Goal: Information Seeking & Learning: Compare options

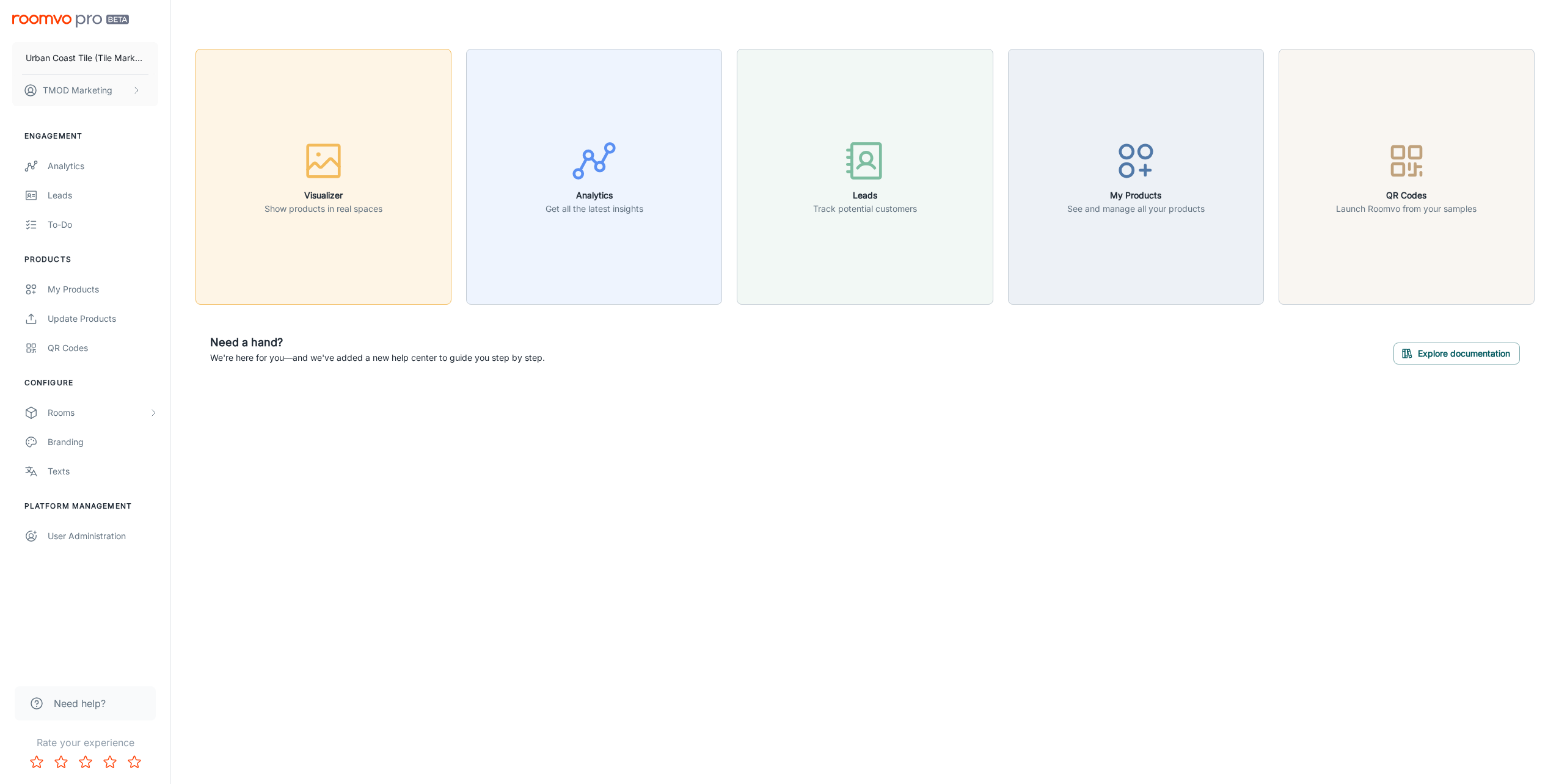
click at [307, 255] on button "Visualizer Show products in real spaces" at bounding box center [323, 176] width 256 height 256
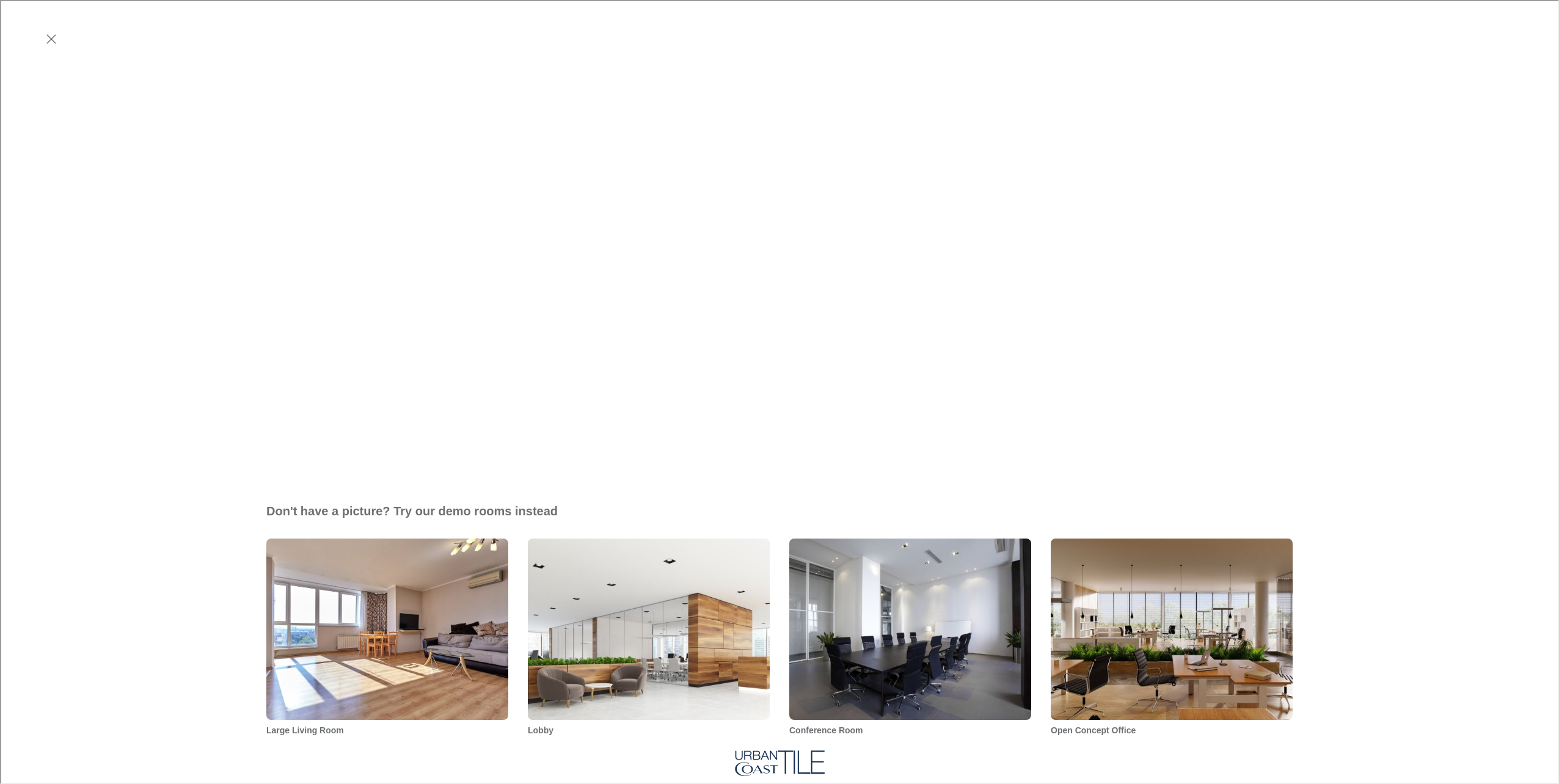
scroll to position [244, 0]
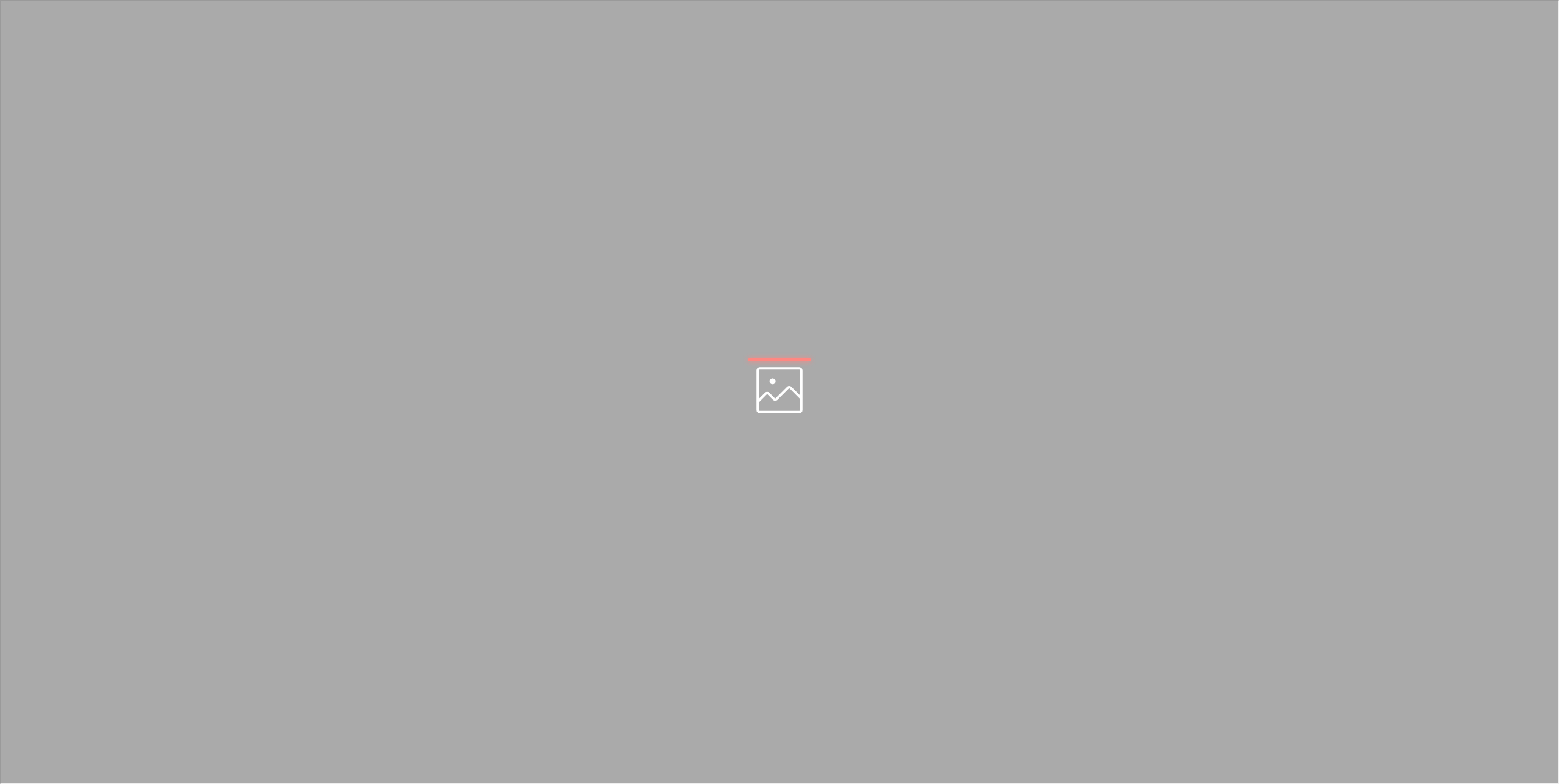
scroll to position [0, 0]
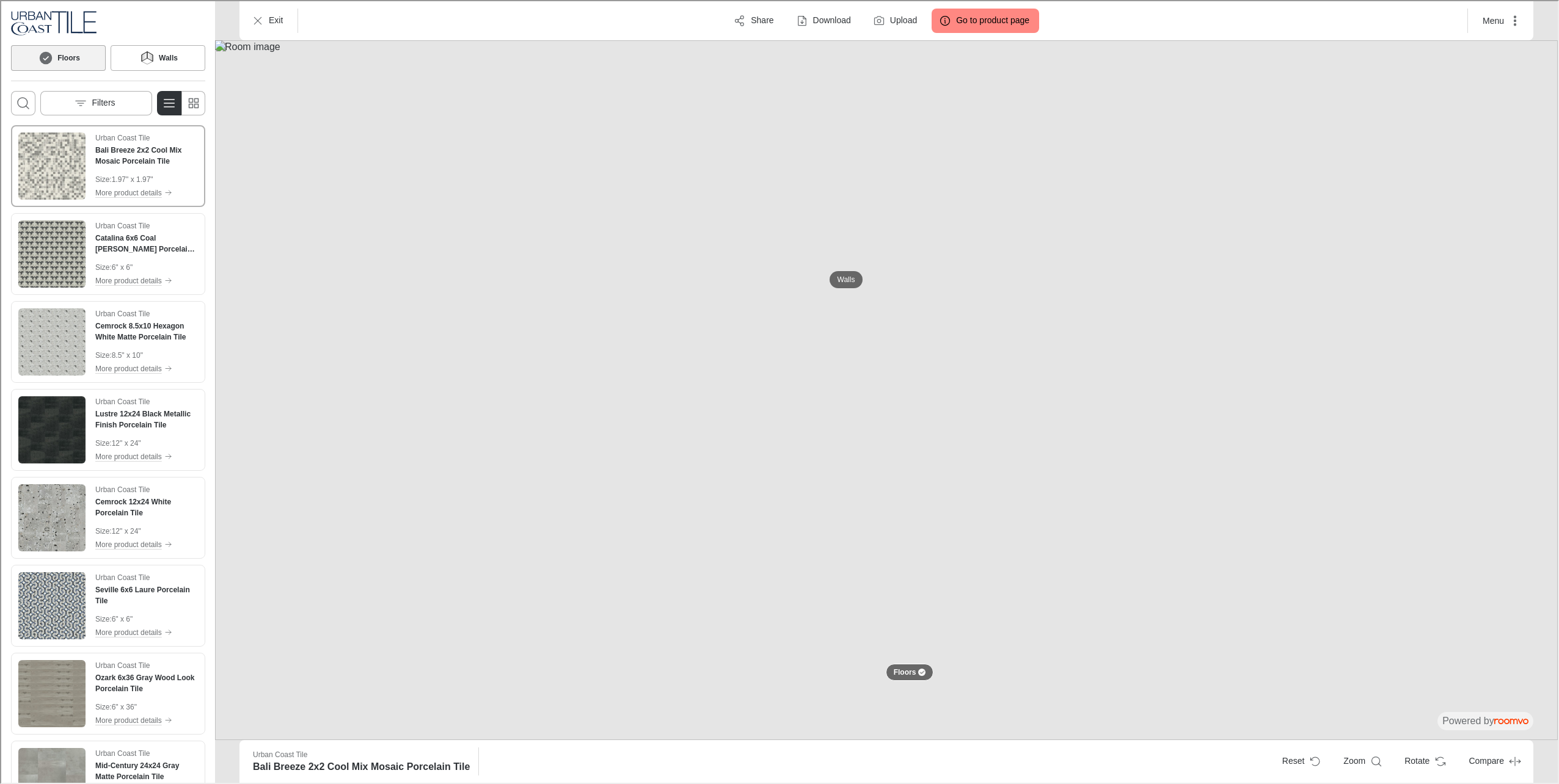
click at [783, 319] on img at bounding box center [885, 389] width 1343 height 699
click at [842, 281] on p "Walls" at bounding box center [845, 279] width 18 height 10
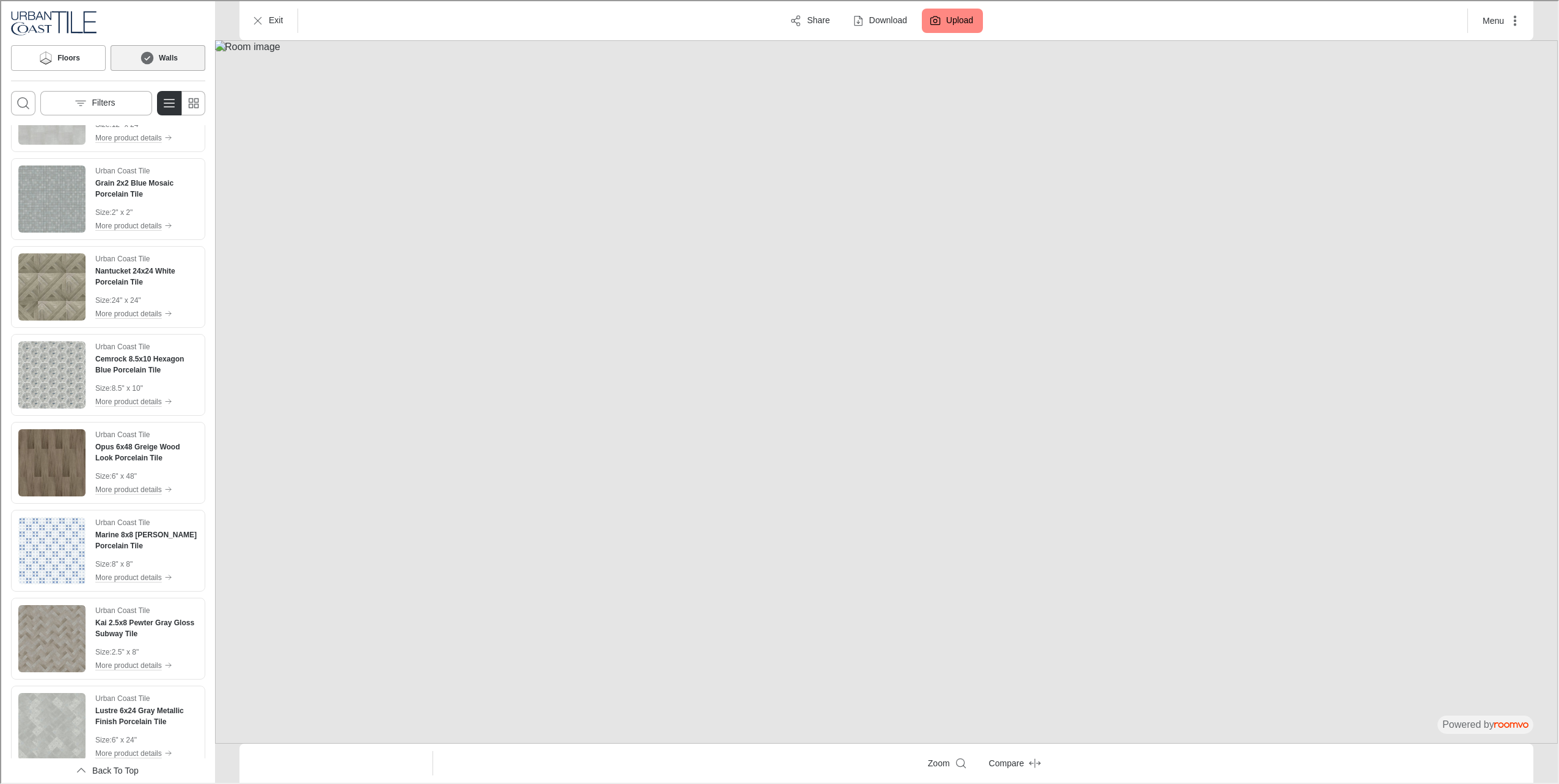
scroll to position [855, 0]
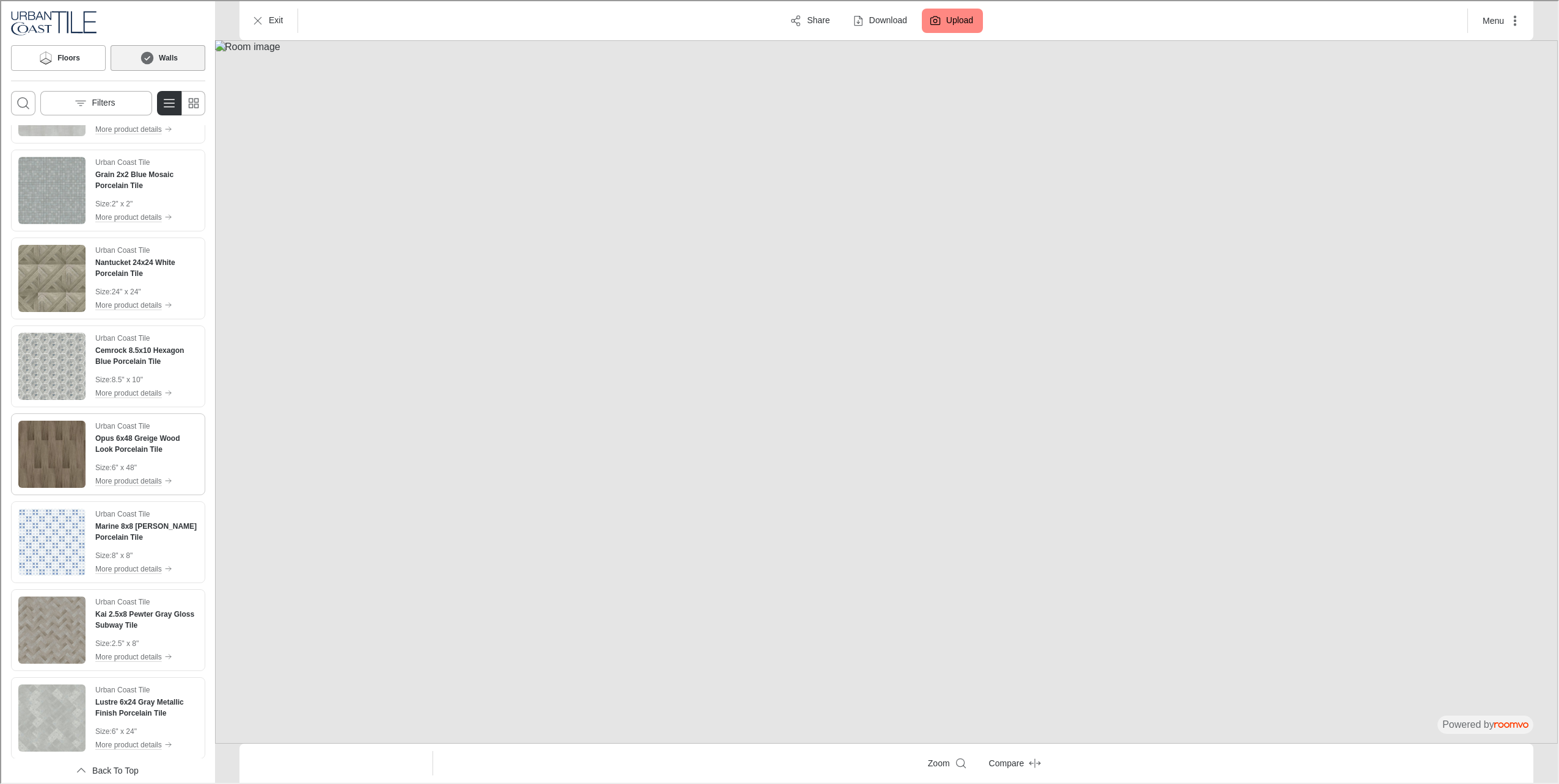
click at [85, 444] on div "Urban Coast Tile Opus 6x48 Greige Wood Look Porcelain Tile Size : 6" x 48" More…" at bounding box center [107, 453] width 189 height 77
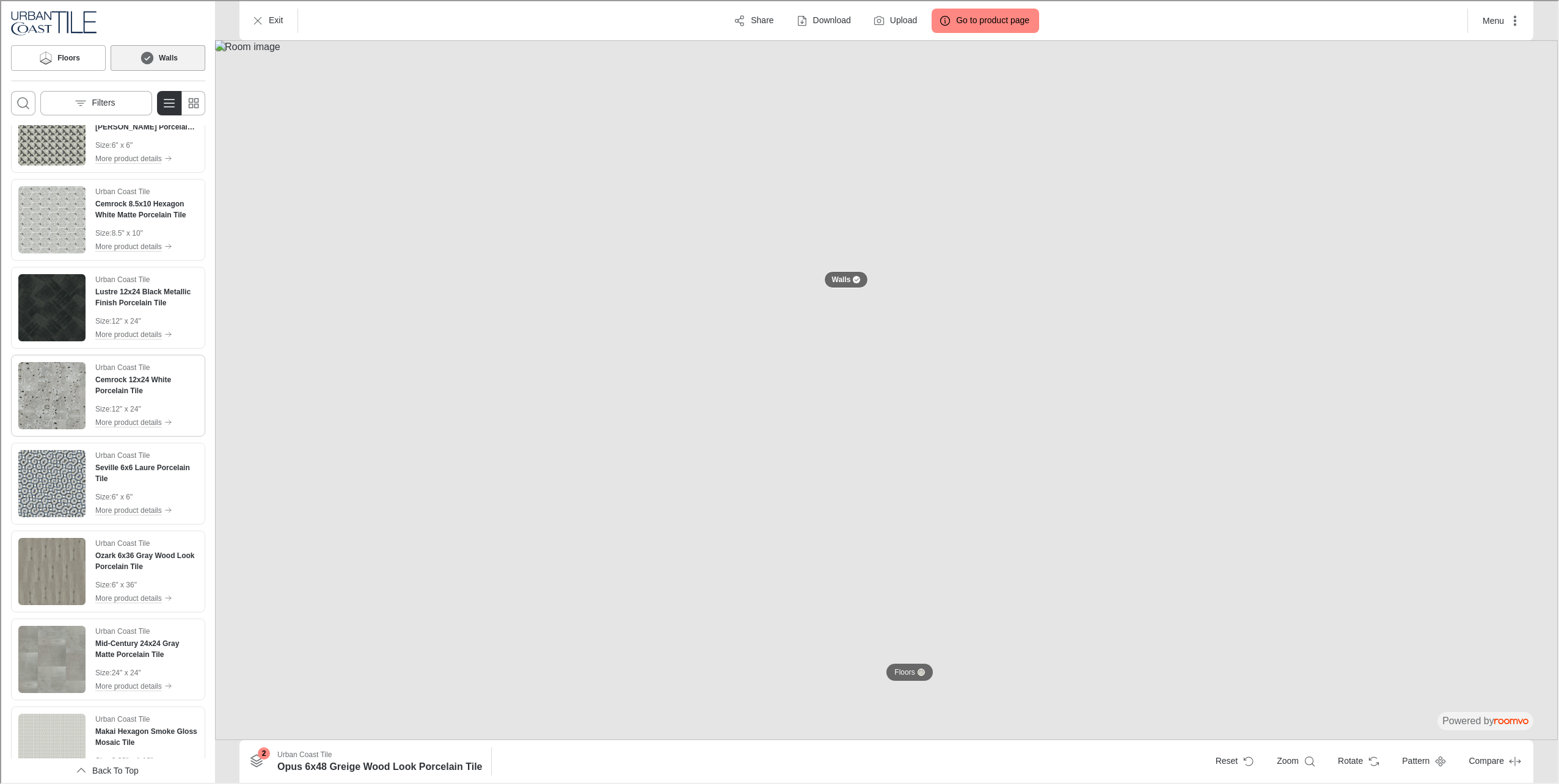
scroll to position [0, 0]
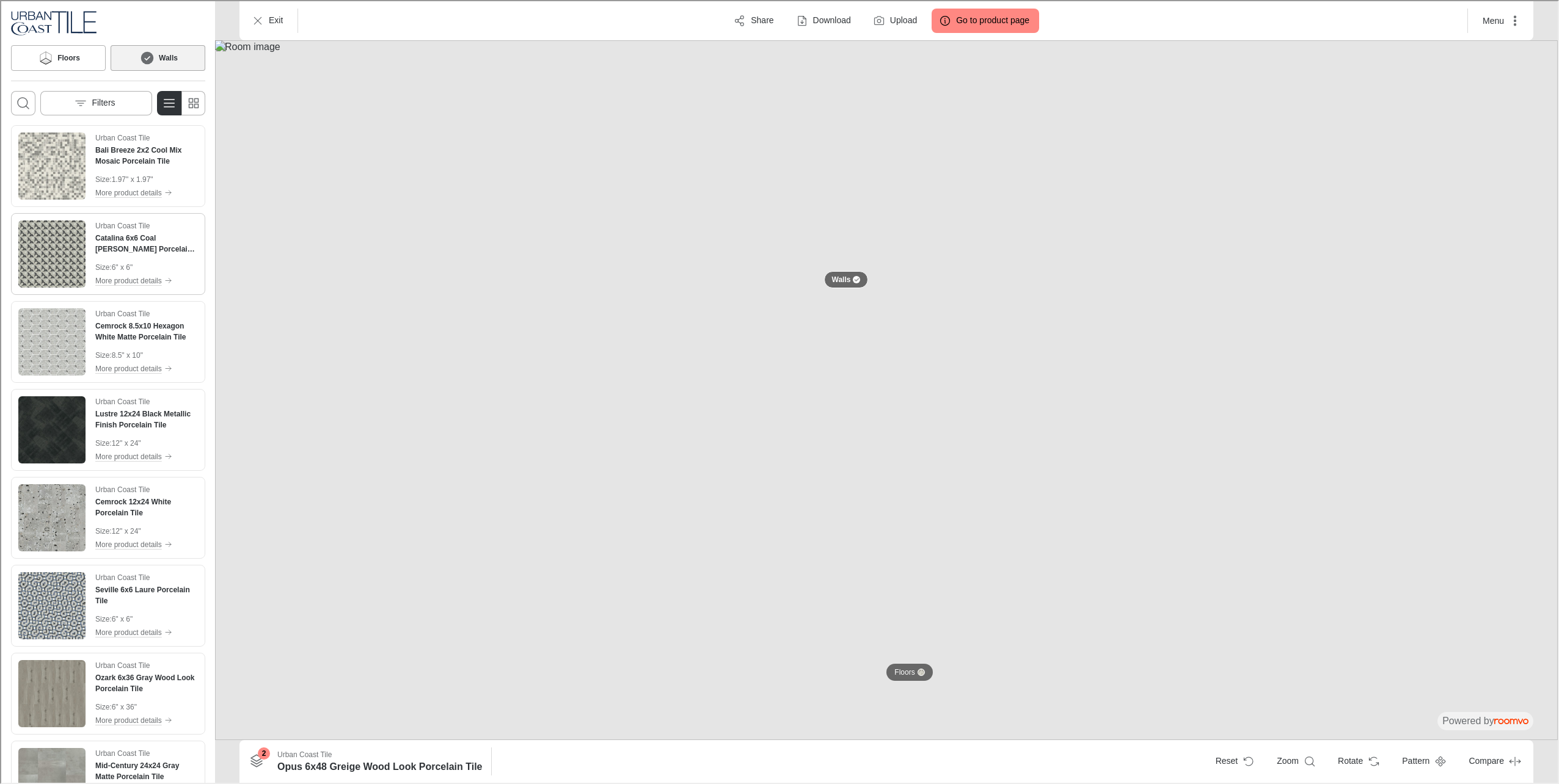
click at [47, 262] on img "See Catalina 6x6 Coal Nora Porcelain Tile in the room" at bounding box center [51, 253] width 67 height 67
click at [518, 540] on img at bounding box center [885, 389] width 1343 height 699
click at [58, 188] on img "See Bali Breeze 2x2 Cool Mix Mosaic Porcelain Tile in the room" at bounding box center [51, 165] width 67 height 67
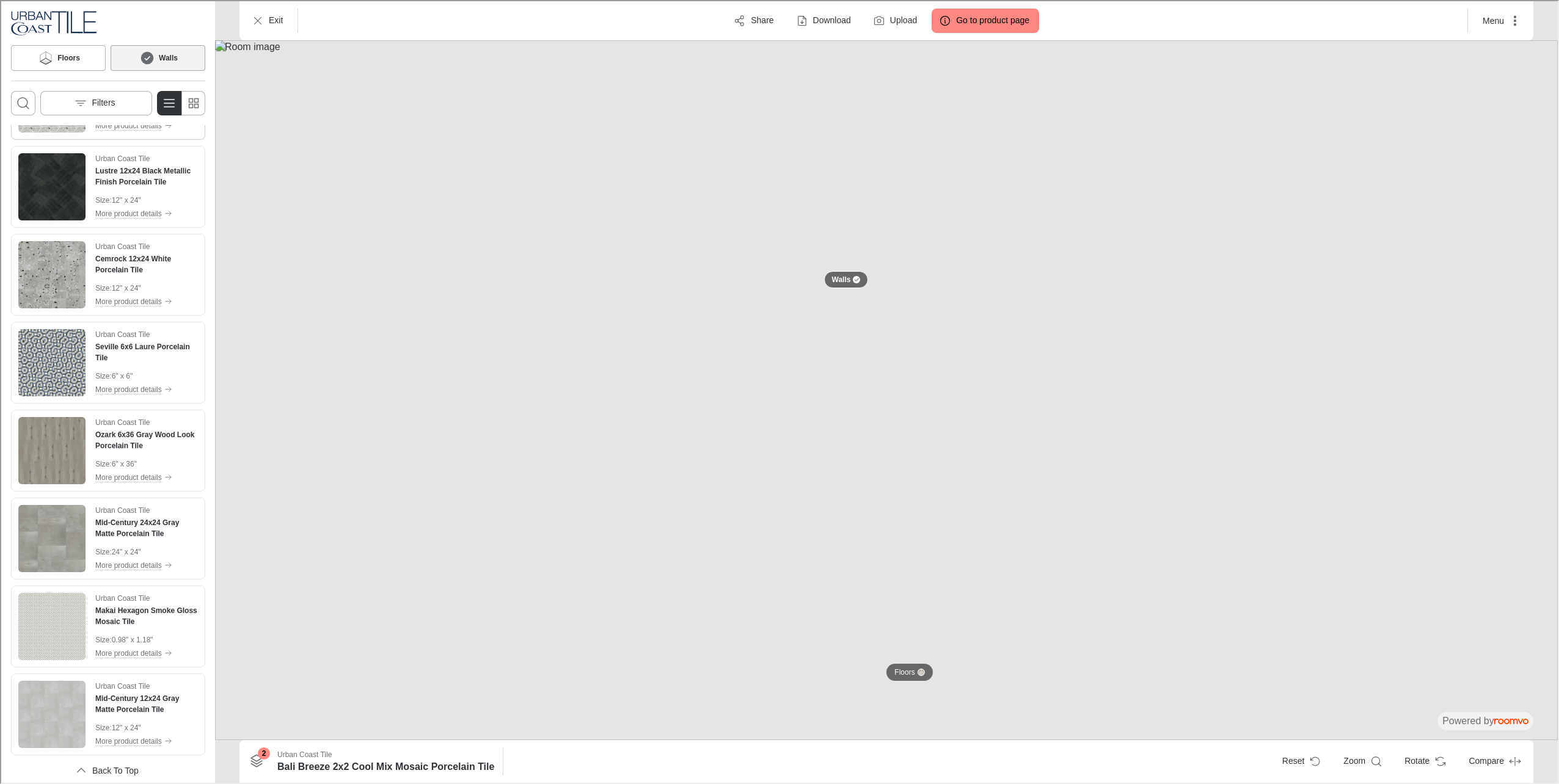
scroll to position [244, 0]
click at [56, 295] on img "See Cemrock 12x24 White Porcelain Tile in the room" at bounding box center [51, 272] width 67 height 67
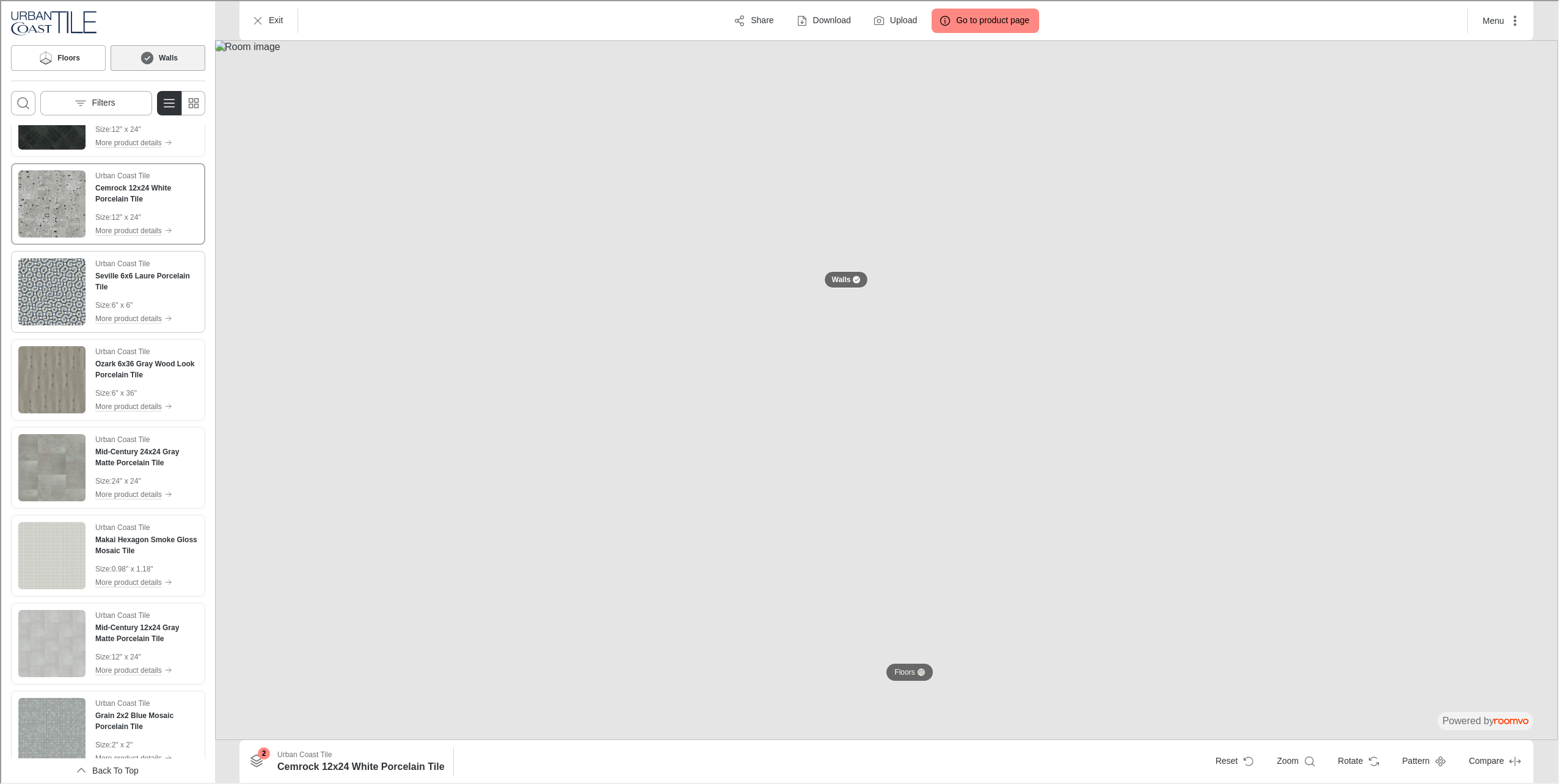
scroll to position [550, 0]
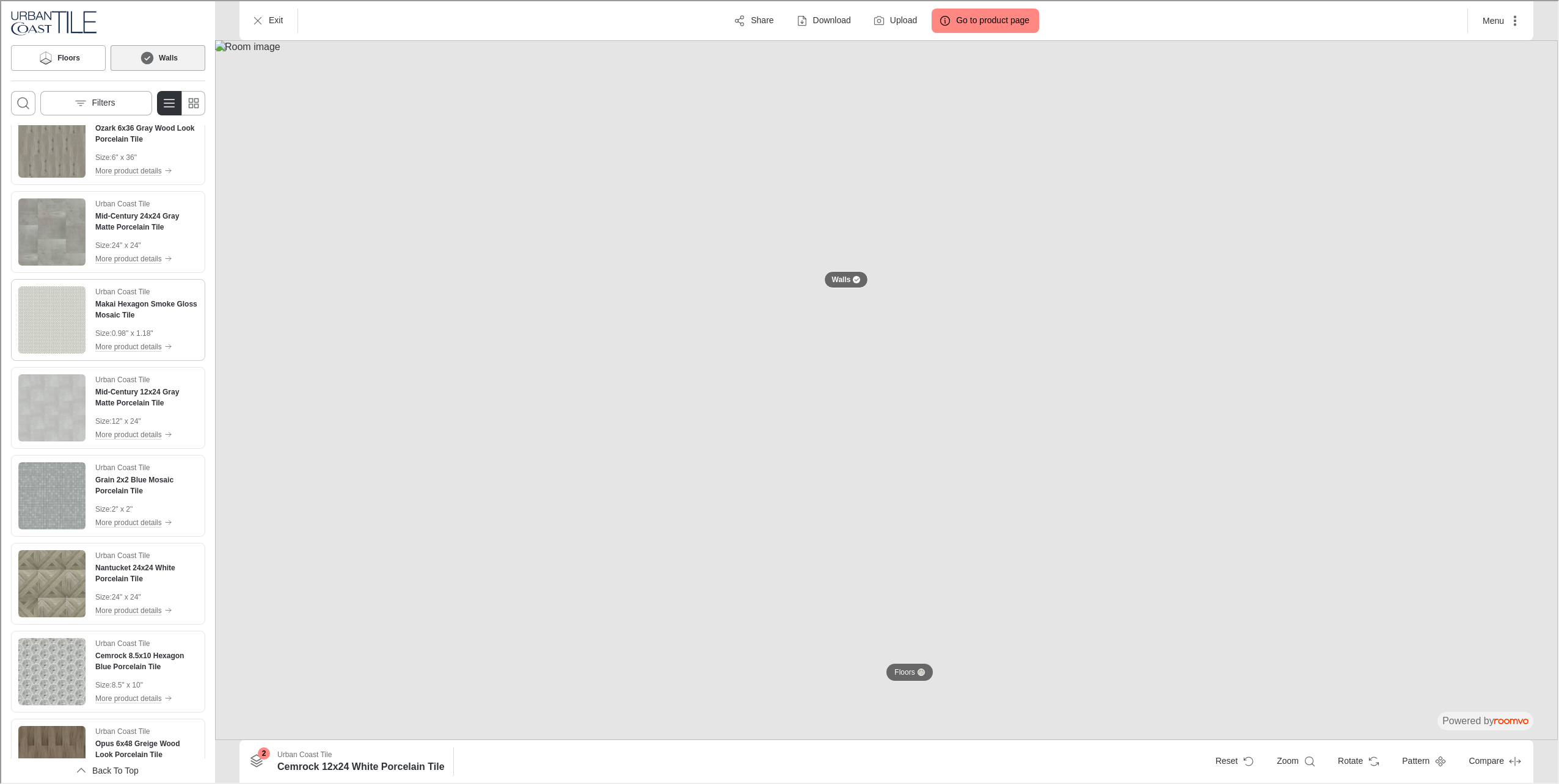
click at [56, 341] on img "See Makai Hexagon Smoke Gloss Mosaic Tile in the room" at bounding box center [51, 319] width 67 height 67
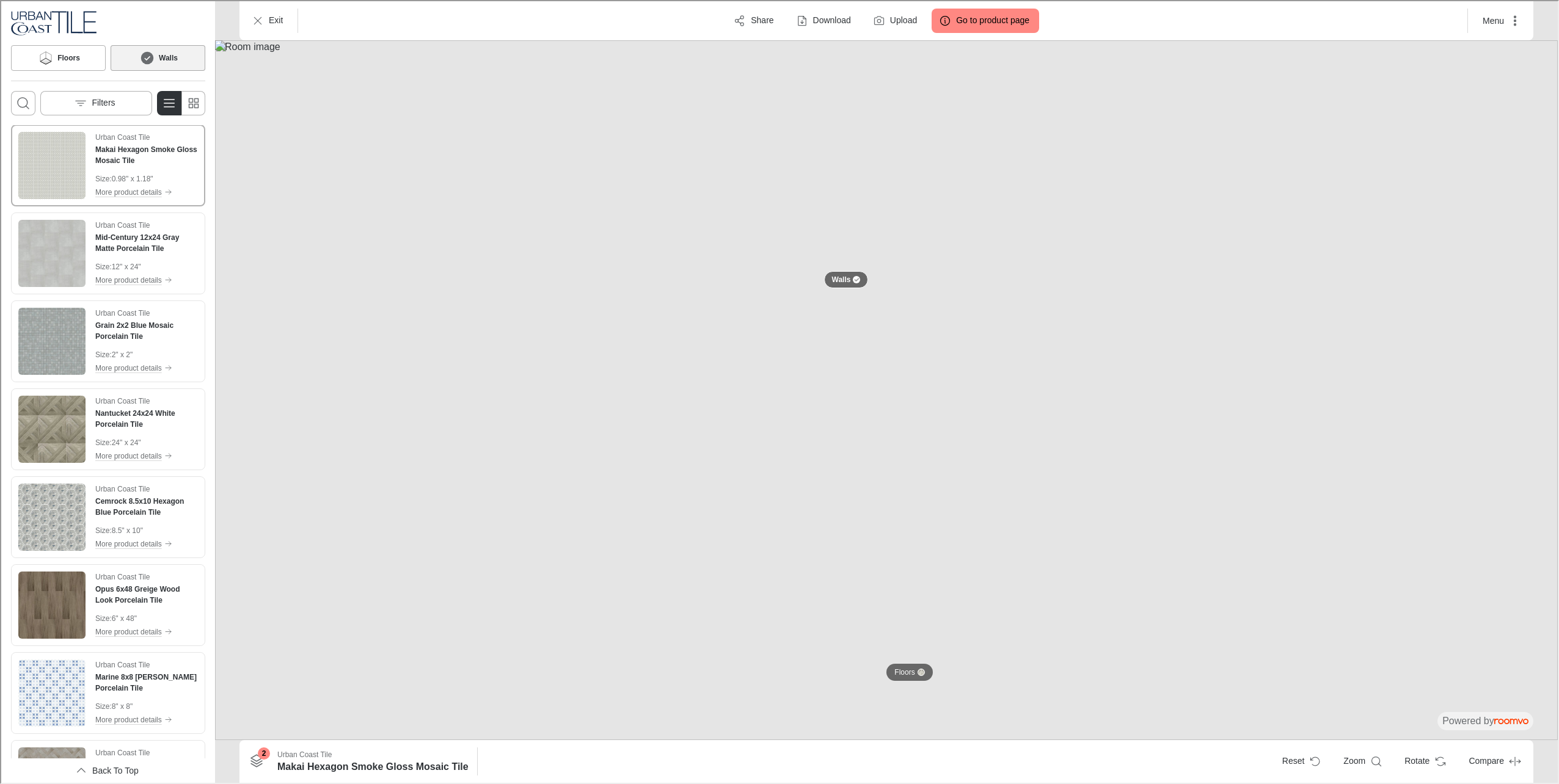
scroll to position [733, 0]
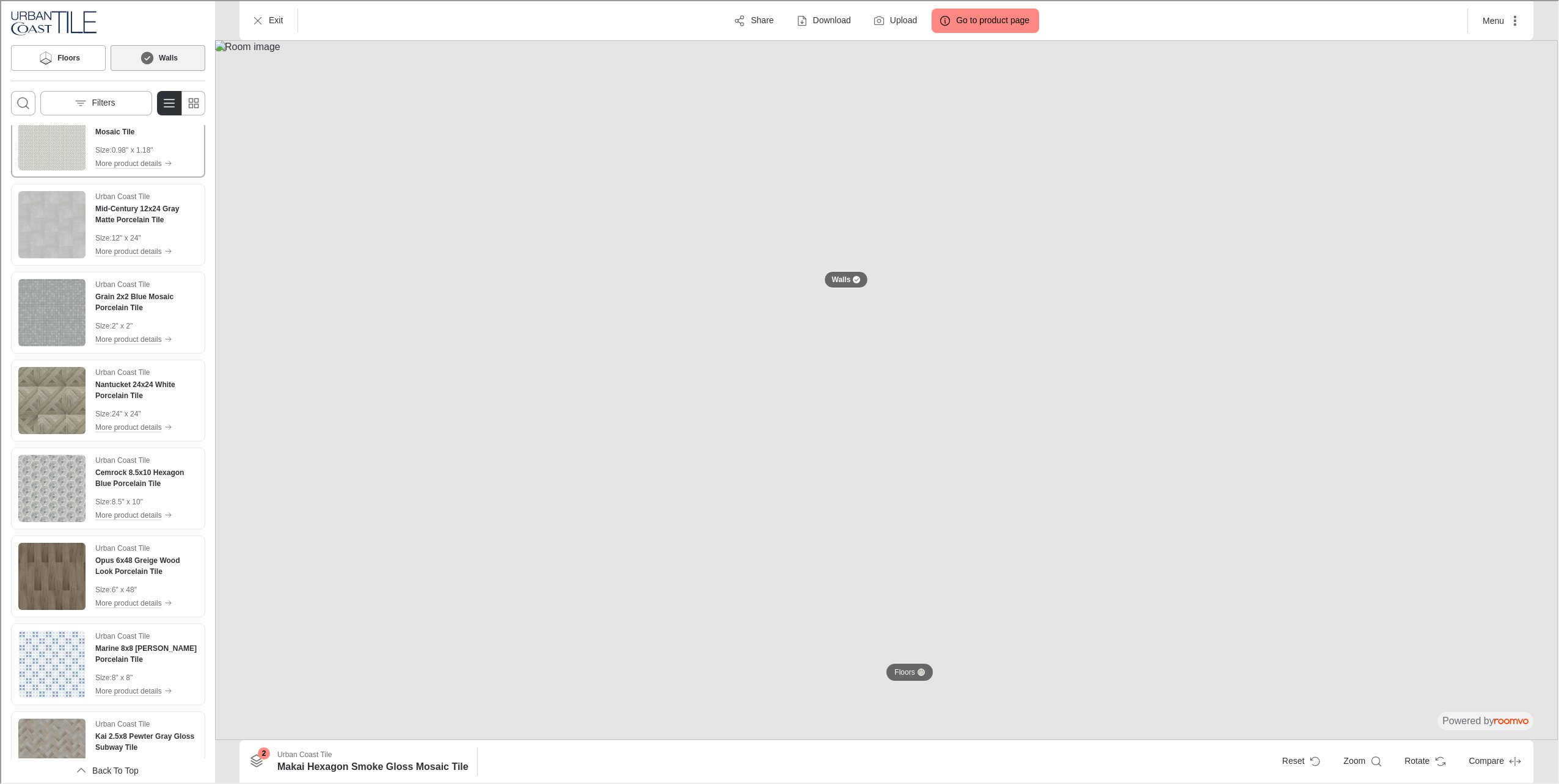
click at [766, 704] on img at bounding box center [885, 389] width 1343 height 699
click at [869, 689] on img at bounding box center [885, 389] width 1343 height 699
click at [907, 675] on p "Floors" at bounding box center [903, 671] width 20 height 10
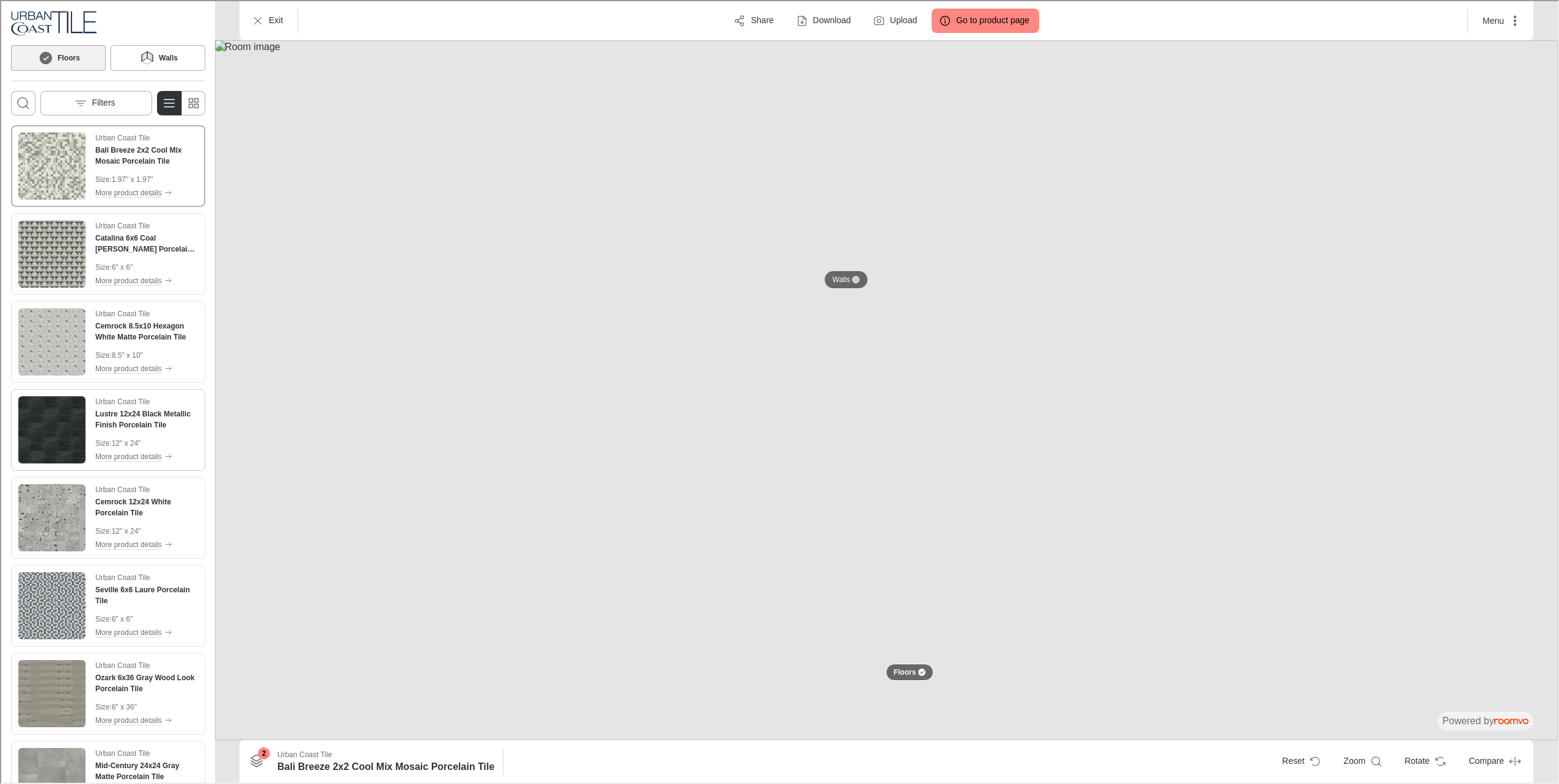
click at [53, 417] on img "See Lustre 12x24 Black Metallic Finish Porcelain Tile in the room" at bounding box center [51, 429] width 67 height 67
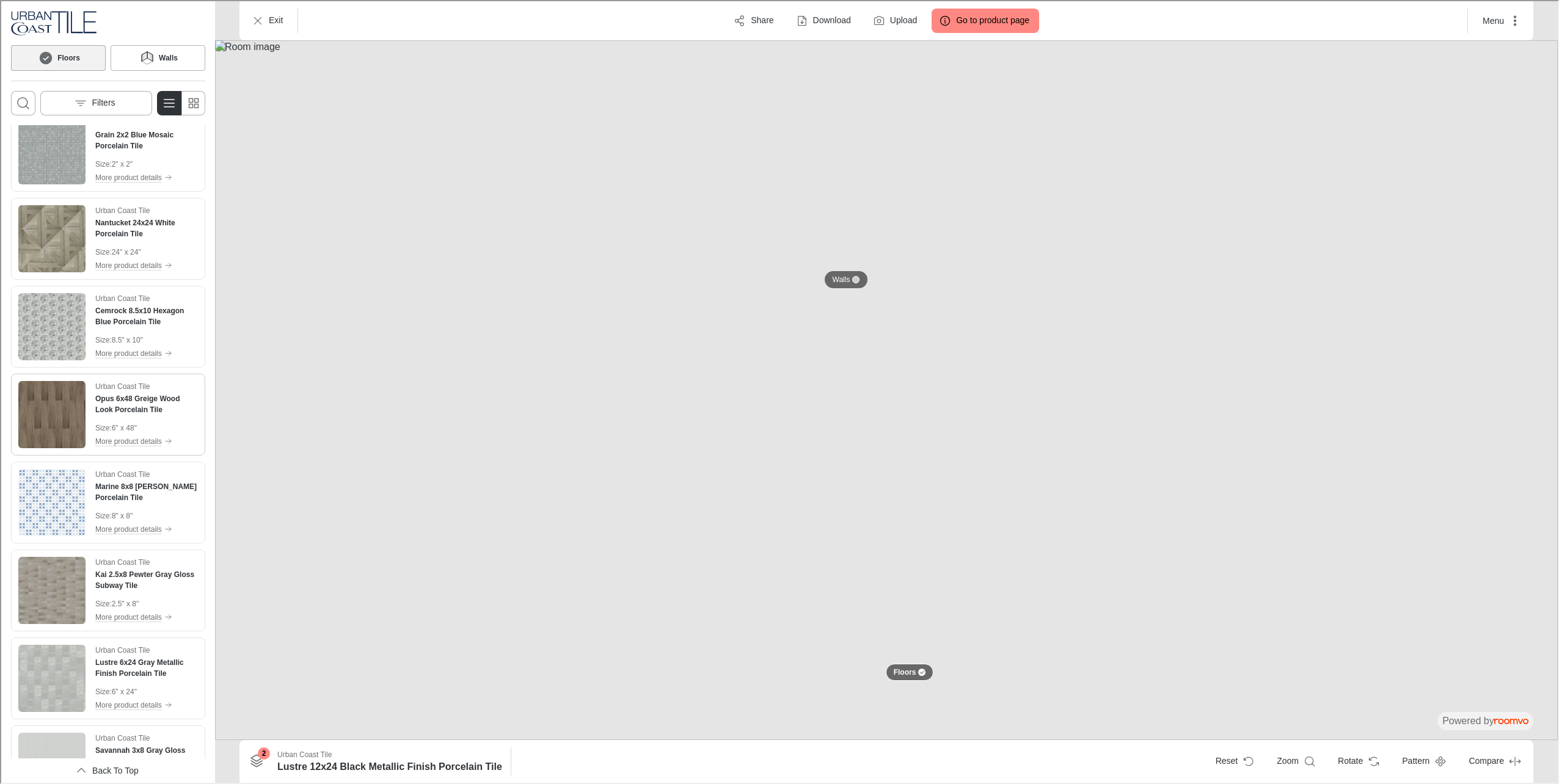
scroll to position [916, 0]
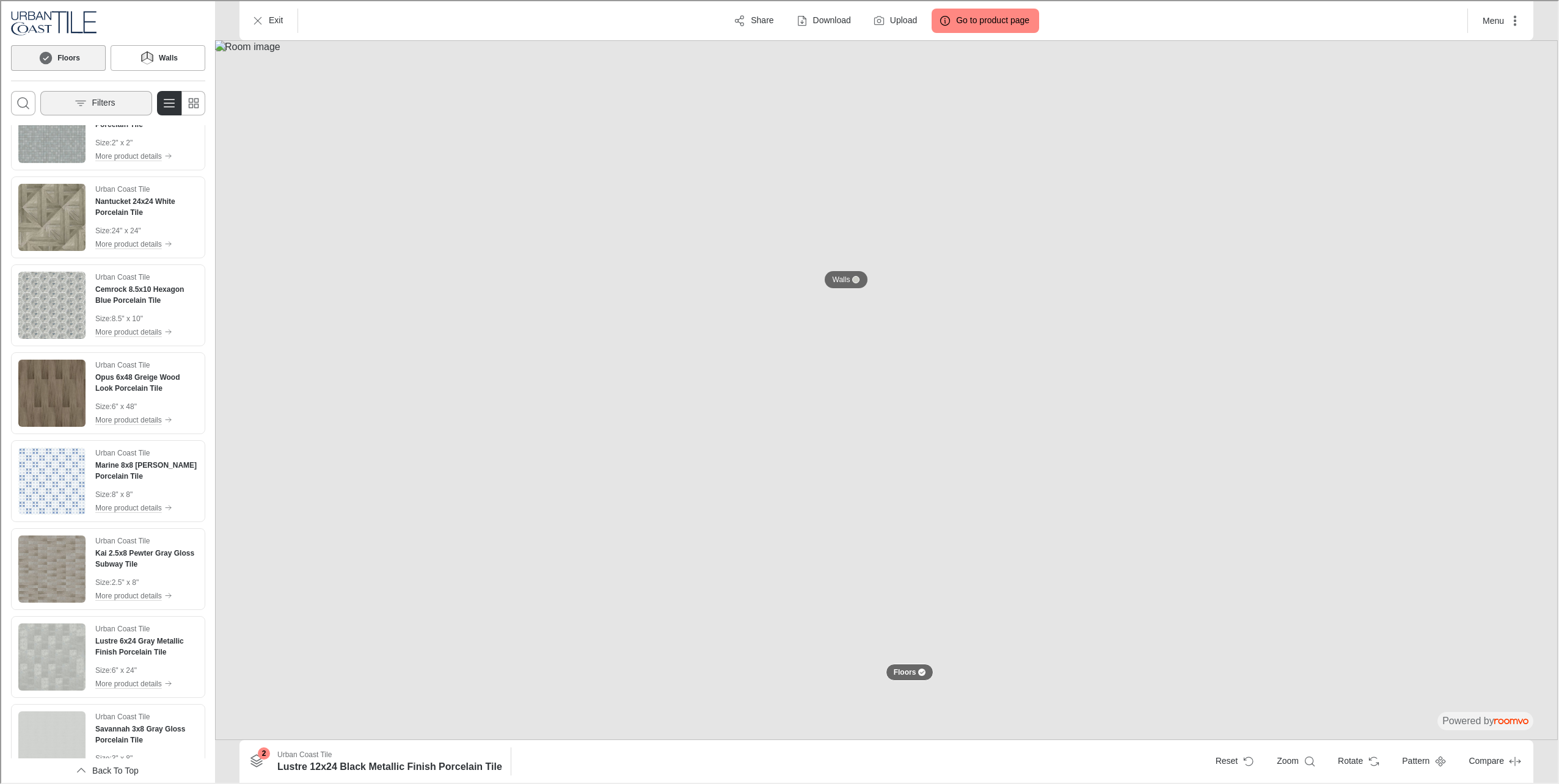
click at [97, 100] on p "Filters" at bounding box center [102, 102] width 23 height 12
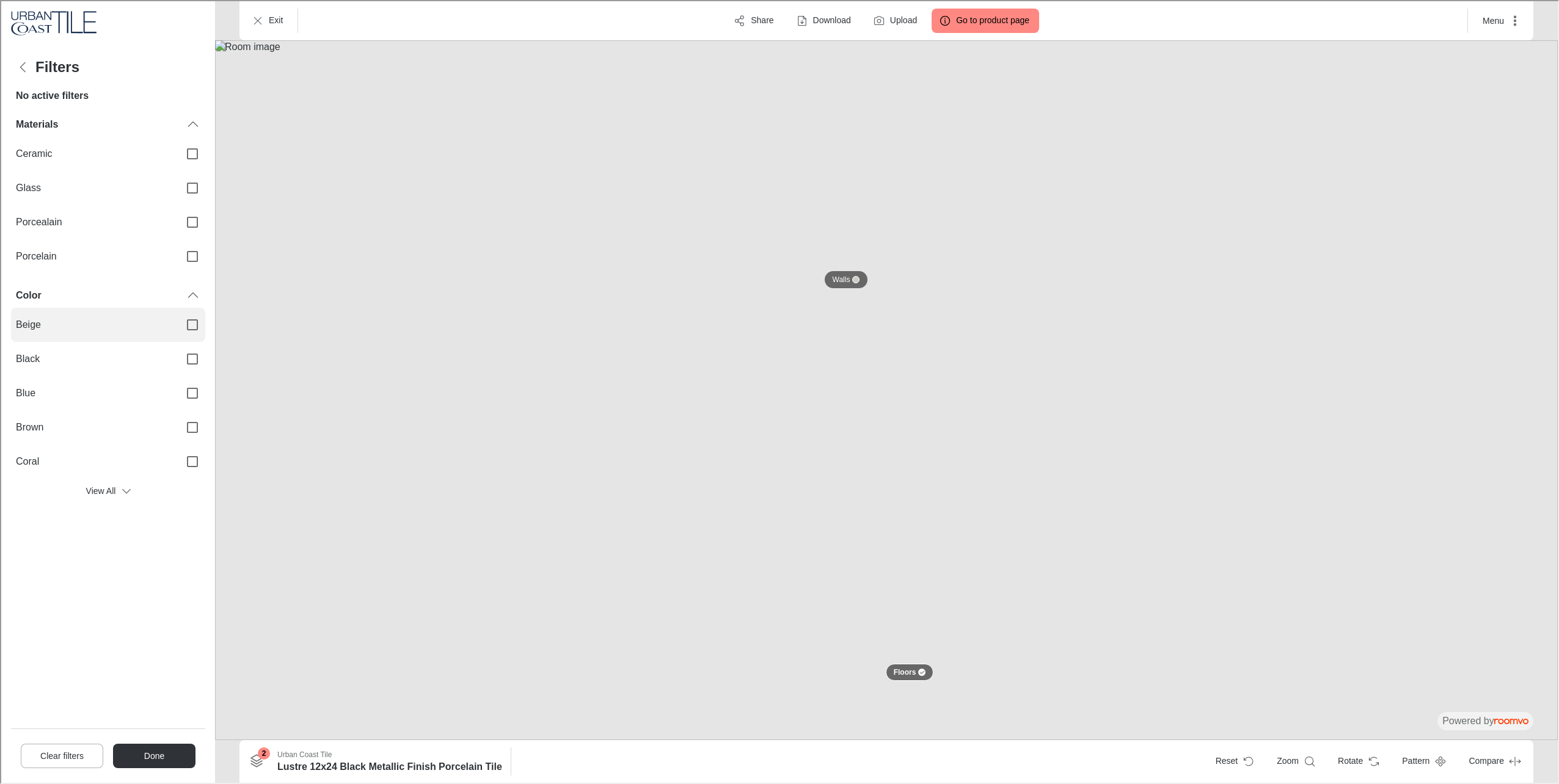
click at [126, 327] on span "Beige" at bounding box center [91, 323] width 154 height 14
click at [178, 327] on input "Beige" at bounding box center [191, 324] width 26 height 26
checkbox input "true"
click at [136, 452] on label "Coral" at bounding box center [107, 461] width 194 height 34
click at [178, 452] on input "Coral" at bounding box center [191, 461] width 26 height 26
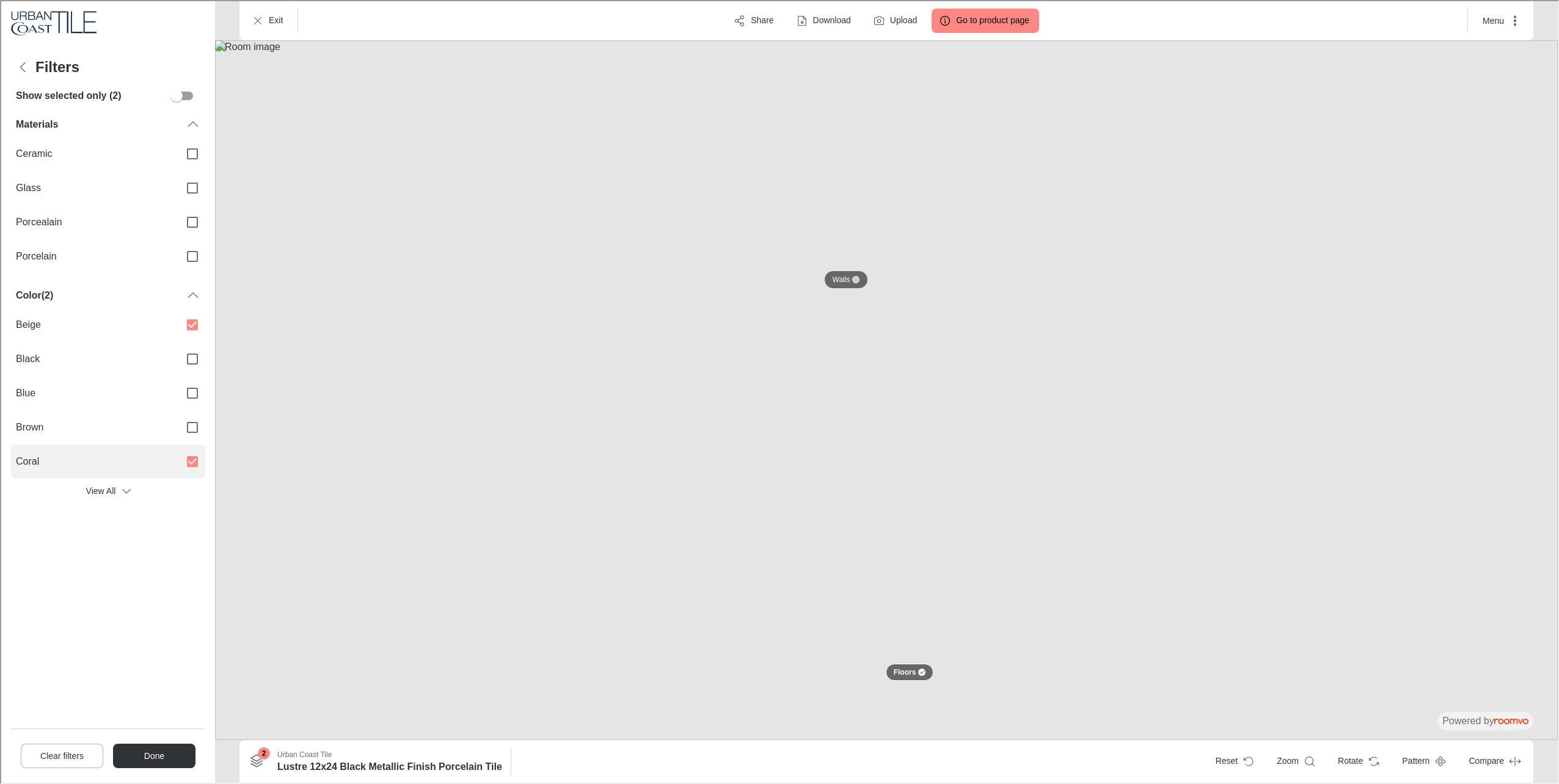
click at [137, 457] on span "Coral" at bounding box center [91, 460] width 154 height 14
click at [178, 457] on input "Coral" at bounding box center [191, 461] width 26 height 26
checkbox input "false"
click at [163, 745] on button "Done" at bounding box center [153, 755] width 82 height 24
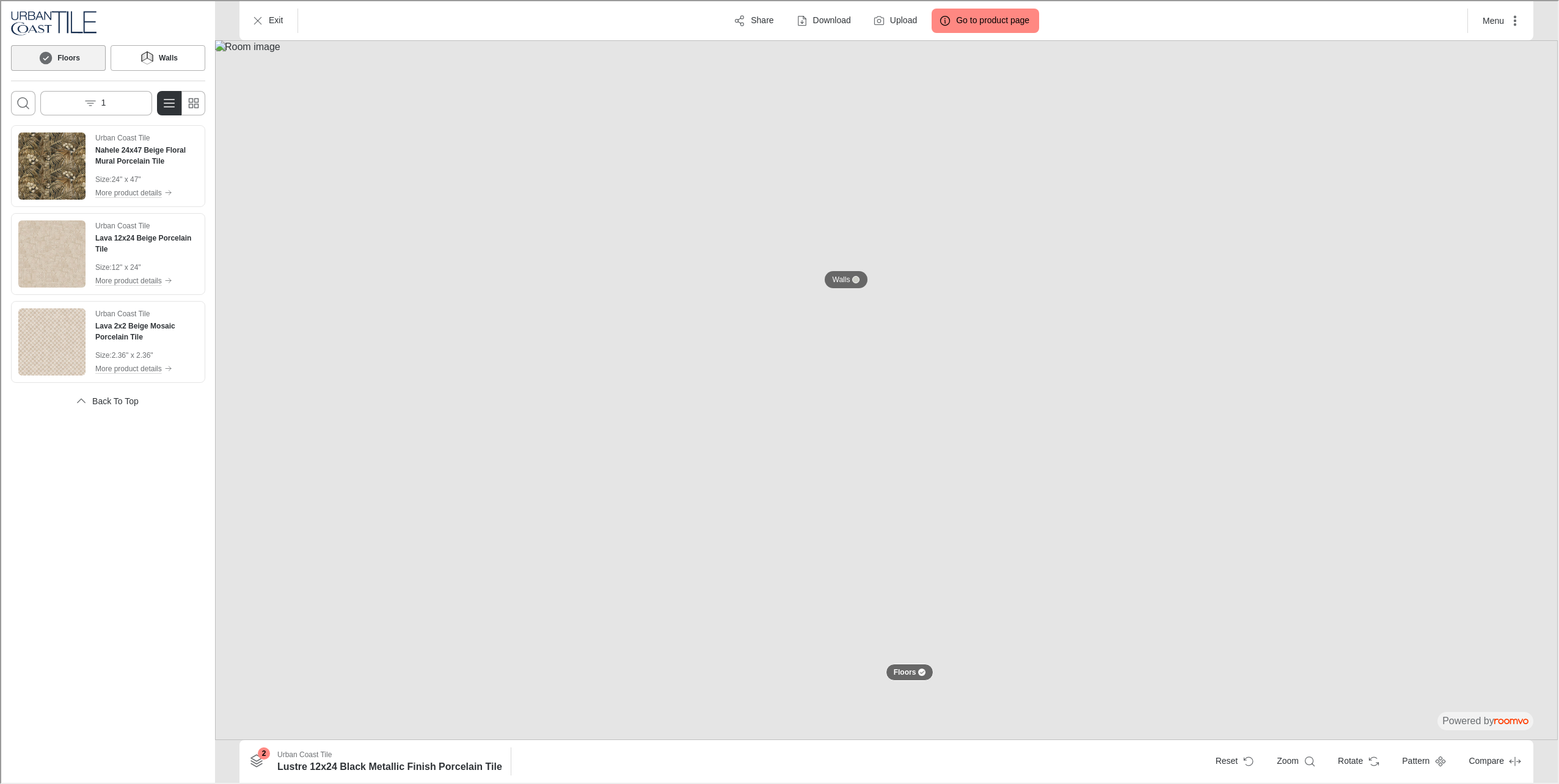
scroll to position [0, 0]
click at [62, 262] on img "See Lava 12x24 Beige Porcelain Tile in the room" at bounding box center [51, 253] width 67 height 67
click at [843, 297] on img at bounding box center [885, 389] width 1343 height 699
click at [842, 282] on p "Walls" at bounding box center [840, 279] width 18 height 10
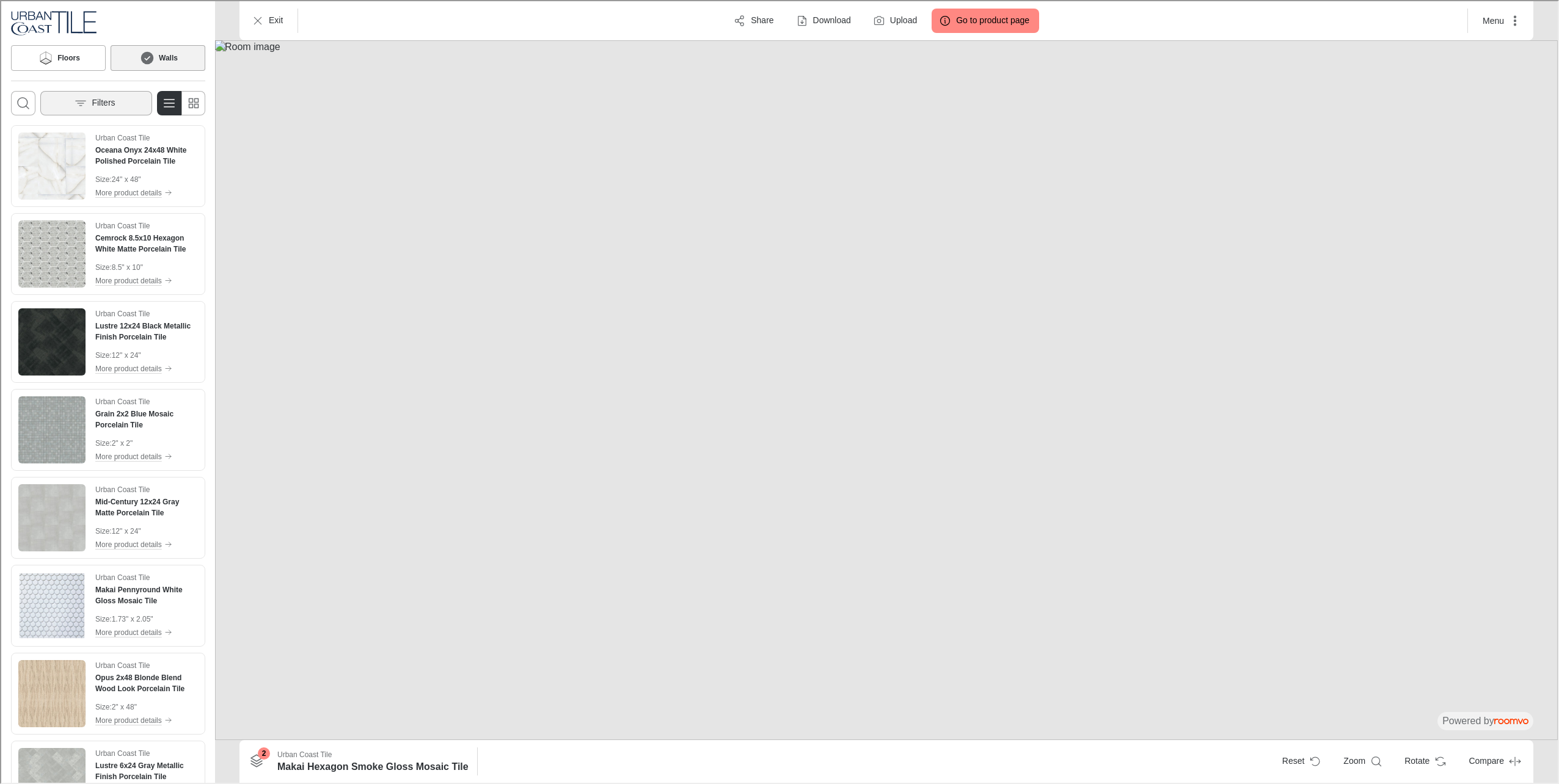
click at [128, 102] on button "Filters" at bounding box center [95, 102] width 112 height 24
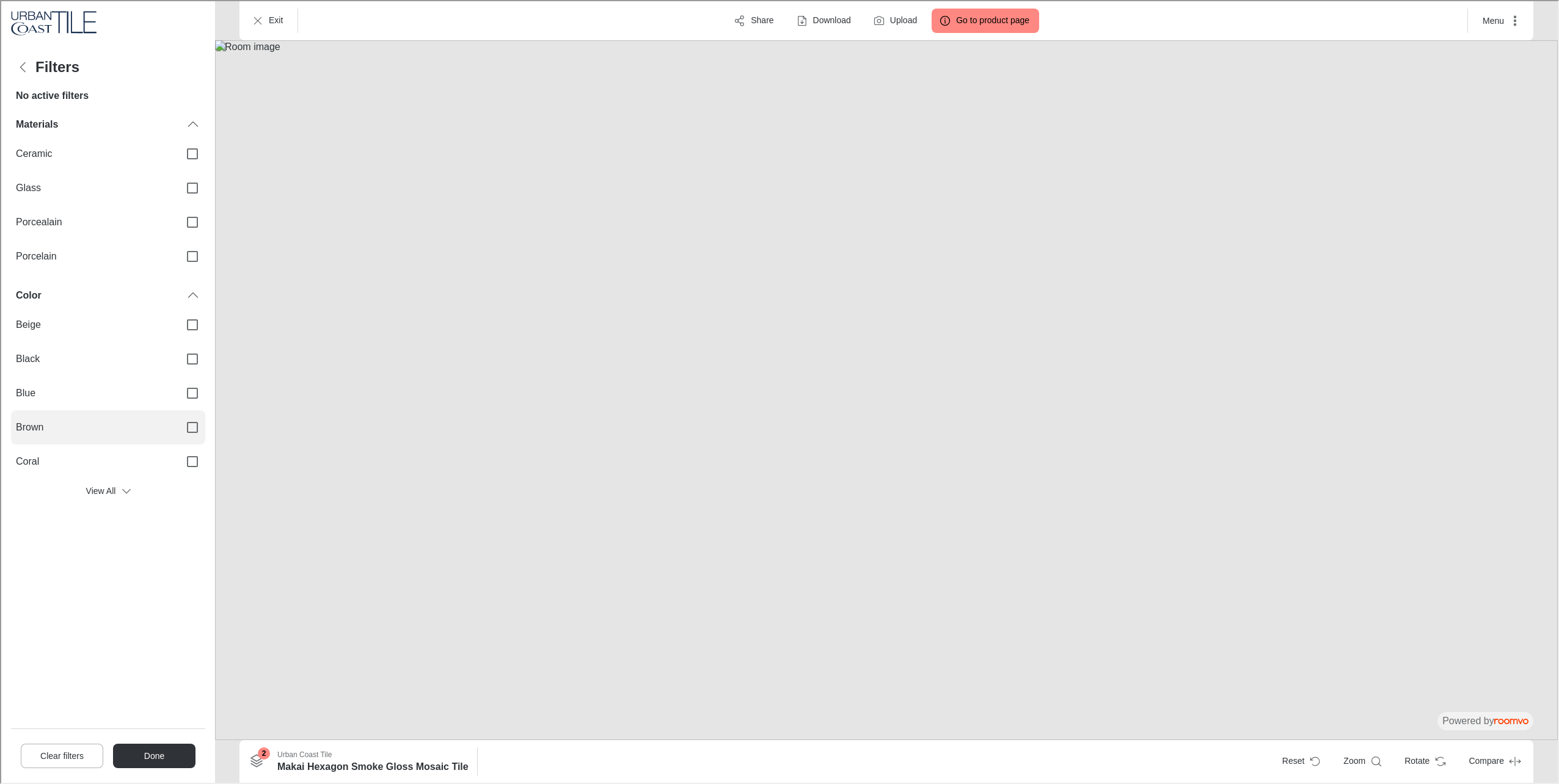
click at [128, 429] on span "Brown" at bounding box center [91, 426] width 154 height 14
click at [178, 429] on input "Brown" at bounding box center [191, 426] width 26 height 26
checkbox input "true"
click at [166, 745] on button "Done" at bounding box center [153, 755] width 82 height 24
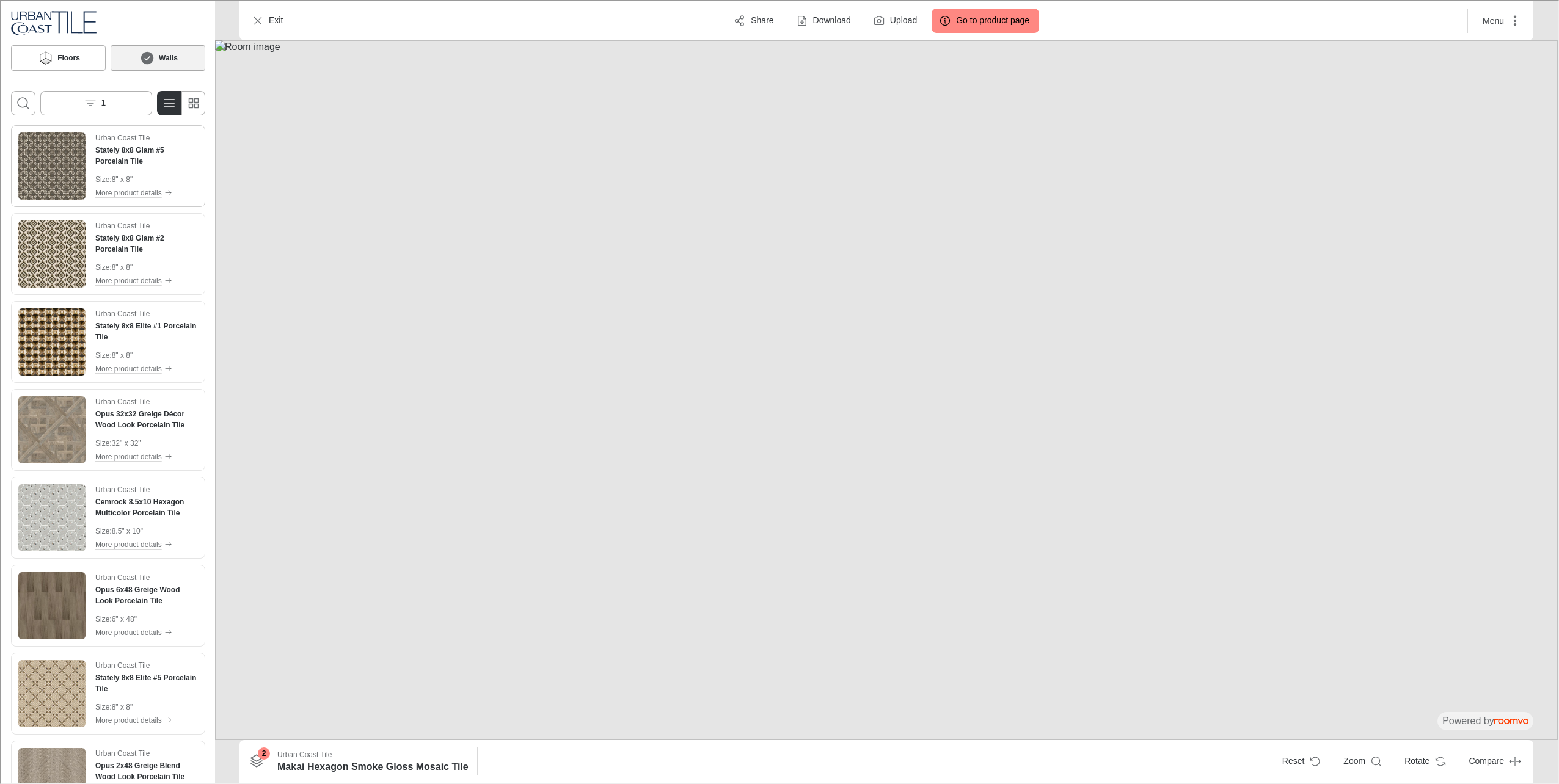
click at [46, 200] on div "Urban Coast Tile Stately 8x8 Glam #5 Porcelain Tile Size : 8" x 8" More product…" at bounding box center [107, 164] width 189 height 77
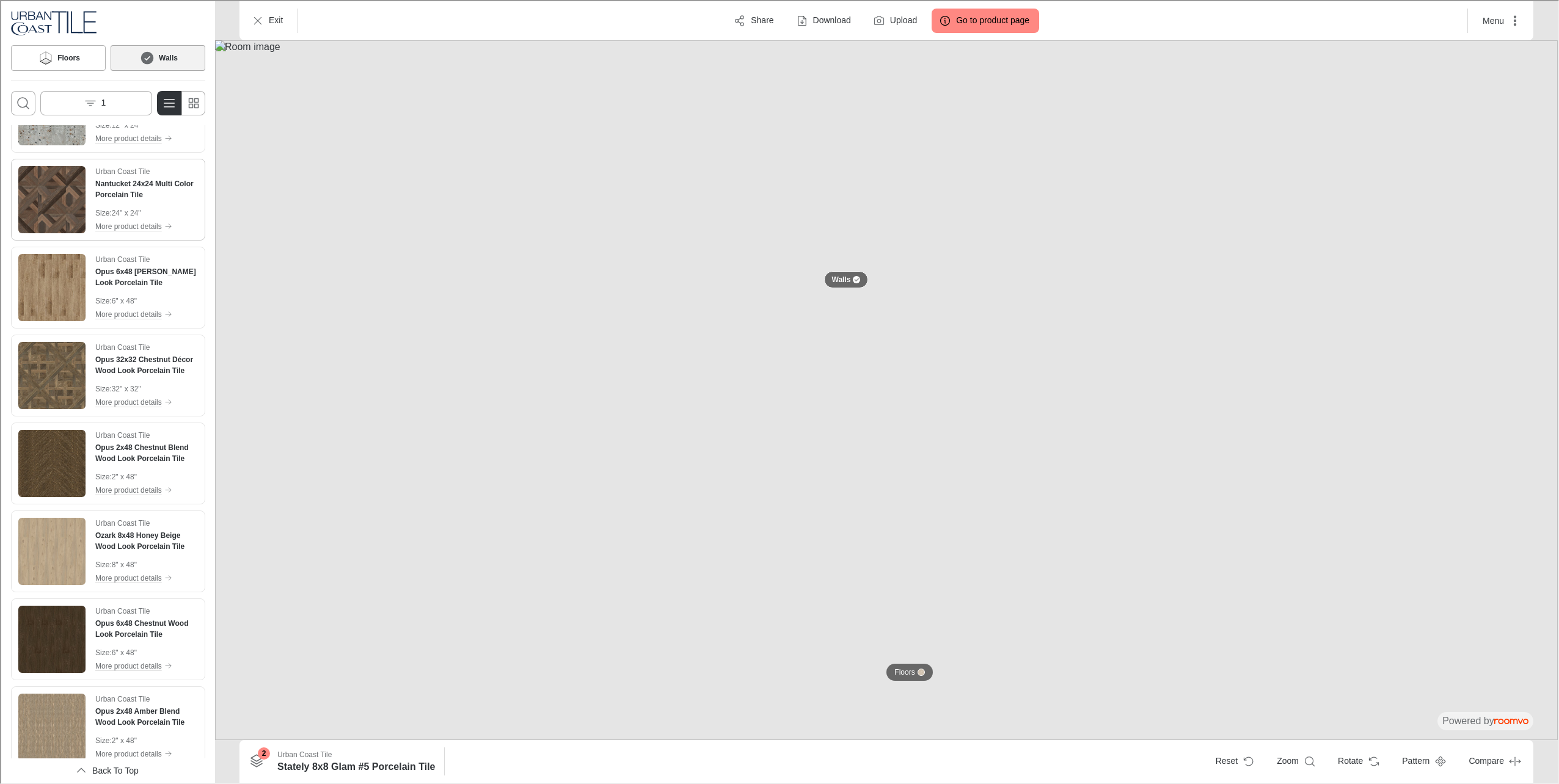
scroll to position [916, 0]
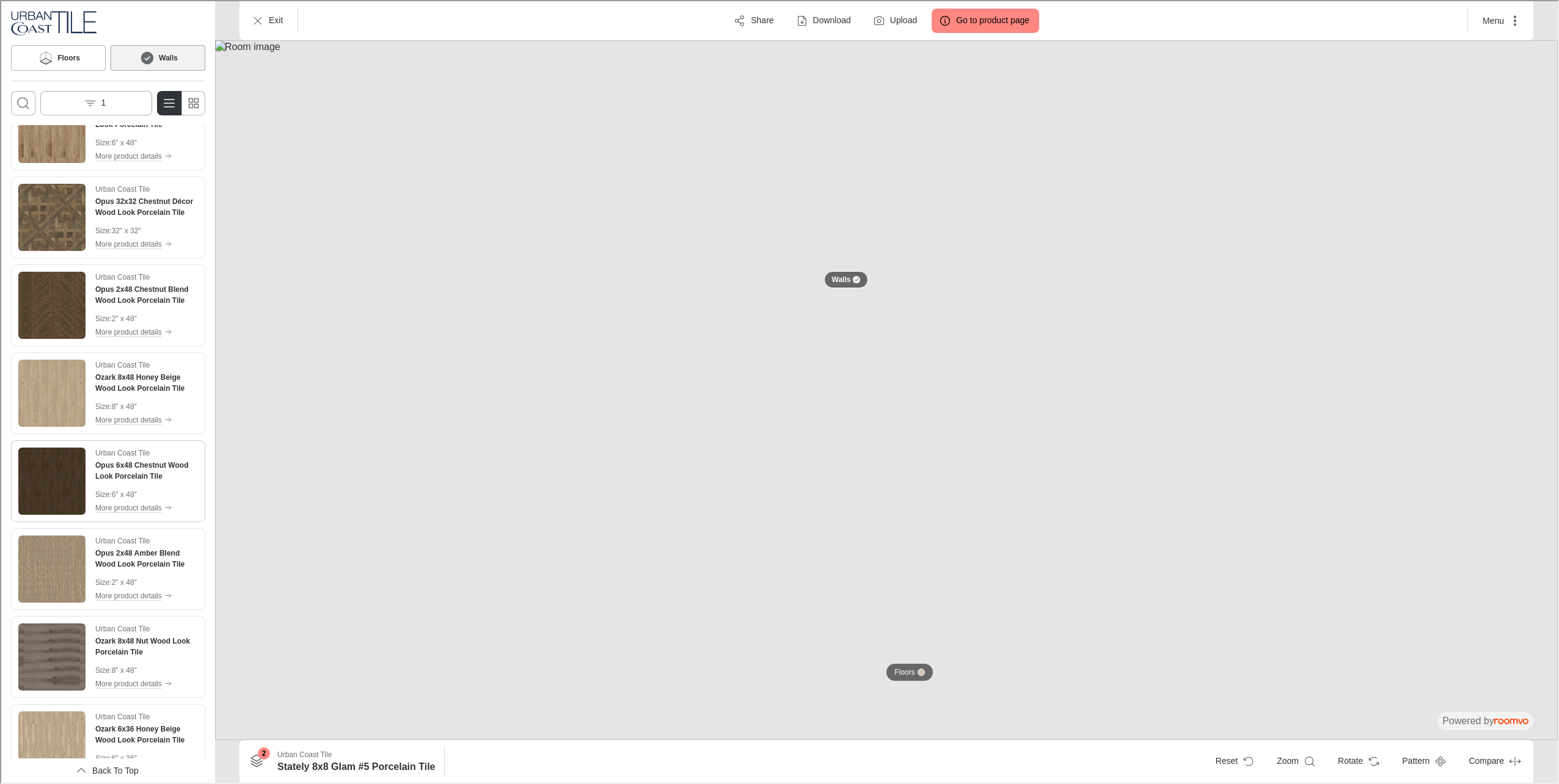
click at [68, 474] on img "See Opus 6x48 Chestnut Wood Look Porcelain Tile in the room" at bounding box center [51, 480] width 67 height 67
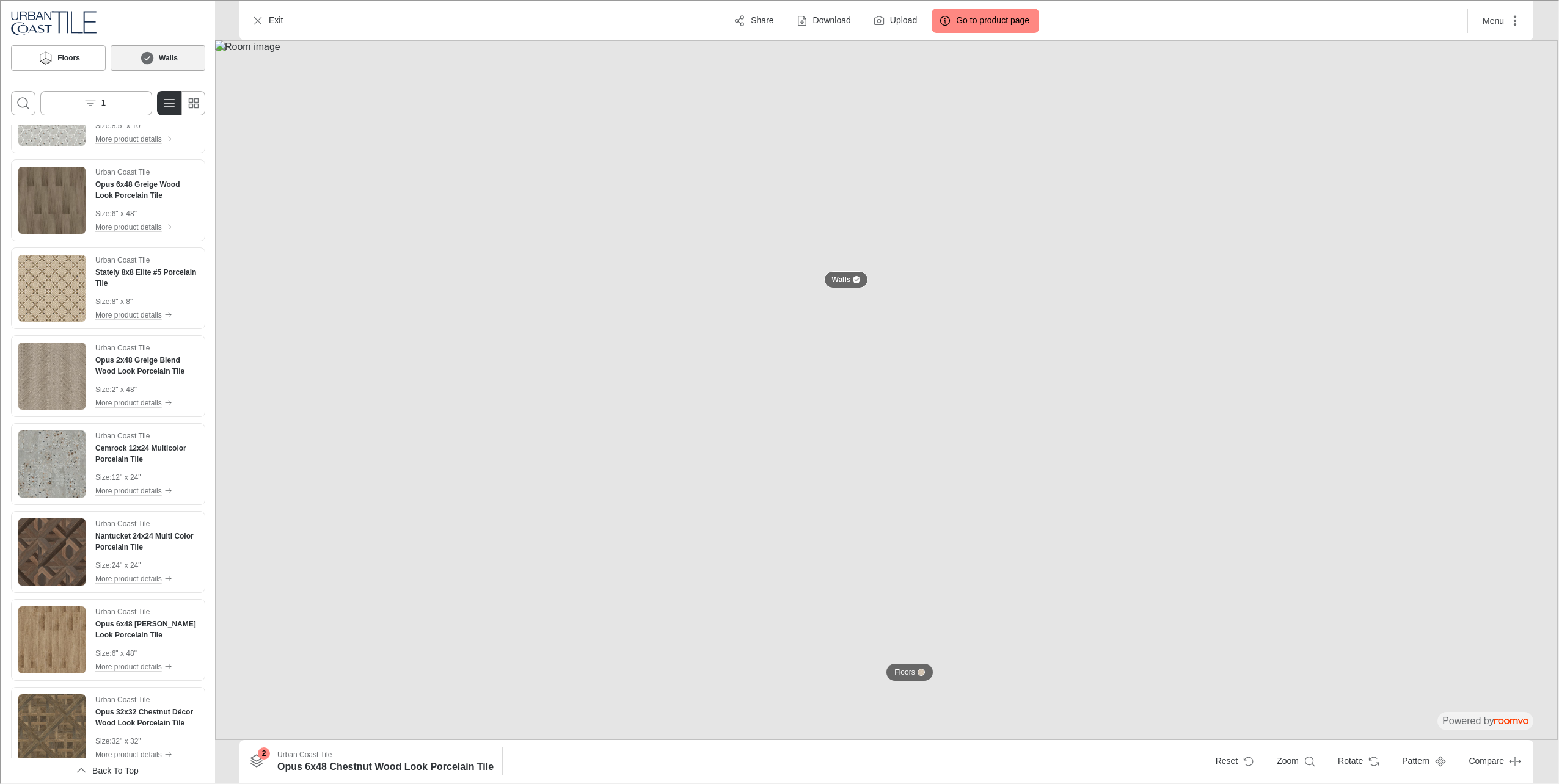
scroll to position [283, 0]
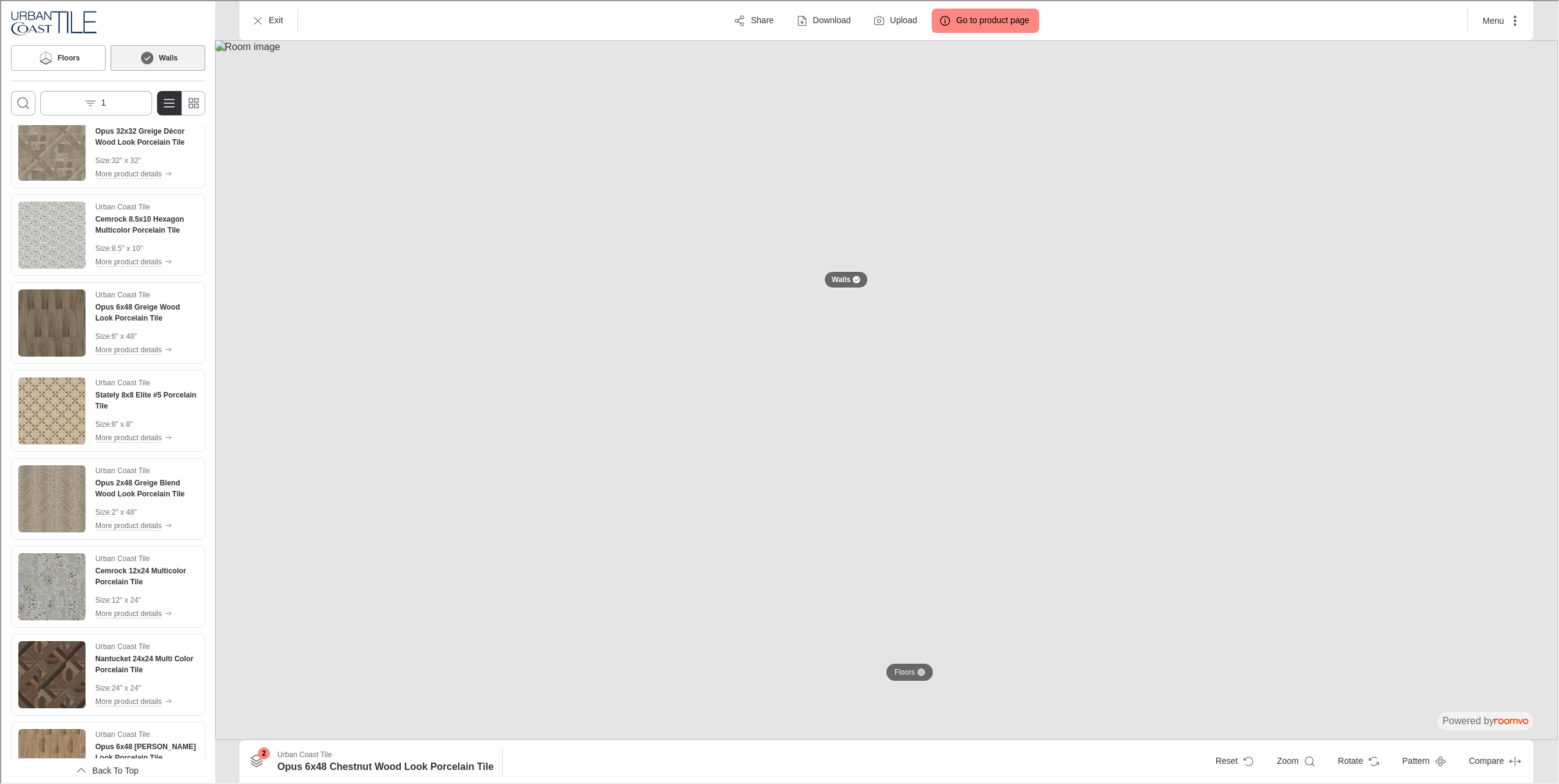
click at [873, 593] on img at bounding box center [885, 389] width 1343 height 699
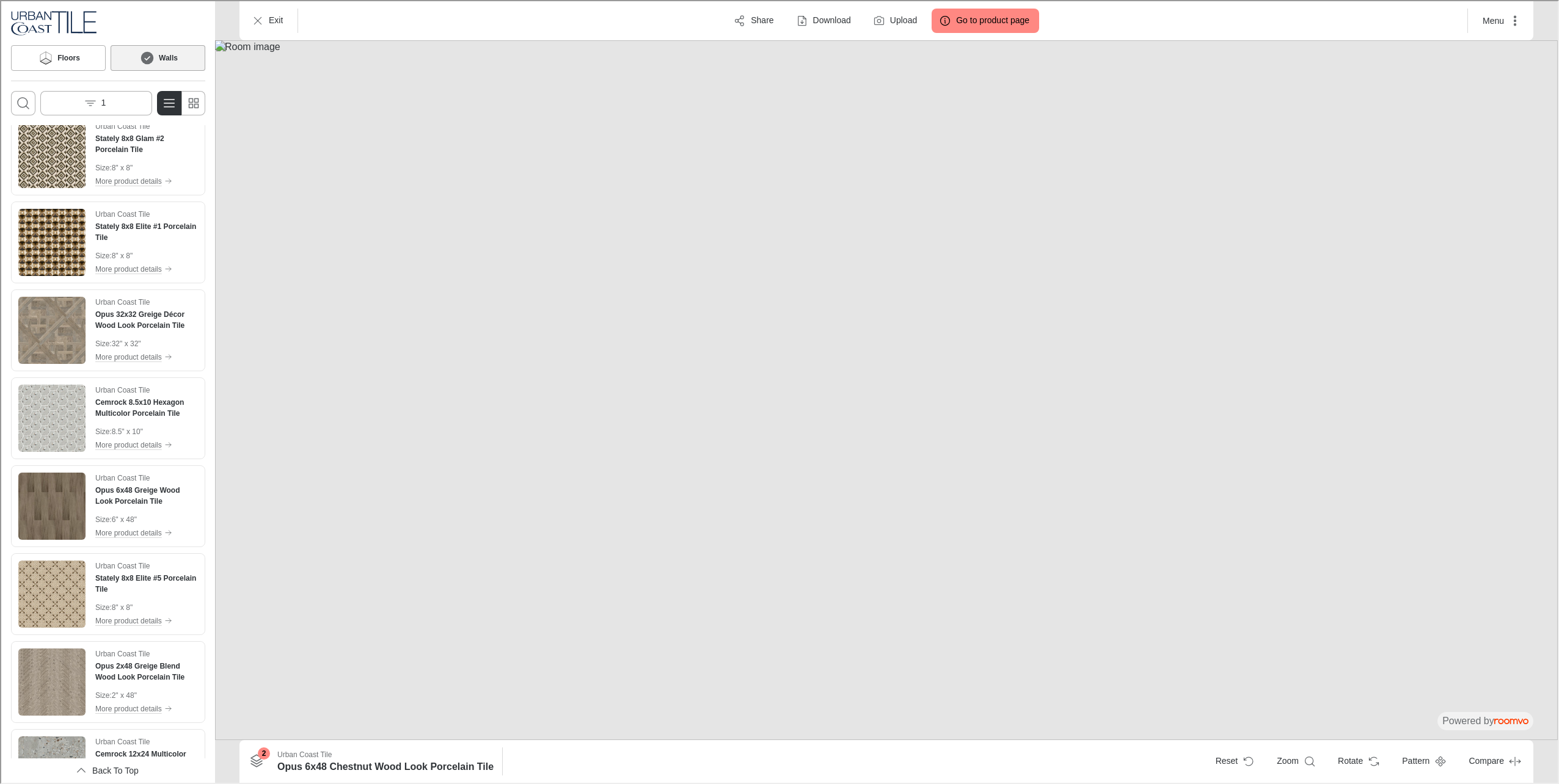
scroll to position [0, 0]
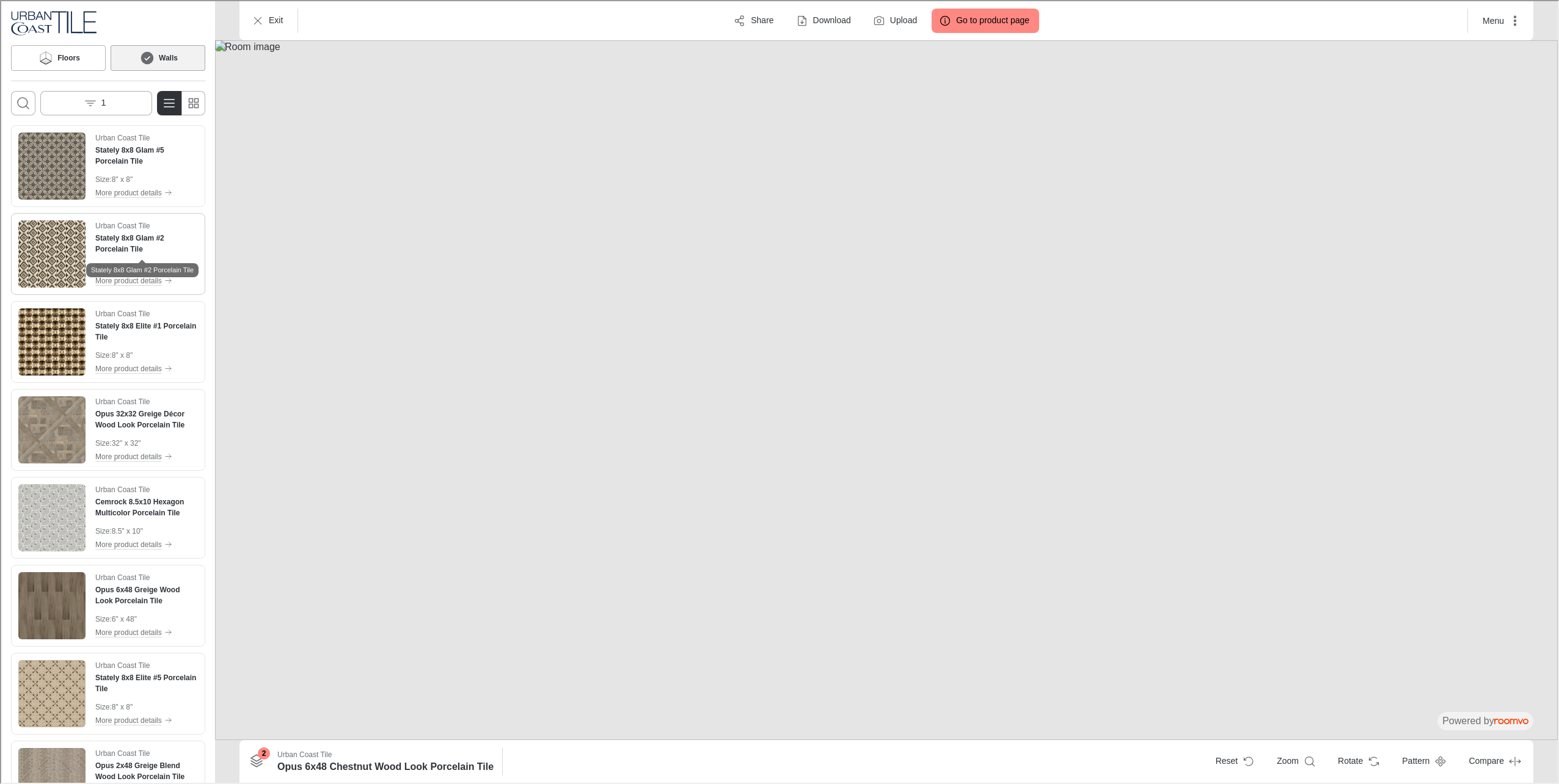
click at [108, 253] on h4 "Stately 8x8 Glam #2 Porcelain Tile" at bounding box center [145, 242] width 102 height 22
click at [113, 100] on button "1" at bounding box center [95, 102] width 112 height 24
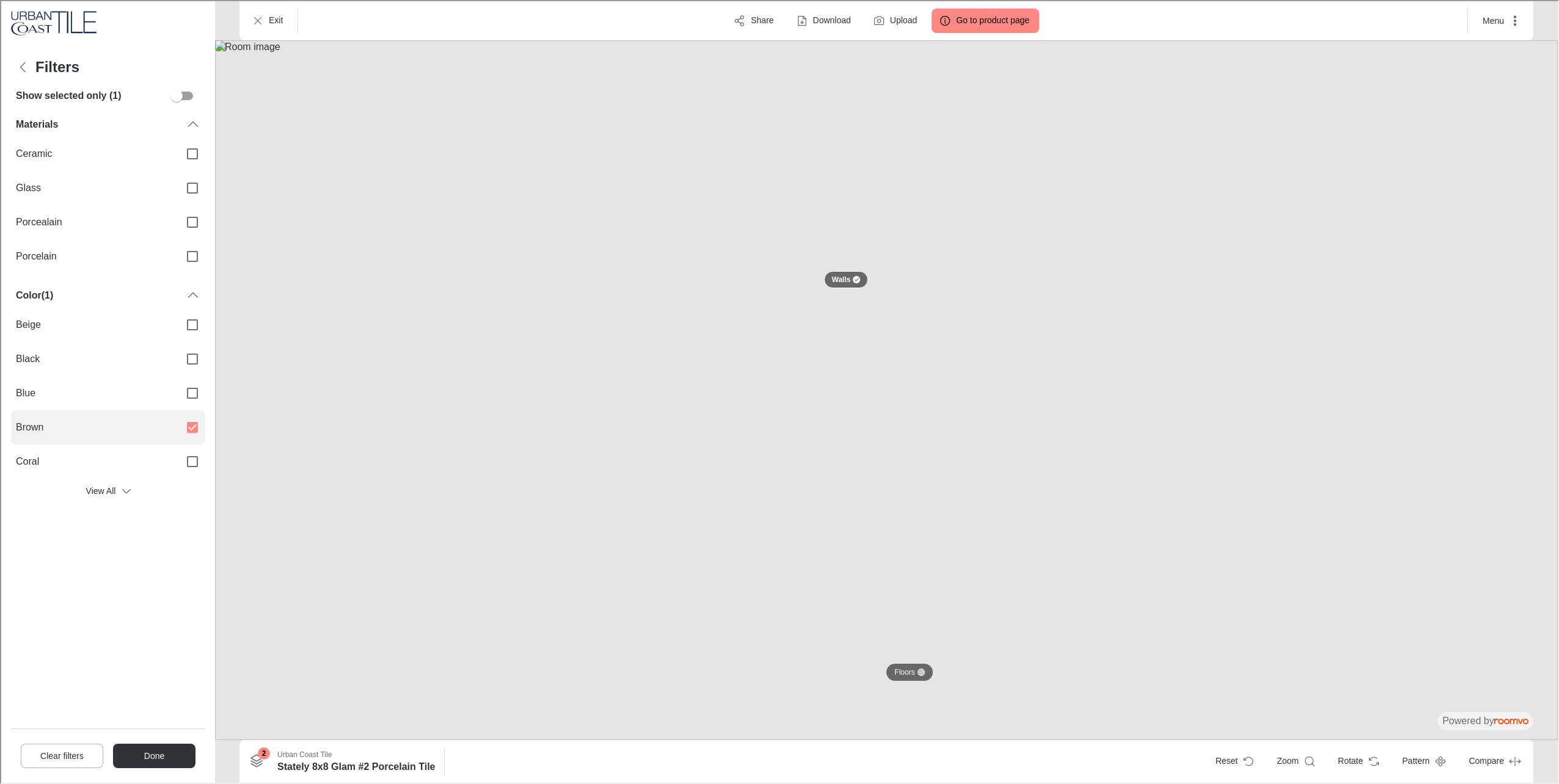
click at [188, 424] on input "Brown" at bounding box center [191, 426] width 26 height 26
checkbox input "false"
click at [132, 499] on button "View All" at bounding box center [107, 489] width 194 height 24
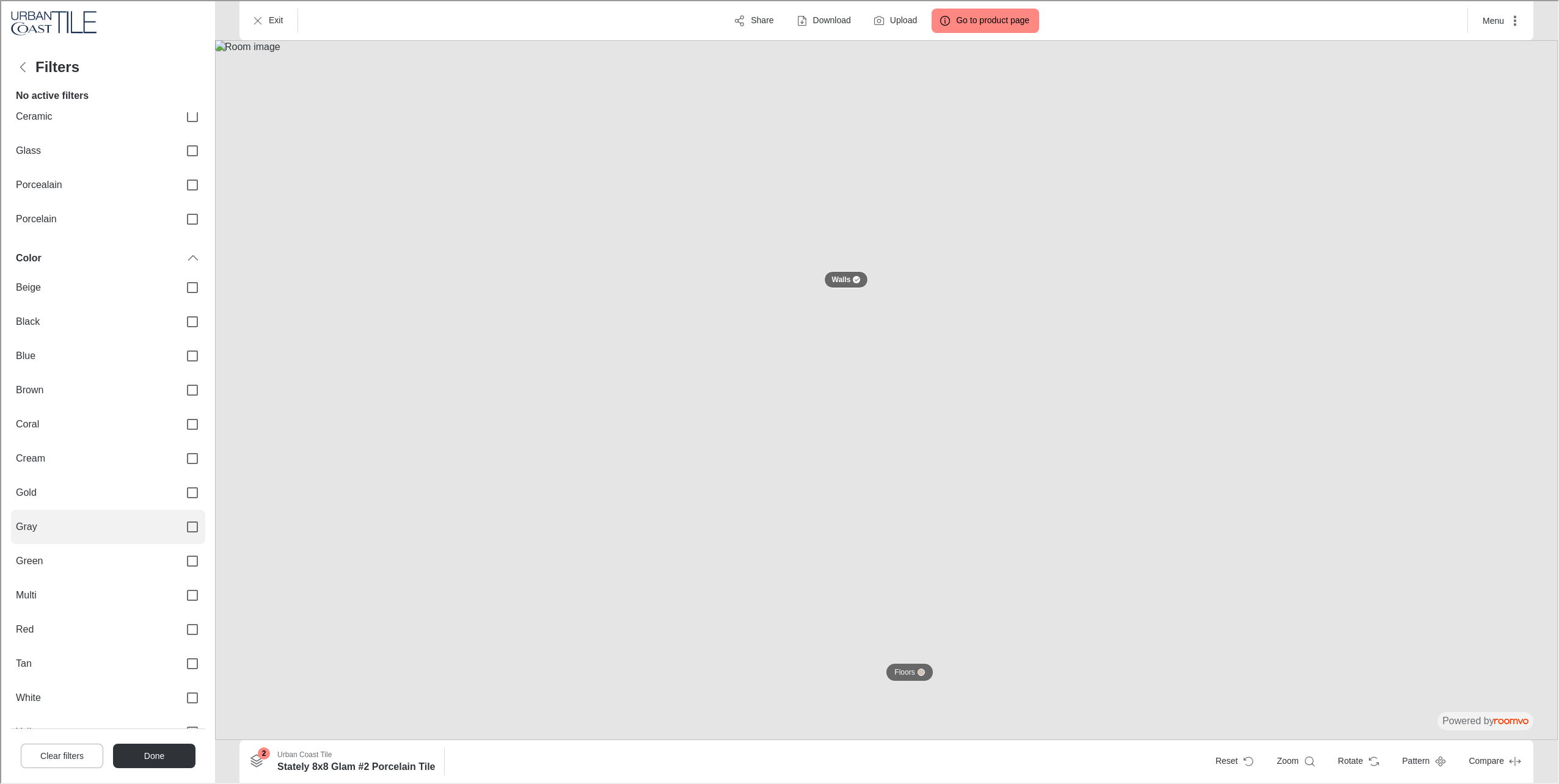
scroll to position [72, 0]
click at [178, 520] on input "Green" at bounding box center [191, 525] width 26 height 26
checkbox input "true"
click at [155, 763] on button "Done" at bounding box center [153, 755] width 82 height 24
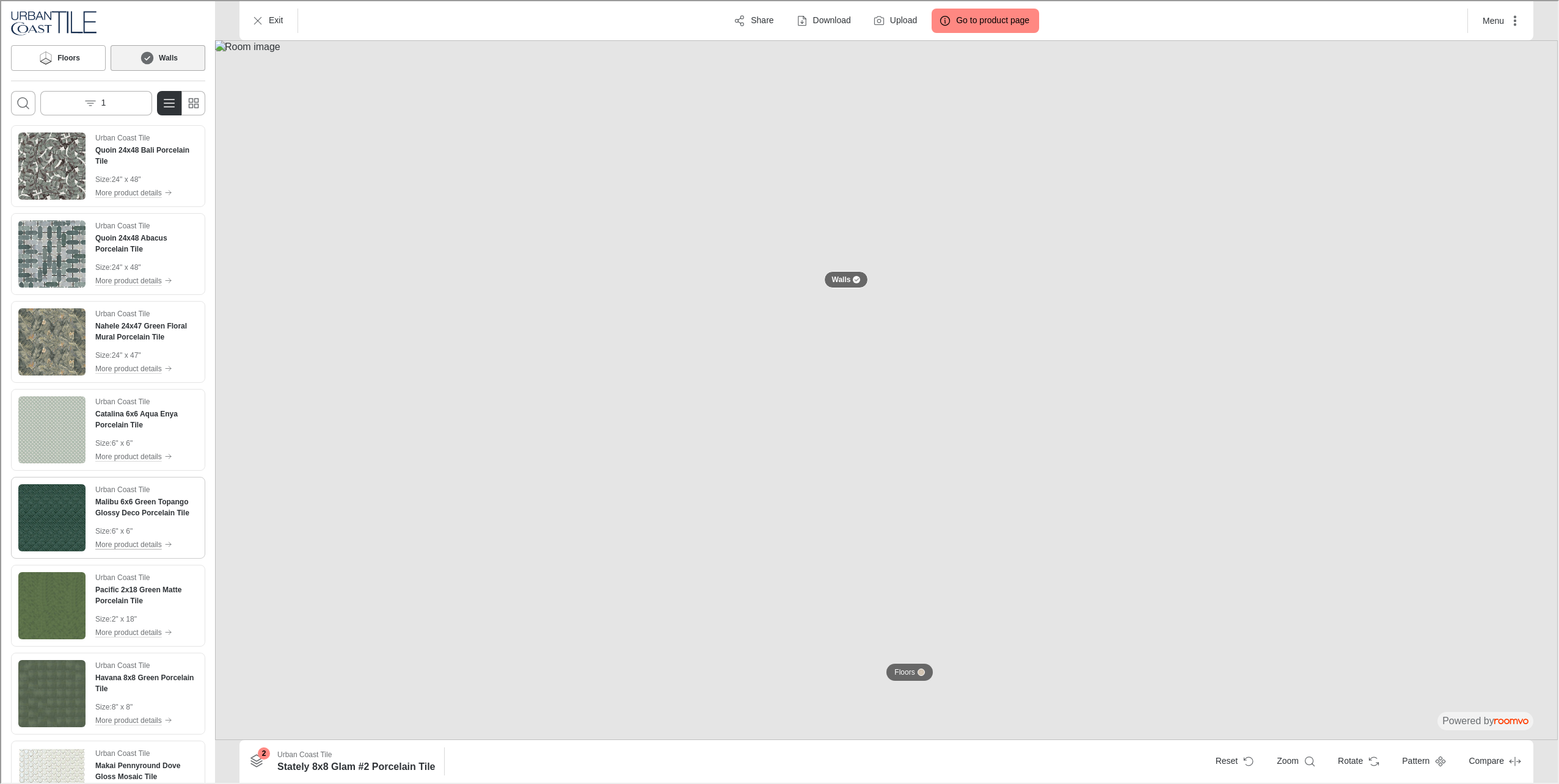
click at [130, 537] on button "More product details" at bounding box center [145, 543] width 102 height 14
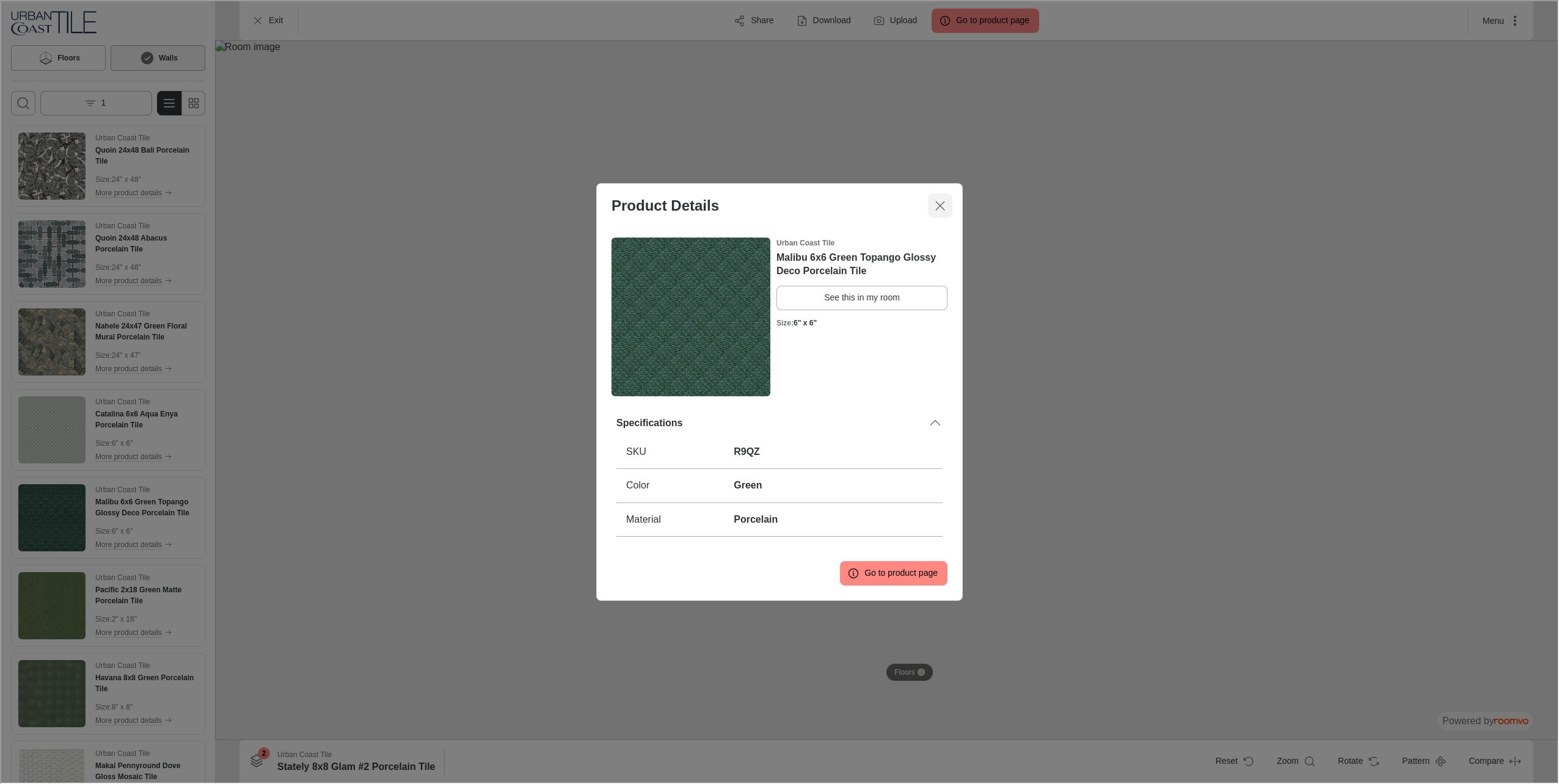
click at [938, 210] on icon "Close dialog" at bounding box center [938, 204] width 14 height 14
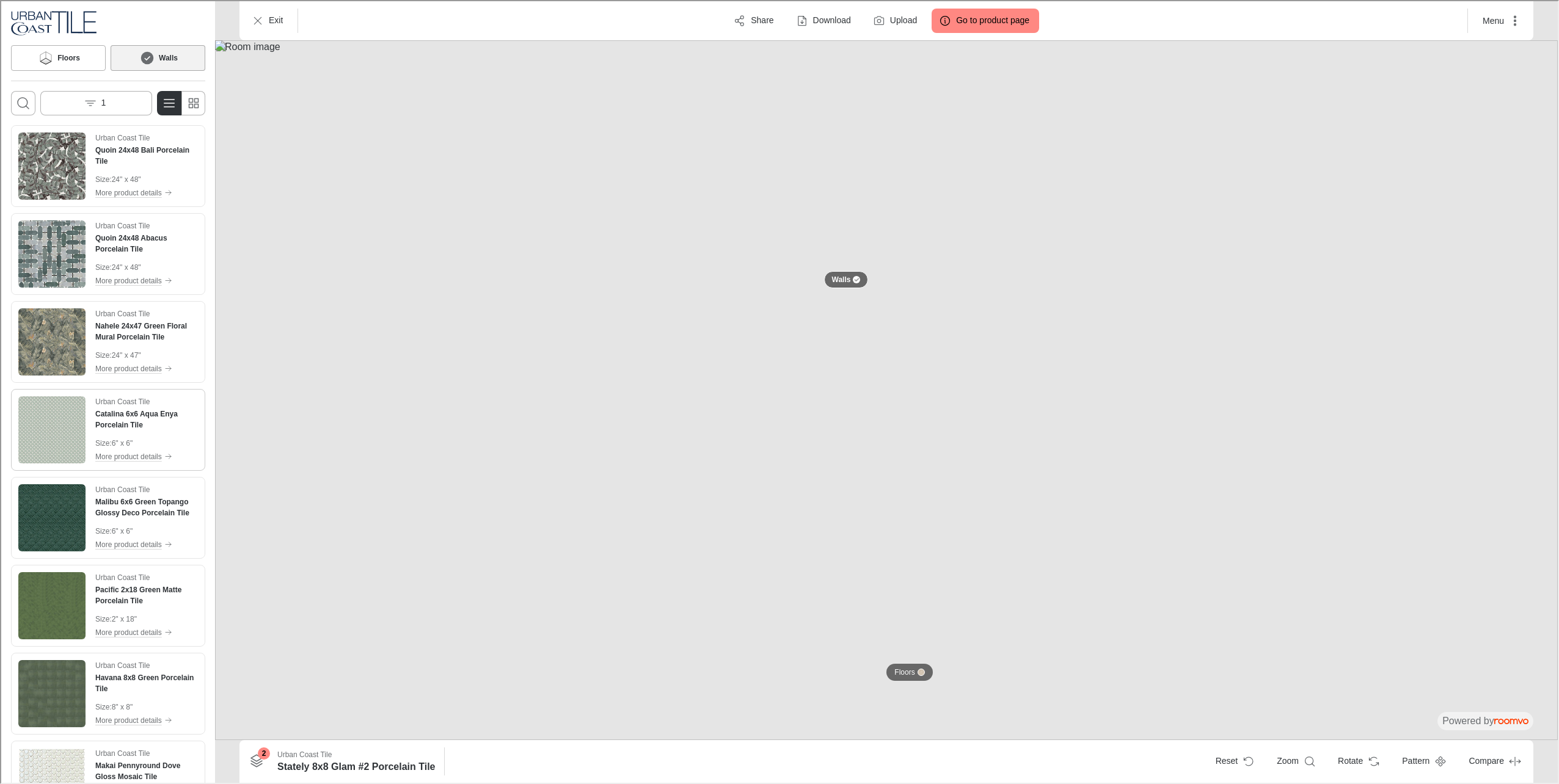
click at [130, 408] on h4 "Catalina 6x6 Aqua Enya Porcelain Tile" at bounding box center [145, 418] width 102 height 22
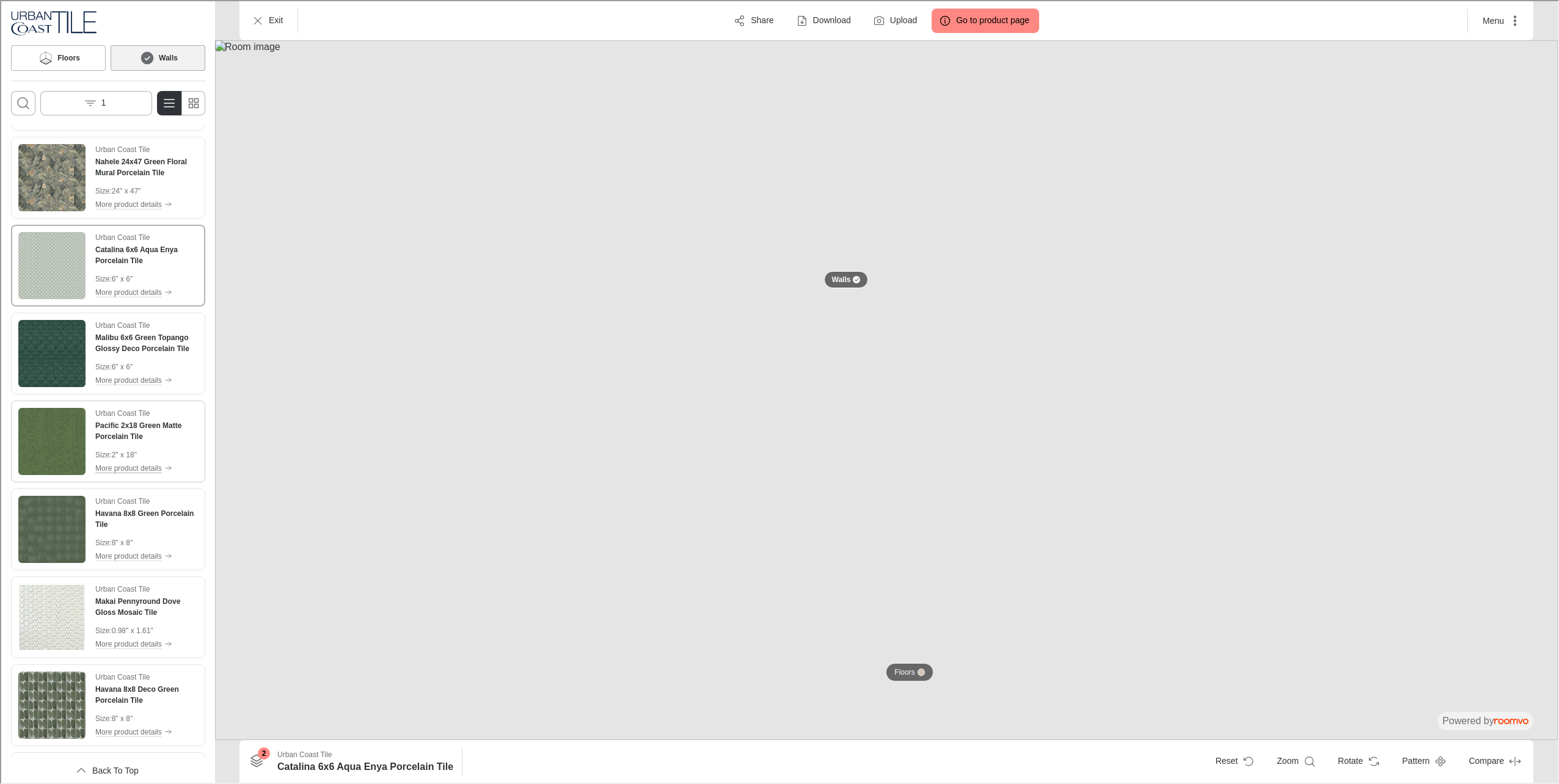
scroll to position [183, 0]
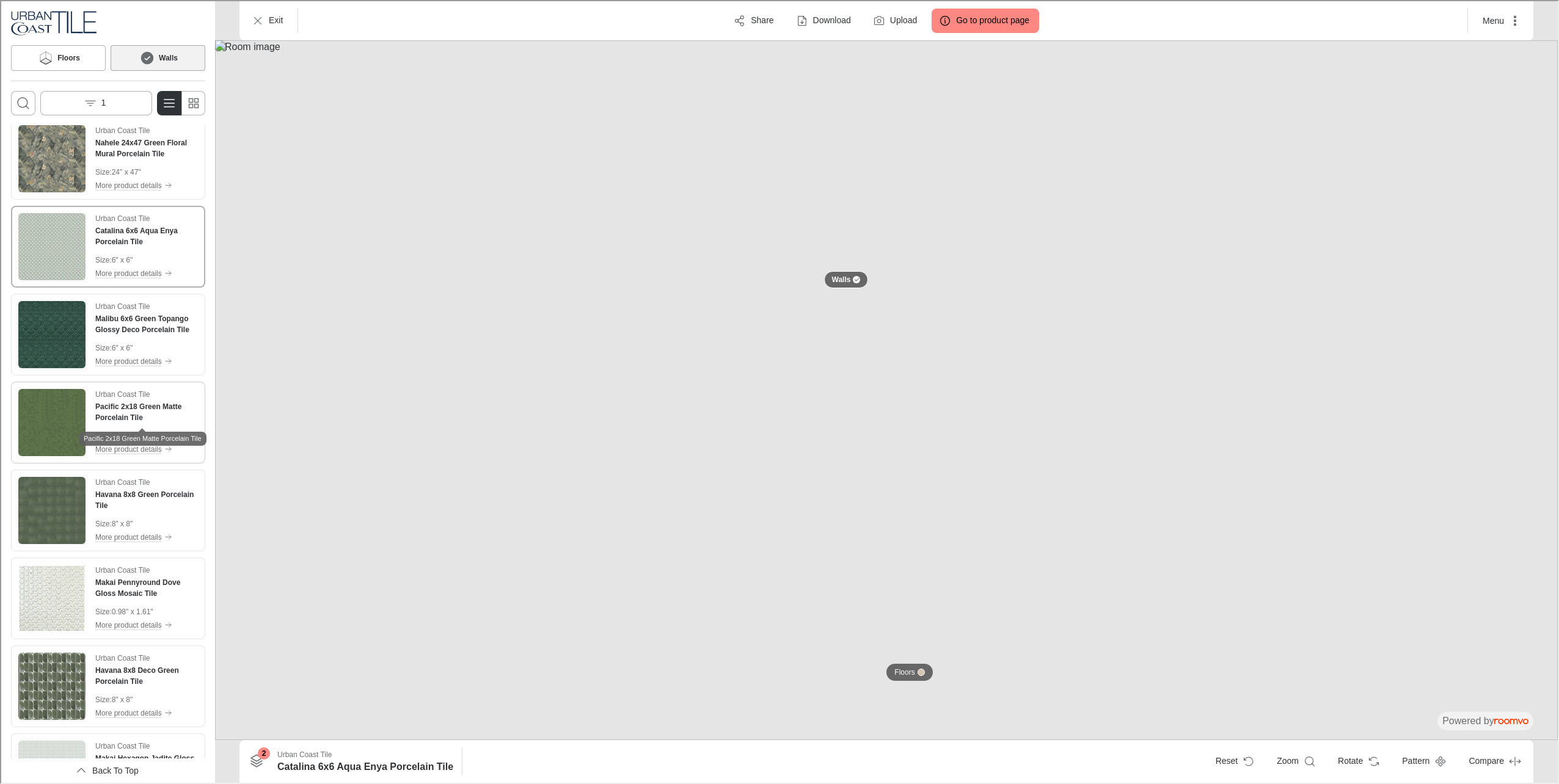
click at [124, 401] on h4 "Pacific 2x18 Green Matte Porcelain Tile" at bounding box center [145, 411] width 102 height 22
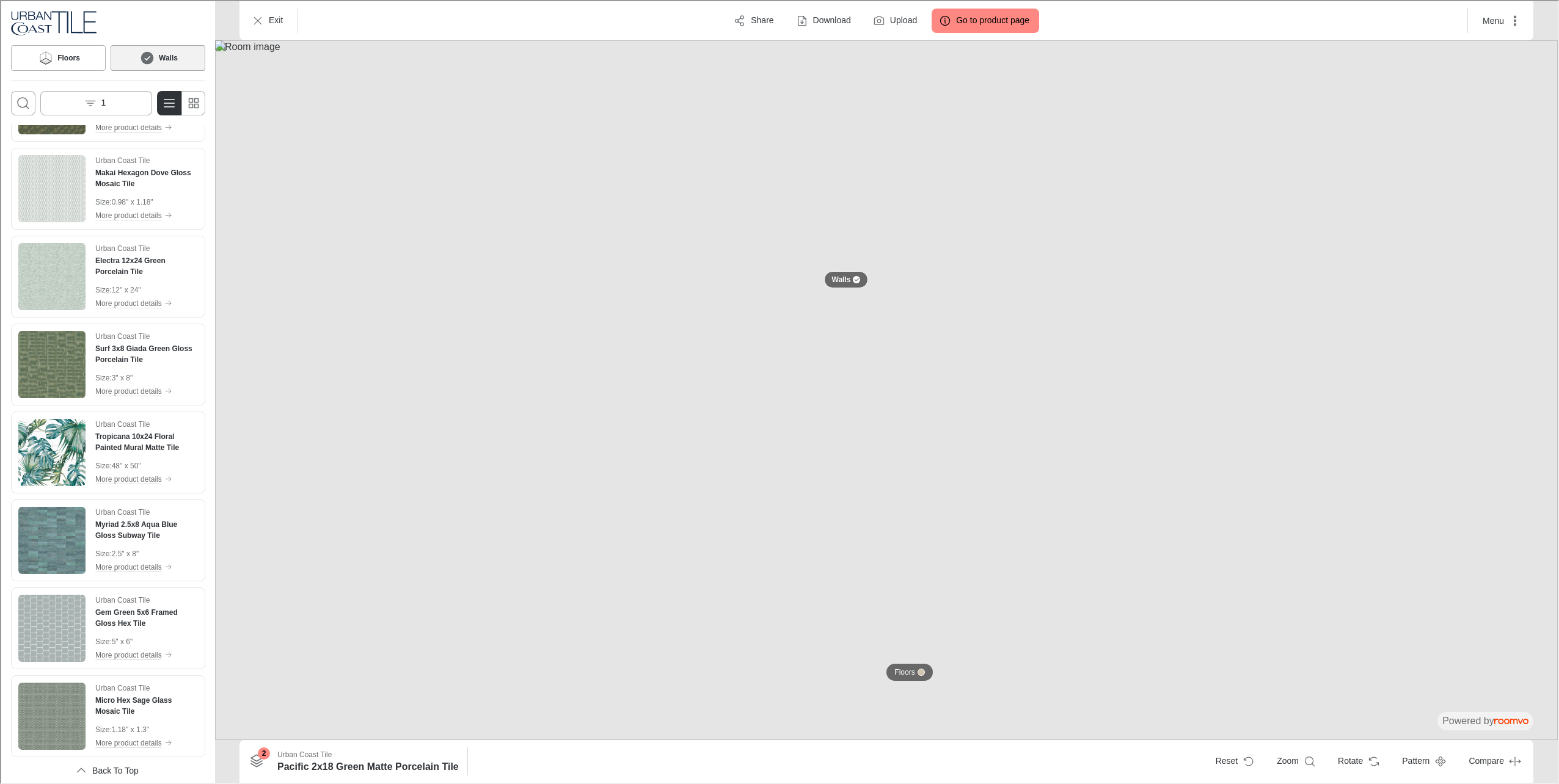
scroll to position [1954, 0]
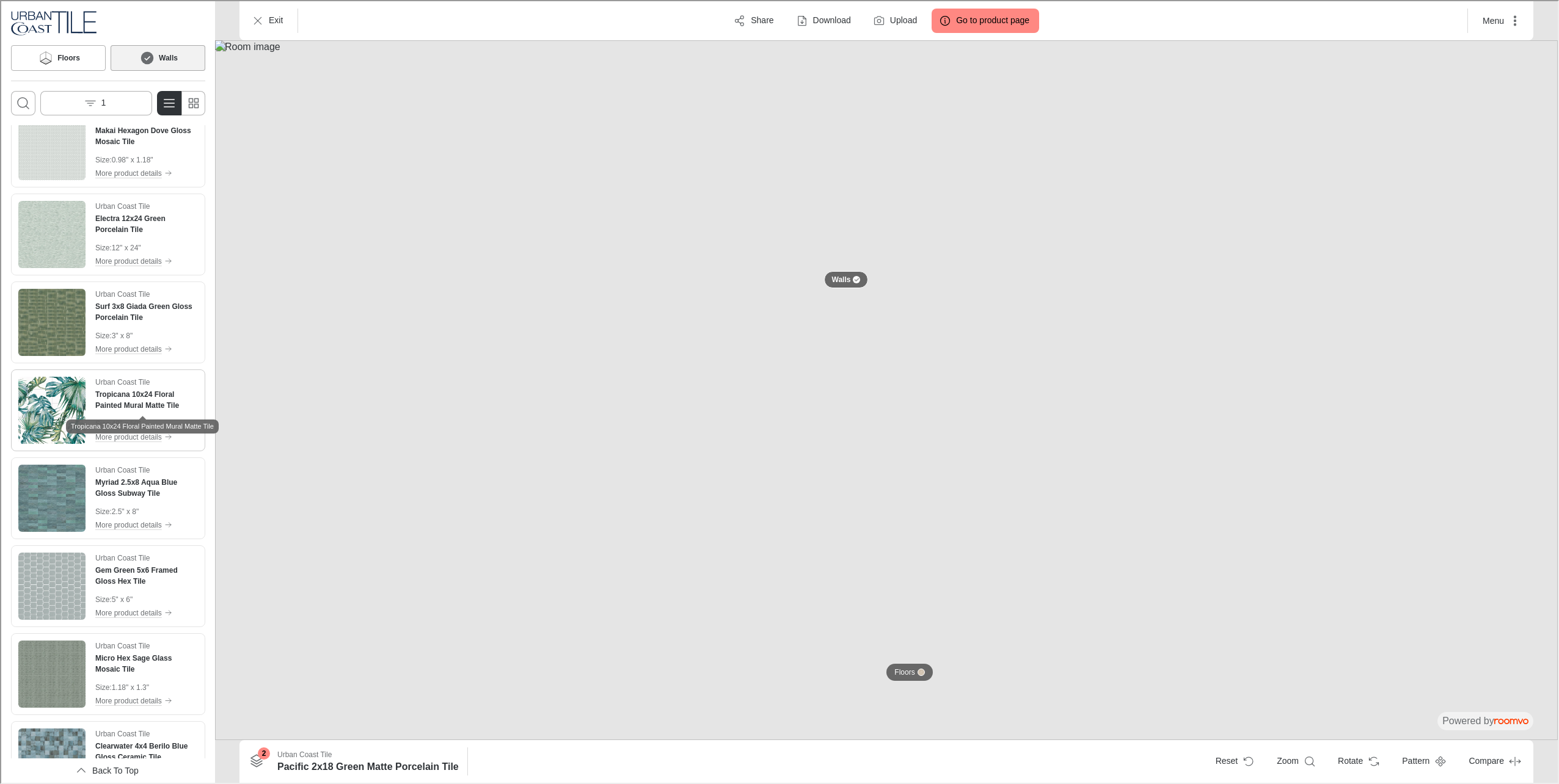
click at [118, 404] on h4 "Tropicana 10x24 Floral Painted Mural Matte Tile" at bounding box center [145, 398] width 102 height 22
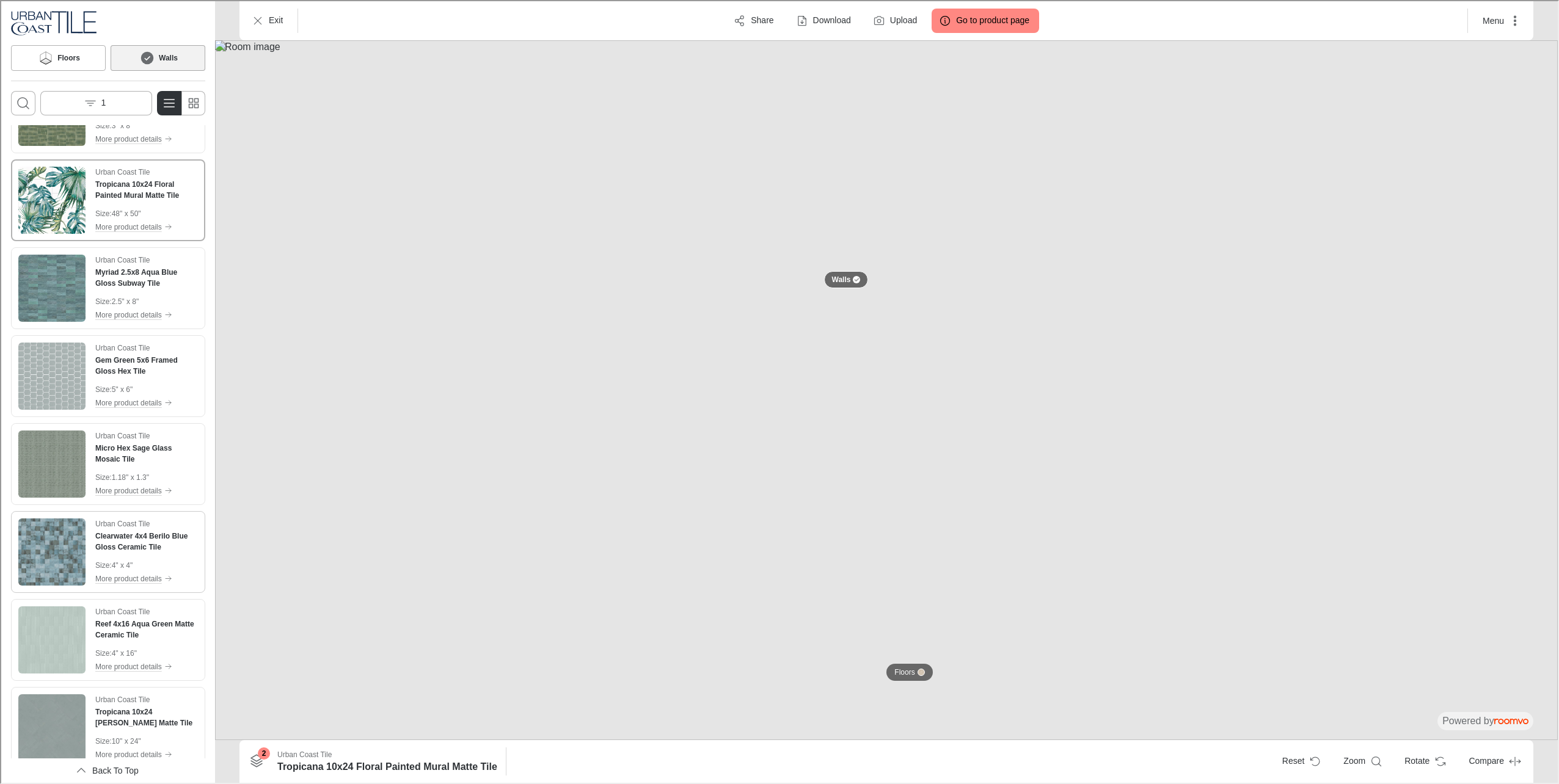
scroll to position [2320, 0]
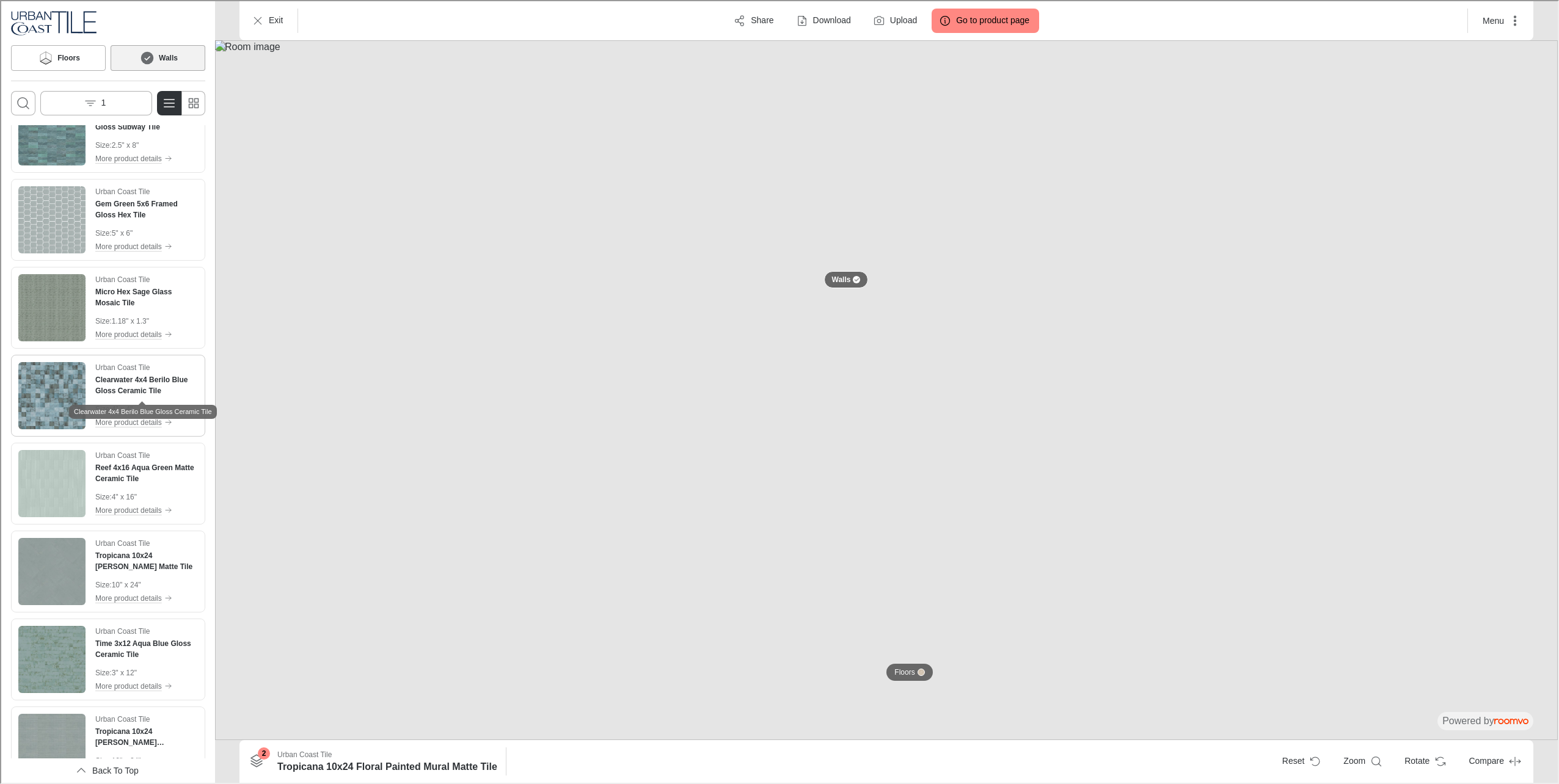
click at [128, 386] on h4 "Clearwater 4x4 Berilo Blue Gloss Ceramic Tile" at bounding box center [145, 384] width 102 height 22
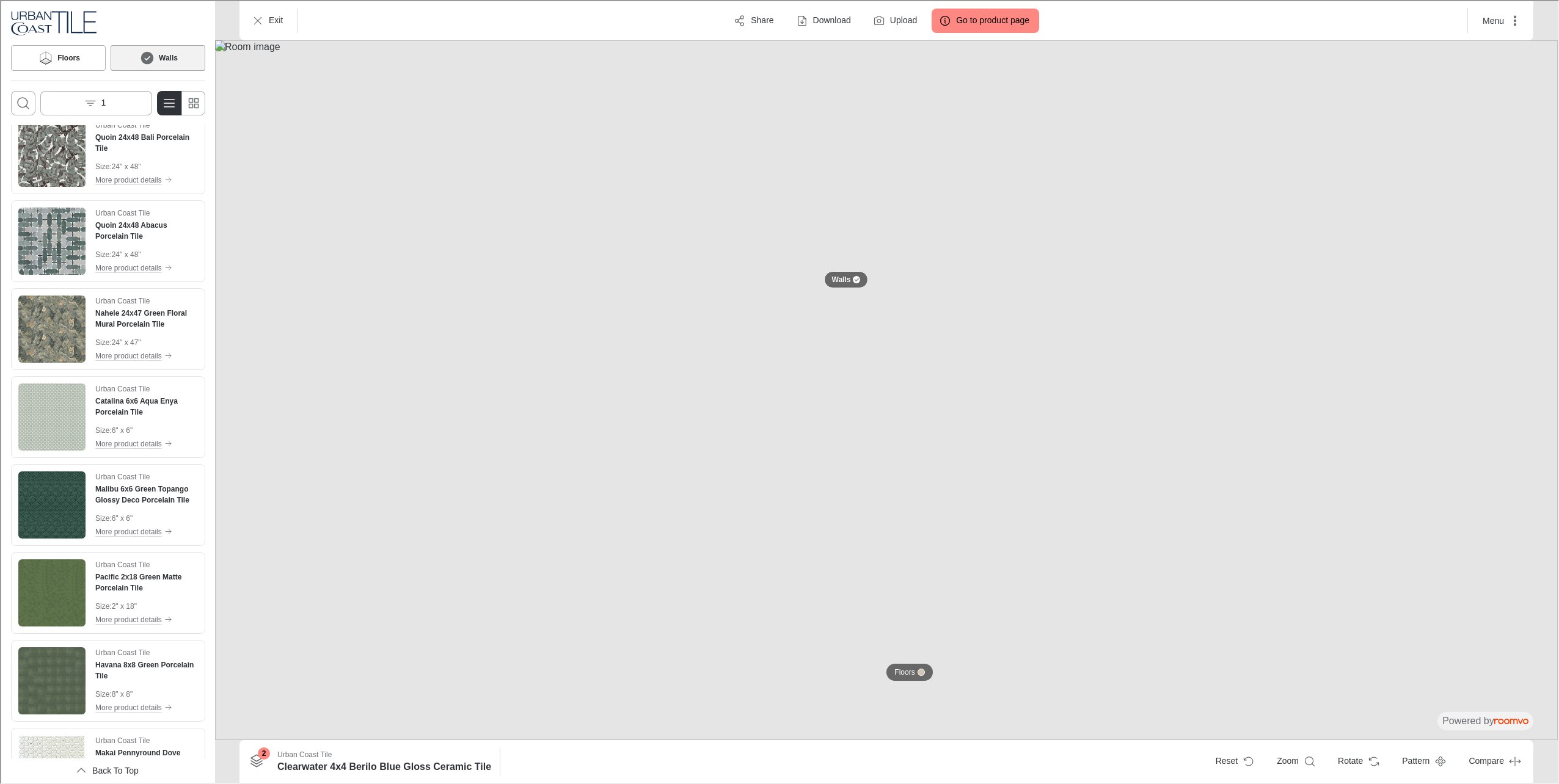
scroll to position [0, 0]
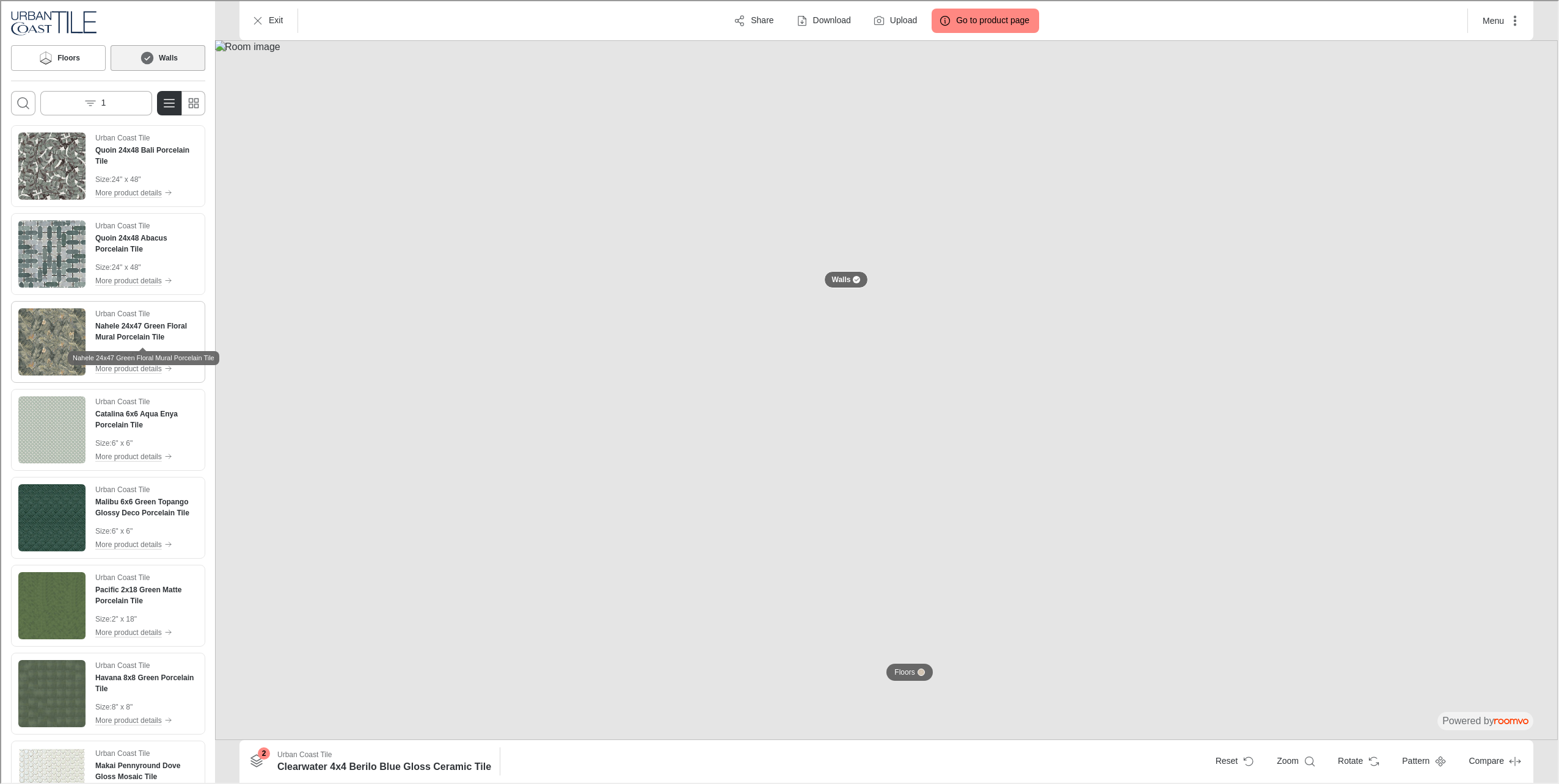
click at [124, 337] on h4 "Nahele 24x47 Green Floral Mural Porcelain Tile" at bounding box center [145, 330] width 102 height 22
click at [110, 112] on button "1" at bounding box center [95, 102] width 112 height 24
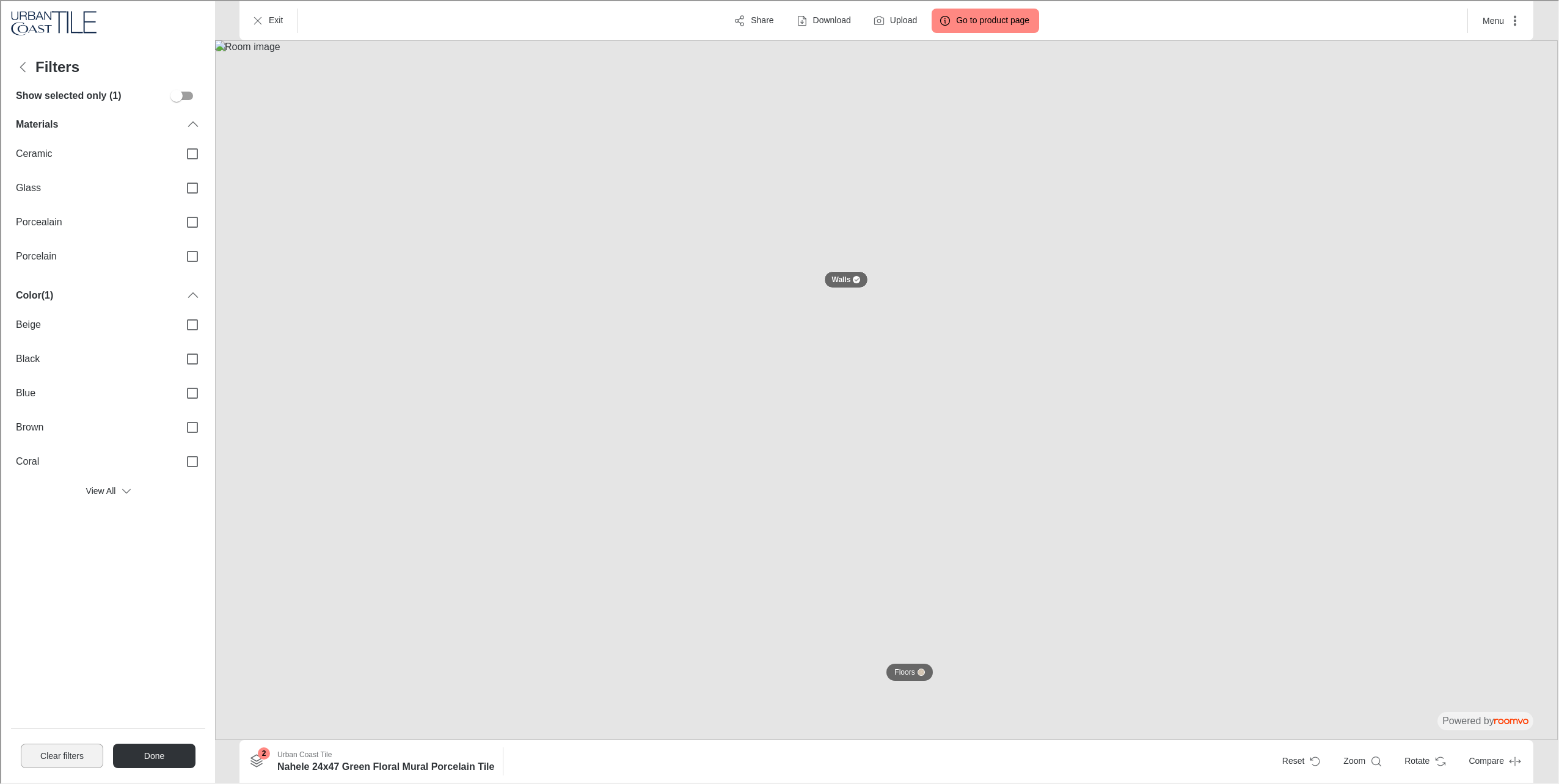
click at [66, 763] on button "Clear filters" at bounding box center [60, 755] width 82 height 24
click at [135, 765] on button "Done" at bounding box center [153, 755] width 82 height 24
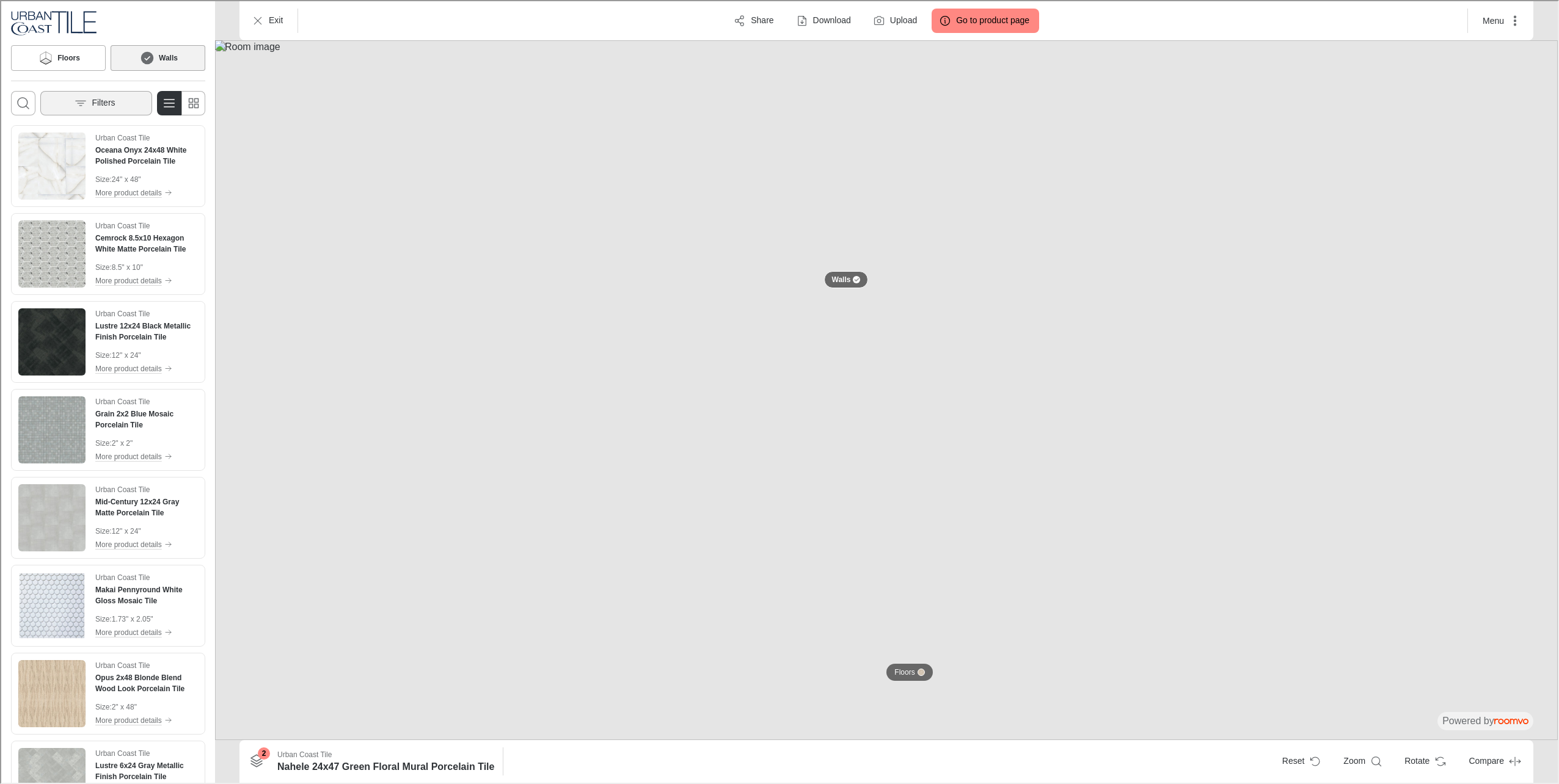
click at [130, 102] on button "Filters" at bounding box center [95, 102] width 112 height 24
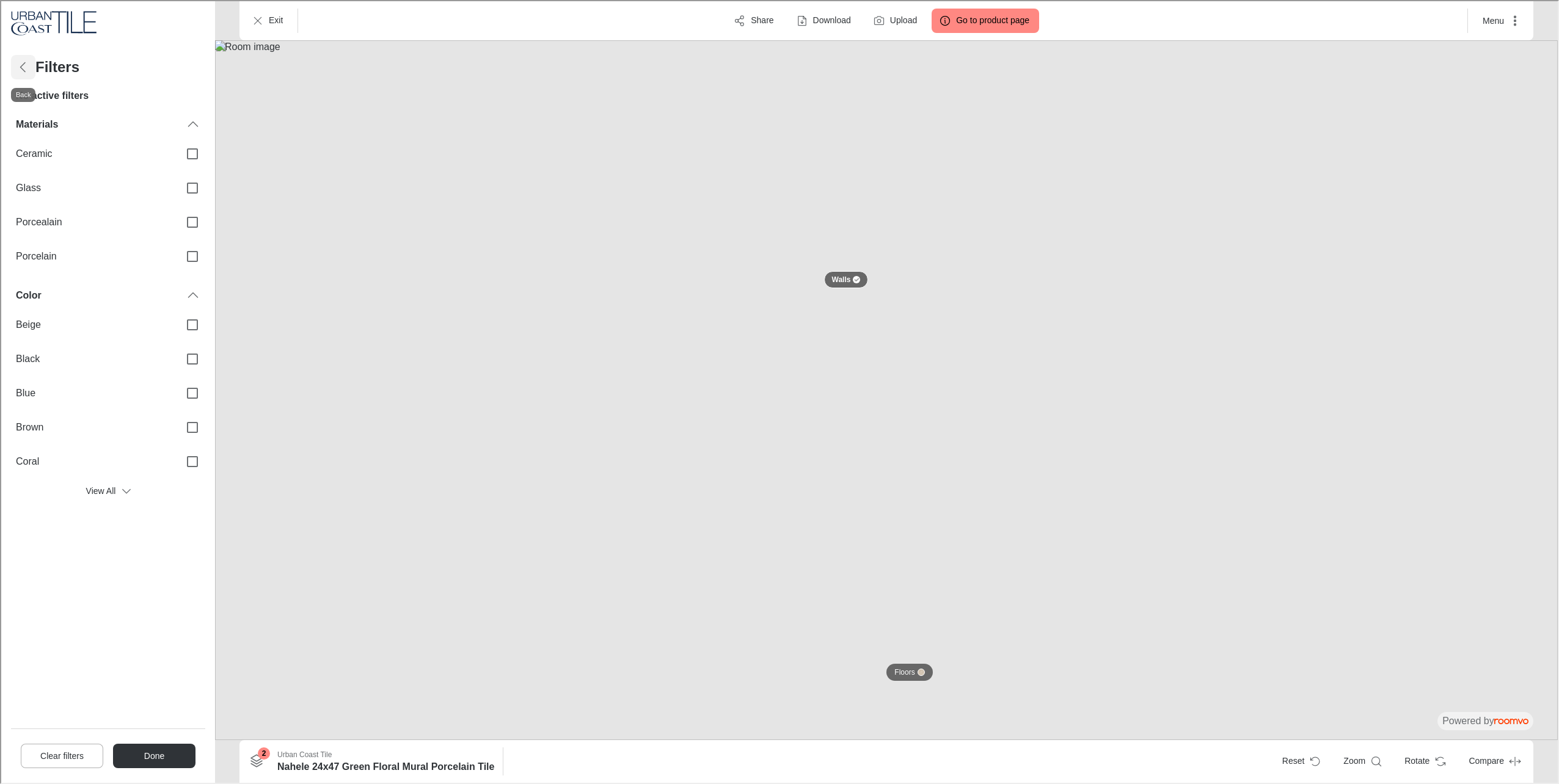
click at [14, 68] on button "Back" at bounding box center [22, 66] width 24 height 24
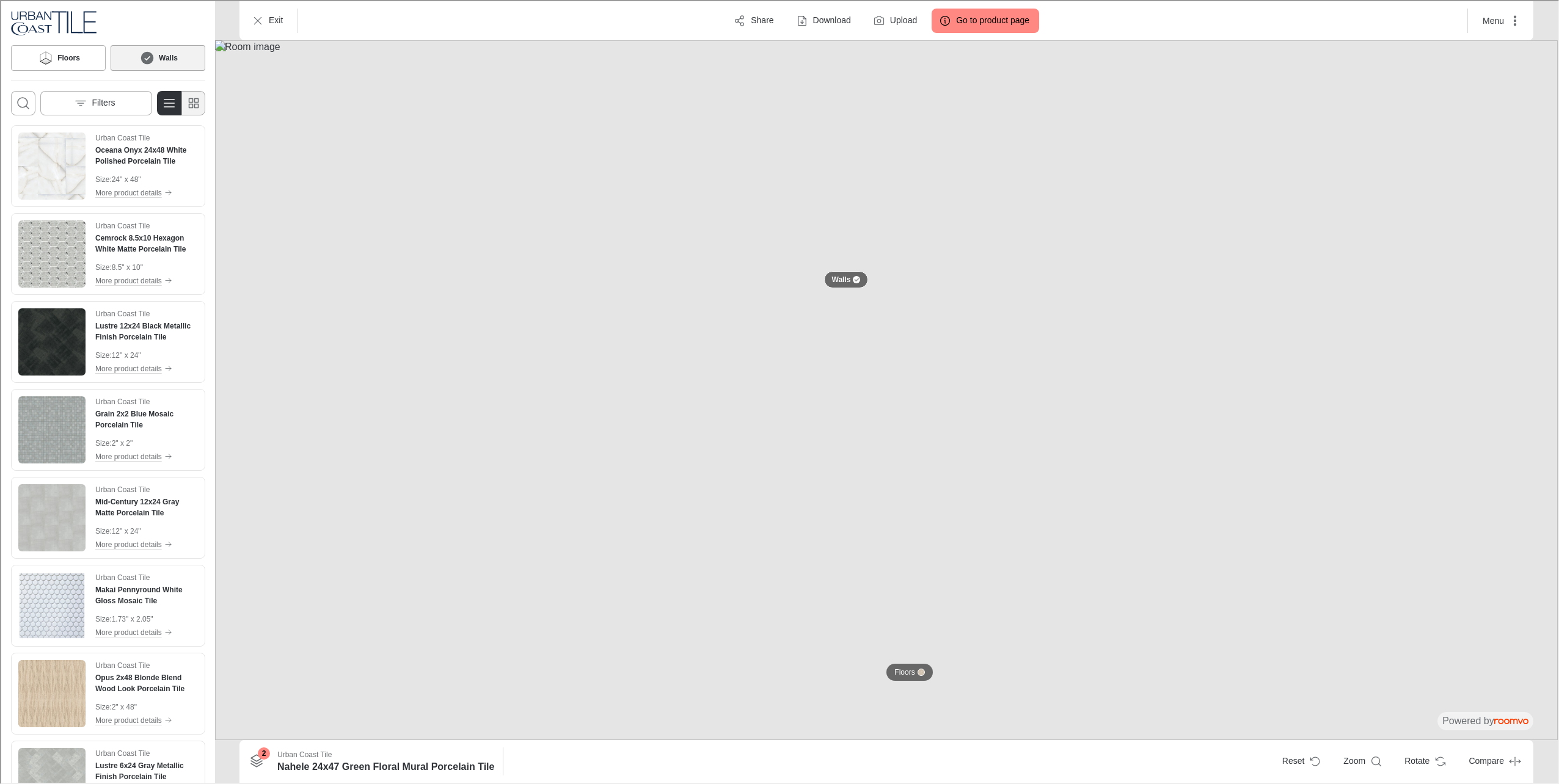
click at [186, 100] on icon "Switch to simple view" at bounding box center [192, 102] width 14 height 14
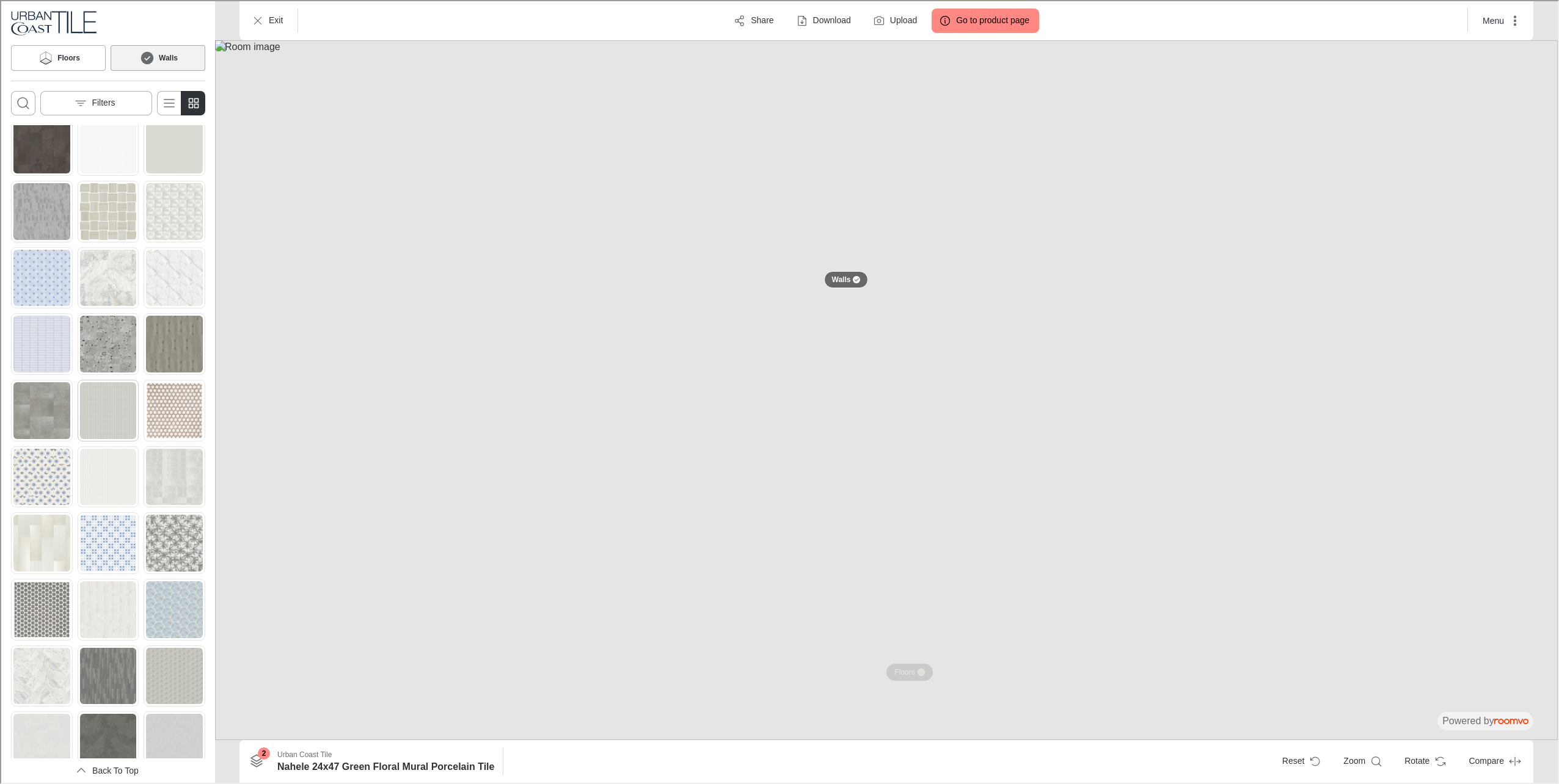
scroll to position [1645, 0]
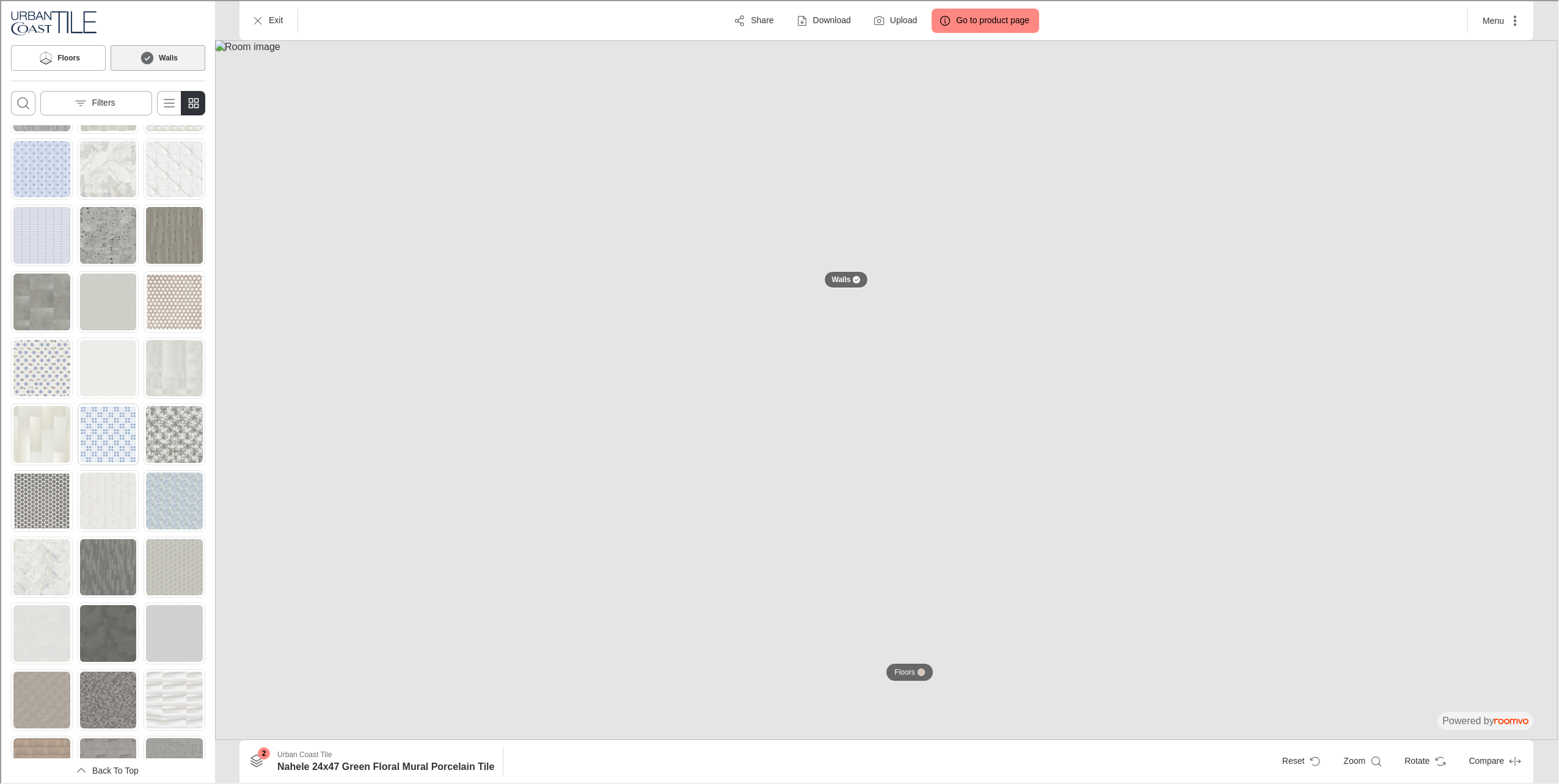
click at [99, 405] on img "See Marine 8x8 Elba Porcelain Tile in the room" at bounding box center [107, 433] width 57 height 57
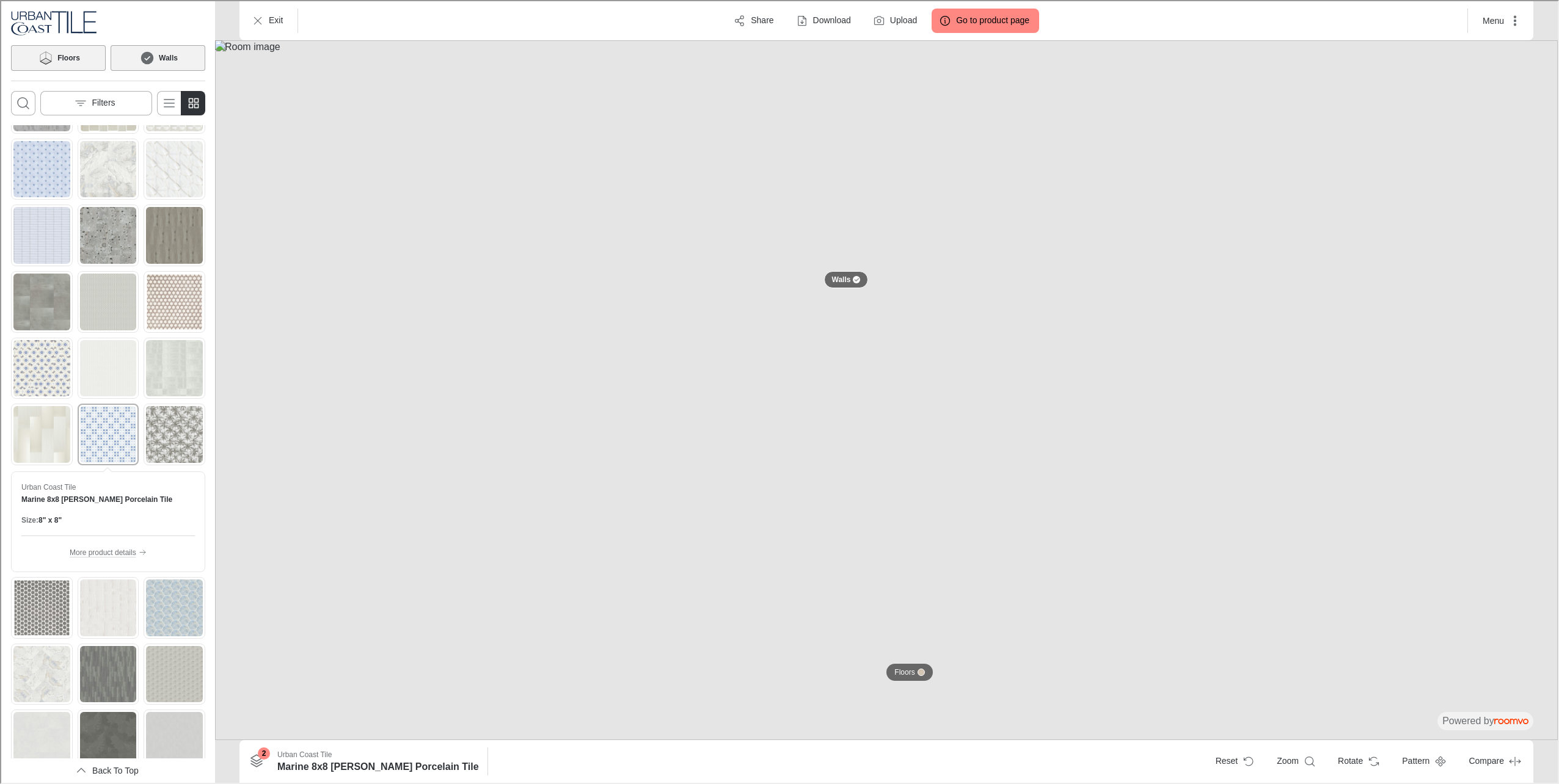
click at [93, 65] on button "Floors" at bounding box center [57, 57] width 95 height 26
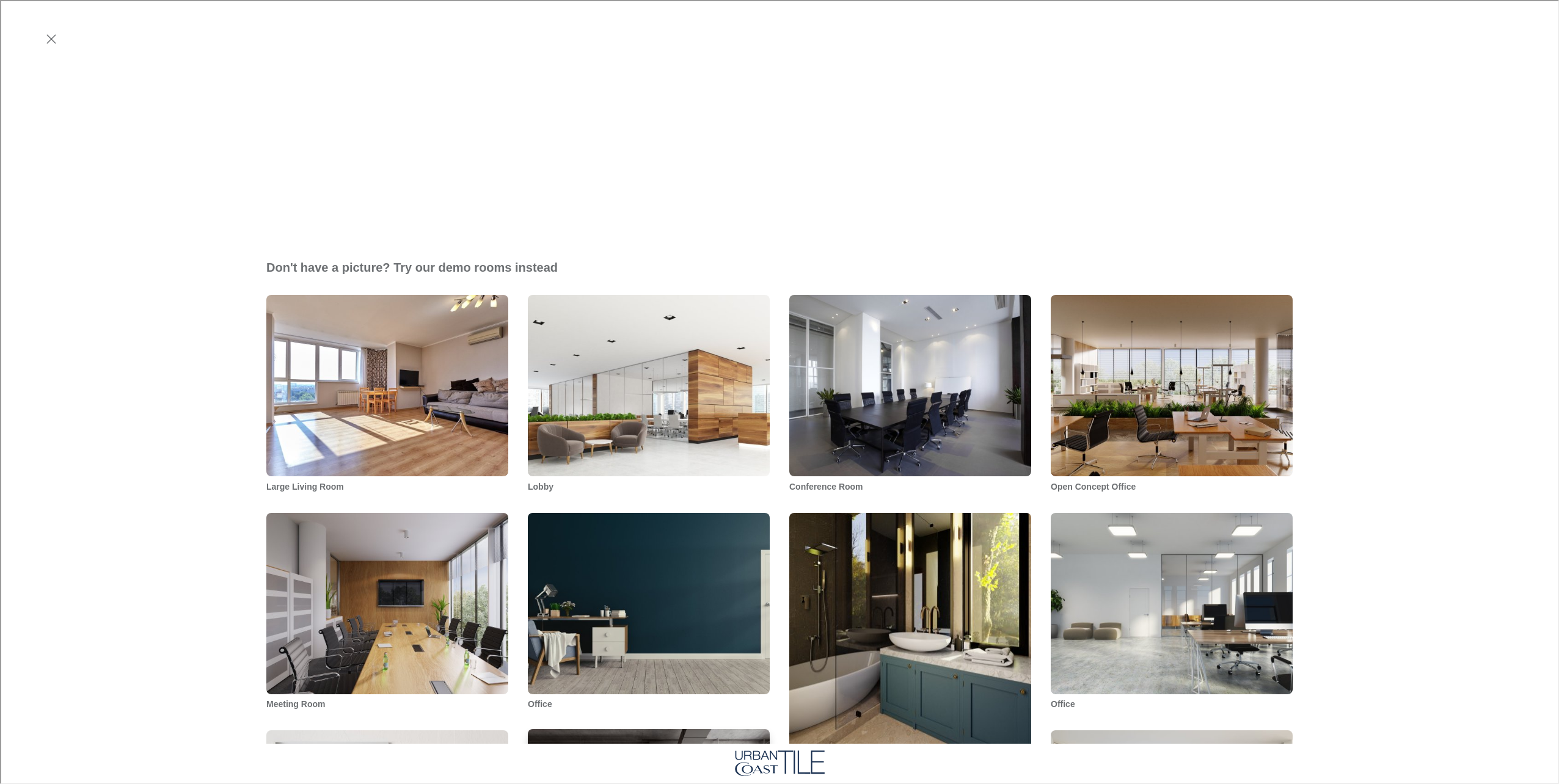
scroll to position [550, 0]
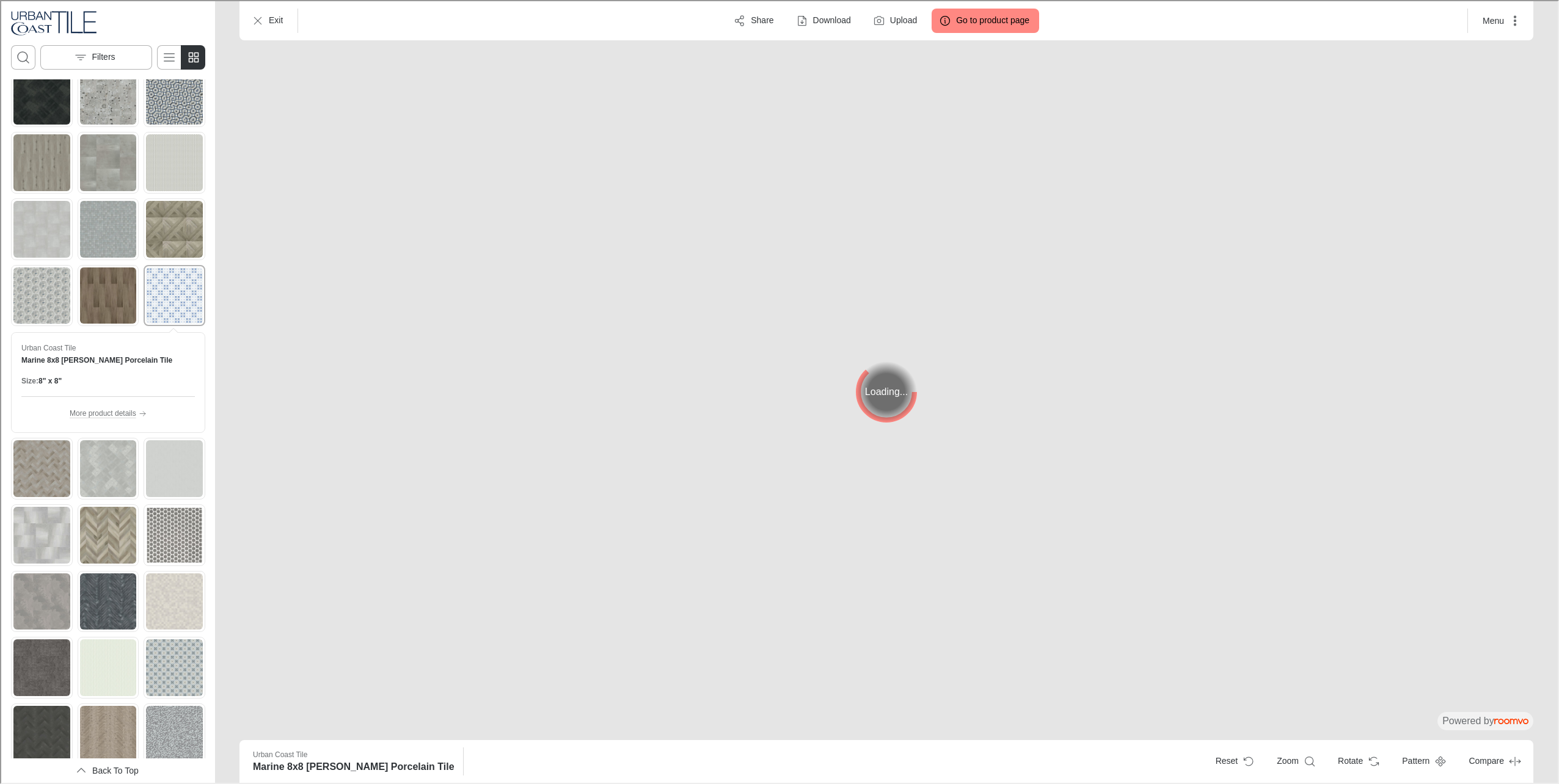
scroll to position [188, 0]
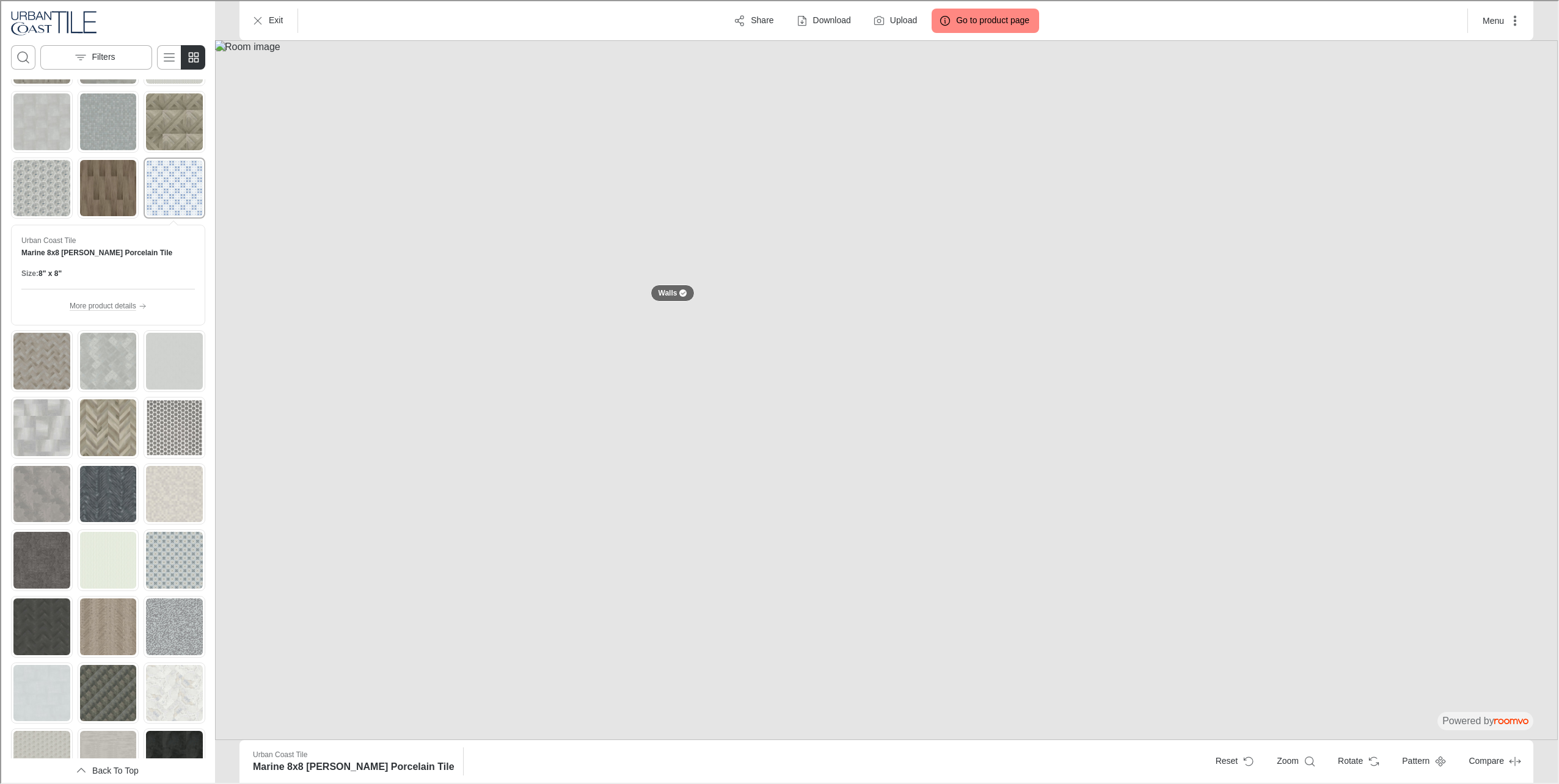
click at [533, 480] on img at bounding box center [885, 389] width 1343 height 699
click at [547, 390] on img at bounding box center [885, 389] width 1343 height 699
click at [668, 291] on p "Walls" at bounding box center [667, 292] width 19 height 10
click at [95, 398] on img "See Foresta 3x16 White Wood Look Chevron Porcelain Tile in the room" at bounding box center [107, 426] width 57 height 57
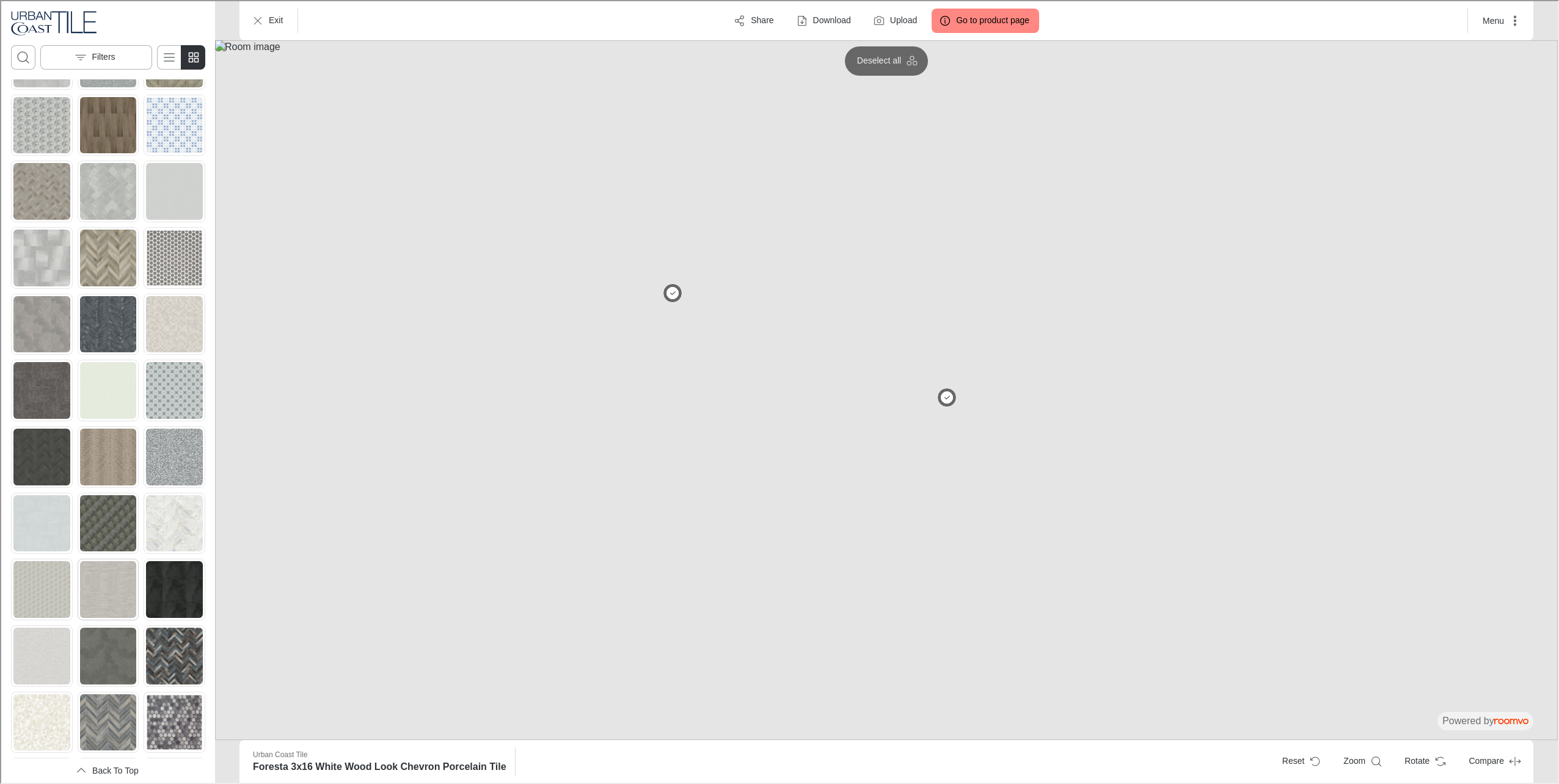
scroll to position [1409, 0]
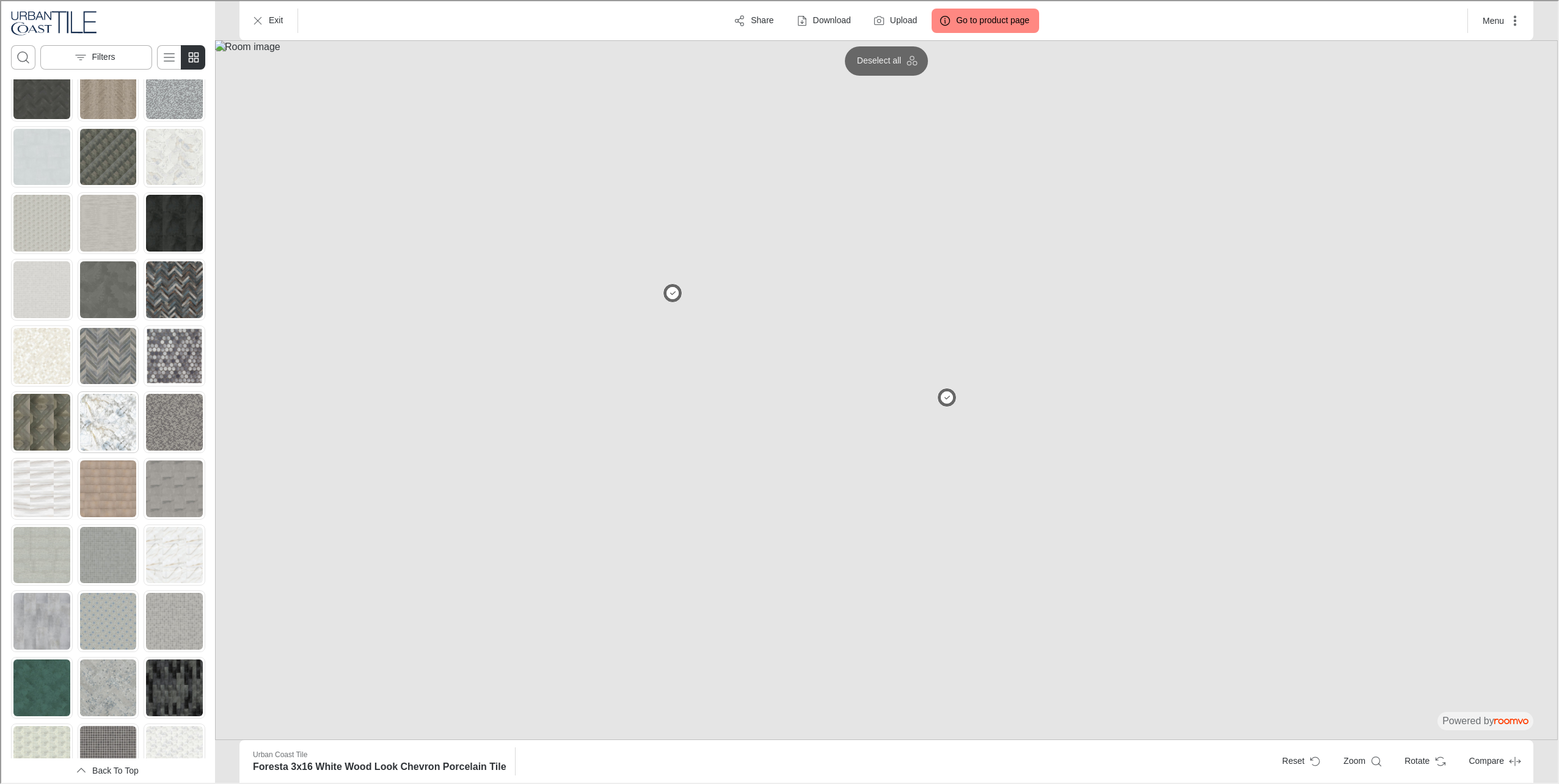
click at [107, 393] on img "See Infinity 24X48 White Polished Marble Look Porcelain Tile in the room" at bounding box center [107, 421] width 57 height 57
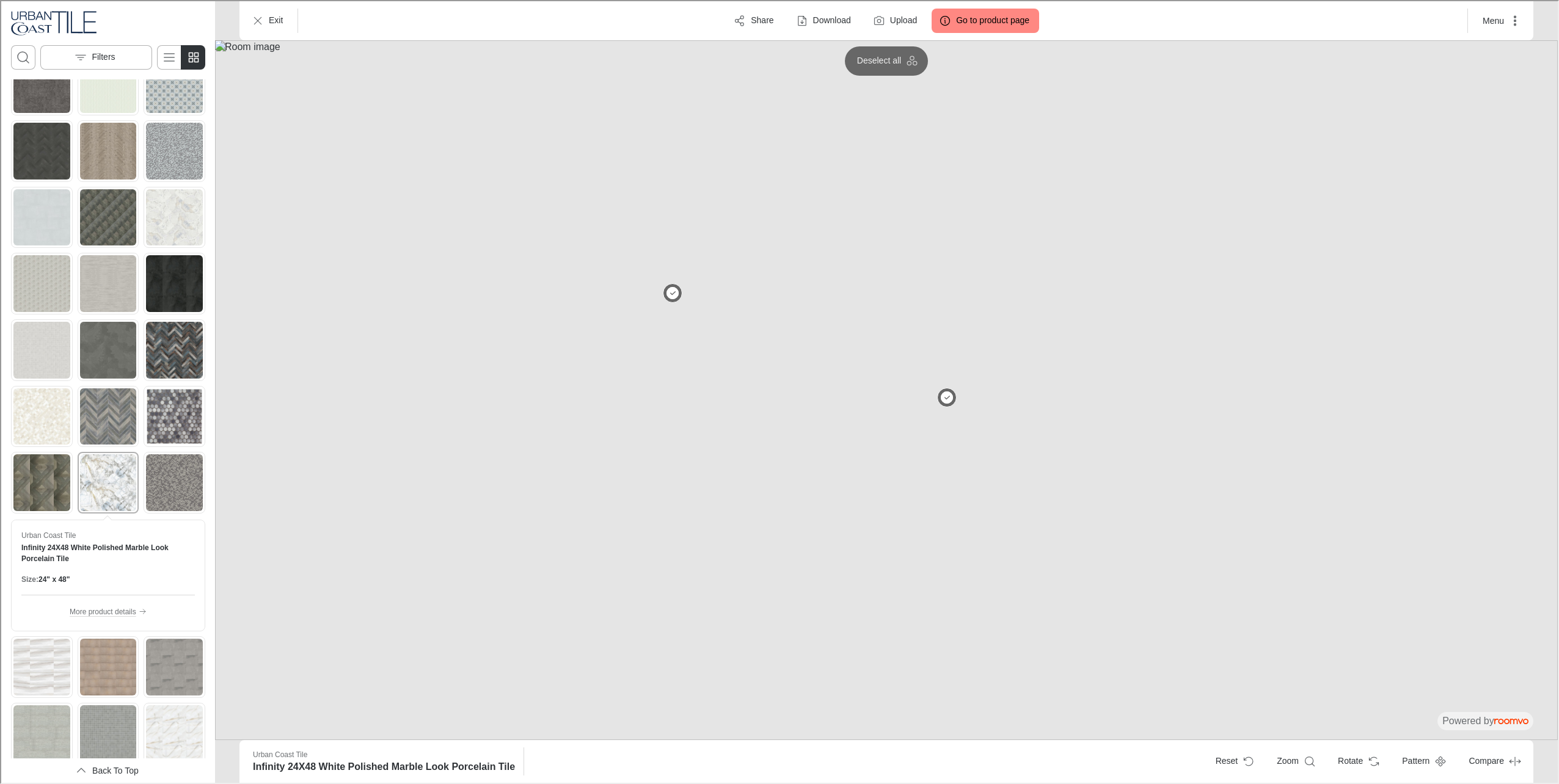
scroll to position [1352, 0]
click at [148, 254] on img "See Lustre 24x24 Black Metallic Finish Porcelain Tile in the room" at bounding box center [173, 282] width 57 height 57
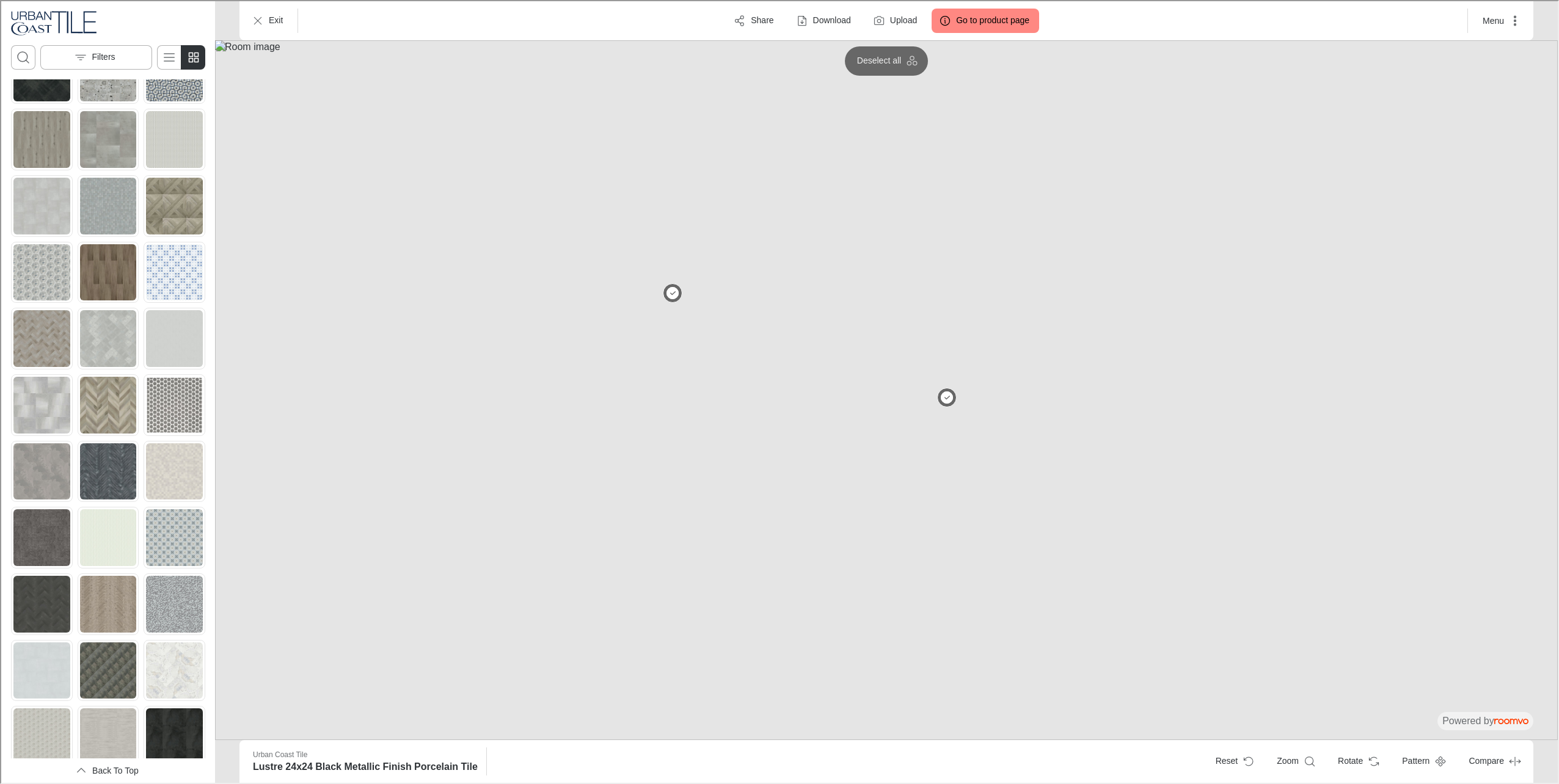
scroll to position [70, 0]
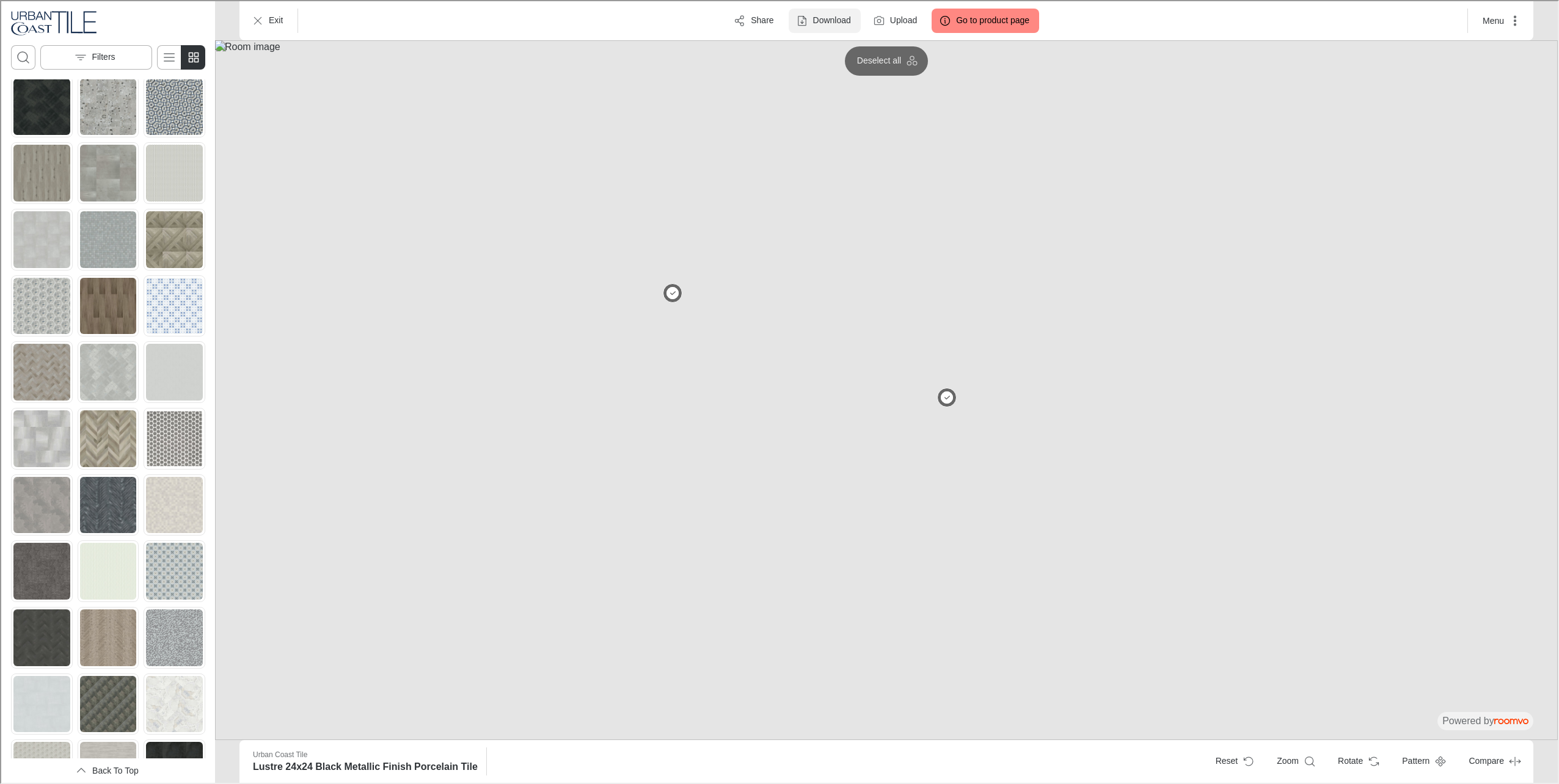
click at [819, 24] on p "Download" at bounding box center [830, 19] width 38 height 12
click at [823, 52] on p "Image" at bounding box center [832, 49] width 27 height 14
click at [1494, 81] on img at bounding box center [885, 389] width 1343 height 699
click at [1501, 193] on img at bounding box center [885, 389] width 1343 height 699
click at [825, 28] on button "Download" at bounding box center [823, 19] width 72 height 24
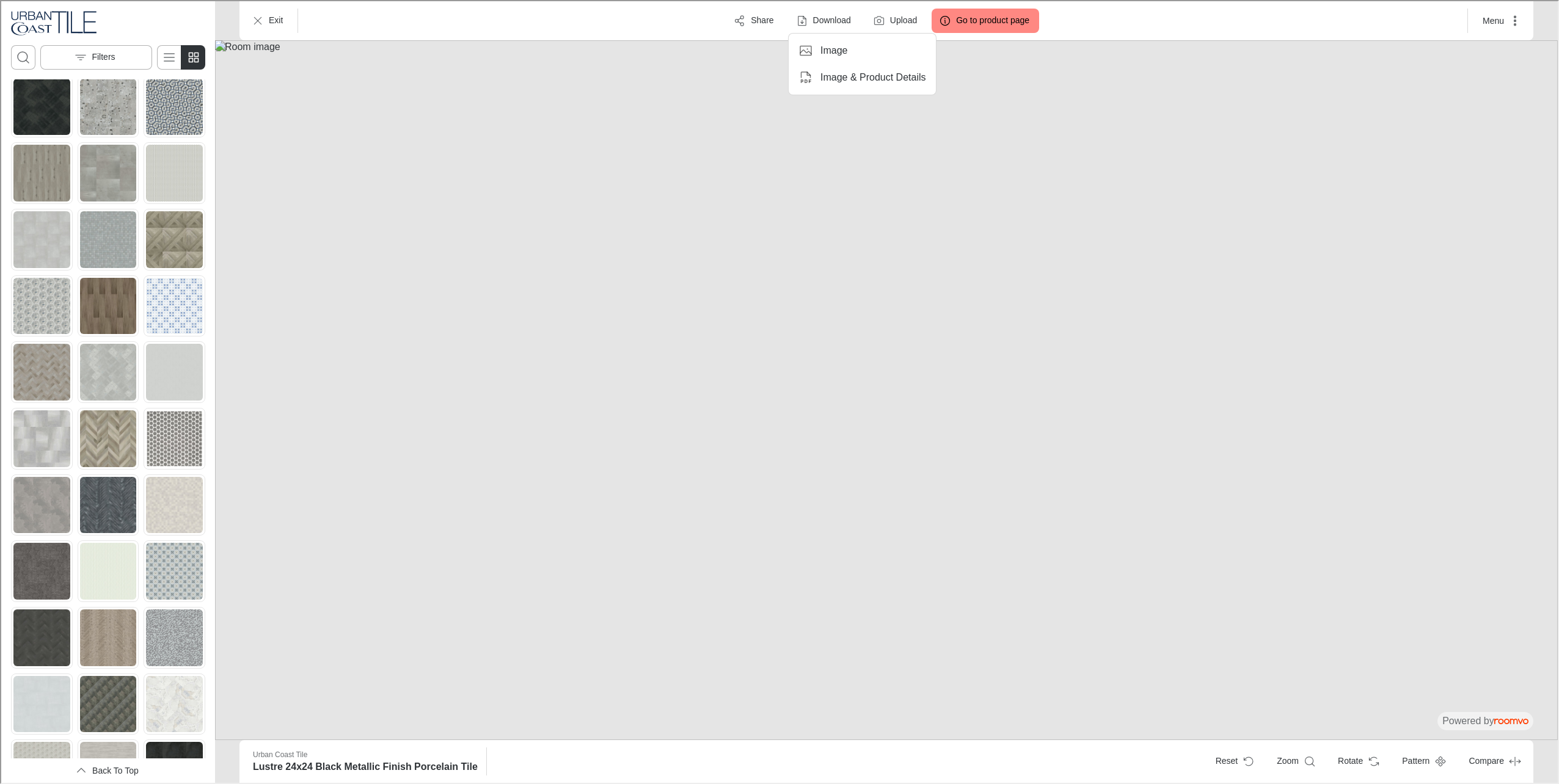
click at [832, 57] on li "Image" at bounding box center [861, 49] width 138 height 24
click at [254, 30] on button "Exit" at bounding box center [267, 19] width 48 height 24
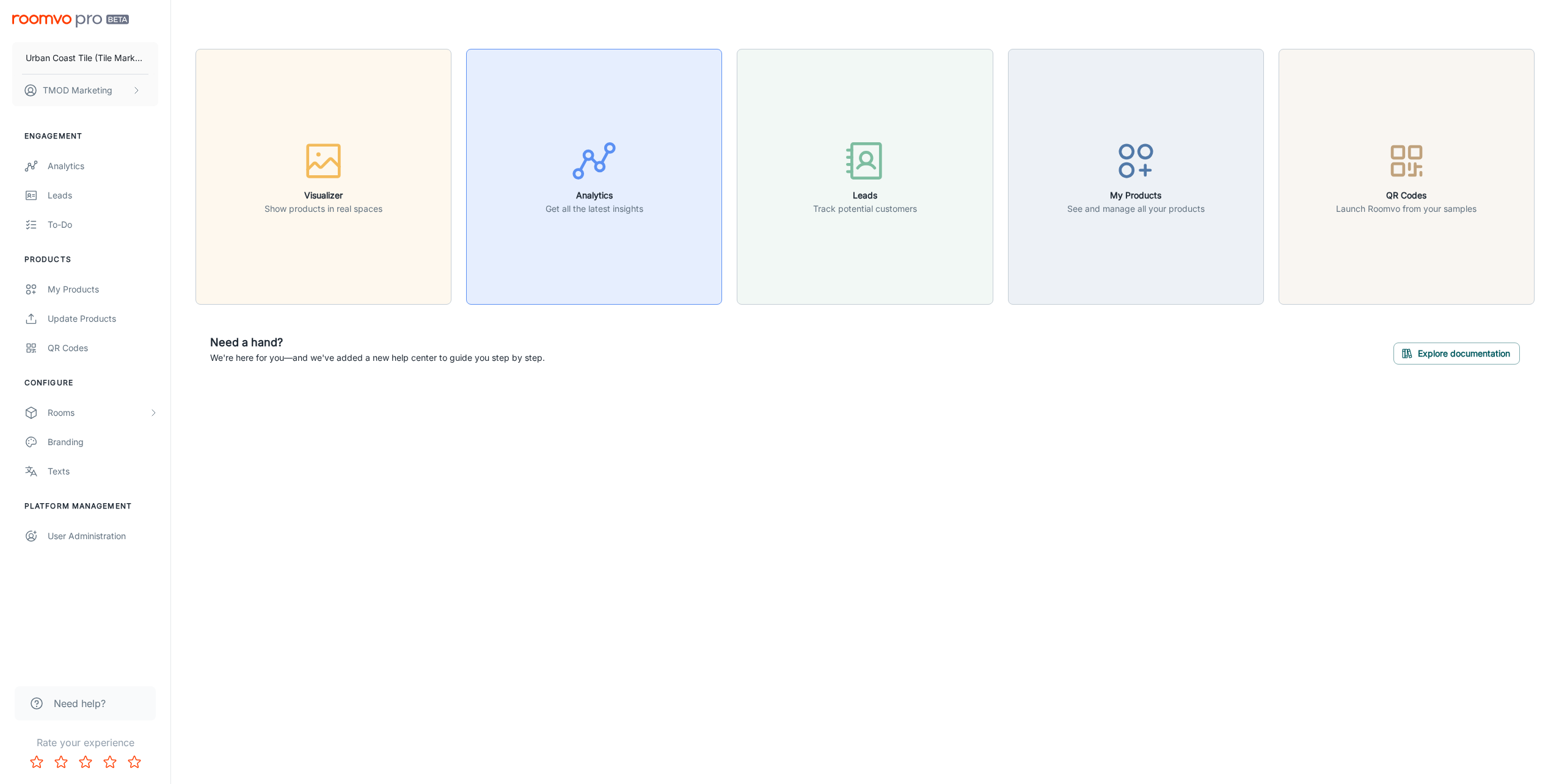
click at [523, 234] on button "Analytics Get all the latest insights" at bounding box center [593, 176] width 256 height 256
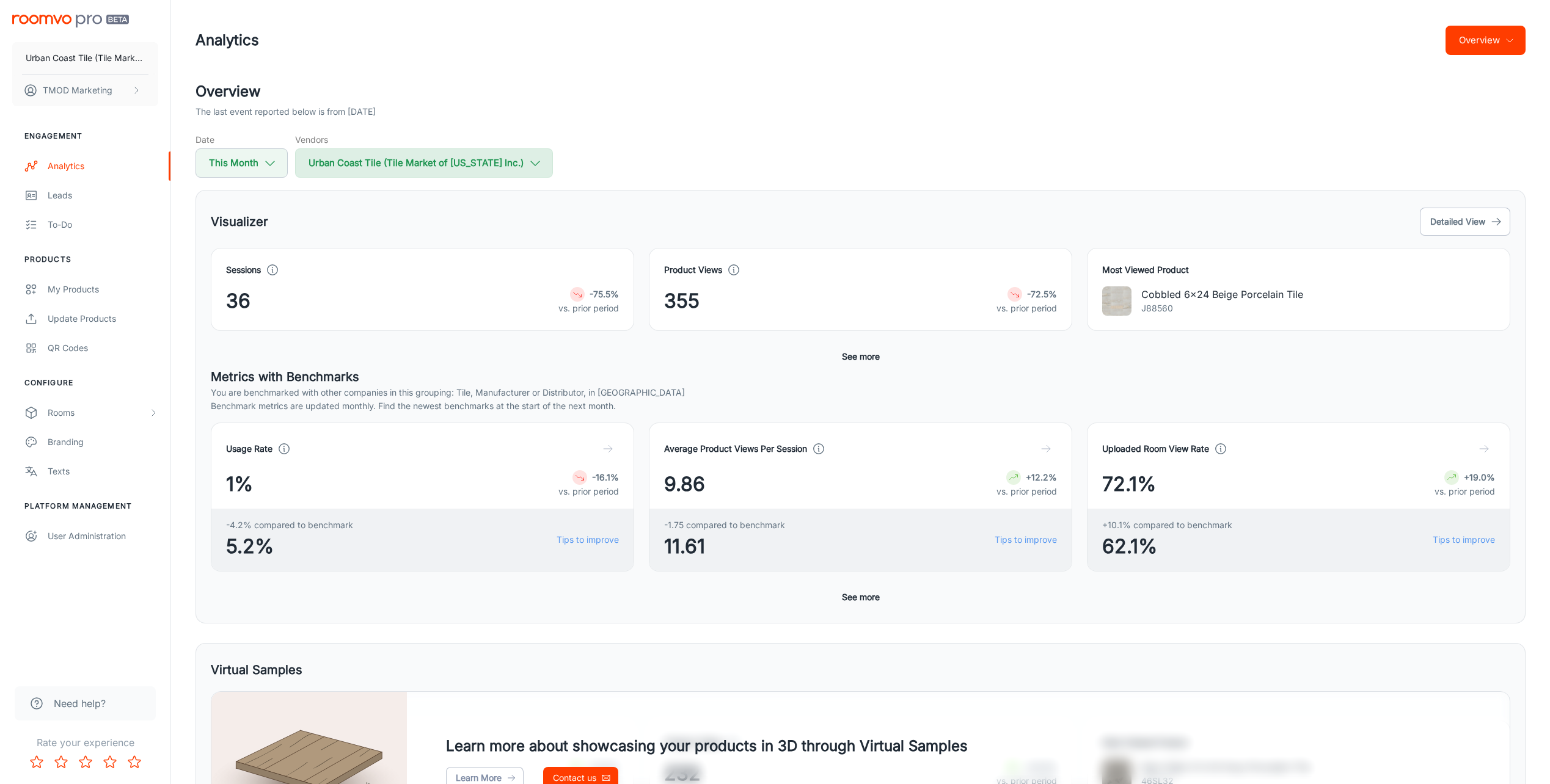
click at [475, 171] on button "Urban Coast Tile (Tile Market of [US_STATE] Inc.)" at bounding box center [424, 163] width 258 height 29
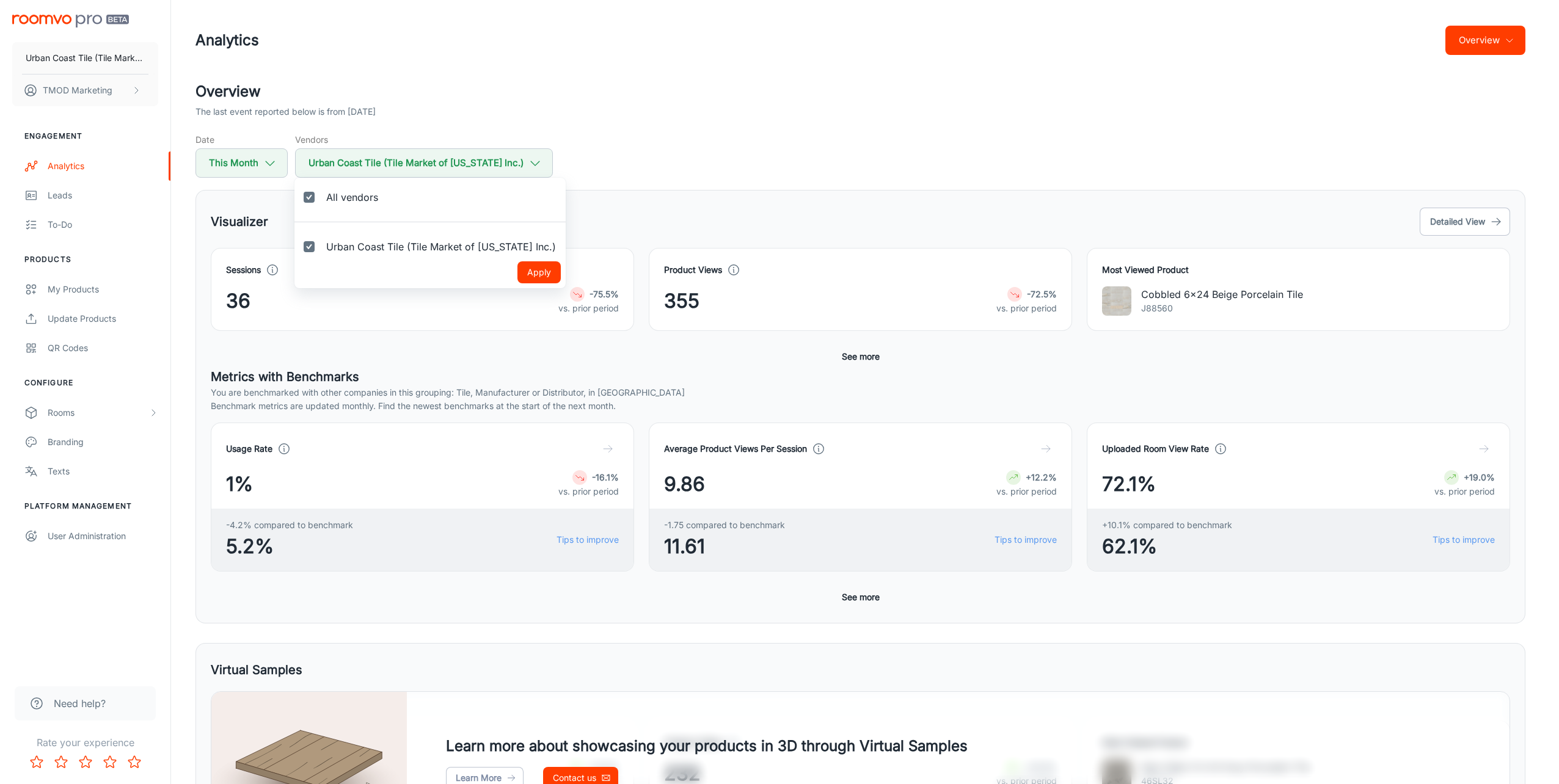
click at [585, 188] on div at bounding box center [779, 392] width 1559 height 784
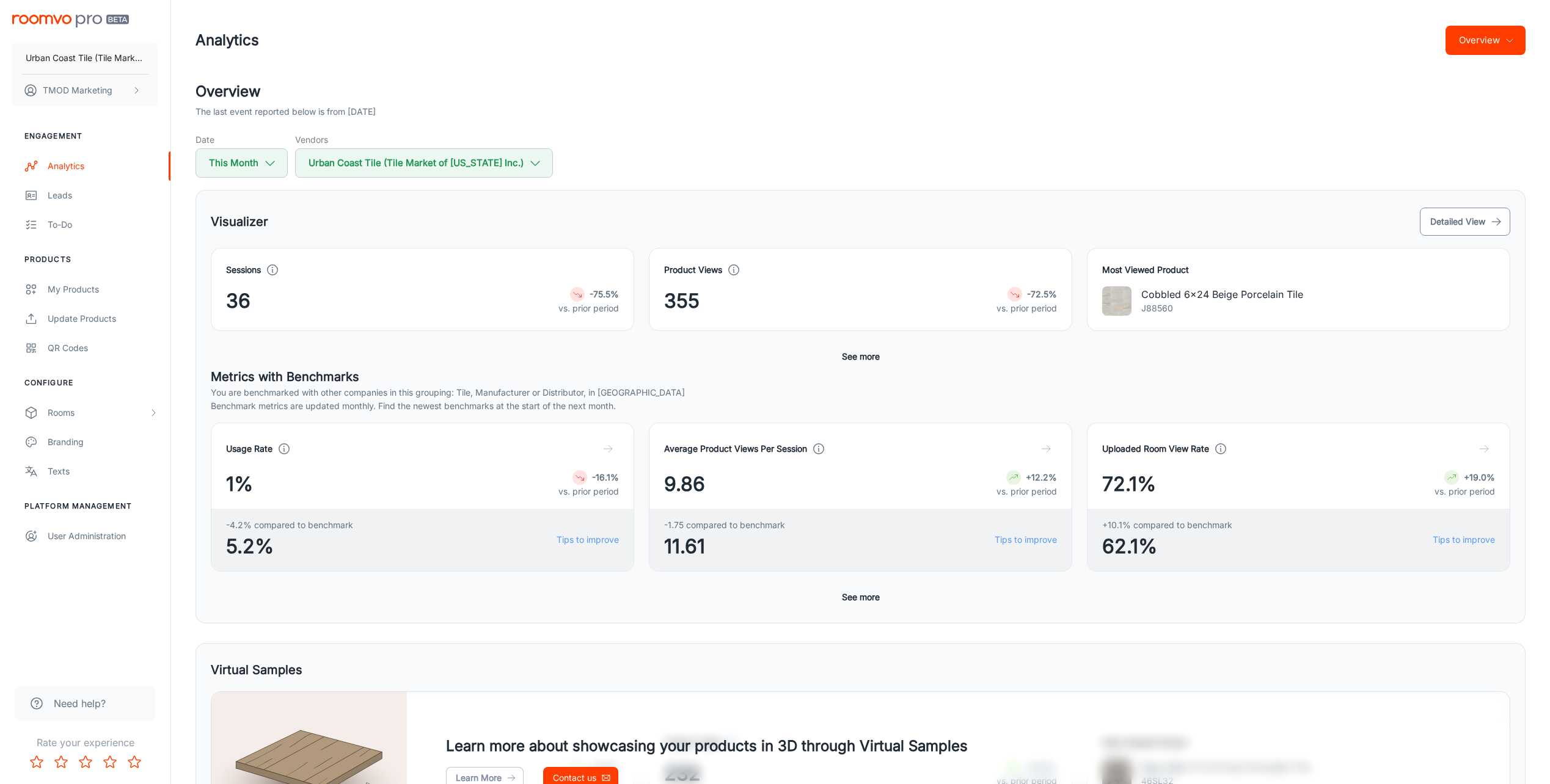
click at [1451, 216] on button "Detailed View" at bounding box center [1465, 221] width 90 height 28
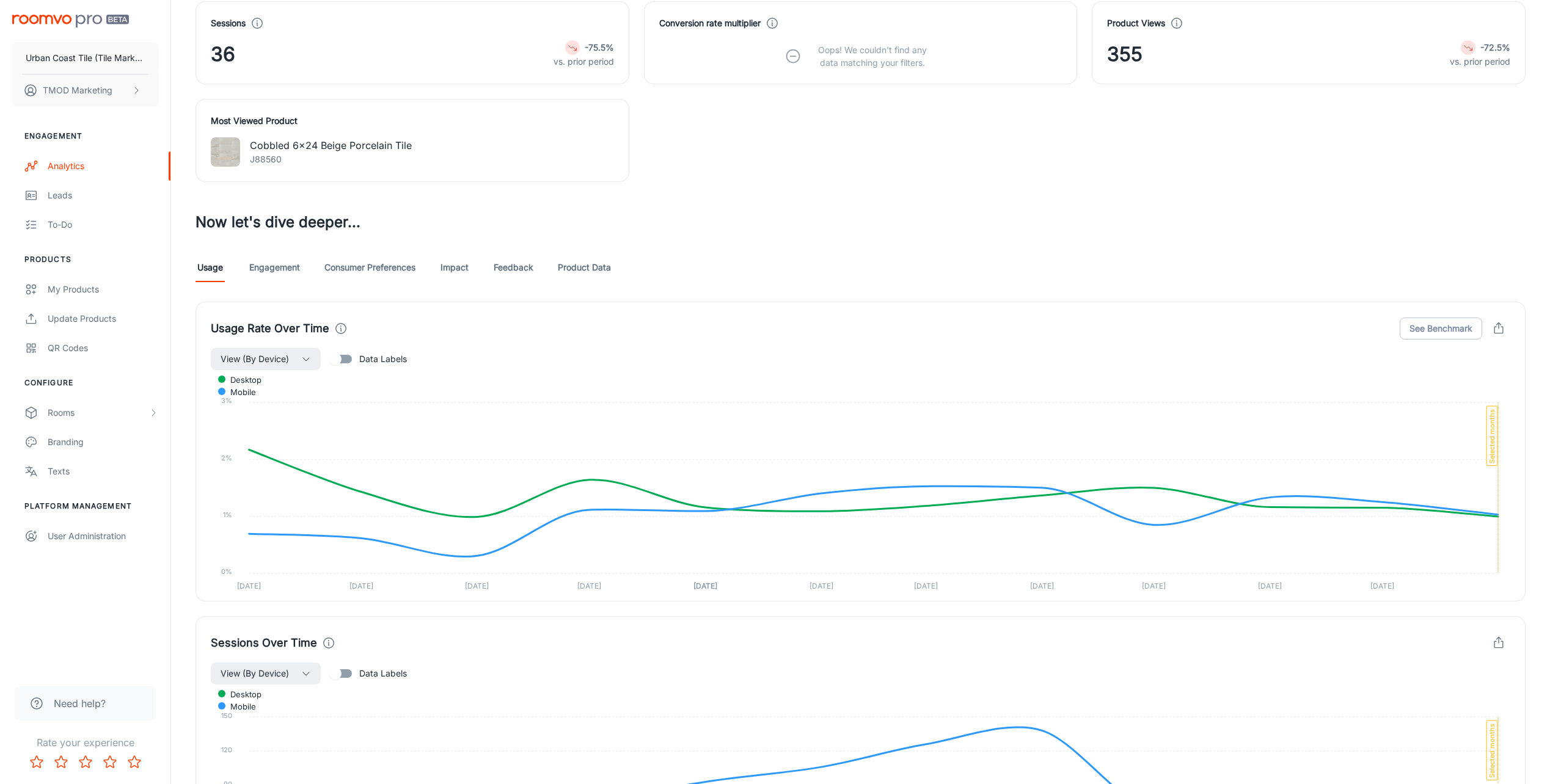
scroll to position [489, 0]
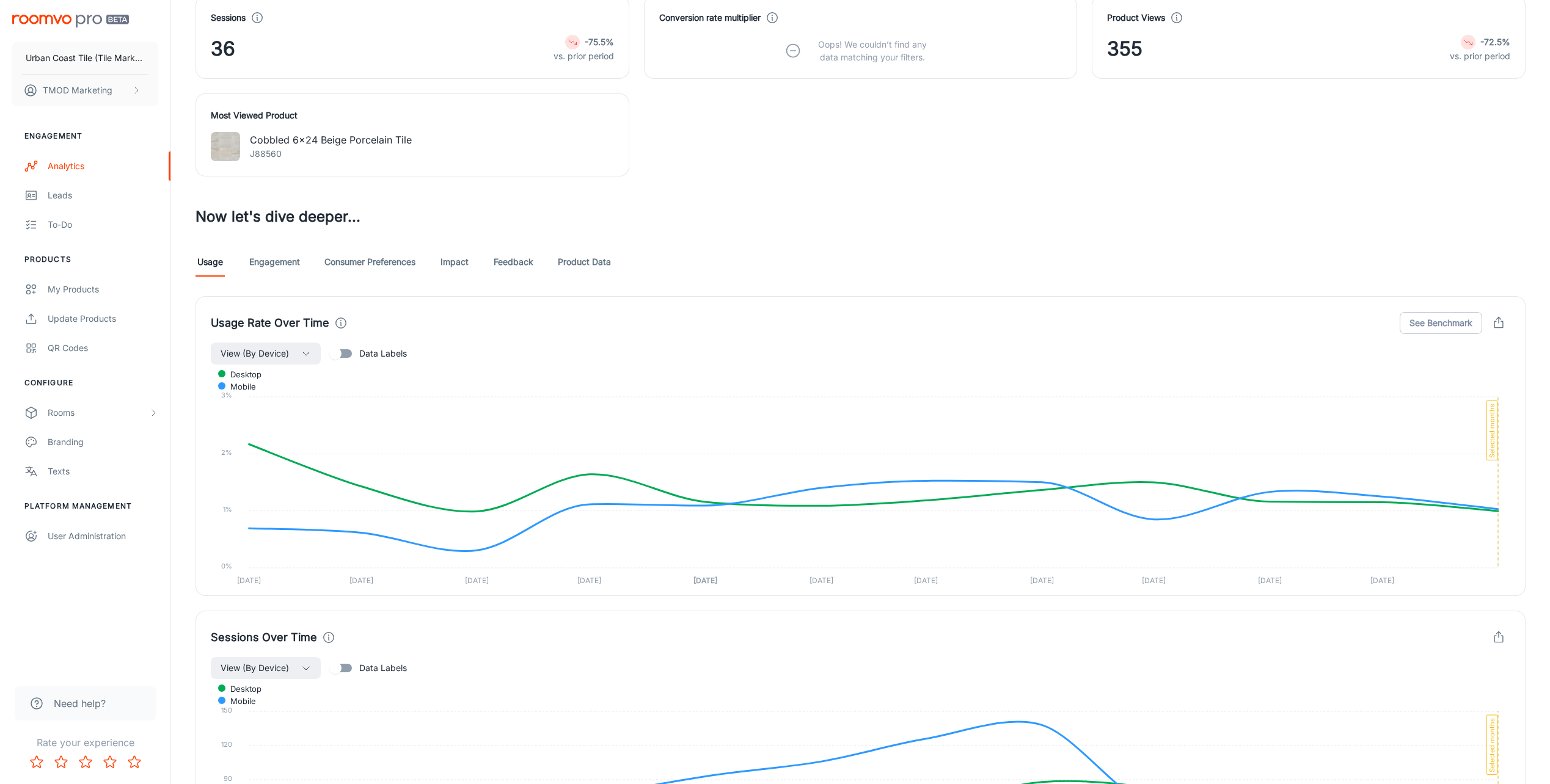
click at [357, 262] on link "Consumer Preferences" at bounding box center [369, 262] width 91 height 29
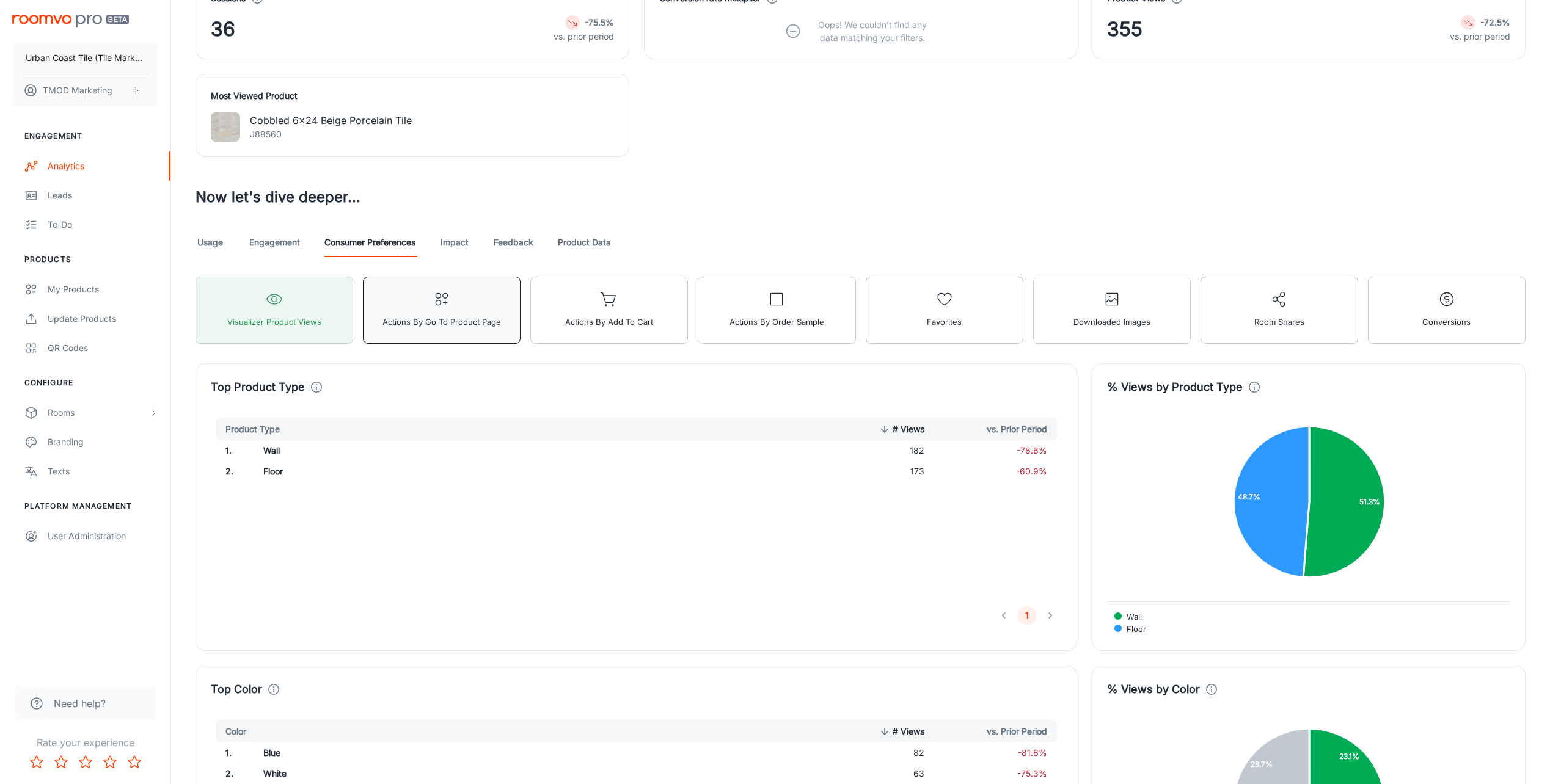
scroll to position [264, 0]
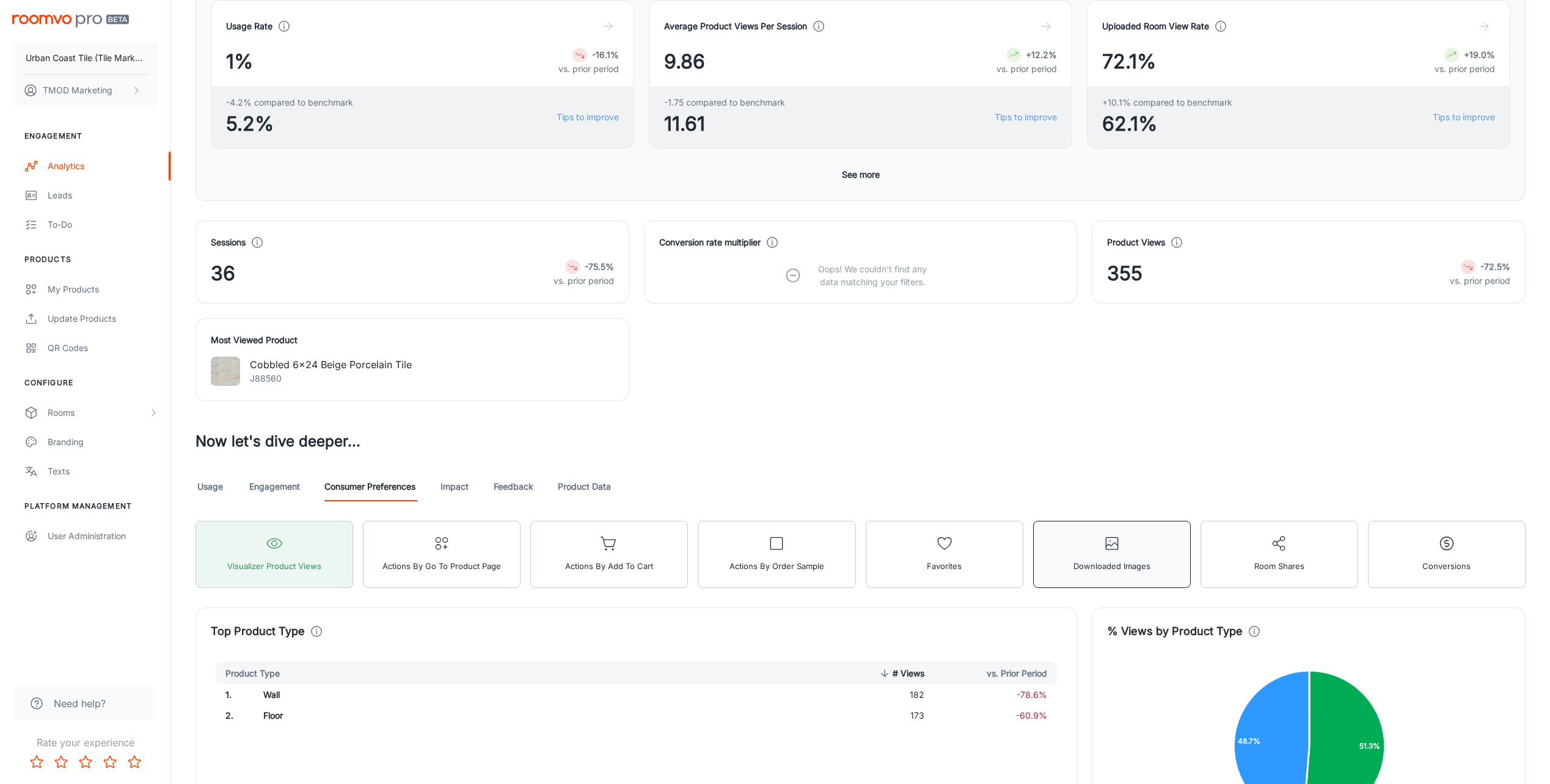
click at [1146, 556] on button "Downloaded Images" at bounding box center [1112, 555] width 158 height 67
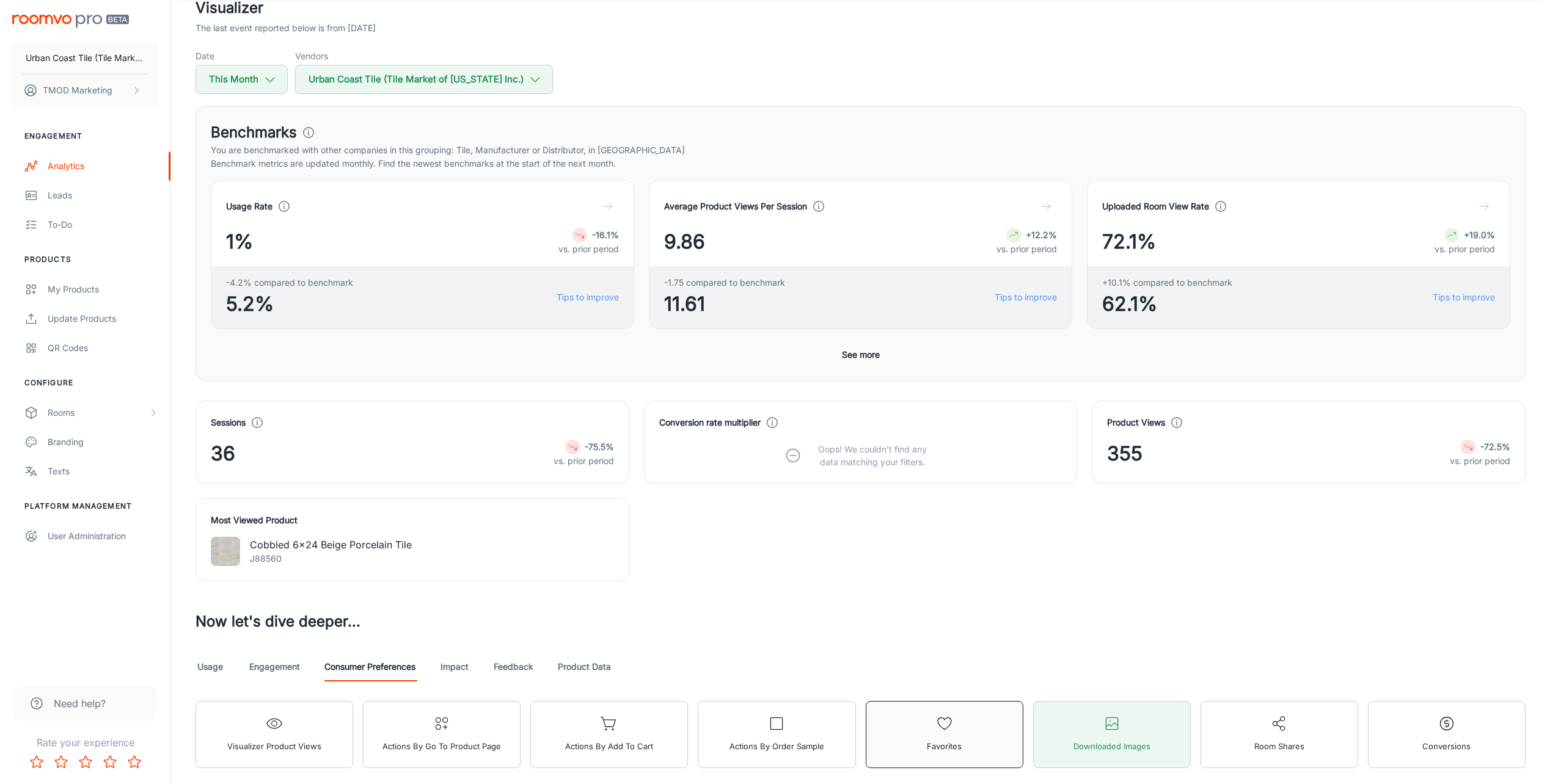
scroll to position [122, 0]
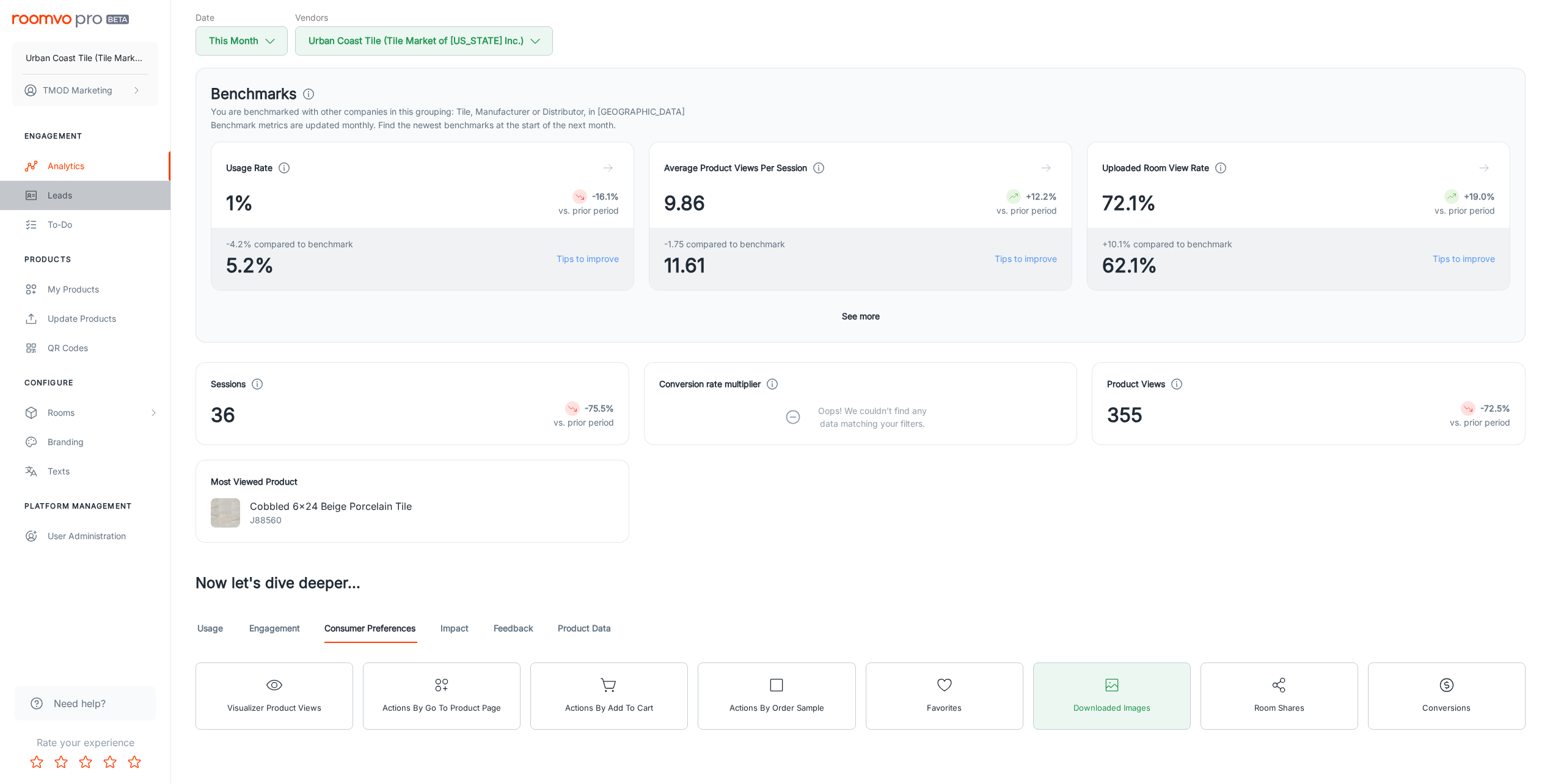
click at [105, 203] on link "Leads" at bounding box center [85, 195] width 171 height 29
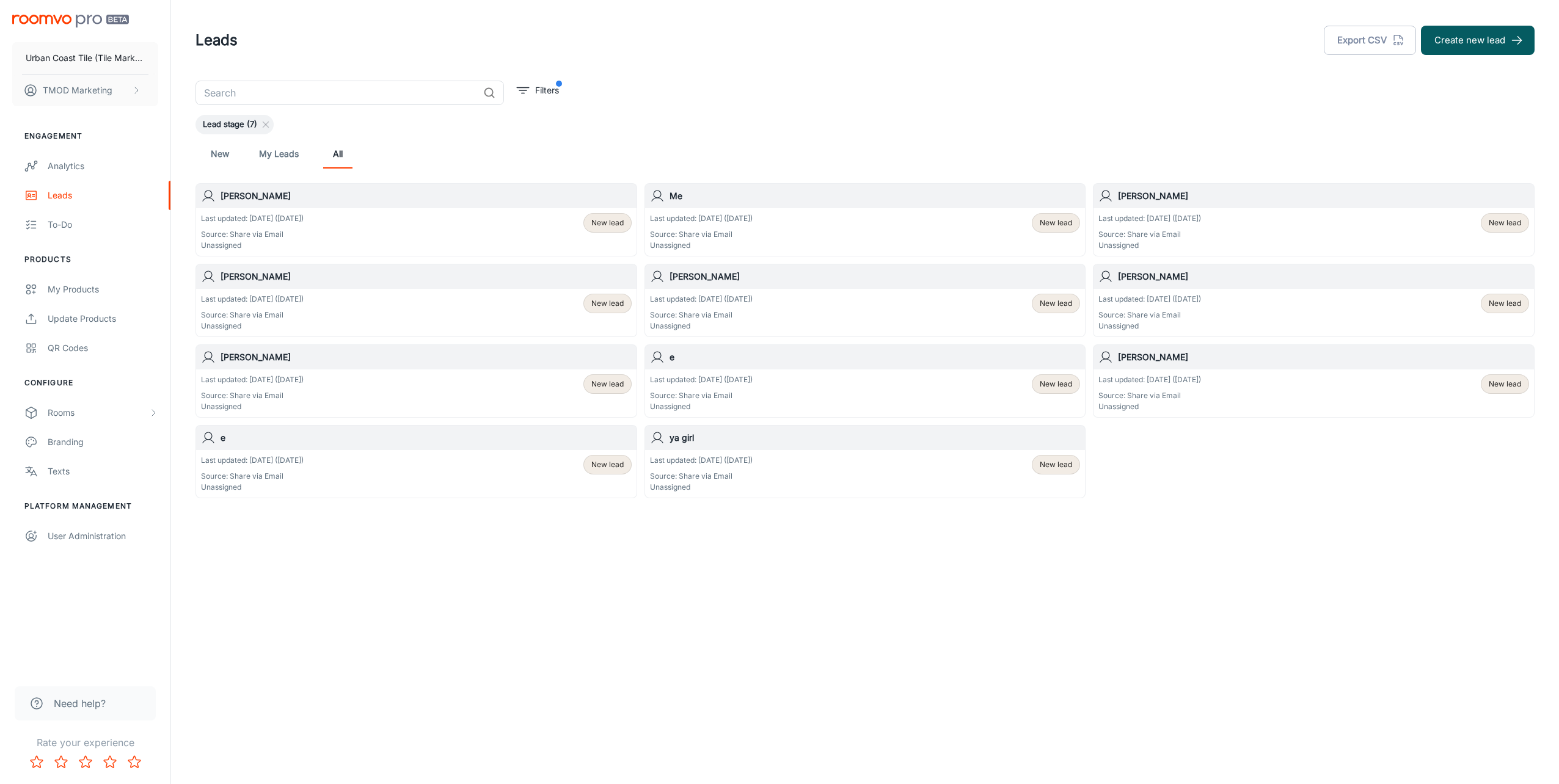
click at [285, 194] on h6 "[PERSON_NAME]" at bounding box center [426, 196] width 411 height 14
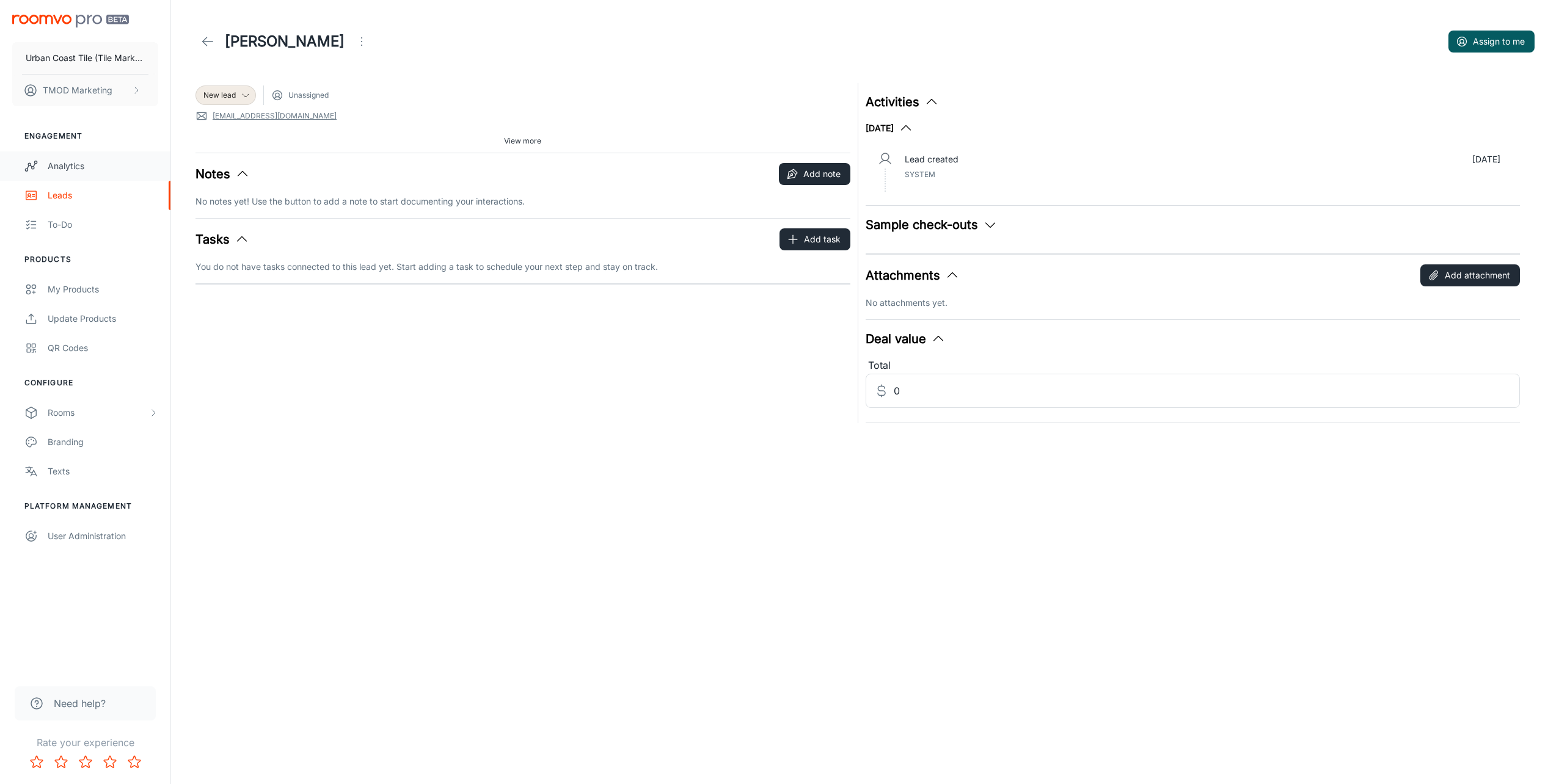
click at [98, 159] on div "Analytics" at bounding box center [102, 166] width 110 height 14
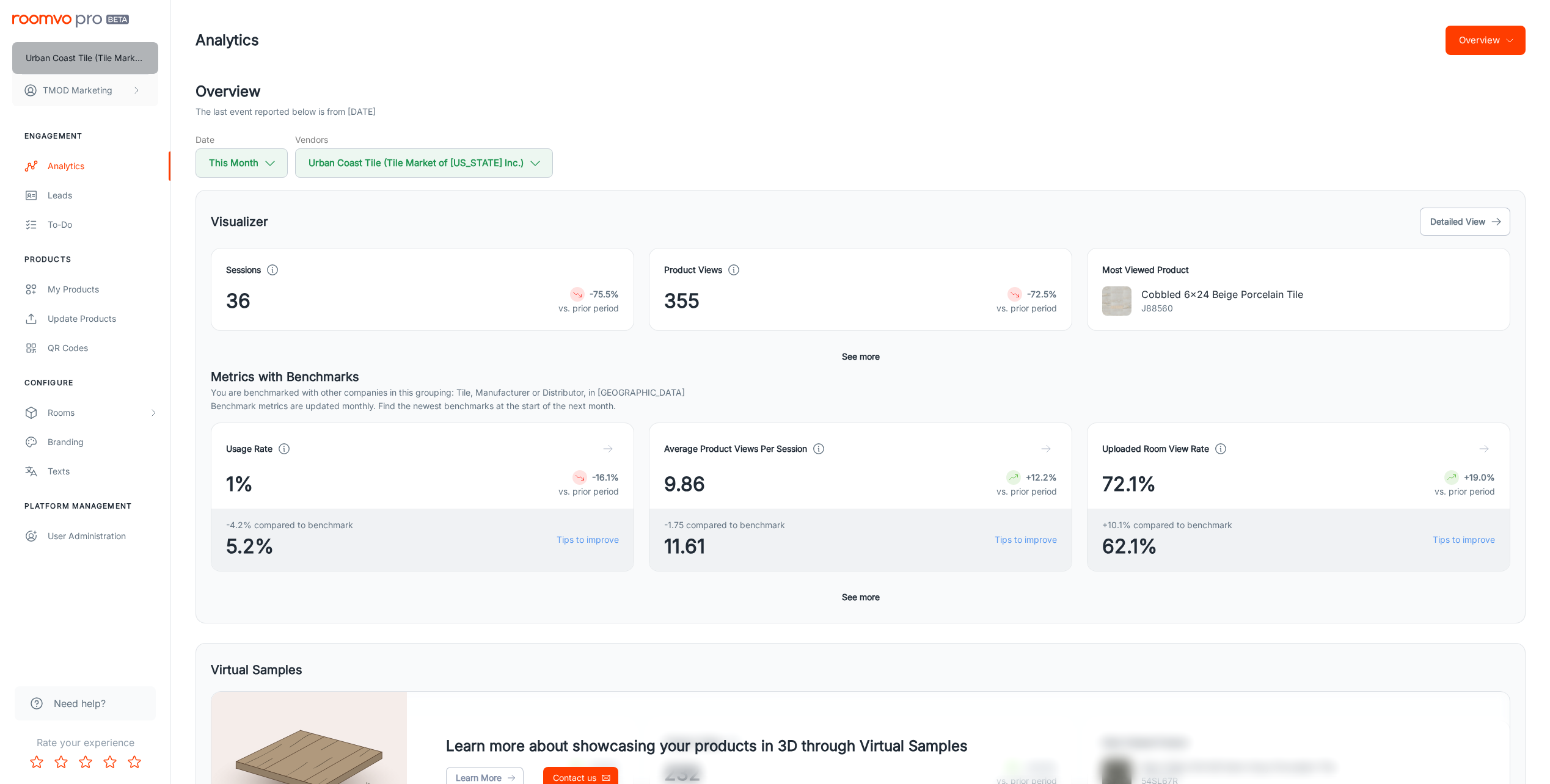
click at [93, 53] on p "Urban Coast Tile (Tile Market of [US_STATE] Inc.)" at bounding box center [85, 58] width 119 height 14
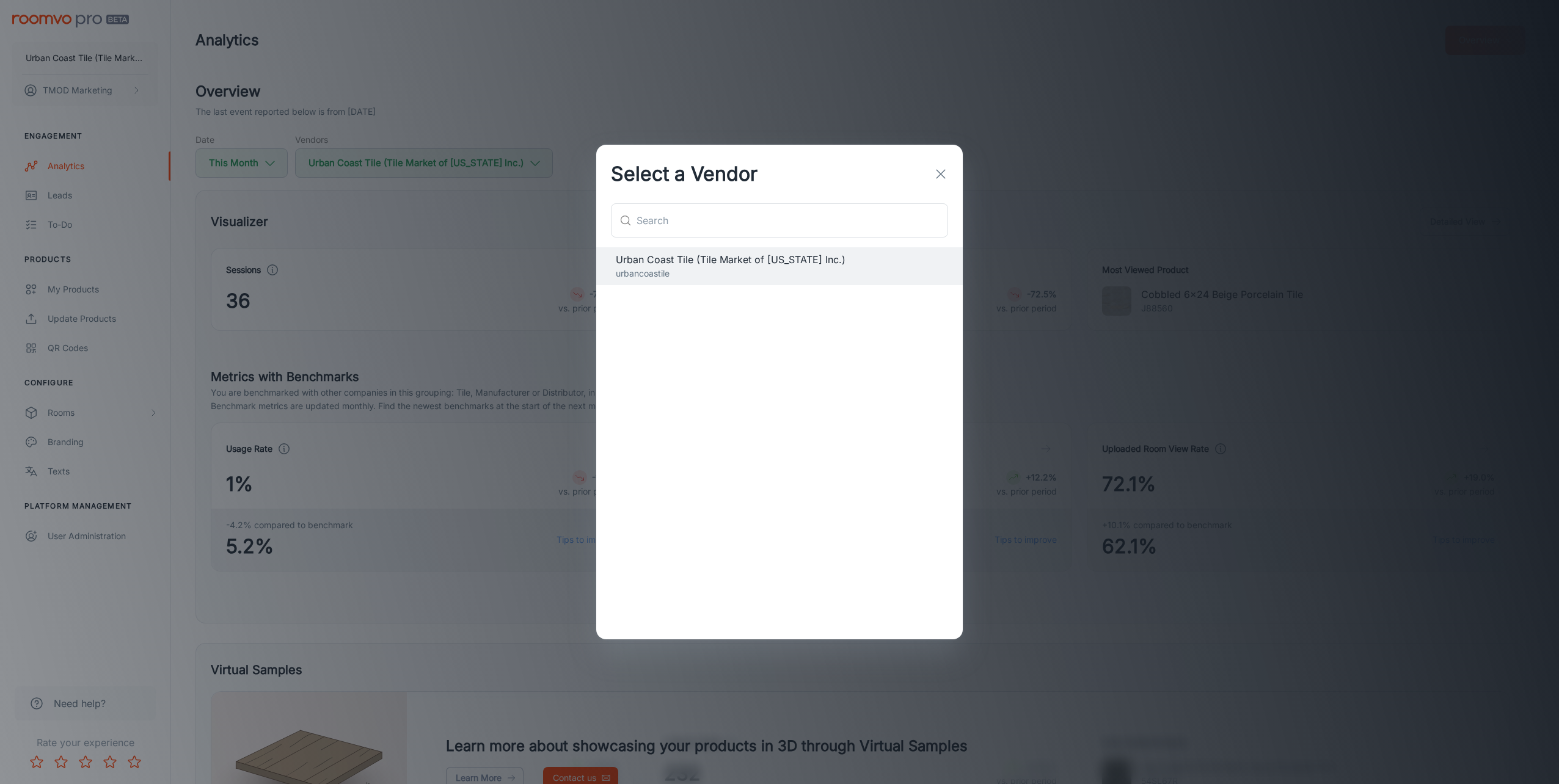
click at [616, 108] on div "Select a Vendor ​ ​ Urban Coast Tile (Tile Market of [US_STATE] Inc.) urbancoas…" at bounding box center [779, 392] width 1559 height 784
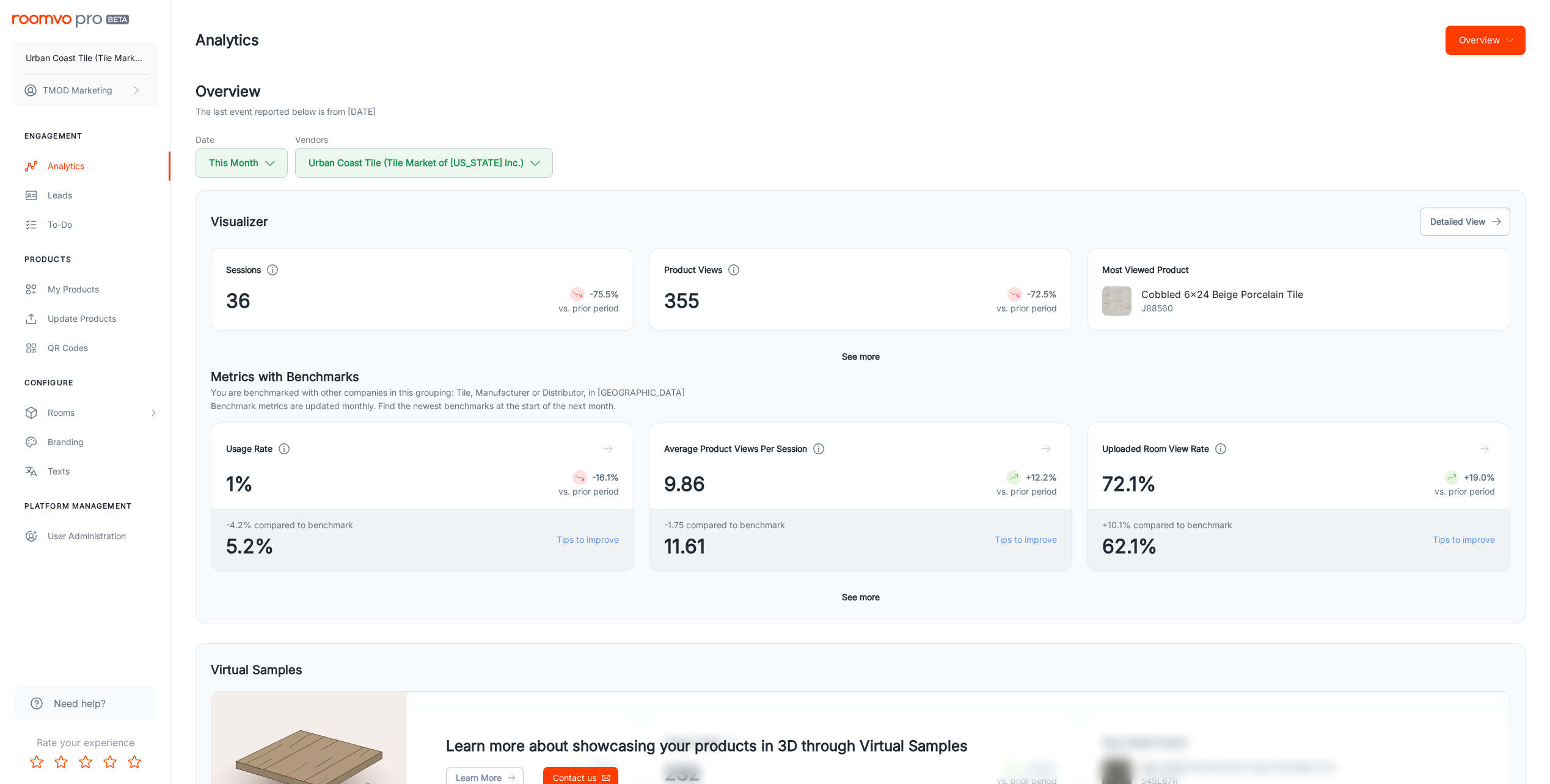
click at [85, 19] on img "scrollable content" at bounding box center [70, 21] width 117 height 13
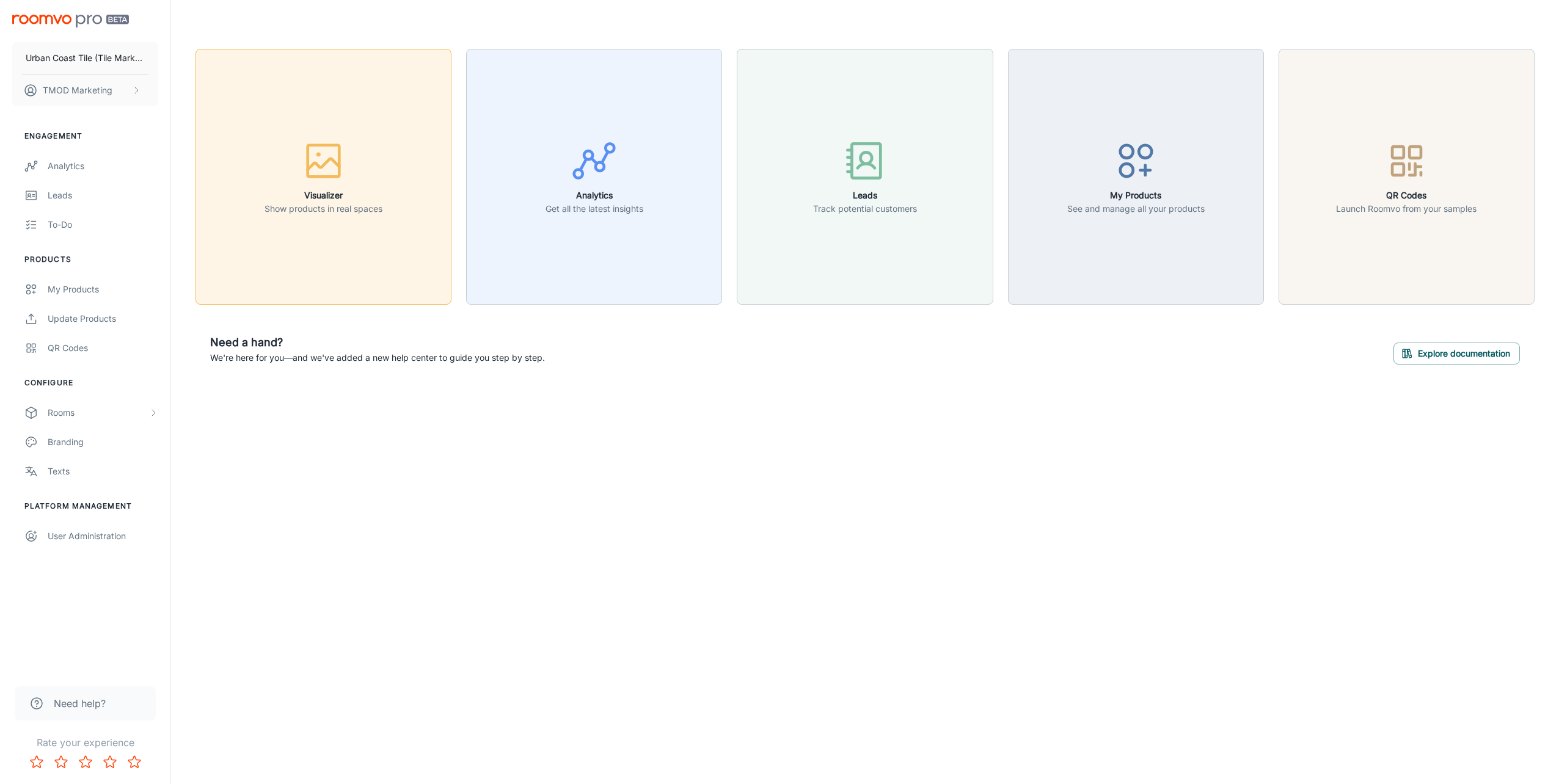
click at [370, 201] on h6 "Visualizer" at bounding box center [323, 195] width 118 height 14
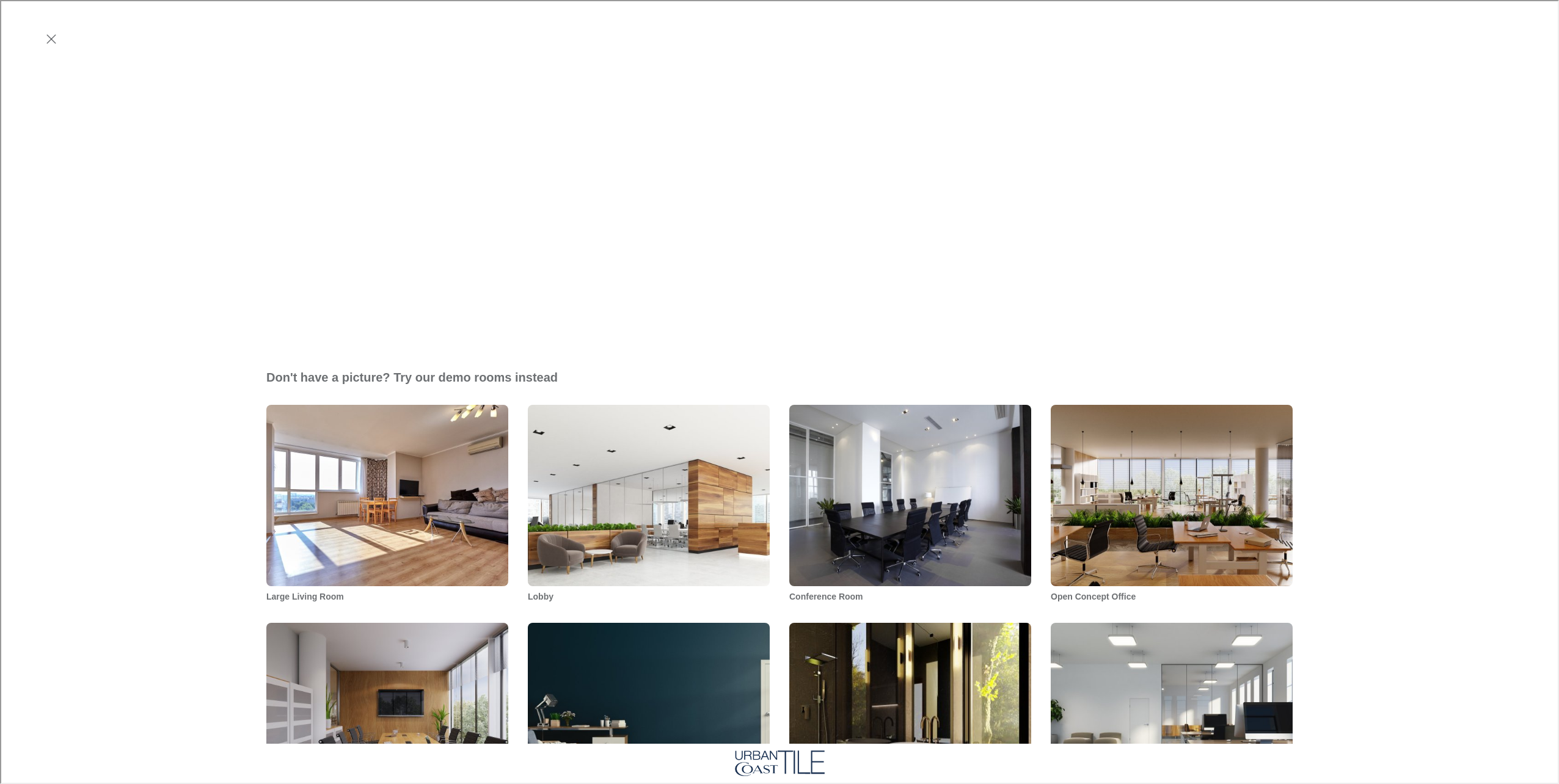
scroll to position [305, 0]
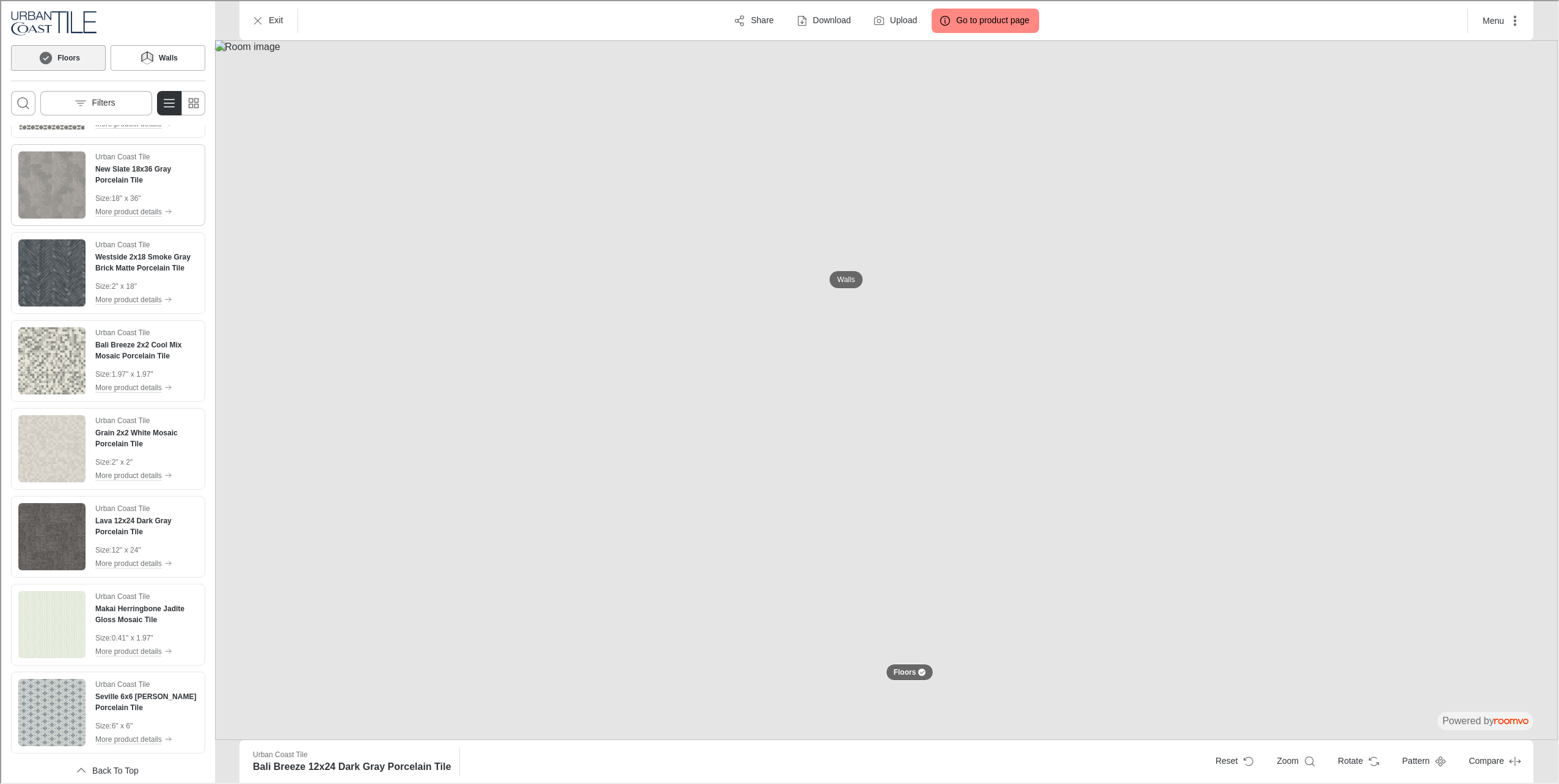
scroll to position [1832, 0]
click at [41, 365] on img "See Bali Breeze 2x2 Cool Mix Mosaic Porcelain Tile in the room" at bounding box center [51, 359] width 67 height 67
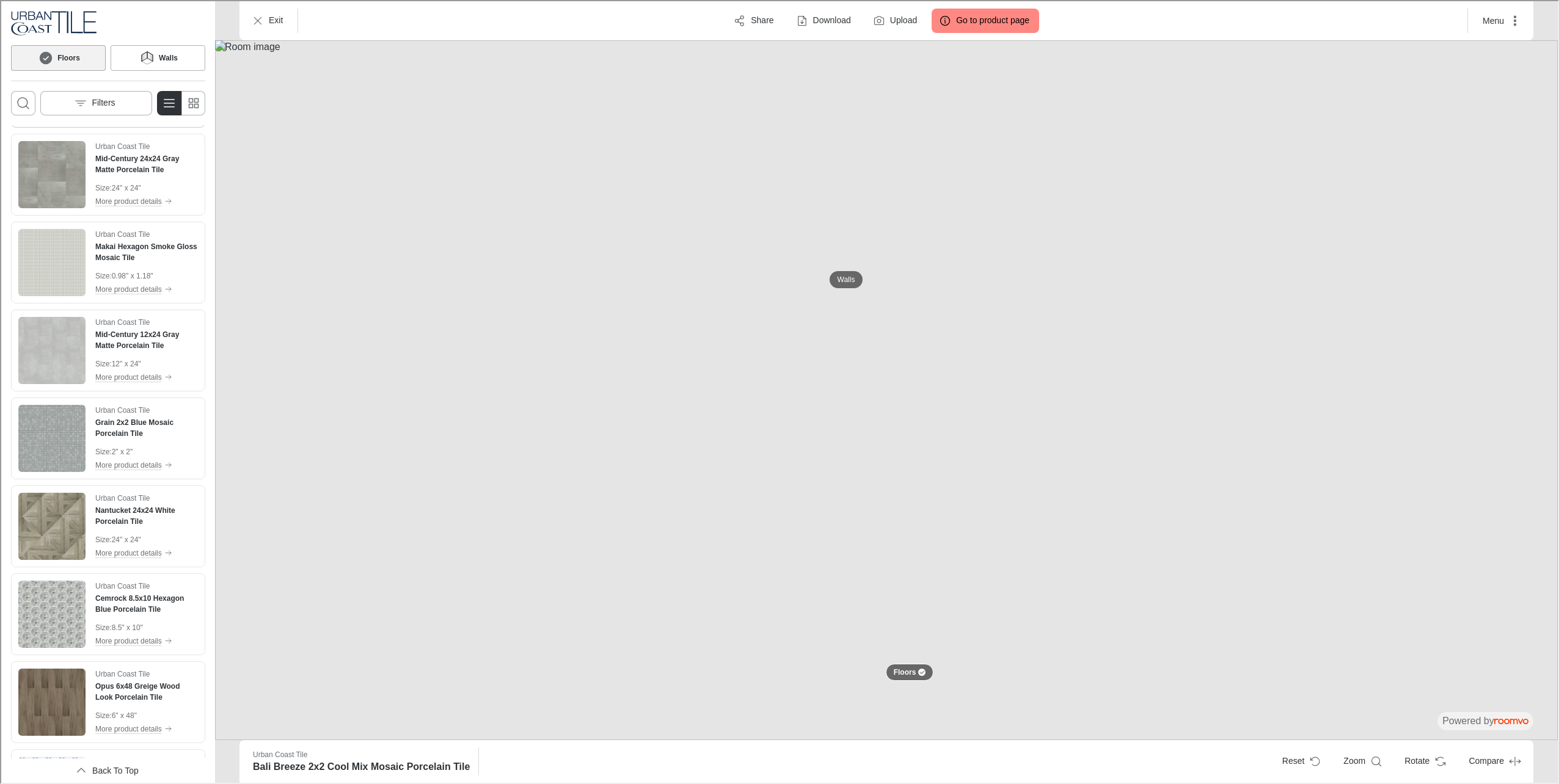
scroll to position [305, 0]
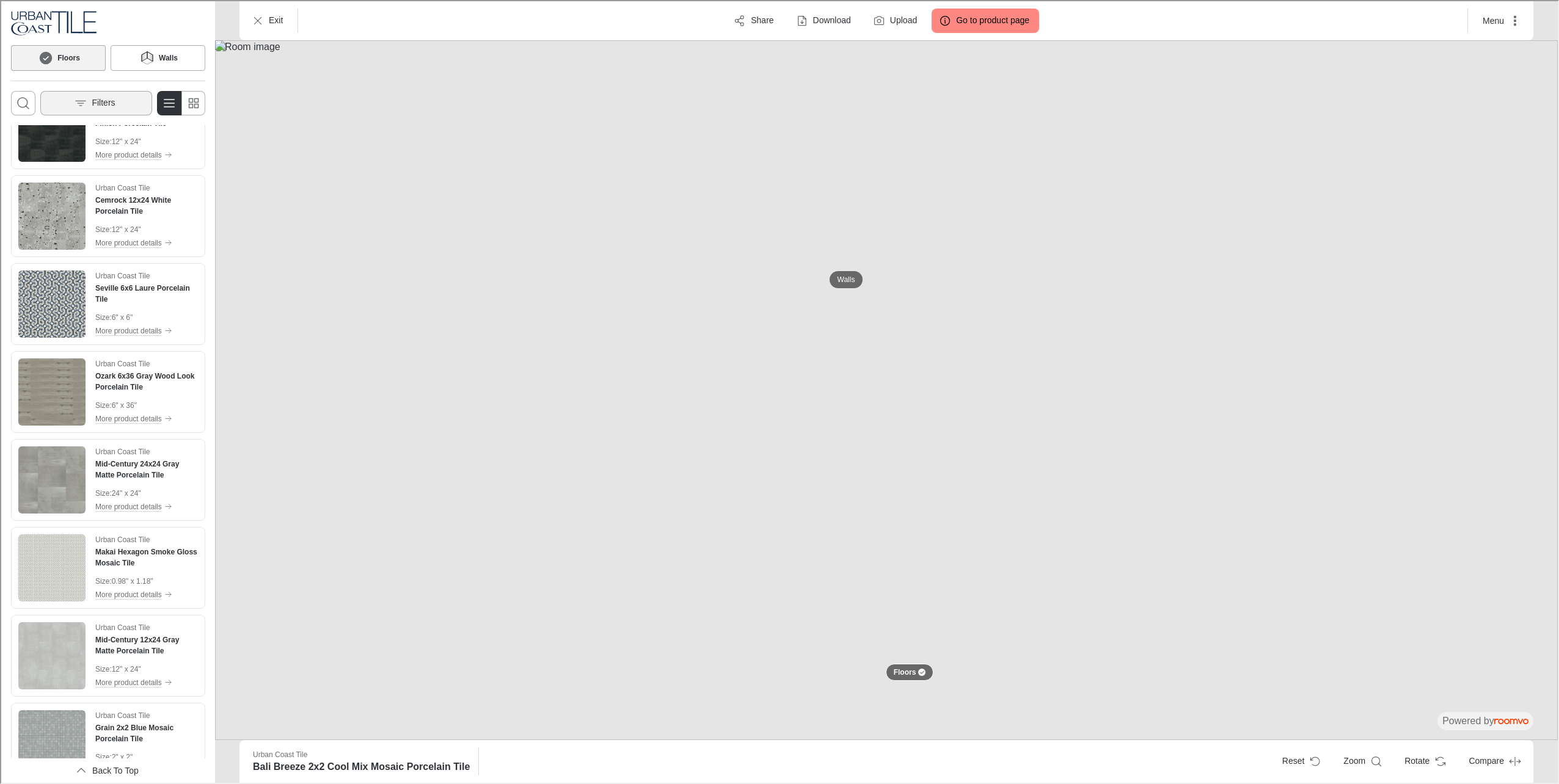
click at [70, 99] on button "Filters" at bounding box center [95, 102] width 112 height 24
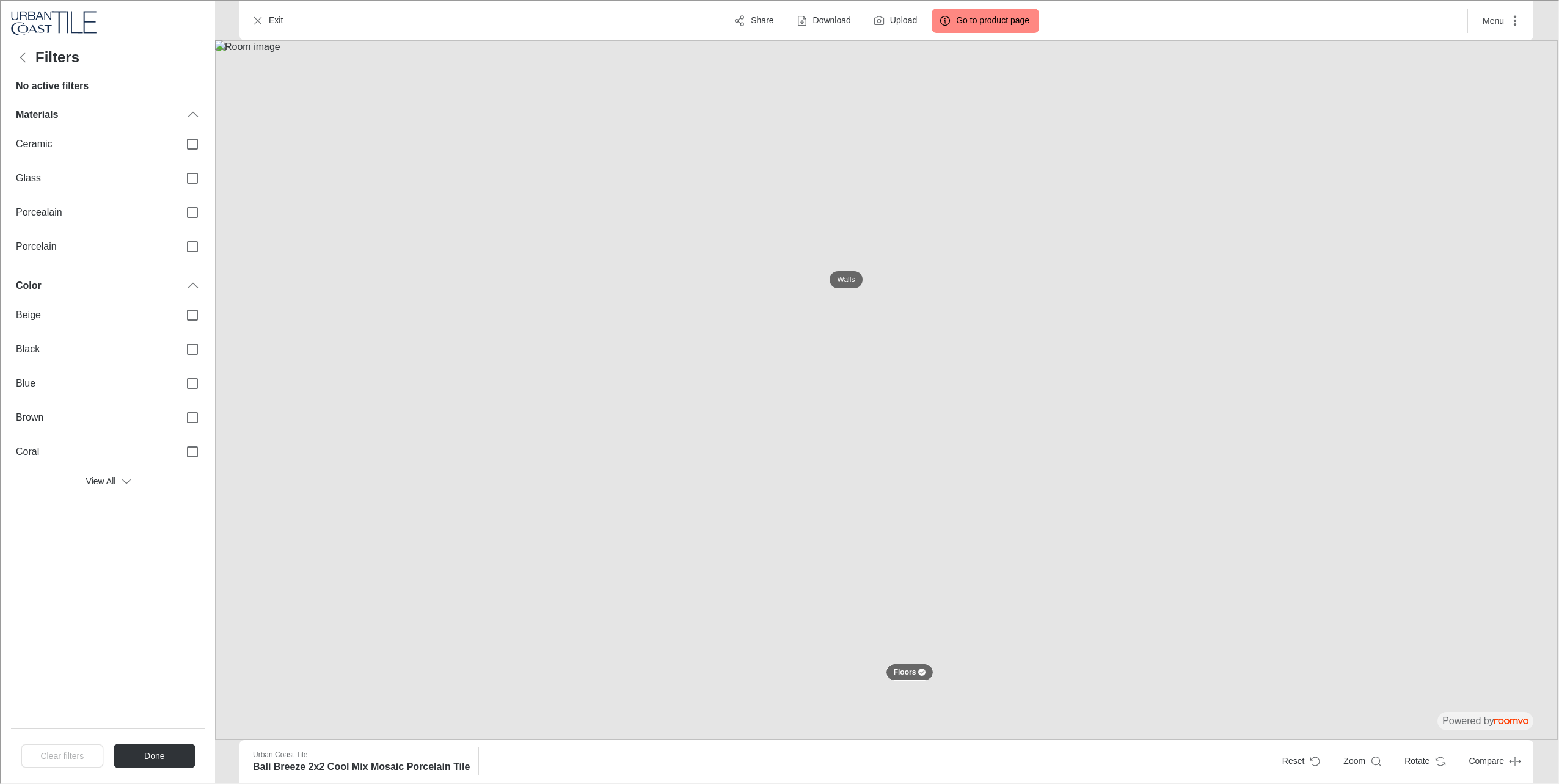
scroll to position [0, 0]
click at [113, 117] on div "Materials" at bounding box center [99, 113] width 170 height 14
click at [104, 337] on button "View All" at bounding box center [107, 343] width 194 height 24
click at [128, 477] on label "Multi" at bounding box center [107, 485] width 194 height 34
click at [178, 477] on input "Multi" at bounding box center [191, 485] width 26 height 26
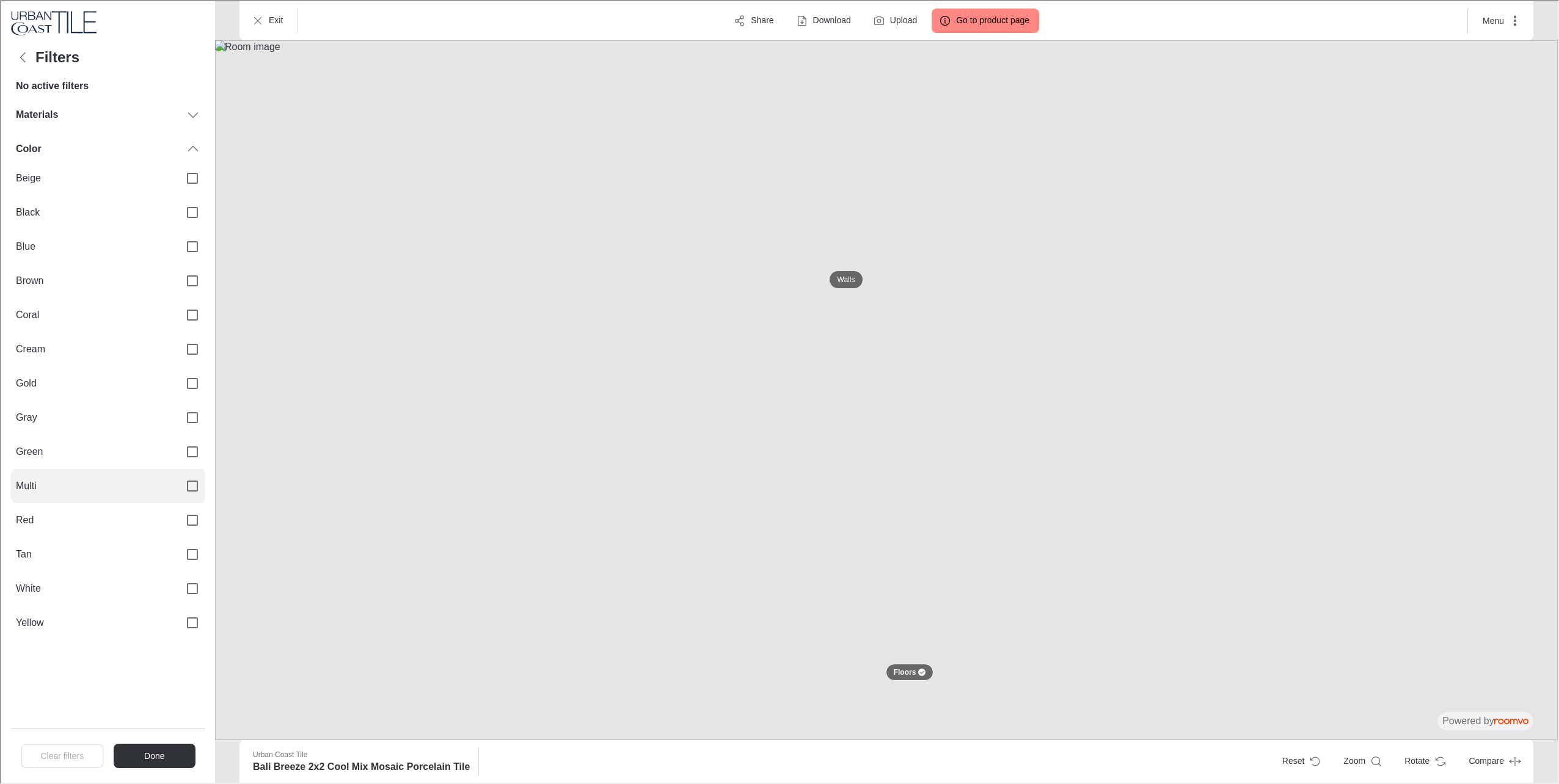
checkbox input "true"
click at [164, 753] on button "Done" at bounding box center [153, 755] width 82 height 24
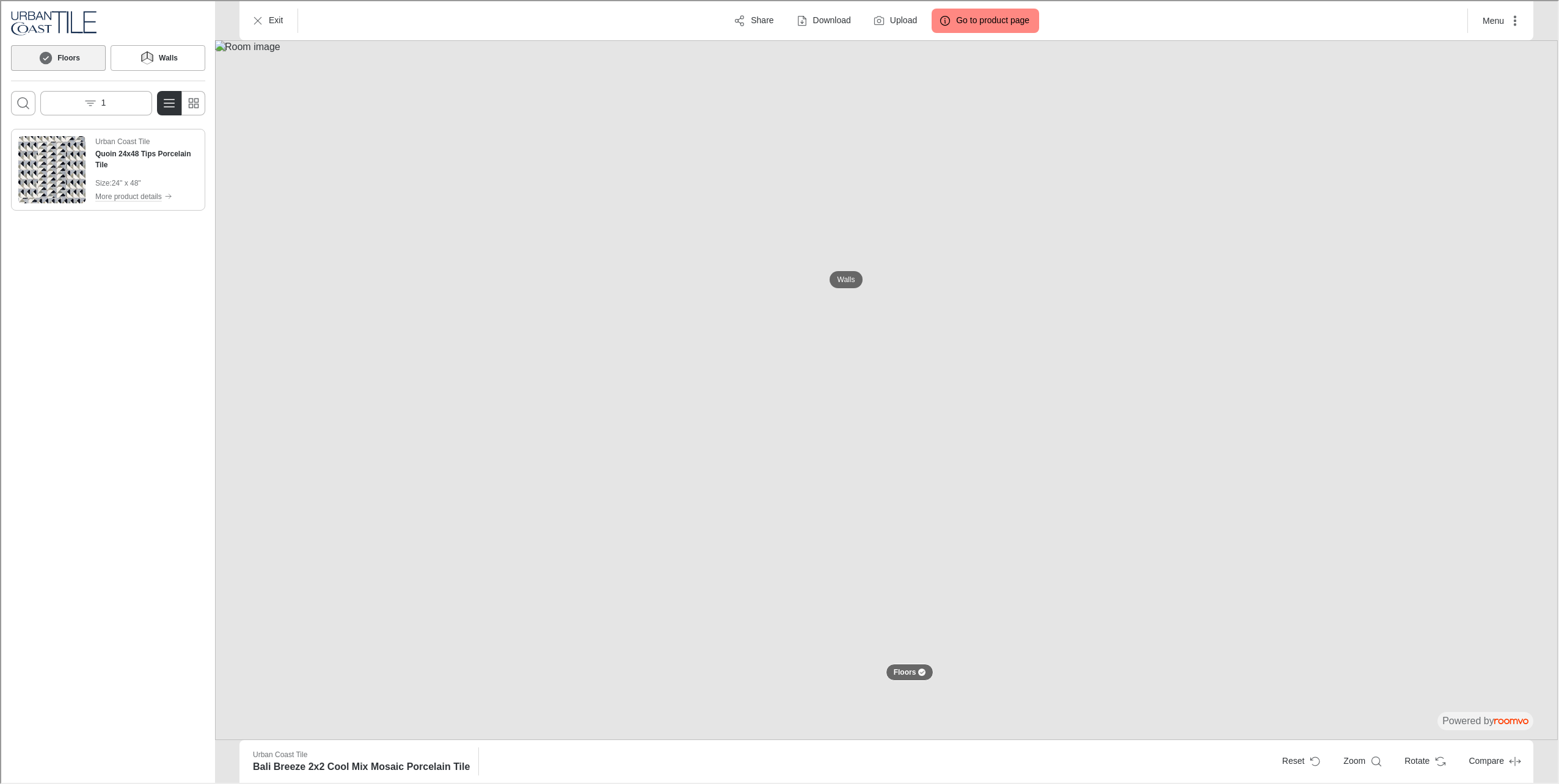
click at [32, 167] on img "See Quoin 24x48 Tips Porcelain Tile in the room" at bounding box center [51, 168] width 67 height 67
click at [105, 97] on button "1" at bounding box center [95, 102] width 112 height 24
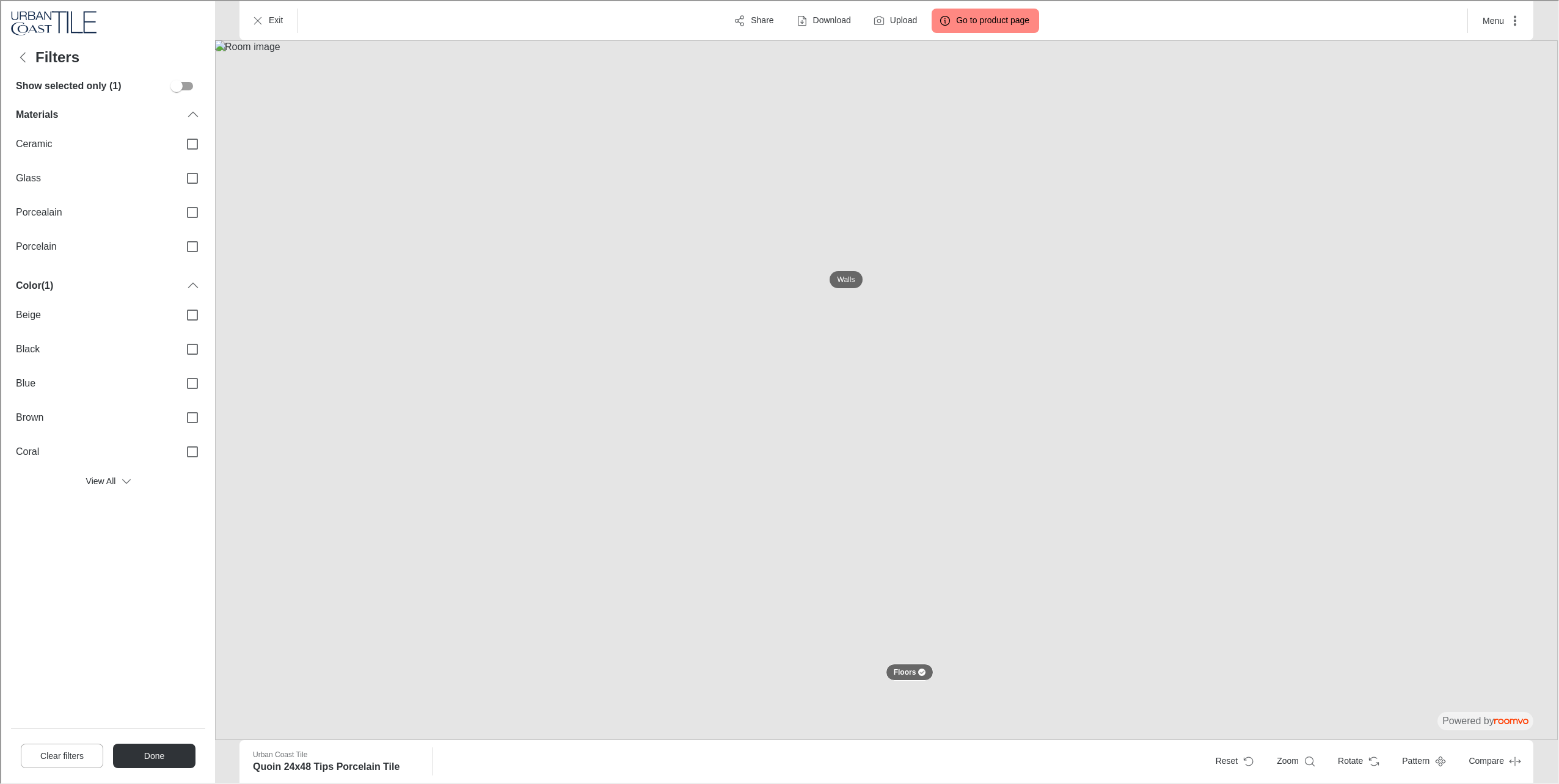
click at [64, 755] on button "Clear filters" at bounding box center [60, 755] width 82 height 24
click at [85, 122] on div "Materials" at bounding box center [107, 113] width 194 height 24
click at [25, 62] on icon "Back" at bounding box center [22, 56] width 14 height 14
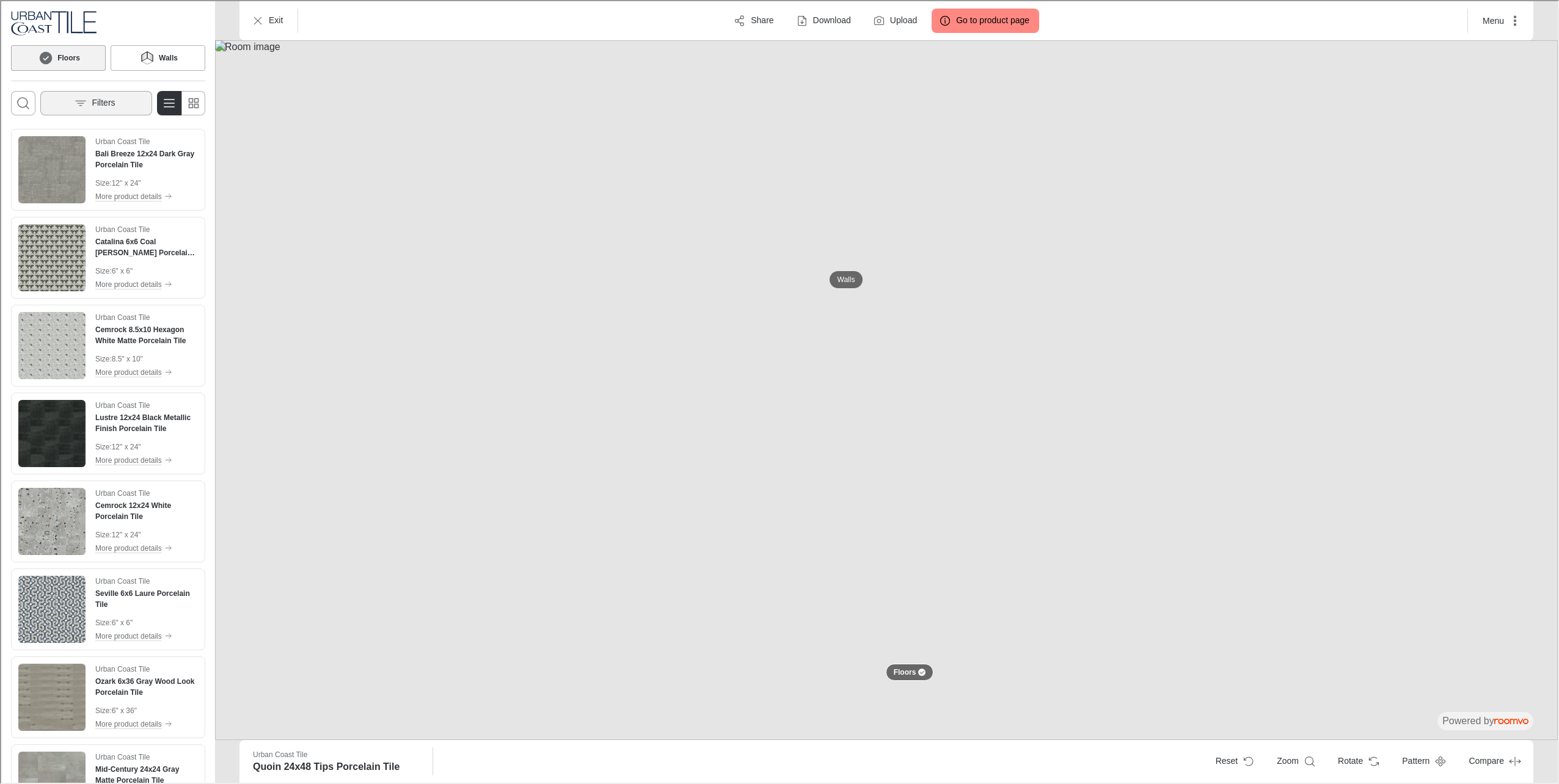
click at [107, 101] on p "Filters" at bounding box center [102, 102] width 23 height 12
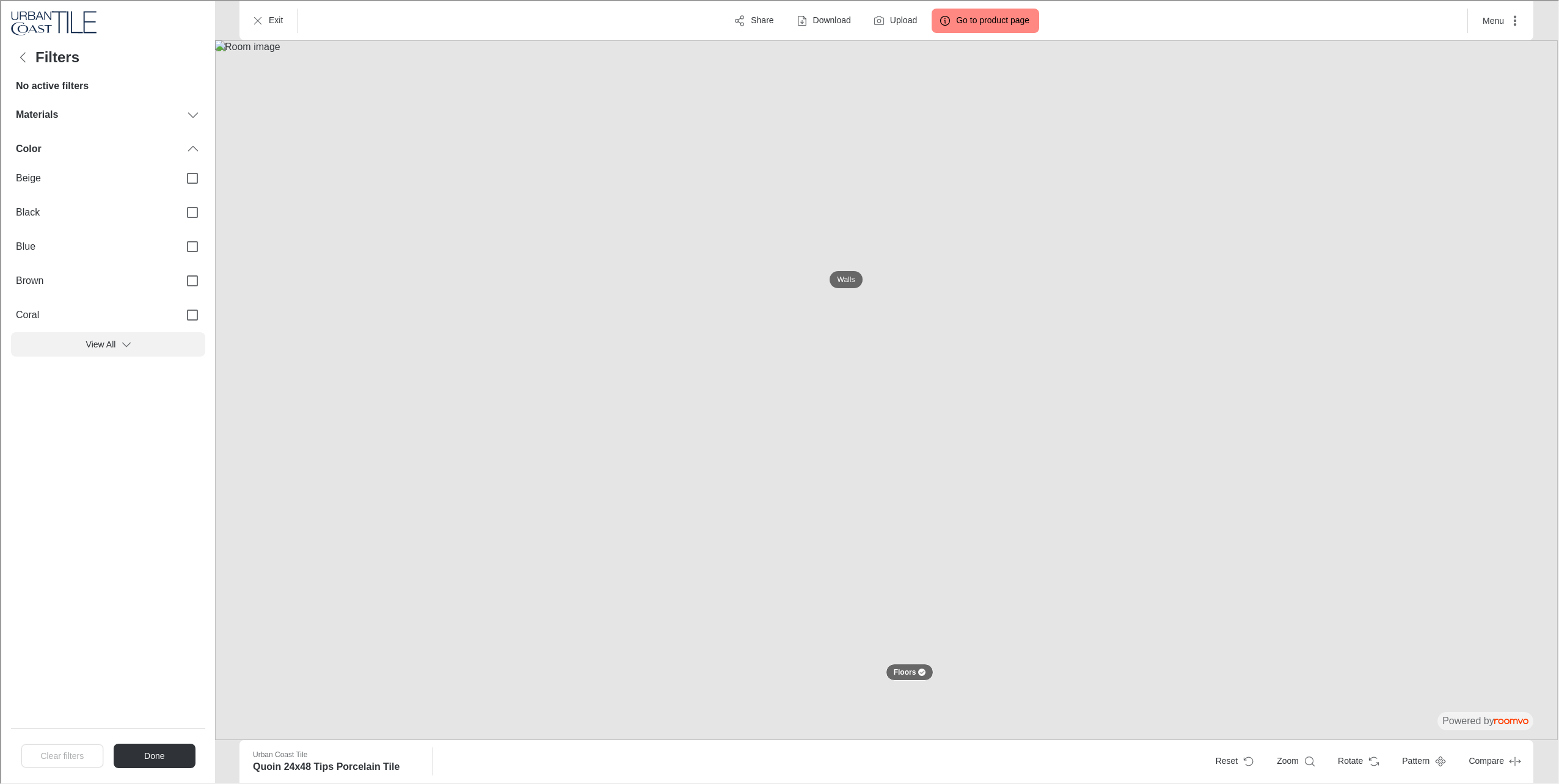
click at [105, 338] on button "View All" at bounding box center [107, 343] width 194 height 24
click at [127, 118] on div "Materials" at bounding box center [99, 113] width 170 height 14
click at [122, 220] on label "Porcealain" at bounding box center [107, 211] width 194 height 34
click at [178, 220] on input "Porcealain" at bounding box center [191, 211] width 26 height 26
checkbox input "true"
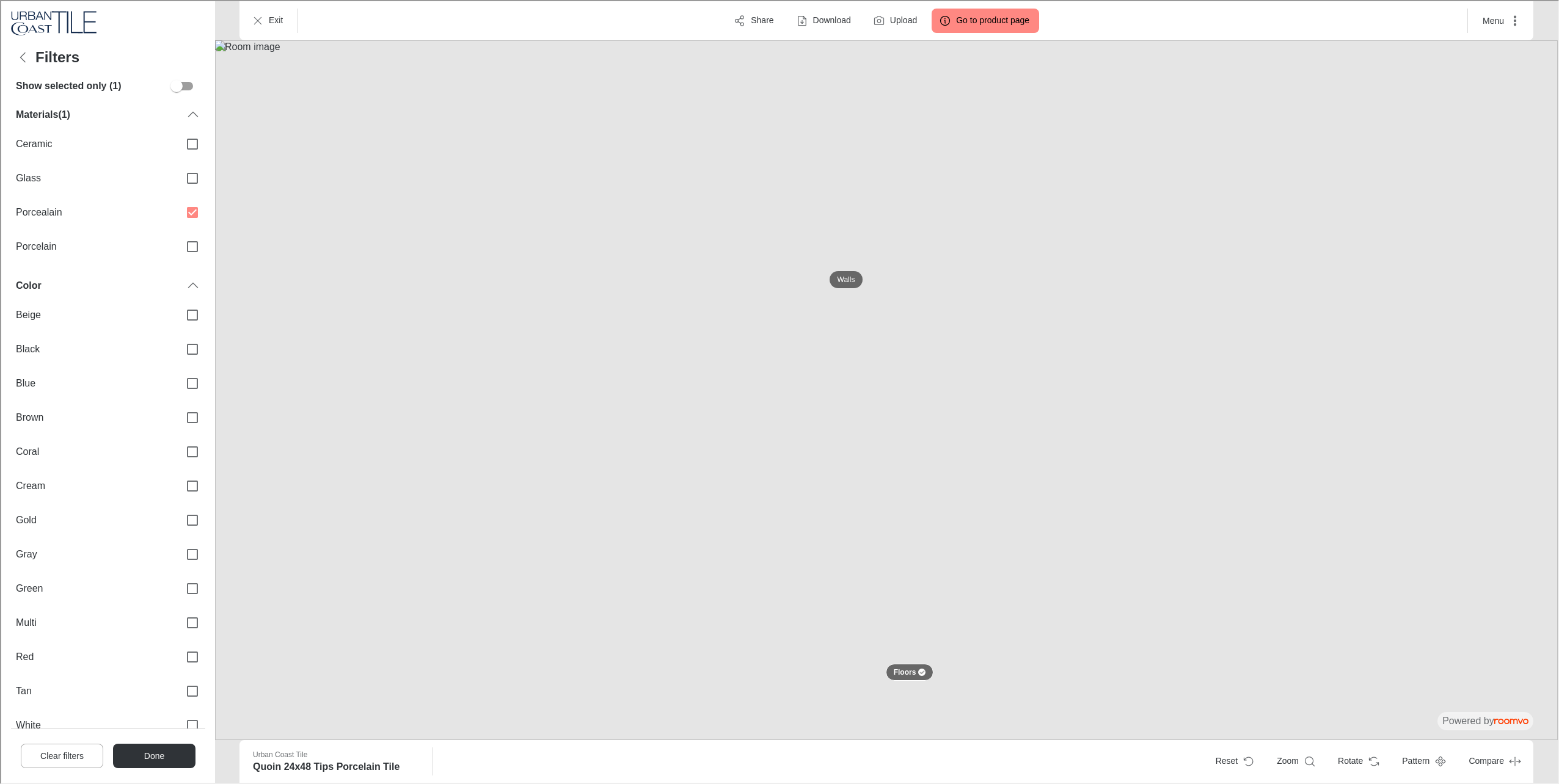
click at [154, 753] on button "Done" at bounding box center [153, 755] width 82 height 24
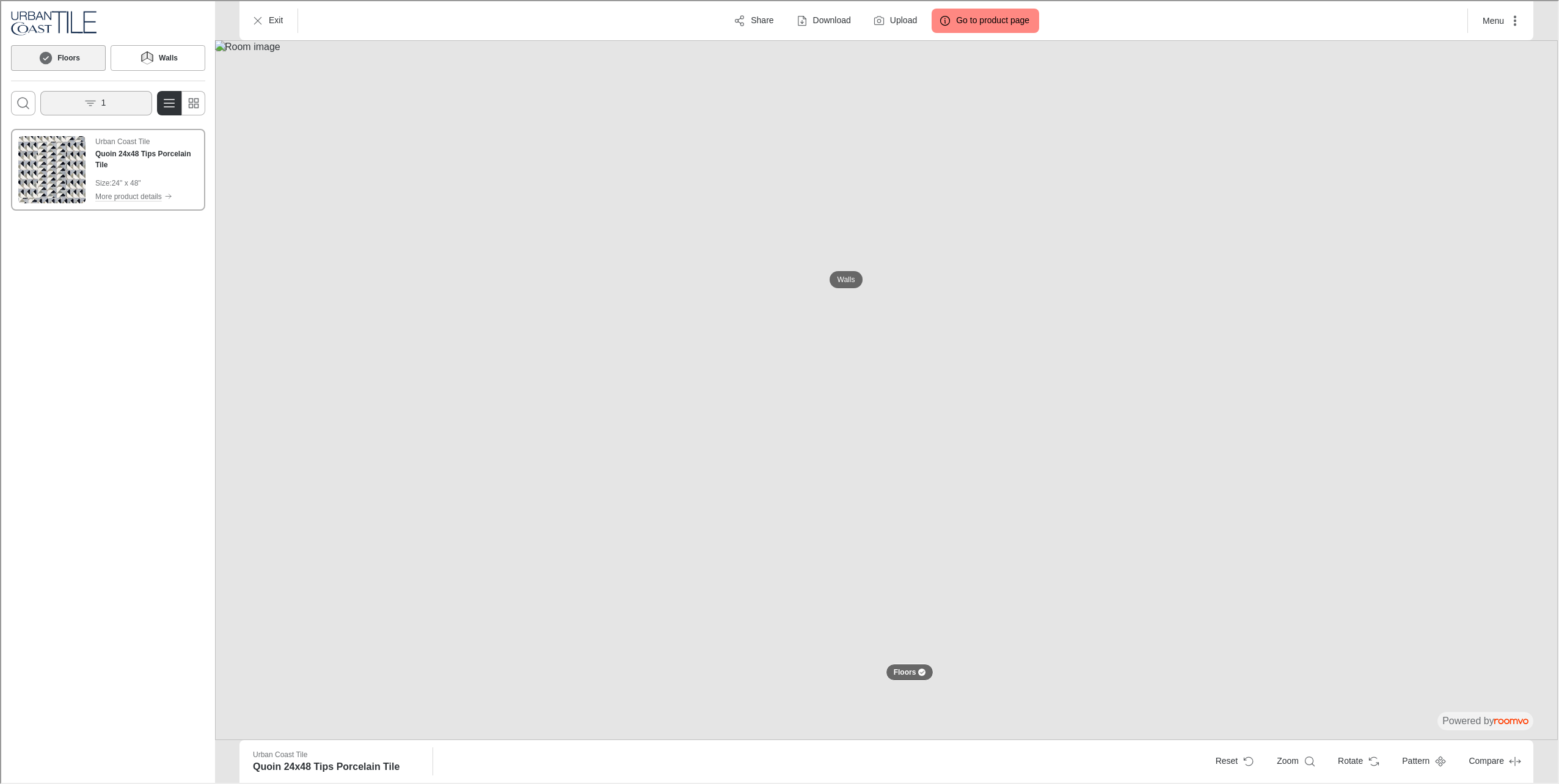
click at [105, 104] on button "1" at bounding box center [95, 102] width 112 height 24
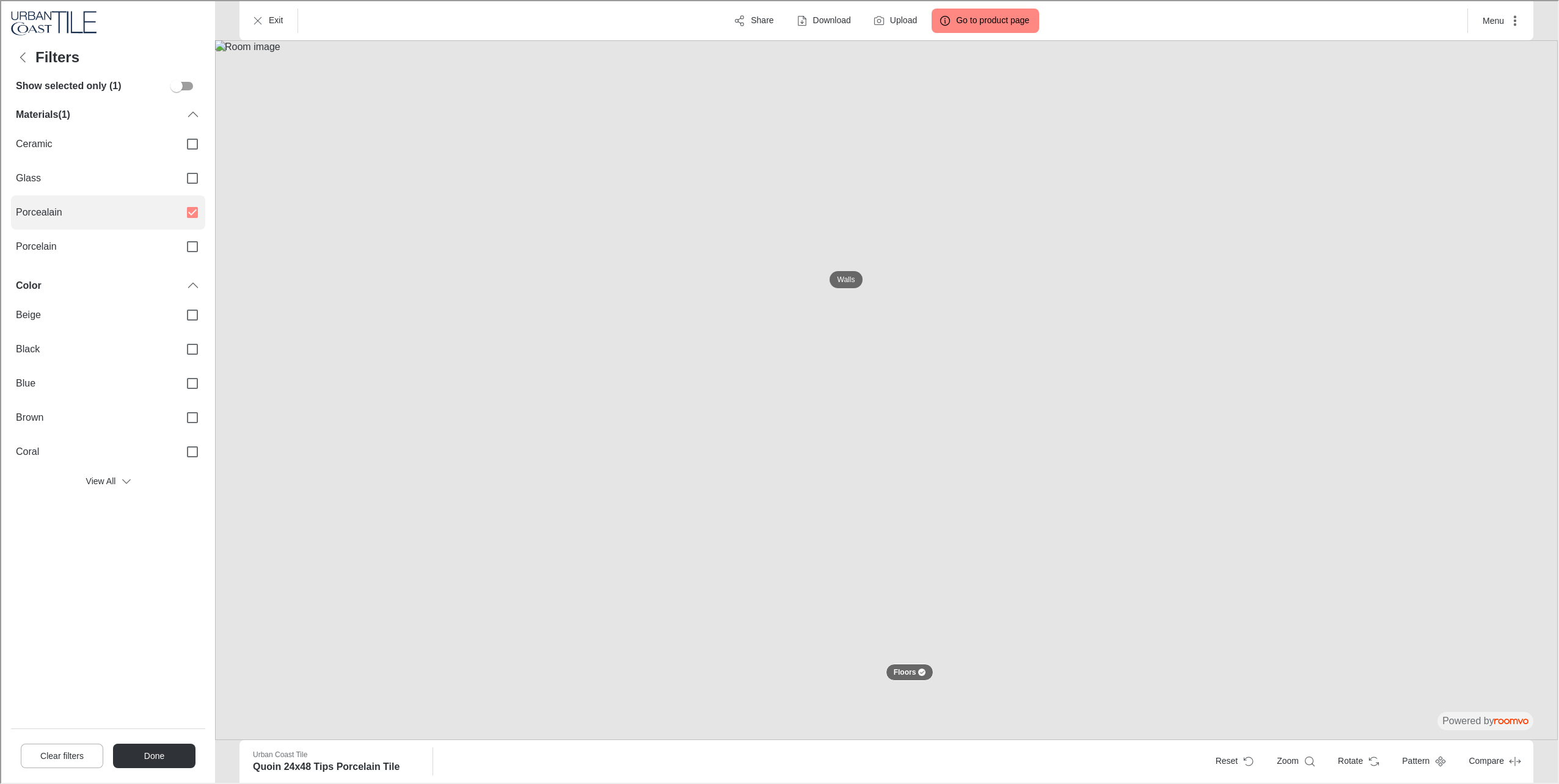
click at [110, 211] on span "Porcealain" at bounding box center [91, 211] width 154 height 14
click at [178, 211] on input "Porcealain" at bounding box center [191, 211] width 26 height 26
checkbox input "false"
click at [110, 254] on label "Porcelain" at bounding box center [107, 246] width 194 height 34
click at [178, 254] on input "Porcelain" at bounding box center [191, 246] width 26 height 26
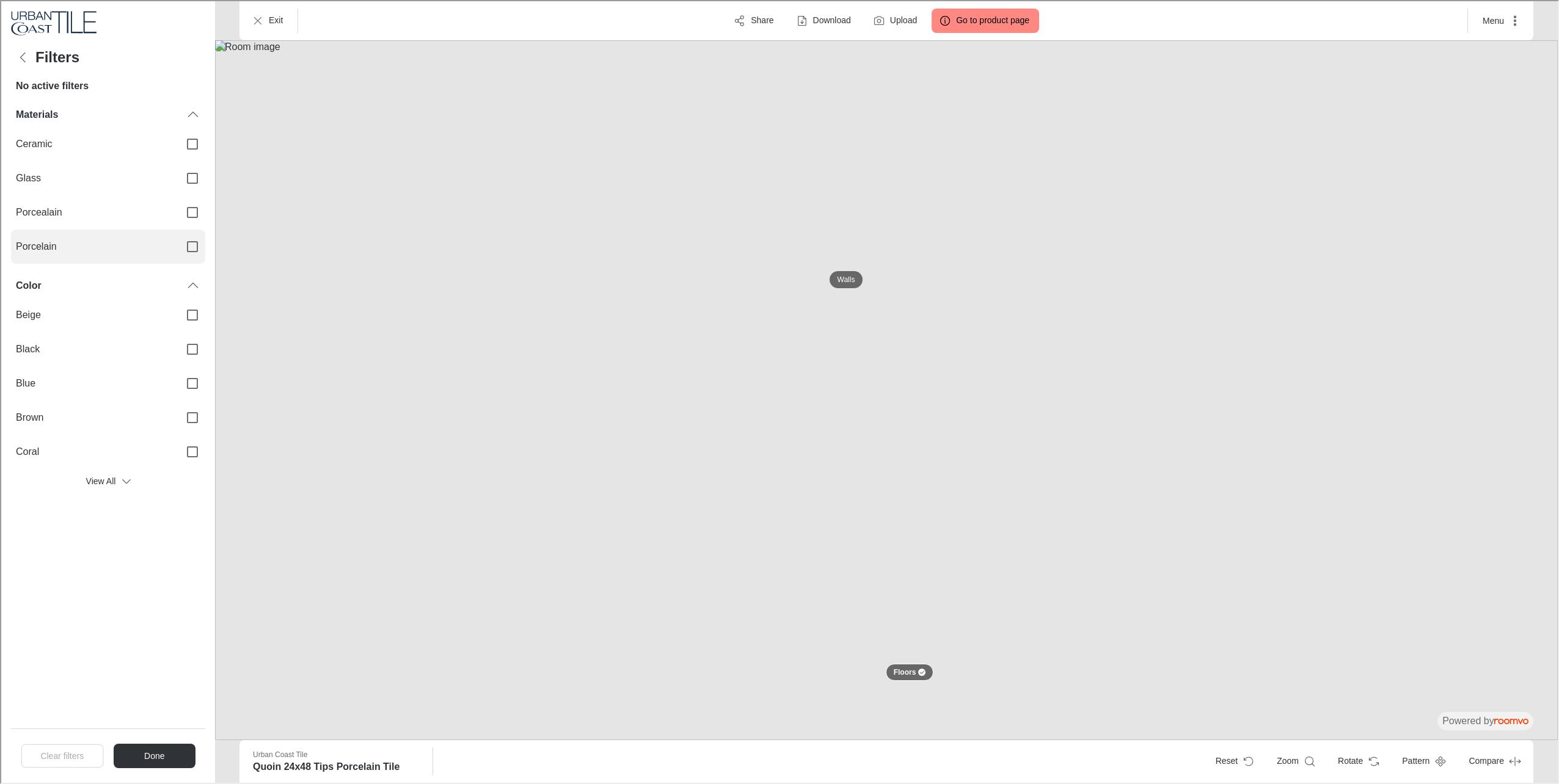
checkbox input "true"
click at [150, 741] on div "Clear filters Done" at bounding box center [107, 755] width 194 height 54
click at [149, 747] on button "Done" at bounding box center [153, 755] width 82 height 24
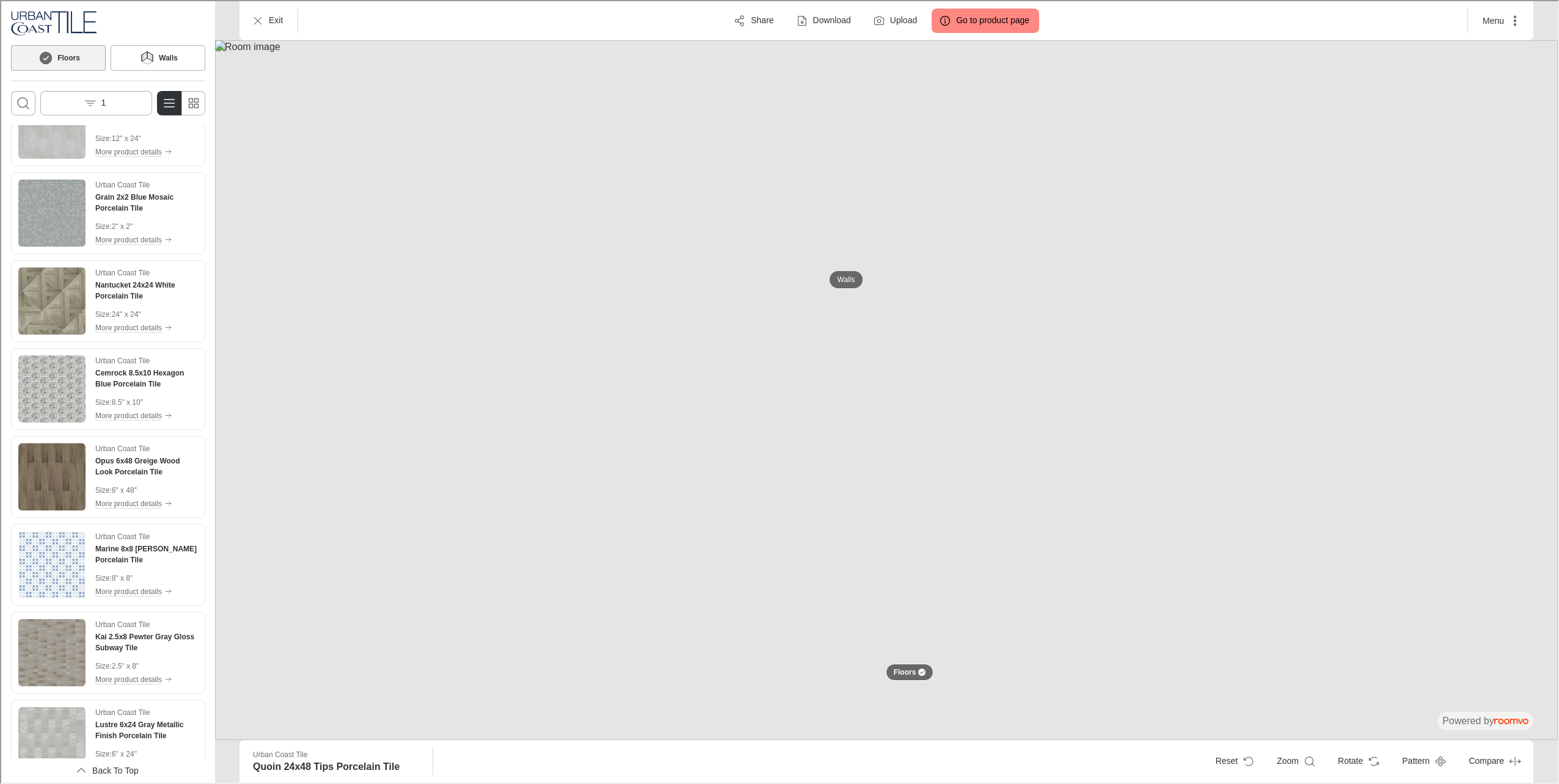
scroll to position [855, 0]
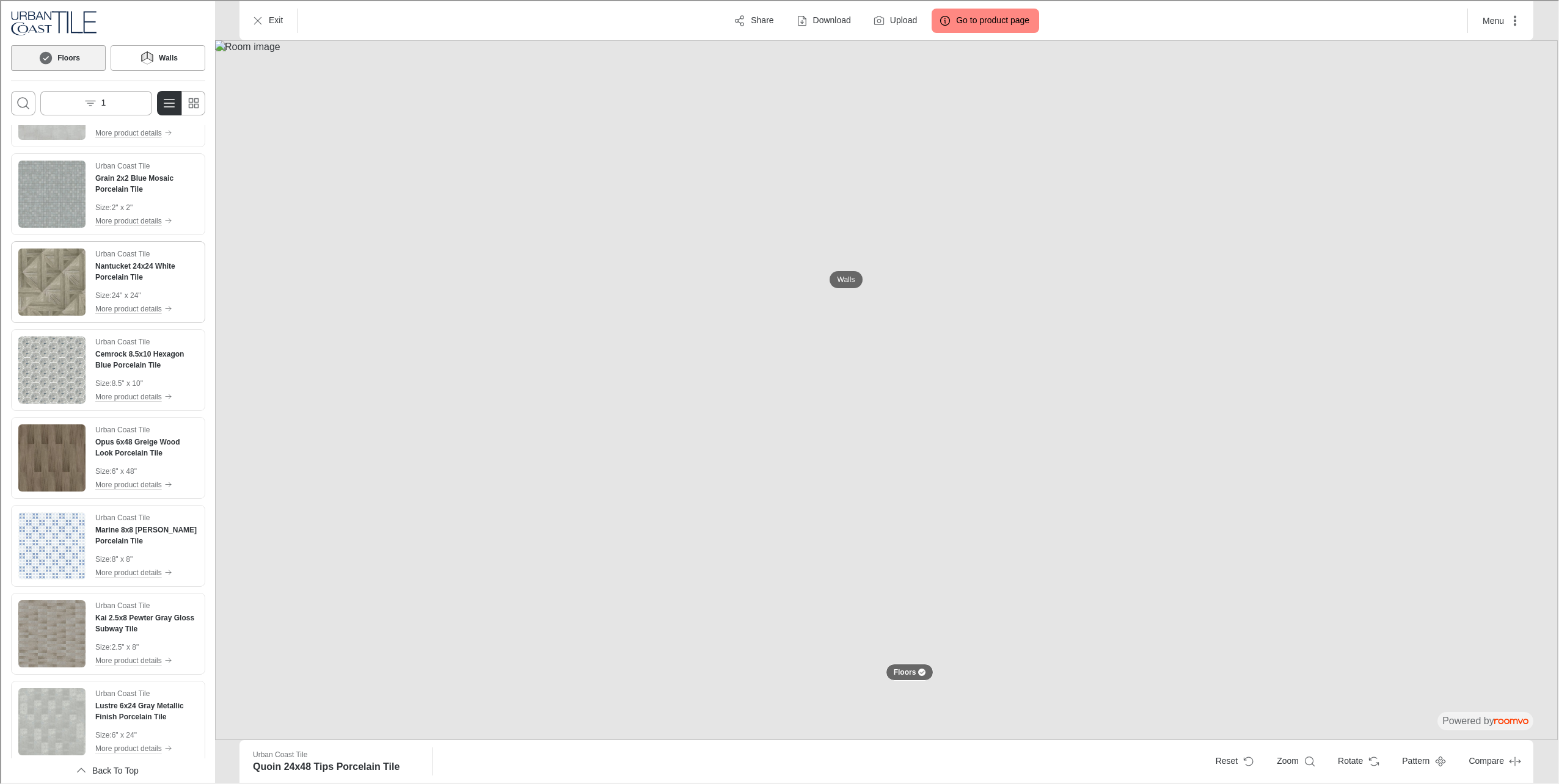
click at [70, 290] on div "Urban Coast Tile Nantucket 24x24 White Porcelain Tile Size : 24" x 24" More pro…" at bounding box center [107, 280] width 189 height 77
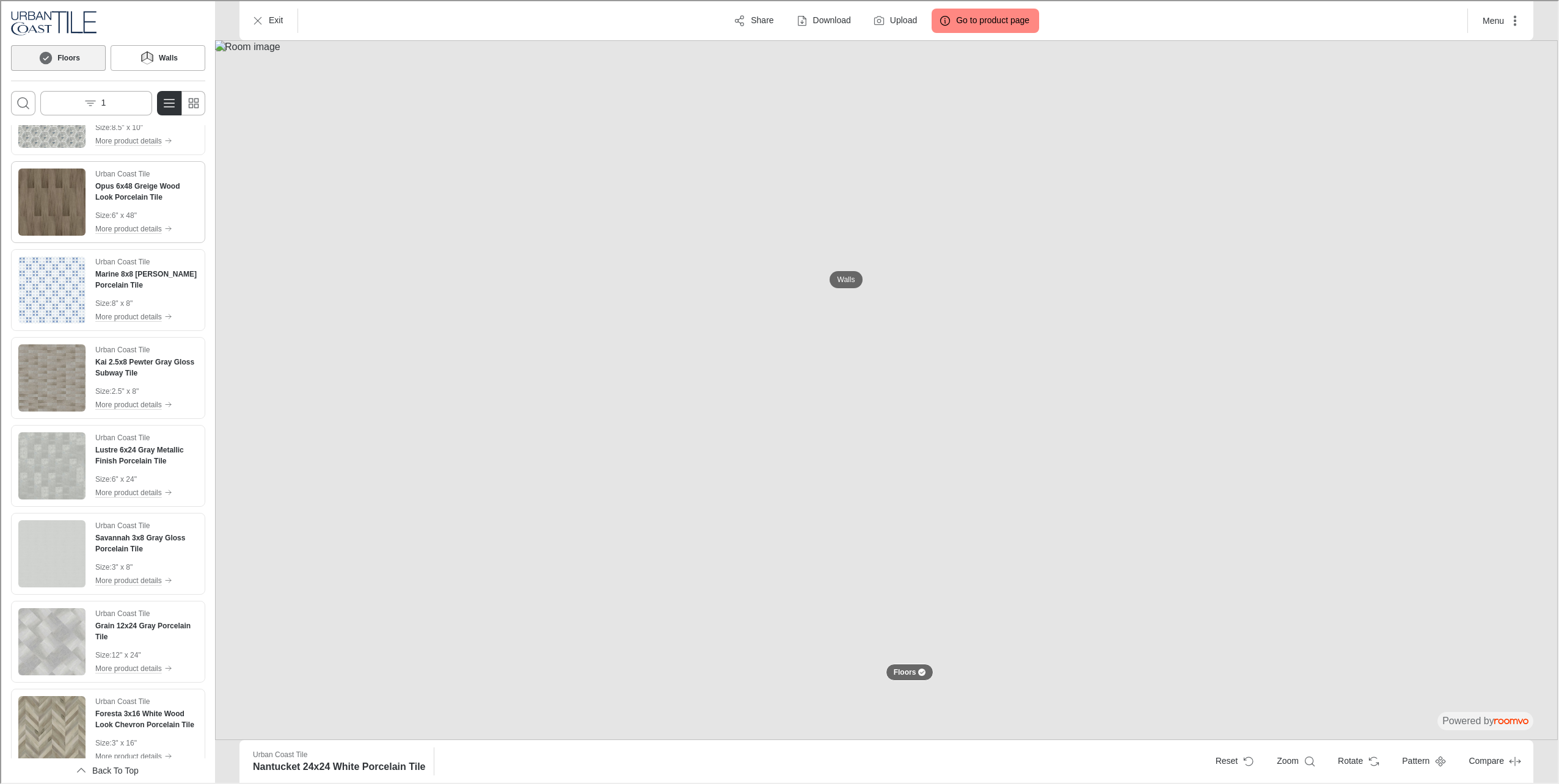
scroll to position [977, 0]
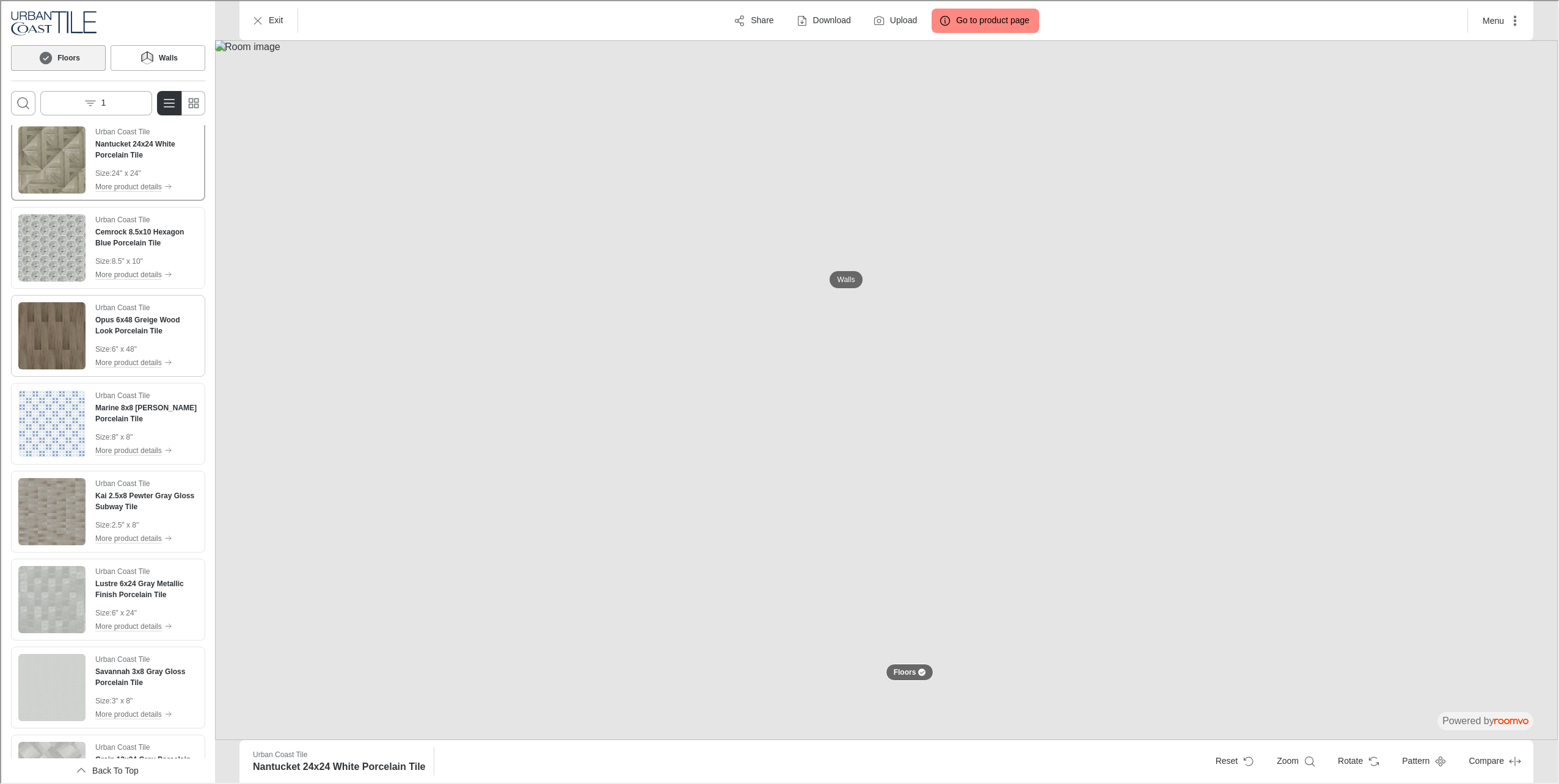
click at [51, 330] on img "See Opus 6x48 Greige Wood Look Porcelain Tile in the room" at bounding box center [51, 335] width 67 height 67
click at [728, 286] on img at bounding box center [885, 389] width 1343 height 699
drag, startPoint x: 883, startPoint y: 269, endPoint x: 877, endPoint y: 272, distance: 6.7
click at [879, 271] on img at bounding box center [885, 389] width 1343 height 699
click at [837, 279] on img at bounding box center [885, 389] width 1343 height 699
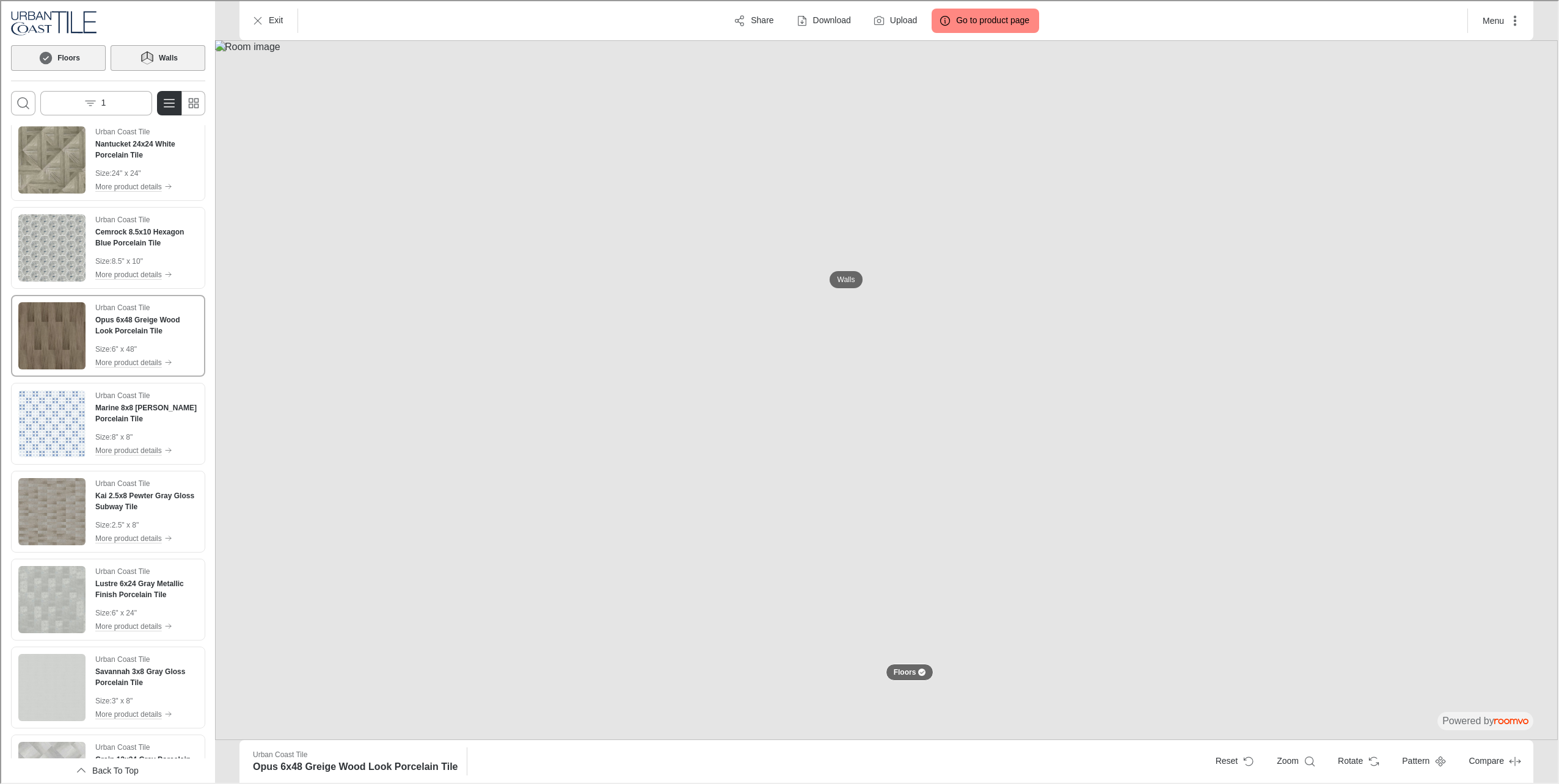
click at [146, 52] on icon at bounding box center [143, 56] width 6 height 10
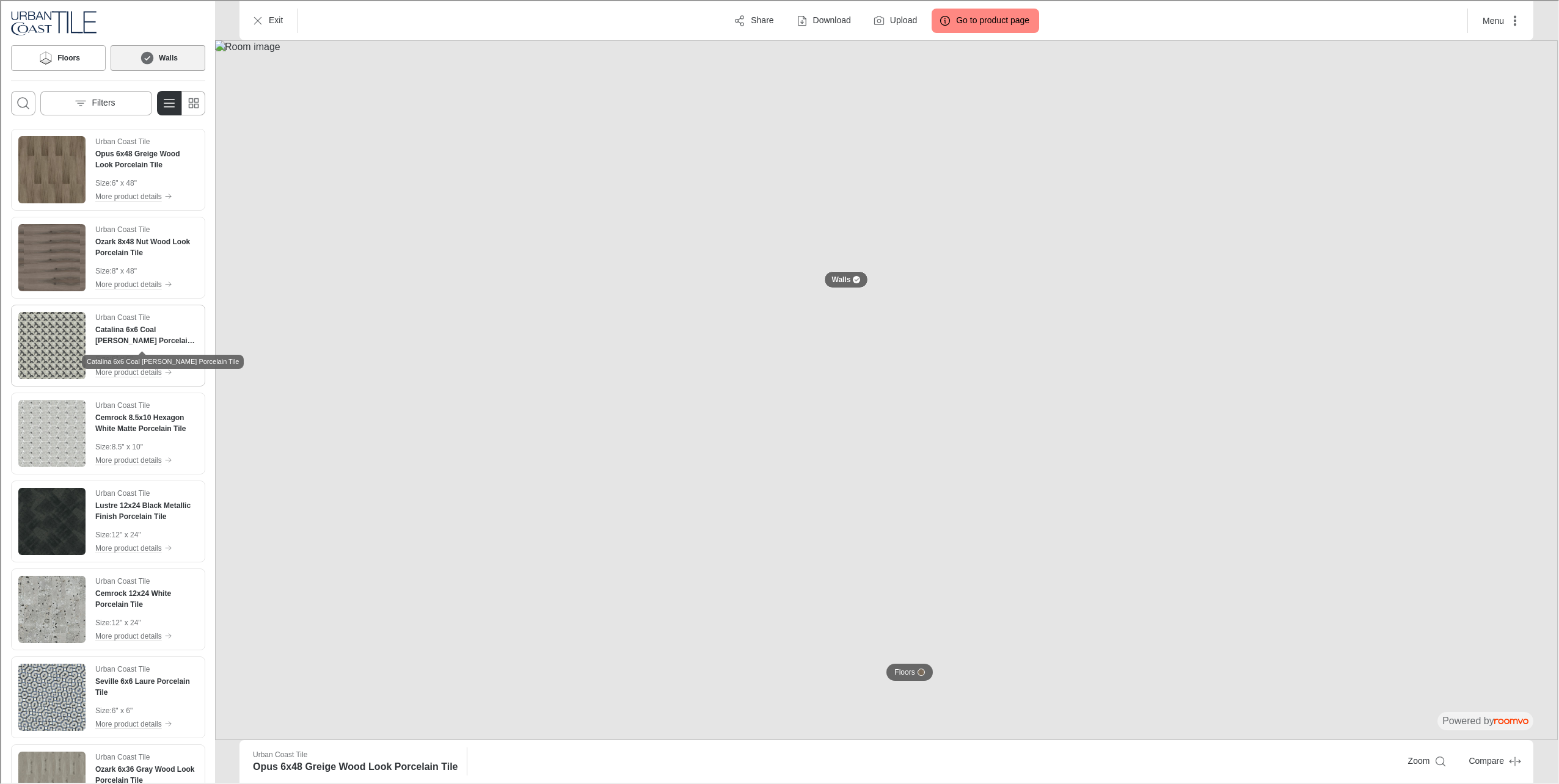
click at [110, 333] on h4 "Catalina 6x6 Coal [PERSON_NAME] Porcelain Tile" at bounding box center [145, 334] width 102 height 22
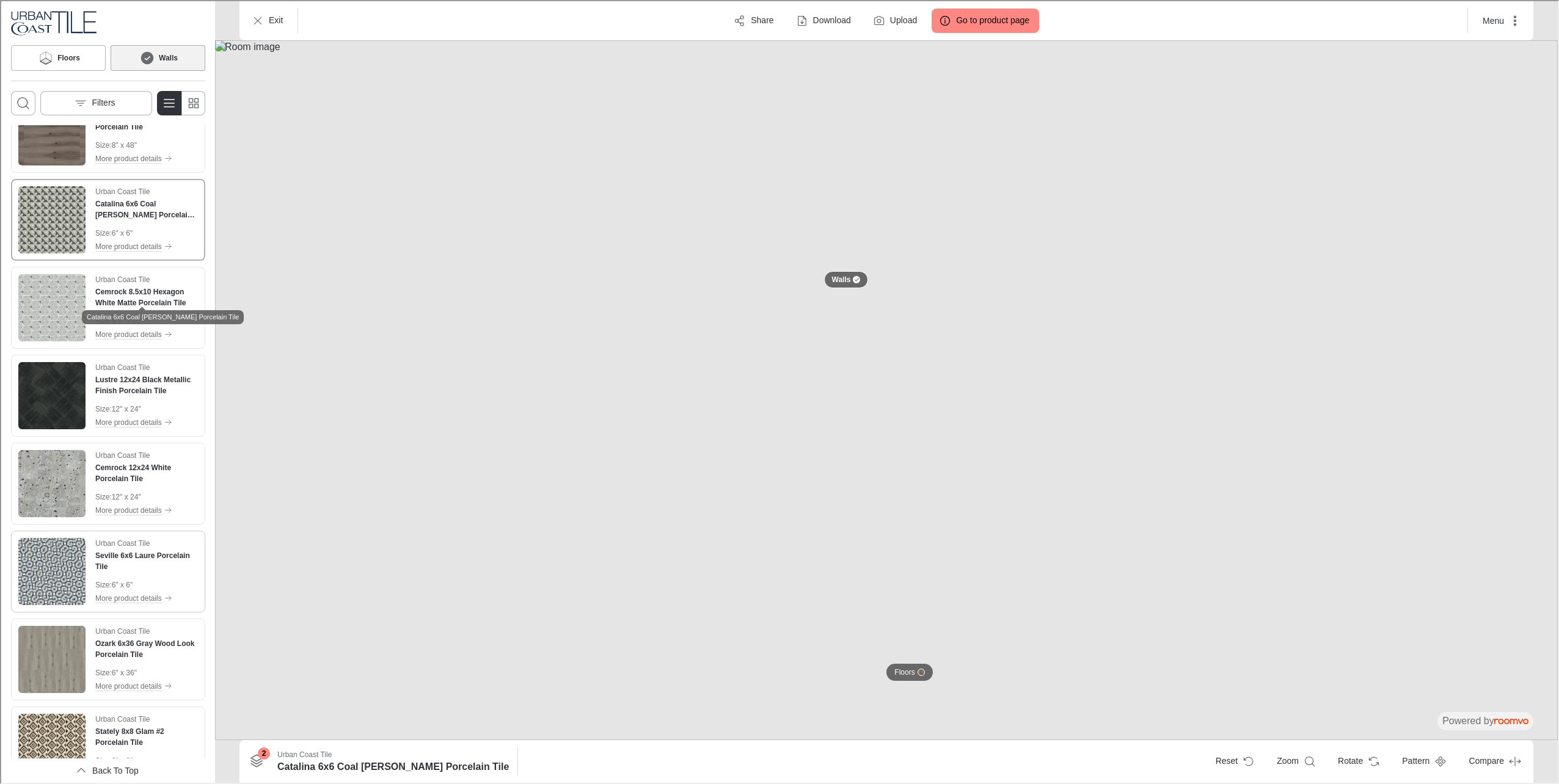
scroll to position [366, 0]
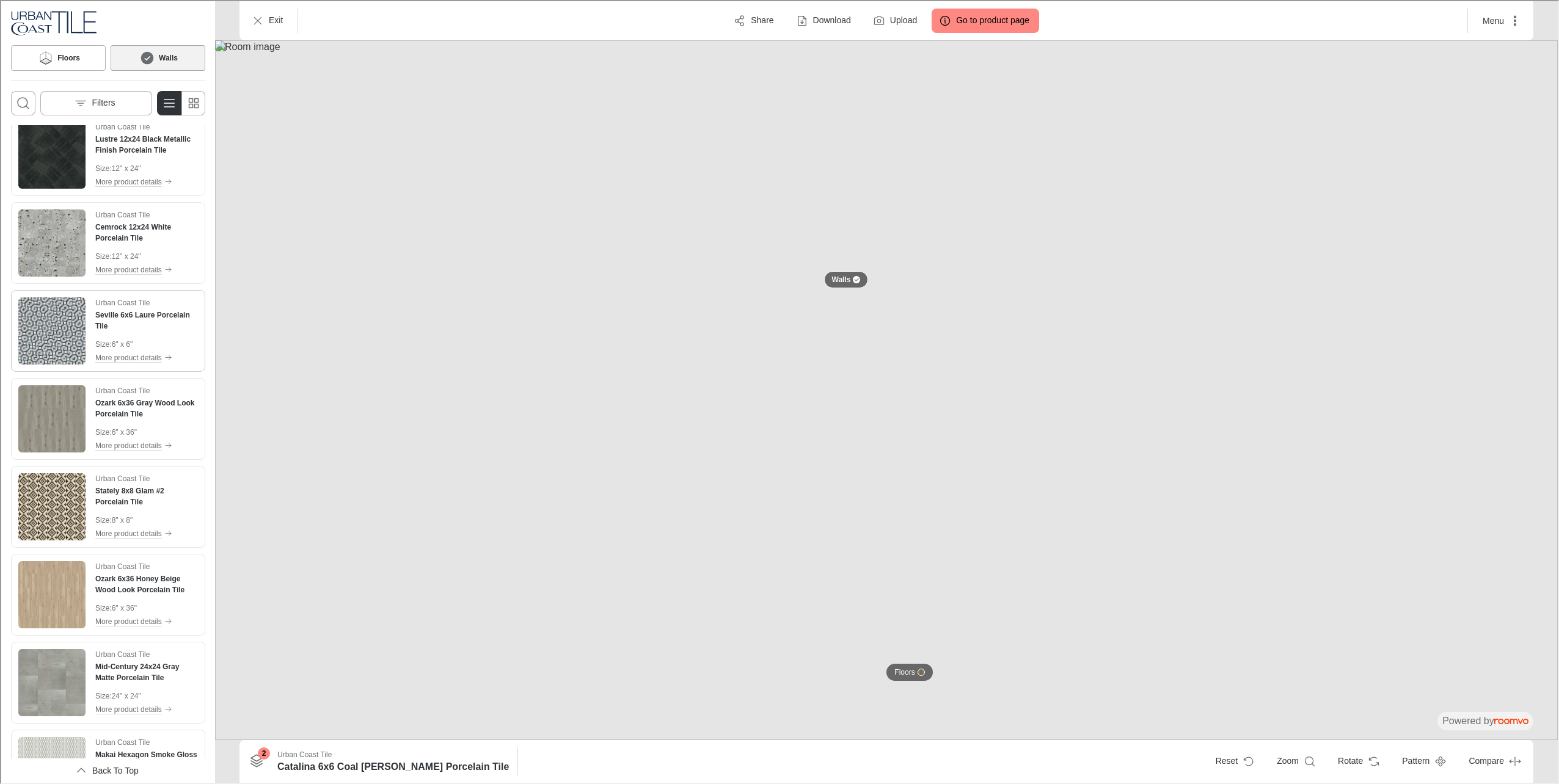
click at [76, 322] on img "See Seville 6x6 Laure Porcelain Tile in the room" at bounding box center [51, 330] width 67 height 67
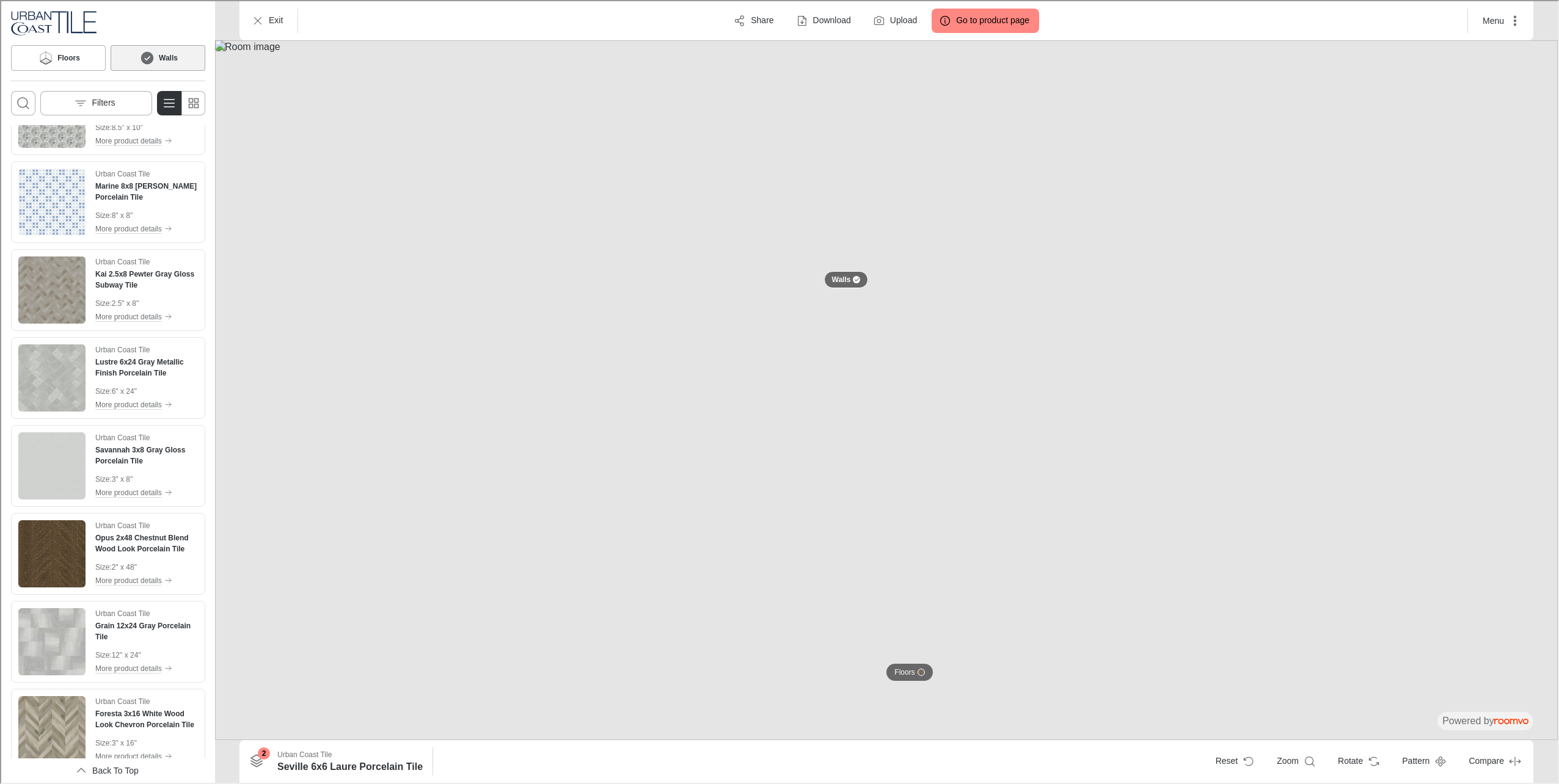
scroll to position [1405, 0]
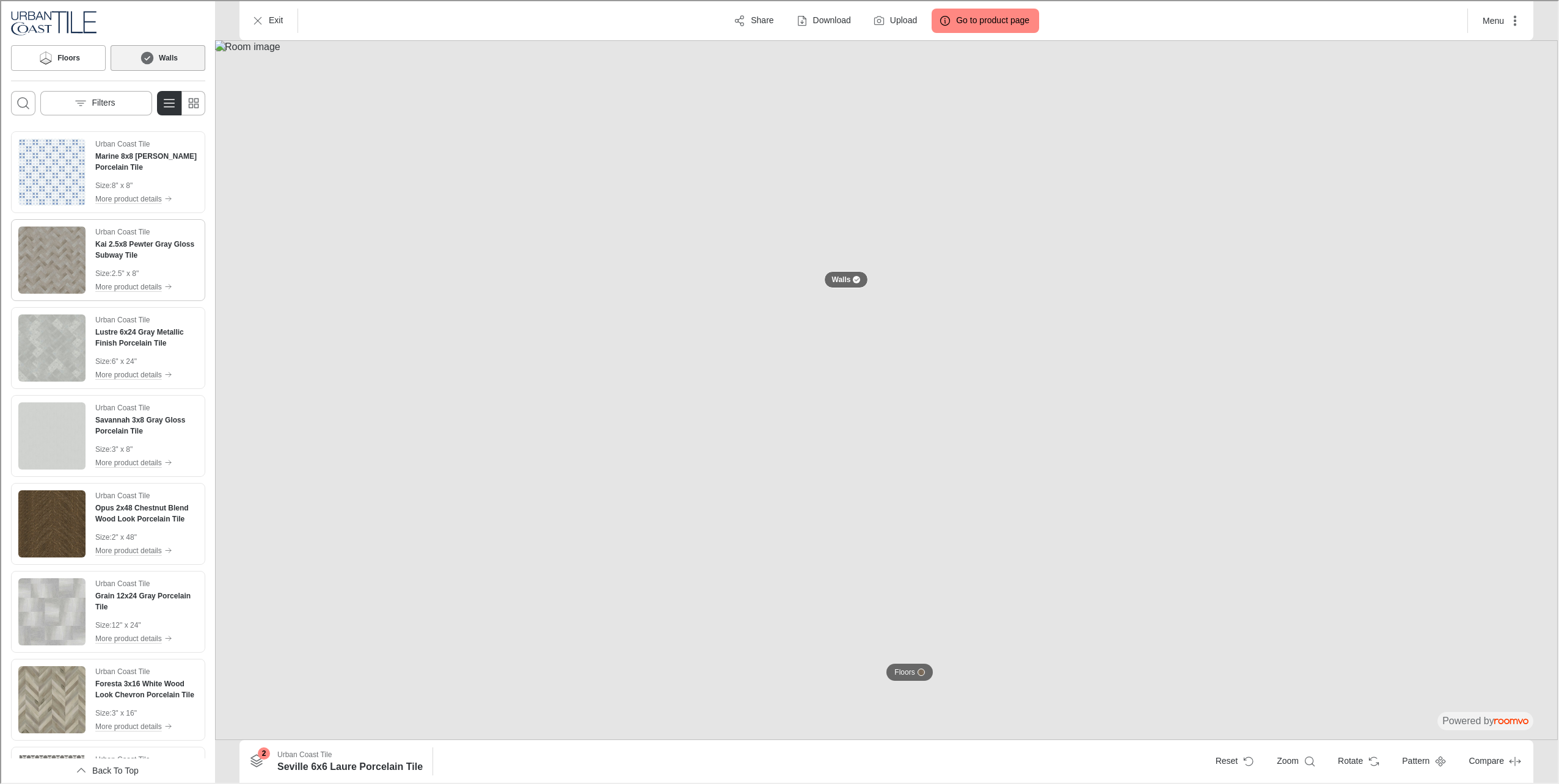
click at [46, 285] on img "See Kai 2.5x8 Pewter Gray Gloss Subway Tile in the room" at bounding box center [51, 259] width 67 height 67
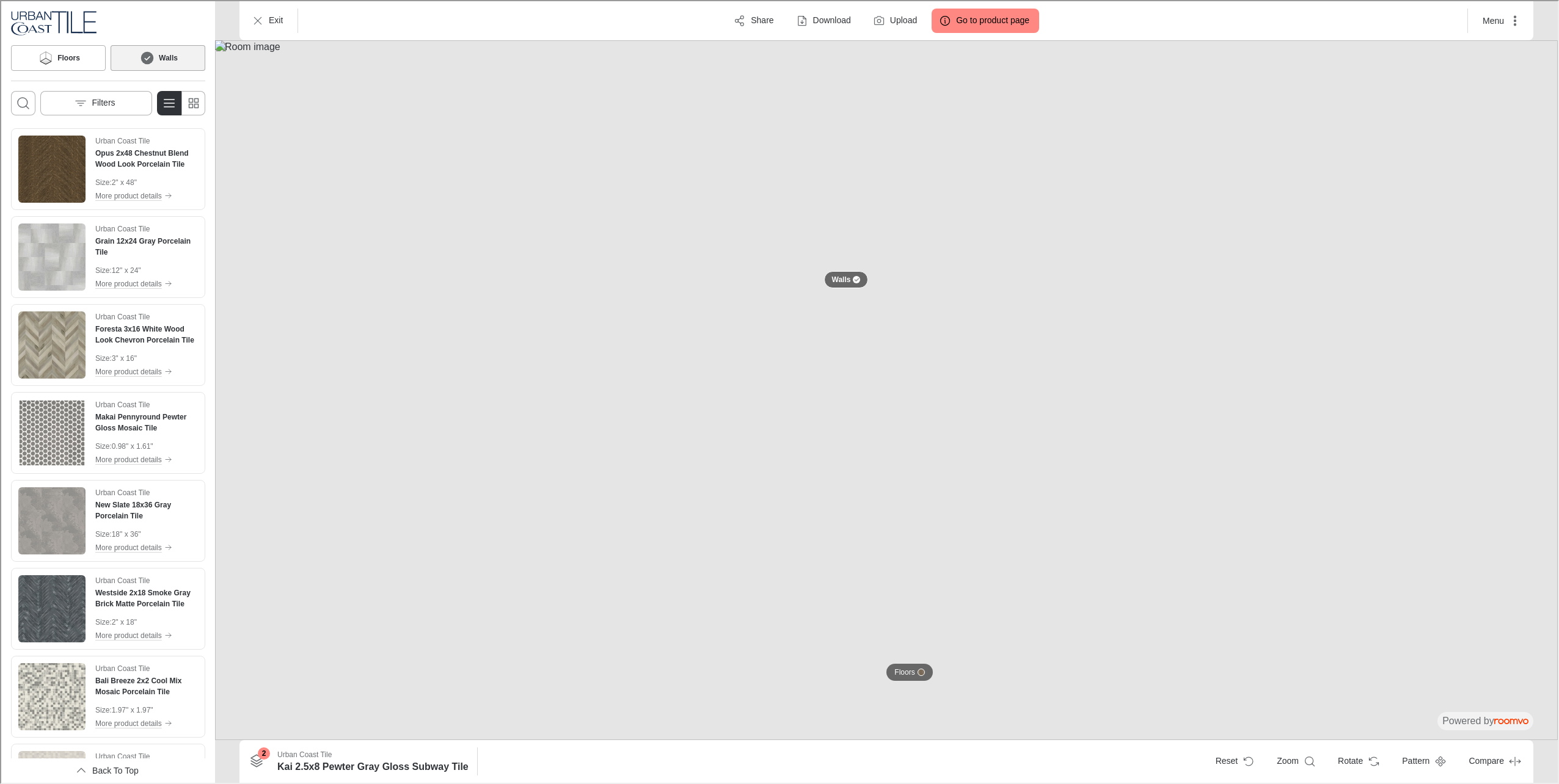
scroll to position [1771, 0]
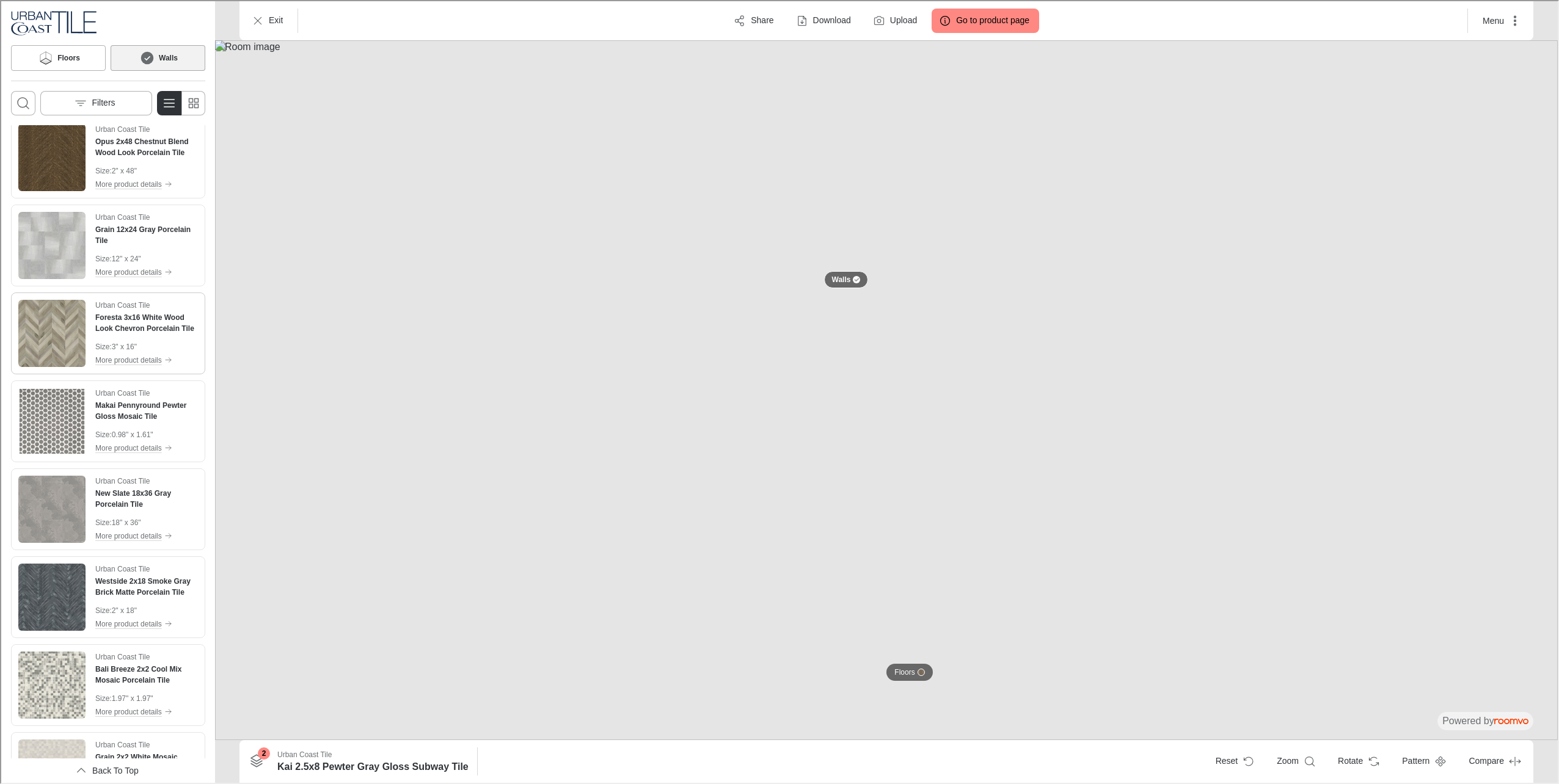
click at [45, 335] on img "See Foresta 3x16 White Wood Look Chevron Porcelain Tile in the room" at bounding box center [51, 333] width 67 height 67
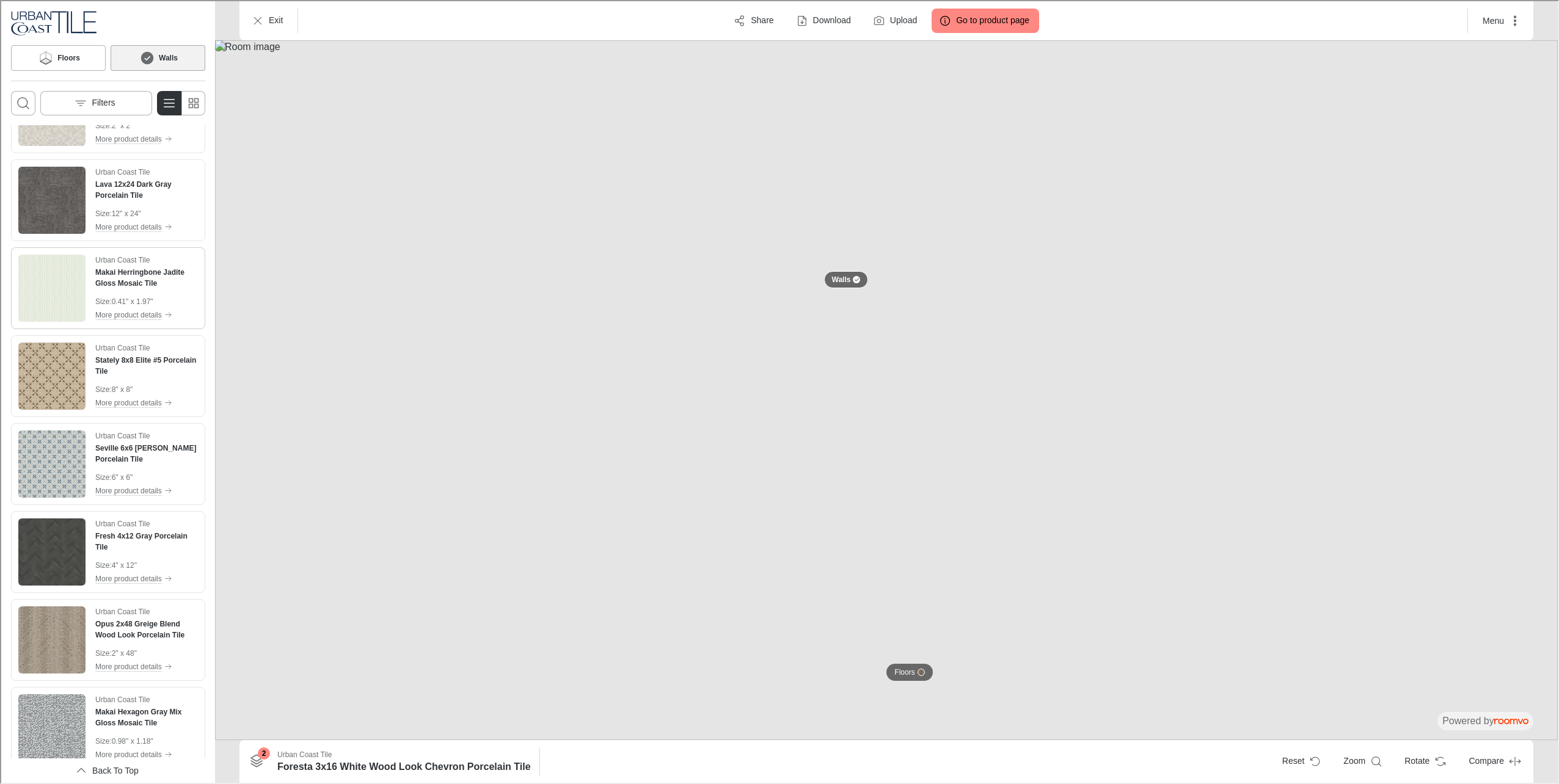
scroll to position [2442, 0]
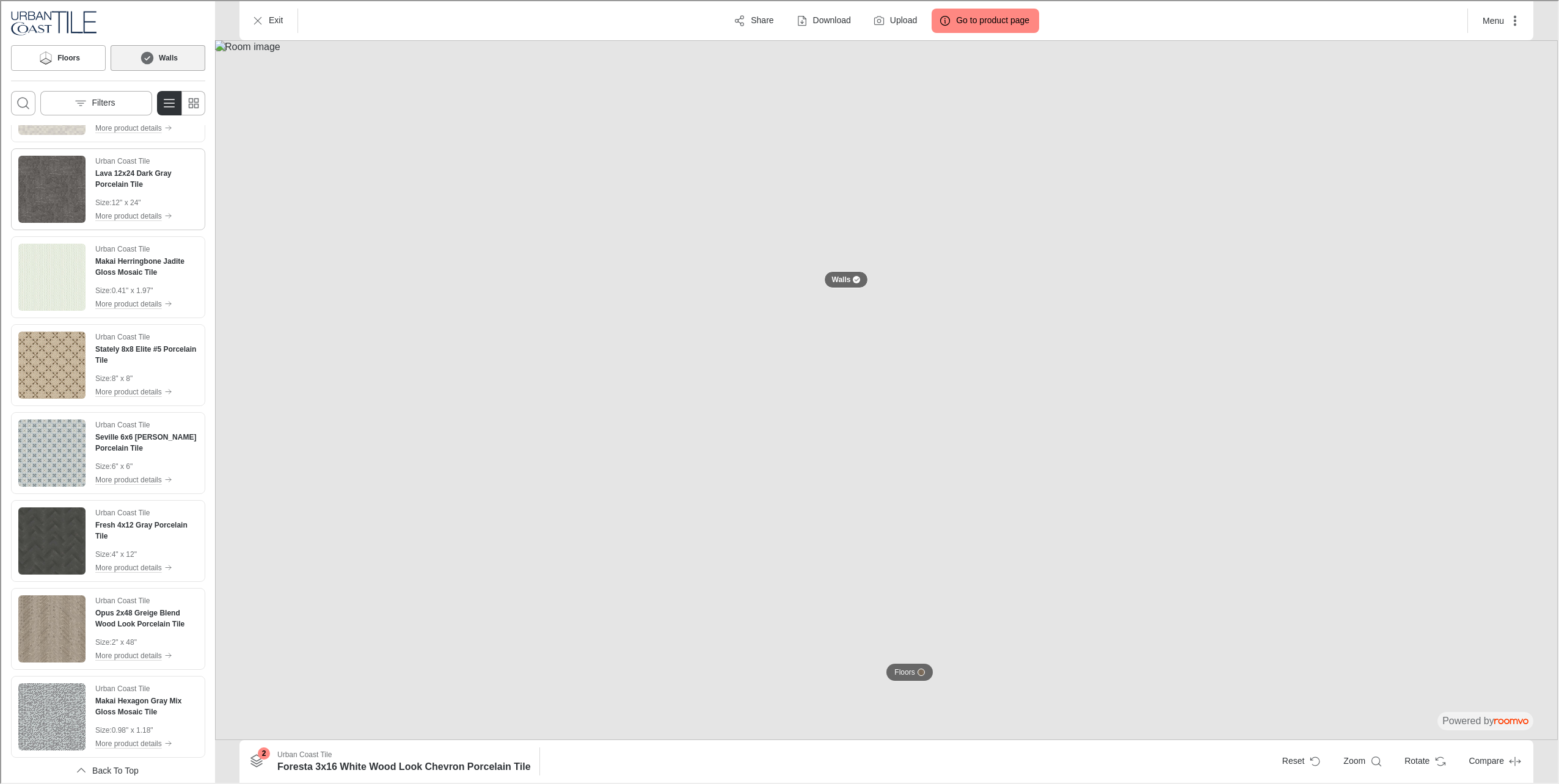
click at [60, 209] on img "See Lava 12x24 Dark Gray Porcelain Tile in the room" at bounding box center [51, 188] width 67 height 67
click at [47, 350] on img "See Stately 8x8 Elite #5 Porcelain Tile in the room" at bounding box center [51, 364] width 67 height 67
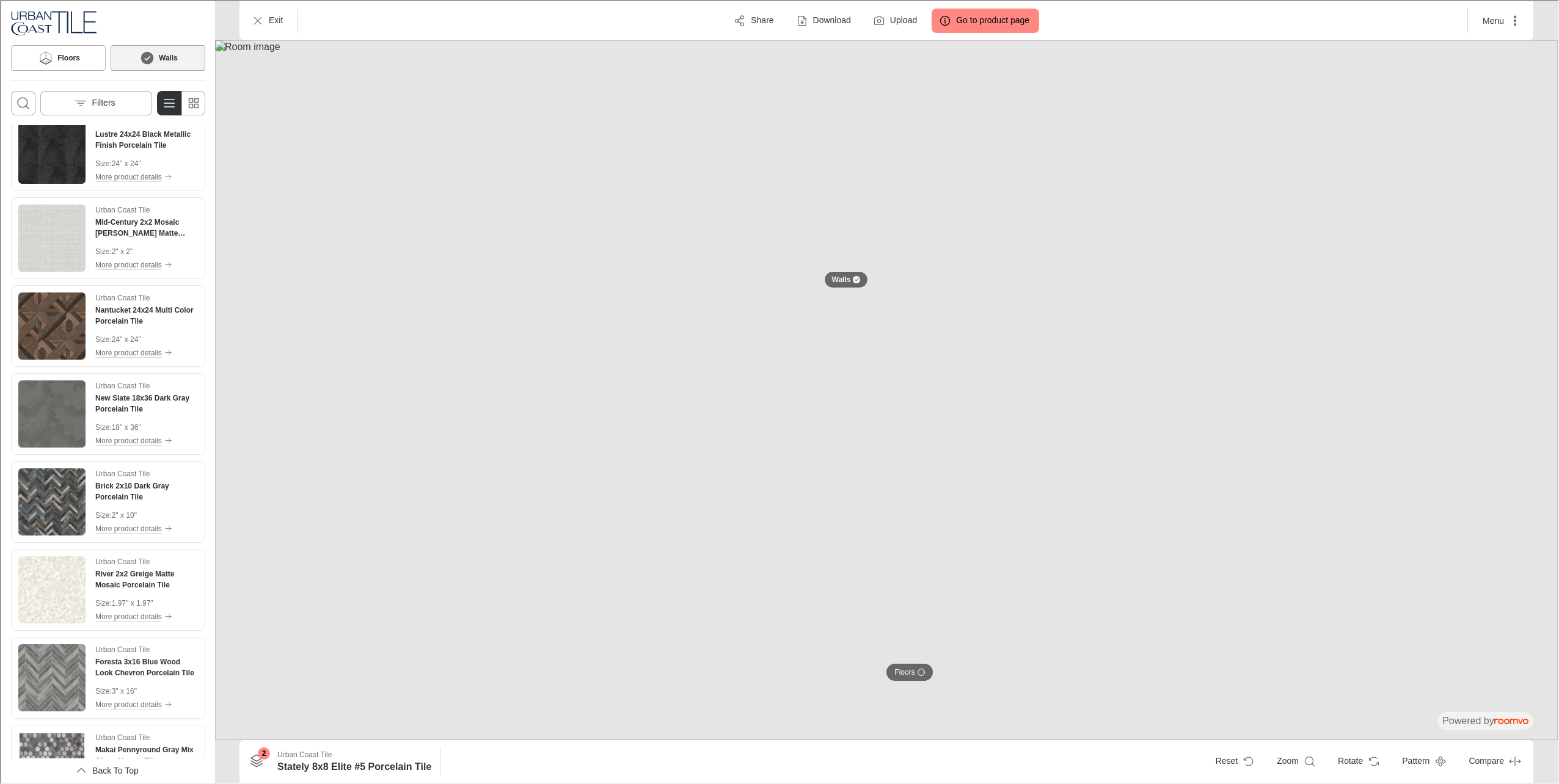
scroll to position [3542, 0]
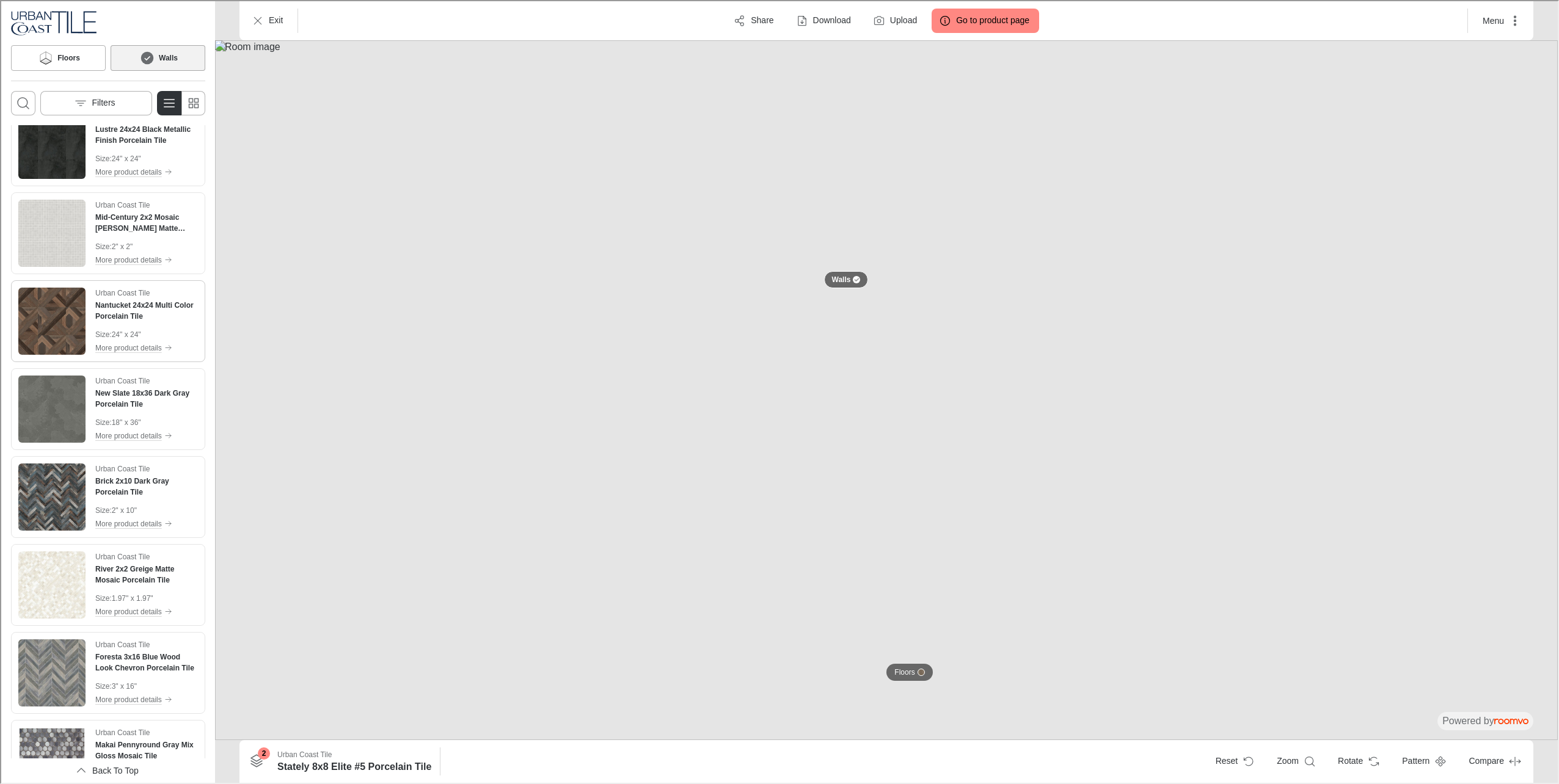
click at [48, 339] on img "See Nantucket 24x24 Multi Color Porcelain Tile in the room" at bounding box center [51, 320] width 67 height 67
click at [52, 390] on img "See New Slate 18x36 Dark Gray Porcelain Tile in the room" at bounding box center [51, 408] width 67 height 67
click at [877, 662] on img at bounding box center [885, 389] width 1343 height 699
click at [894, 673] on p "Floors" at bounding box center [903, 671] width 20 height 10
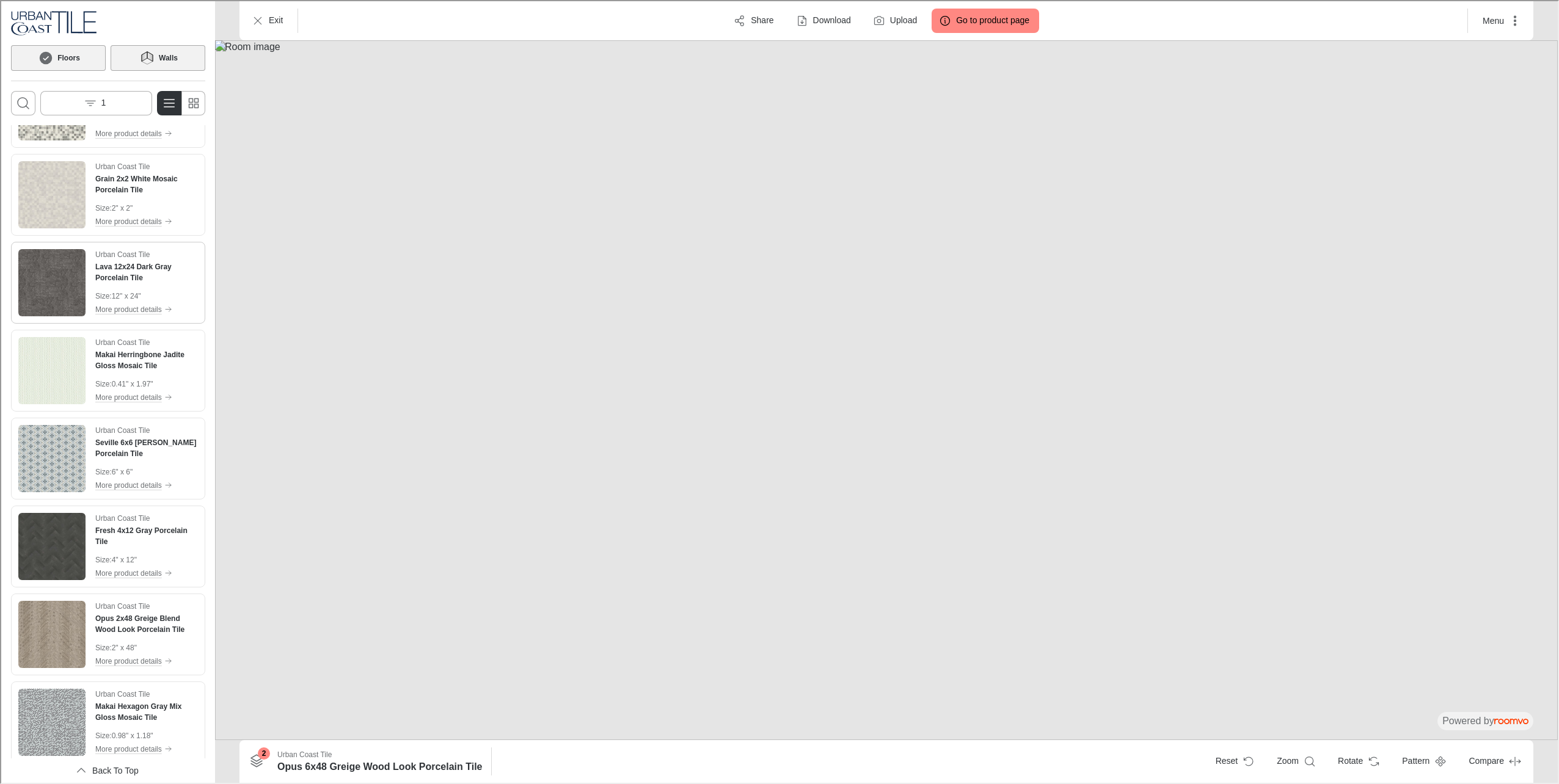
click at [68, 285] on img "See Lava 12x24 Dark Gray Porcelain Tile in the room" at bounding box center [51, 282] width 67 height 67
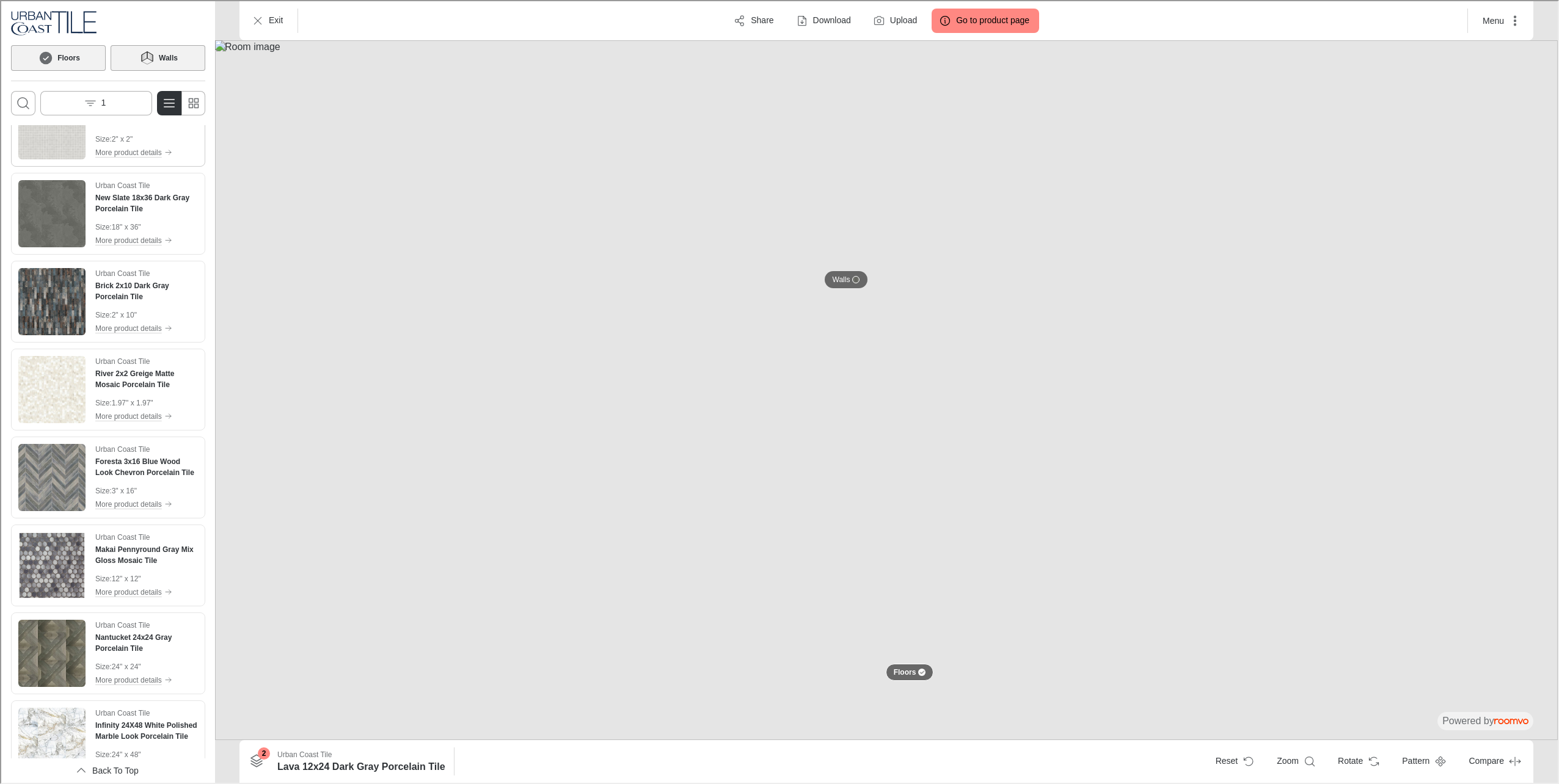
scroll to position [3603, 0]
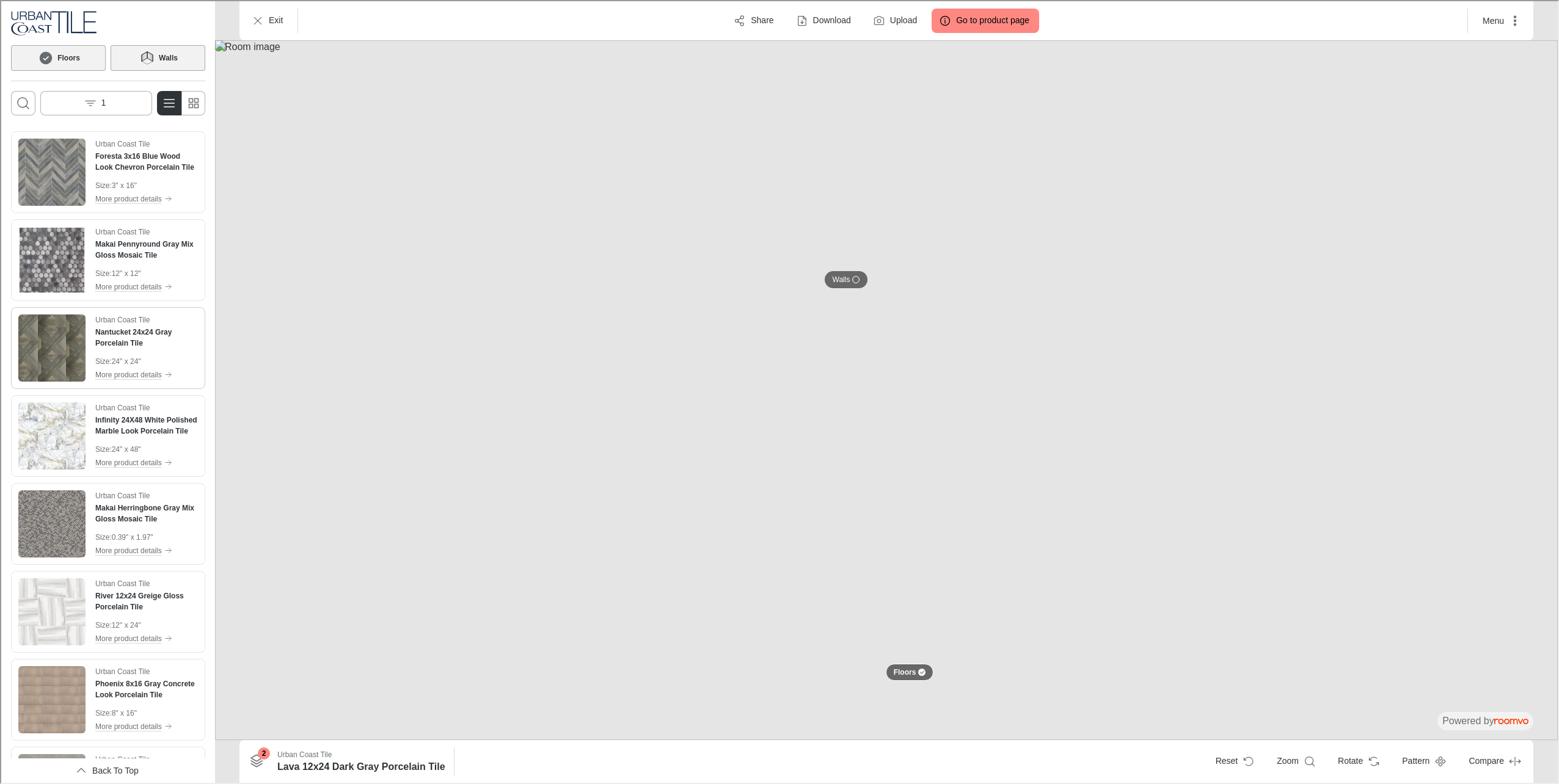
click at [52, 340] on img "See Nantucket 24x24 Gray Porcelain Tile in the room" at bounding box center [51, 347] width 67 height 67
click at [730, 301] on img at bounding box center [885, 389] width 1343 height 699
click at [834, 274] on p "Walls" at bounding box center [840, 279] width 18 height 10
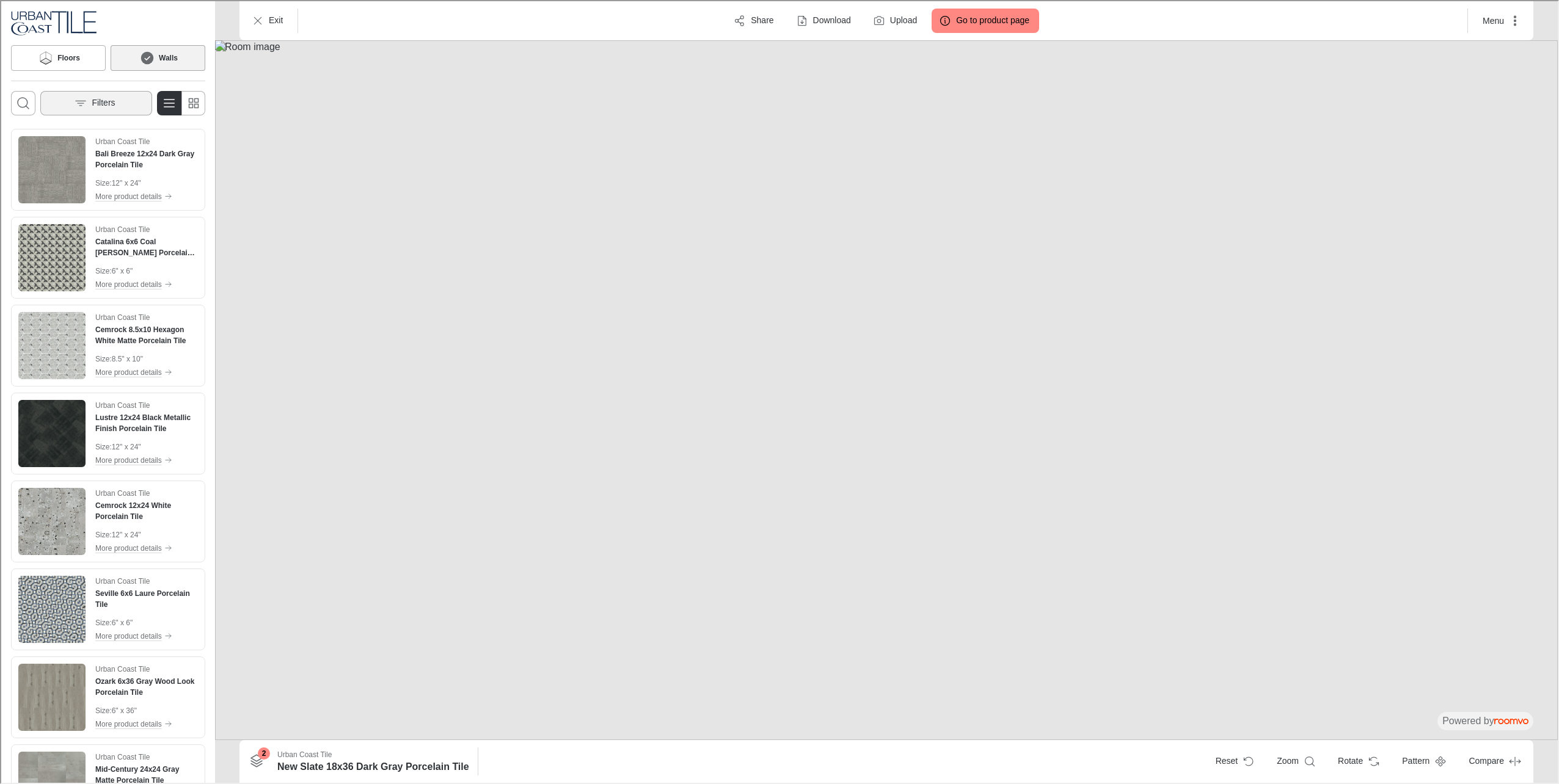
click at [122, 108] on button "Filters" at bounding box center [95, 102] width 112 height 24
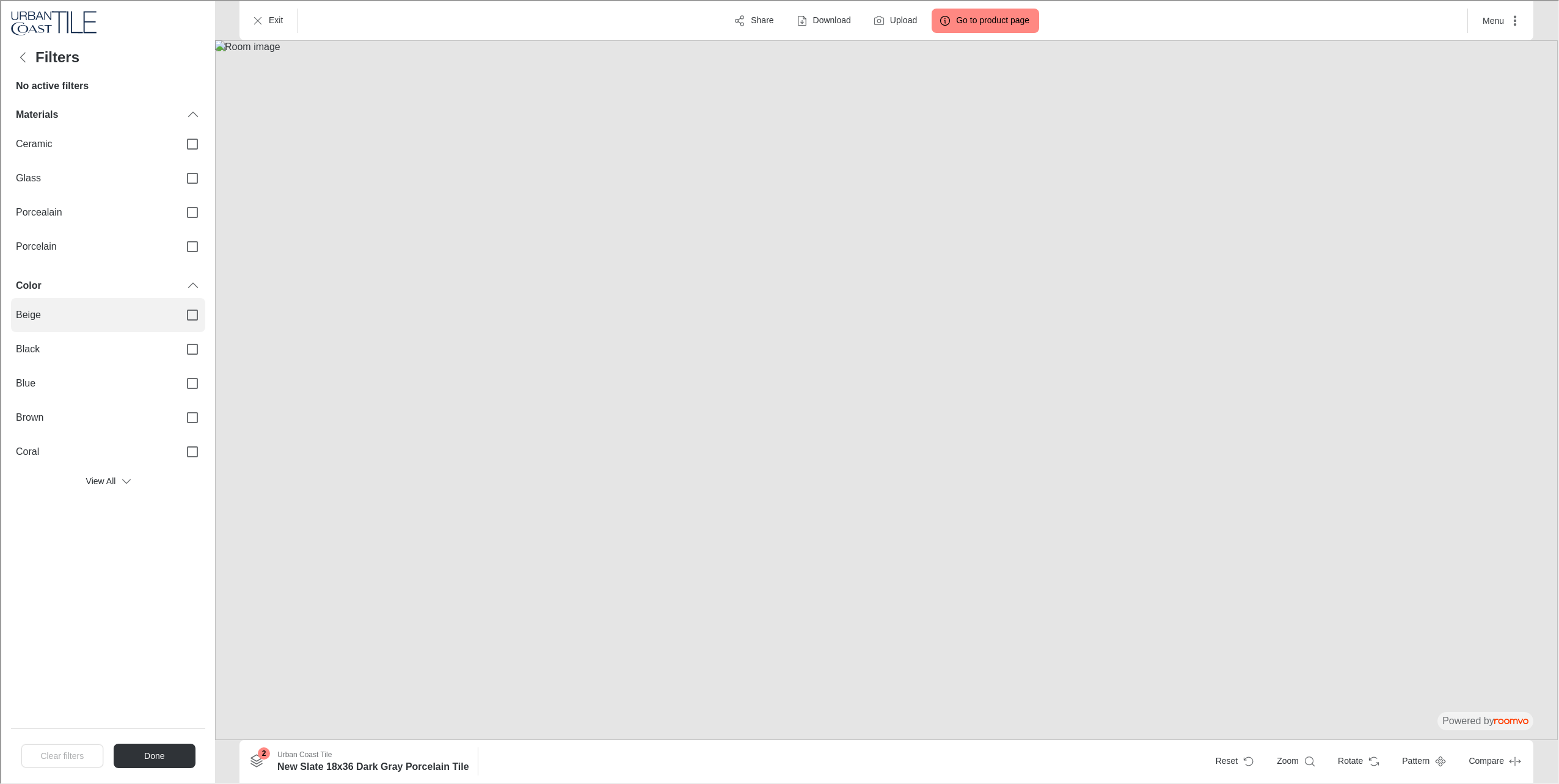
click at [115, 326] on label "Beige" at bounding box center [107, 314] width 194 height 34
click at [178, 326] on input "Beige" at bounding box center [191, 314] width 26 height 26
checkbox input "true"
click at [153, 739] on div "Clear filters Done" at bounding box center [107, 755] width 194 height 54
click at [155, 747] on button "Done" at bounding box center [153, 755] width 82 height 24
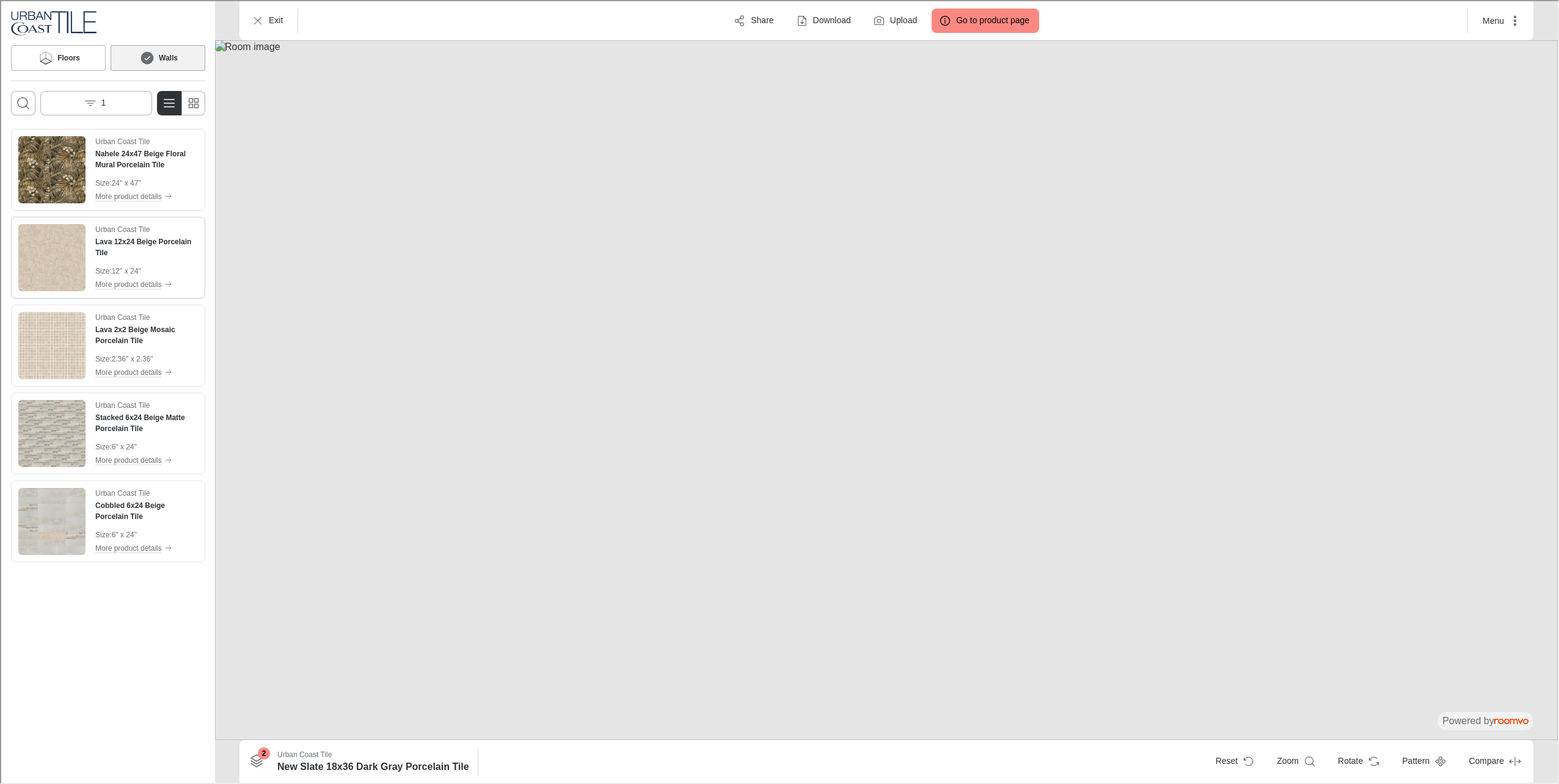
click at [54, 279] on img "See Lava 12x24 Beige Porcelain Tile in the room" at bounding box center [51, 257] width 67 height 67
click at [67, 335] on img "See Lava 2x2 Beige Mosaic Porcelain Tile in the room" at bounding box center [51, 345] width 67 height 67
click at [68, 425] on img "See Stacked 6x24 Beige Matte Porcelain Tile in the room" at bounding box center [51, 432] width 67 height 67
click at [68, 508] on img "See Cobbled 6x24 Beige Porcelain Tile in the room" at bounding box center [51, 520] width 67 height 67
click at [59, 267] on img "See Lava 12x24 Beige Porcelain Tile in the room" at bounding box center [51, 257] width 67 height 67
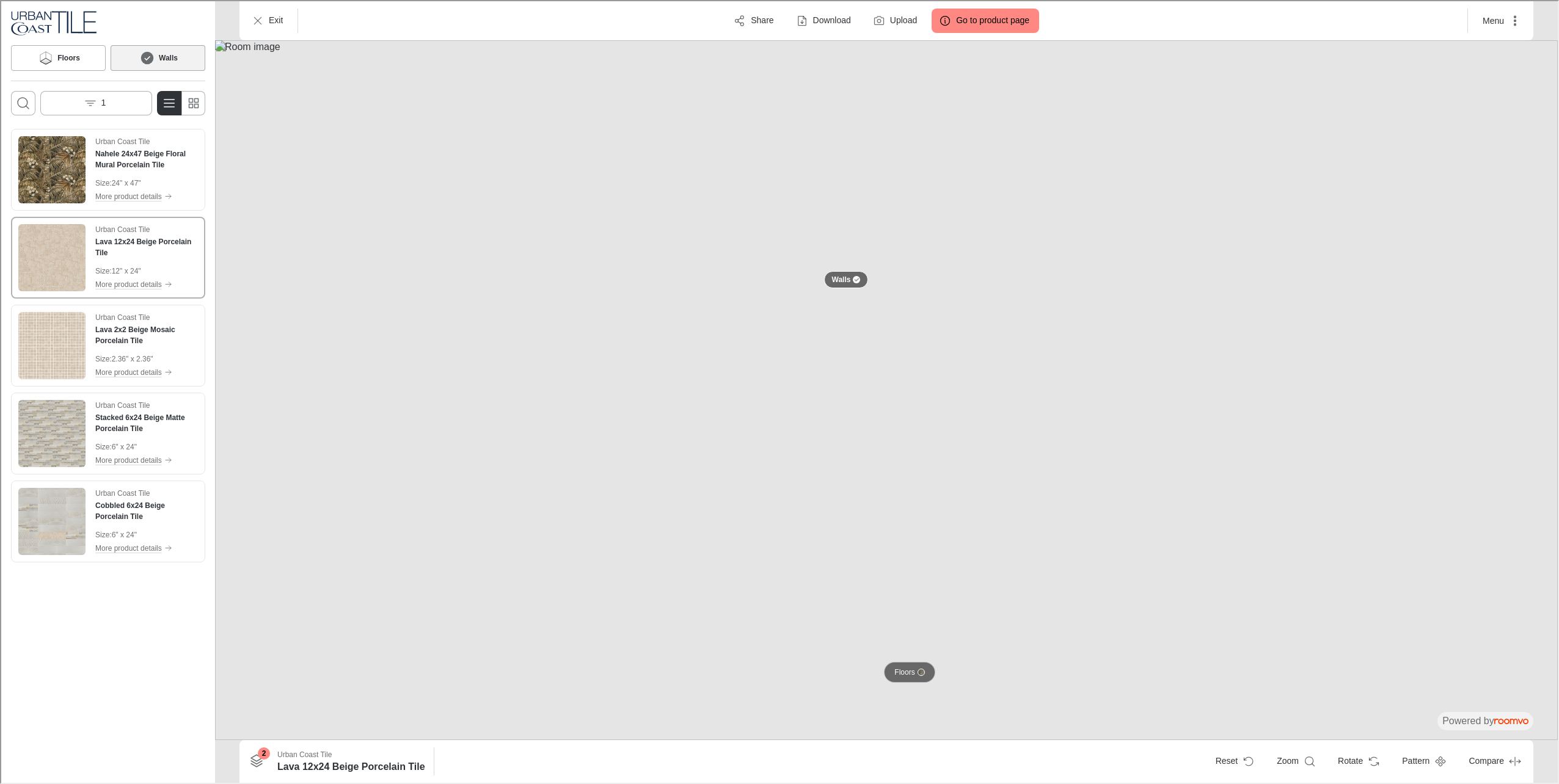
click at [892, 669] on button "Floors" at bounding box center [907, 671] width 51 height 21
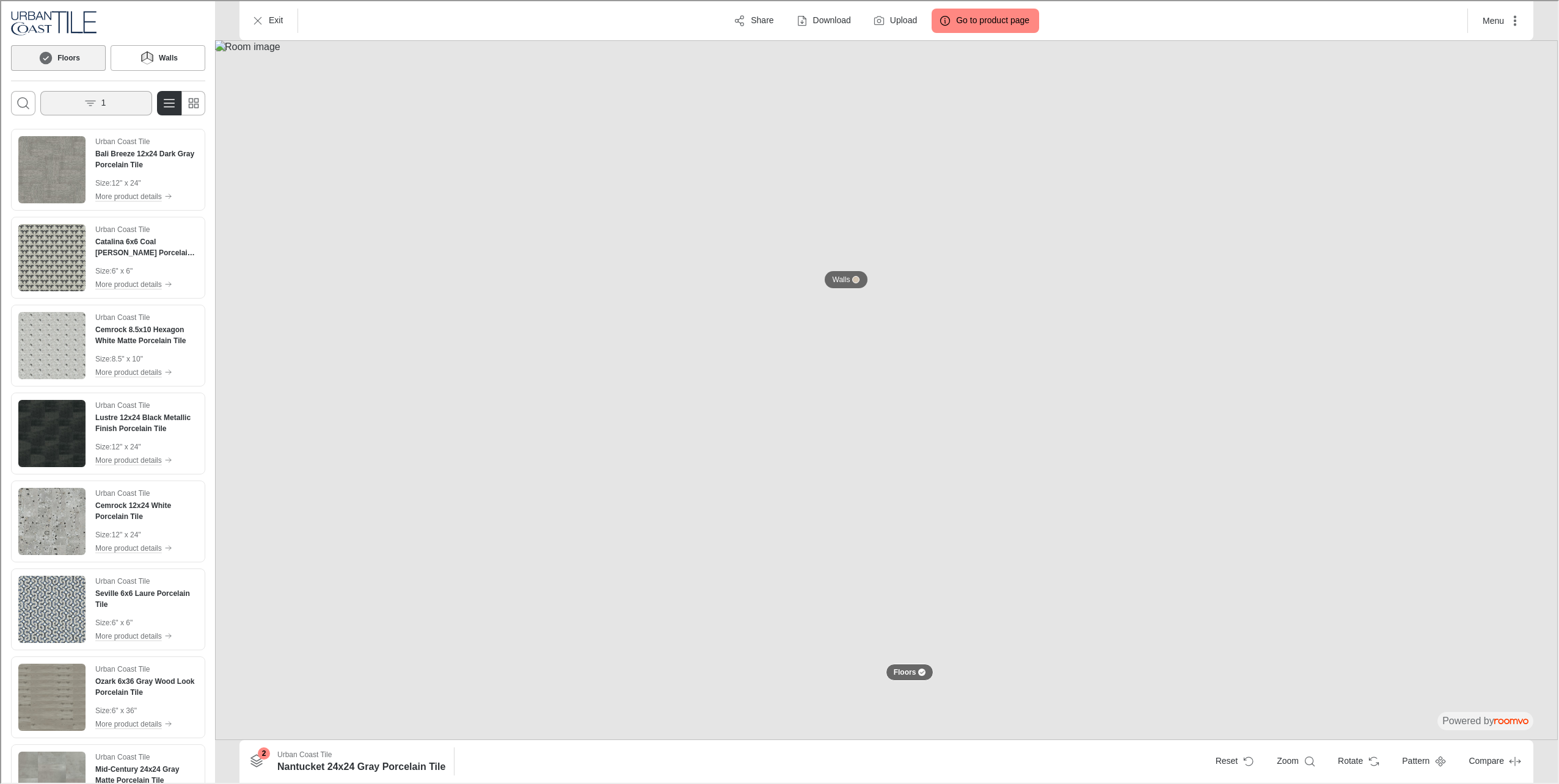
click at [98, 105] on button "1" at bounding box center [95, 102] width 112 height 24
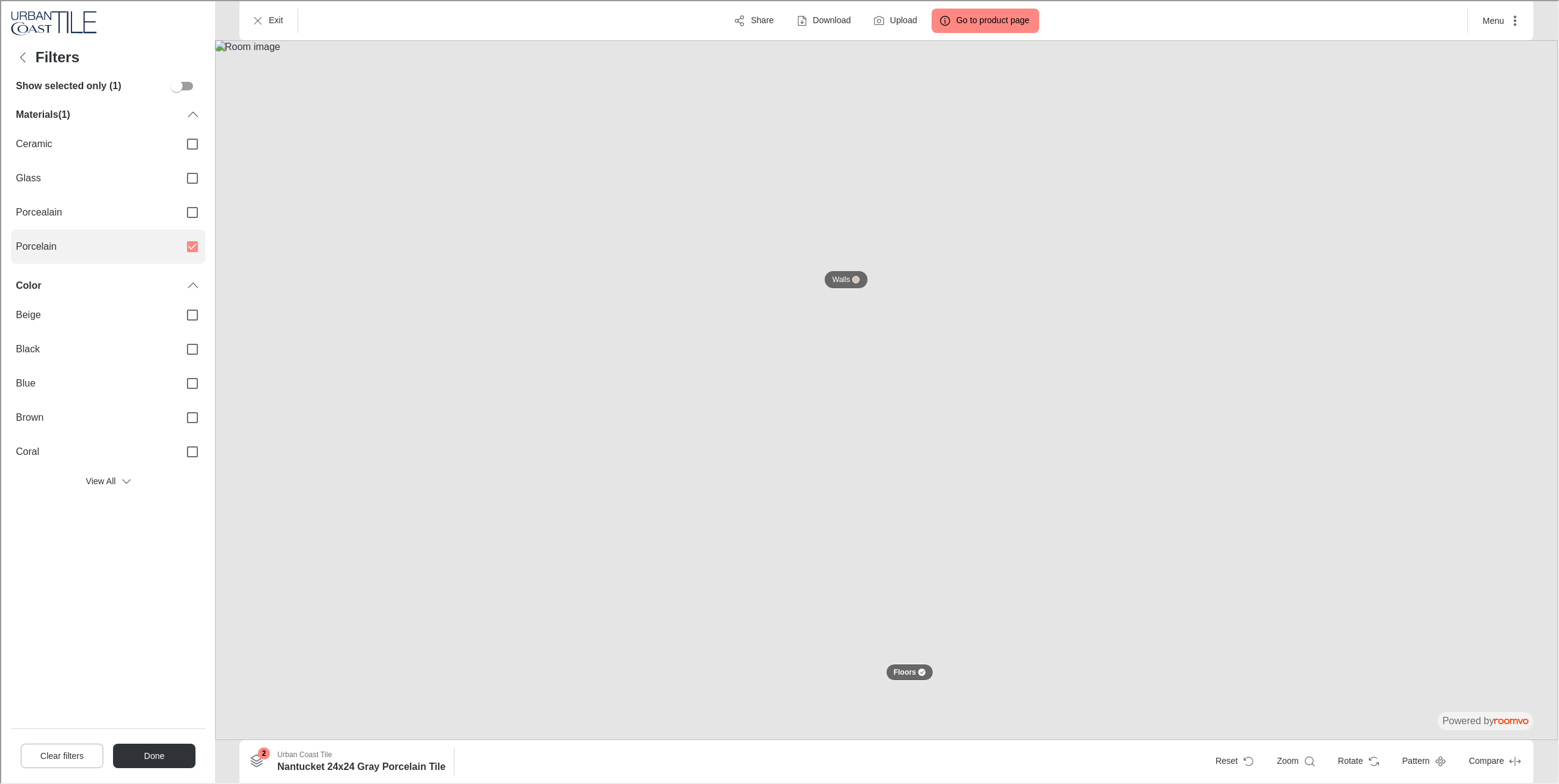
click at [131, 255] on label "Porcelain" at bounding box center [107, 246] width 194 height 34
click at [178, 255] on input "Porcelain" at bounding box center [191, 246] width 26 height 26
click at [161, 250] on span "Porcelain" at bounding box center [91, 245] width 154 height 14
click at [178, 250] on input "Porcelain" at bounding box center [191, 246] width 26 height 26
checkbox input "true"
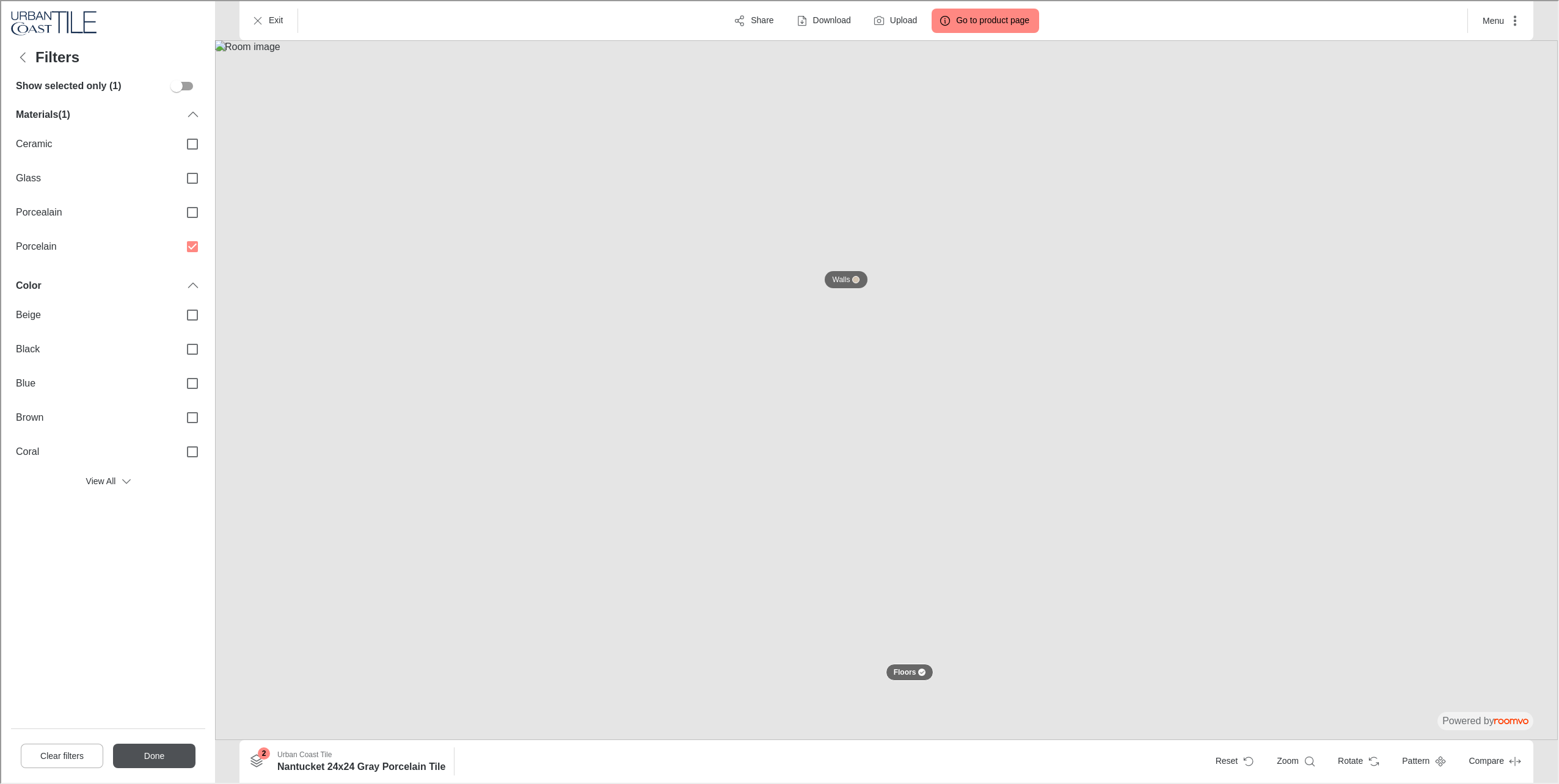
click at [166, 747] on button "Done" at bounding box center [153, 755] width 82 height 24
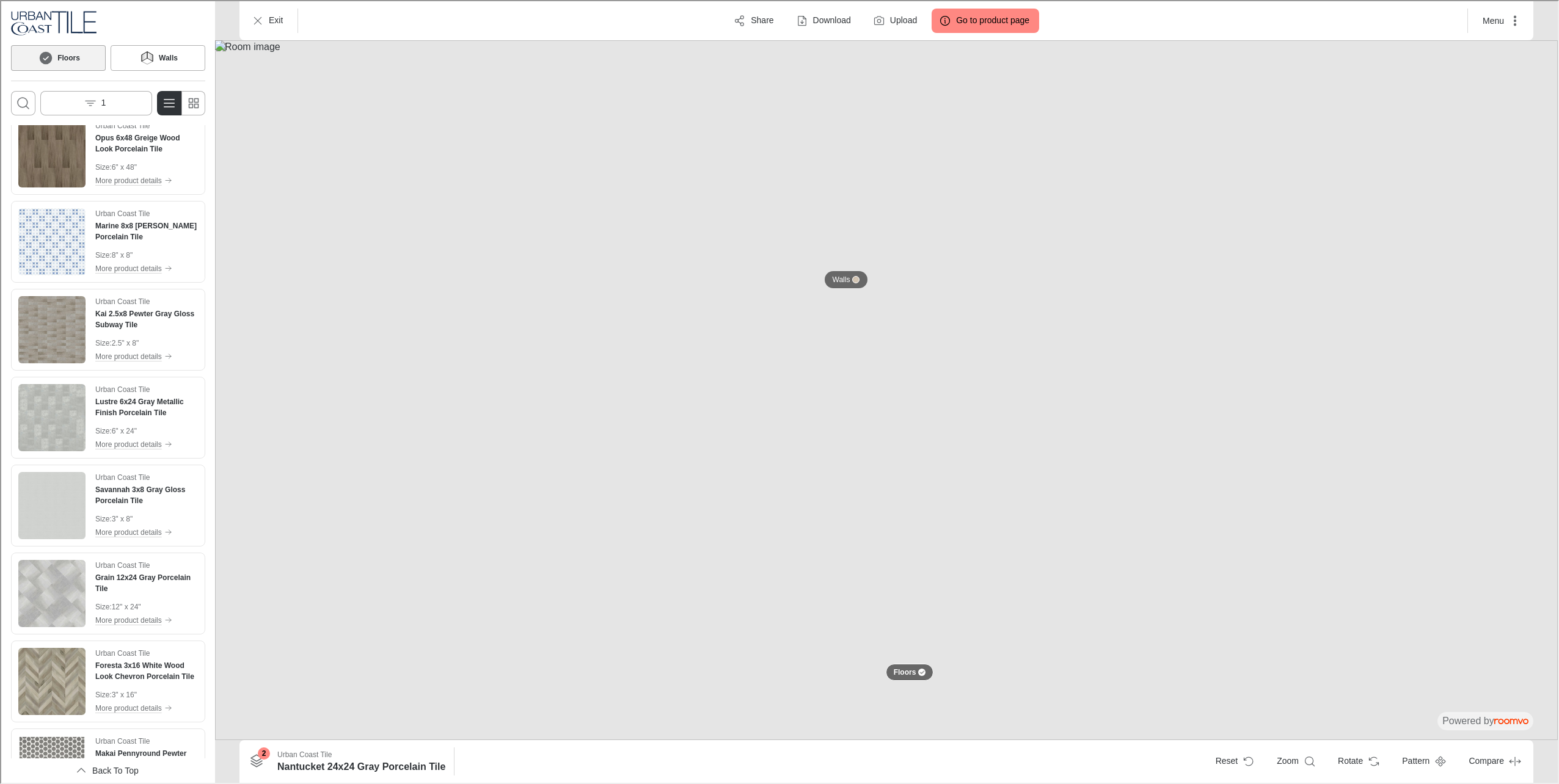
scroll to position [1160, 0]
click at [16, 100] on icon "Open search box" at bounding box center [22, 102] width 14 height 14
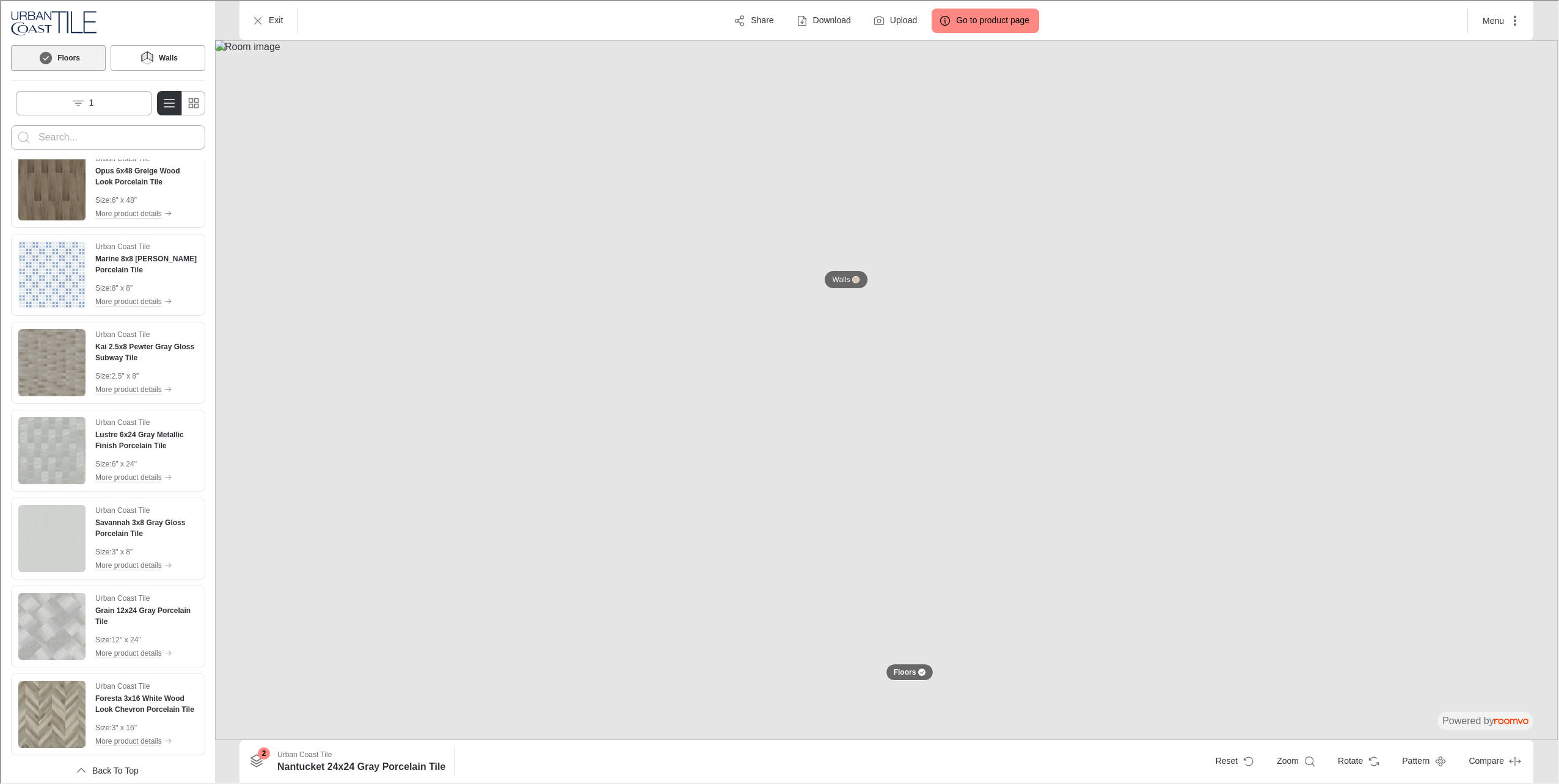
scroll to position [0, 0]
type input "lava"
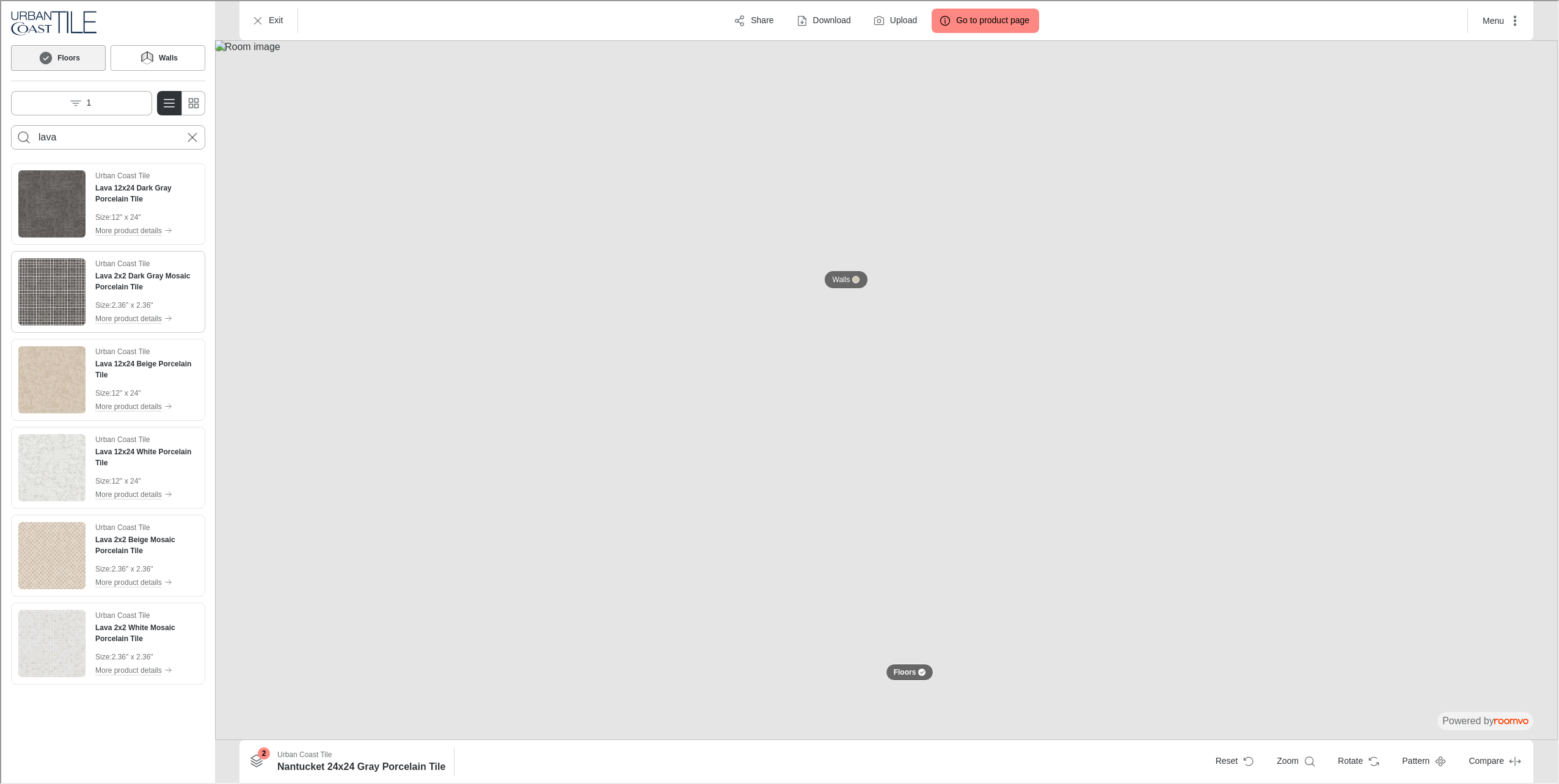
click at [54, 318] on img "See Lava 2x2 Dark Gray Mosaic Porcelain Tile in the room" at bounding box center [51, 291] width 67 height 67
click at [58, 530] on img "See Lava 2x2 Beige Mosaic Porcelain Tile in the room" at bounding box center [51, 555] width 67 height 67
click at [70, 646] on img "See Lava 2x2 White Mosaic Porcelain Tile in the room" at bounding box center [51, 643] width 67 height 67
click at [62, 573] on img "See Lava 2x2 Beige Mosaic Porcelain Tile in the room" at bounding box center [51, 555] width 67 height 67
click at [828, 279] on button "Walls" at bounding box center [844, 278] width 48 height 21
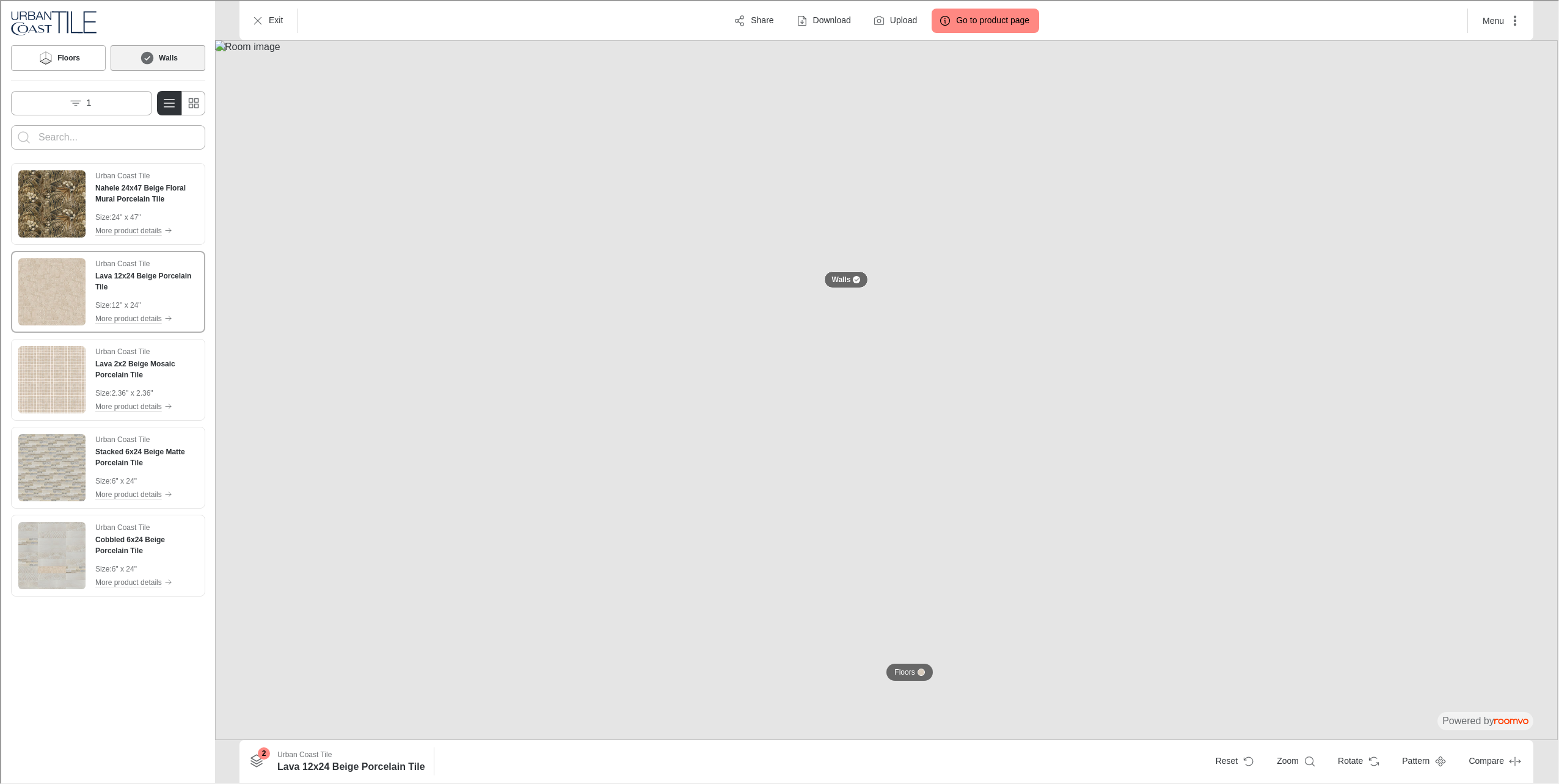
click at [69, 128] on input "Enter products to search for" at bounding box center [107, 135] width 139 height 19
click at [188, 102] on icon "Switch to simple view" at bounding box center [192, 102] width 14 height 14
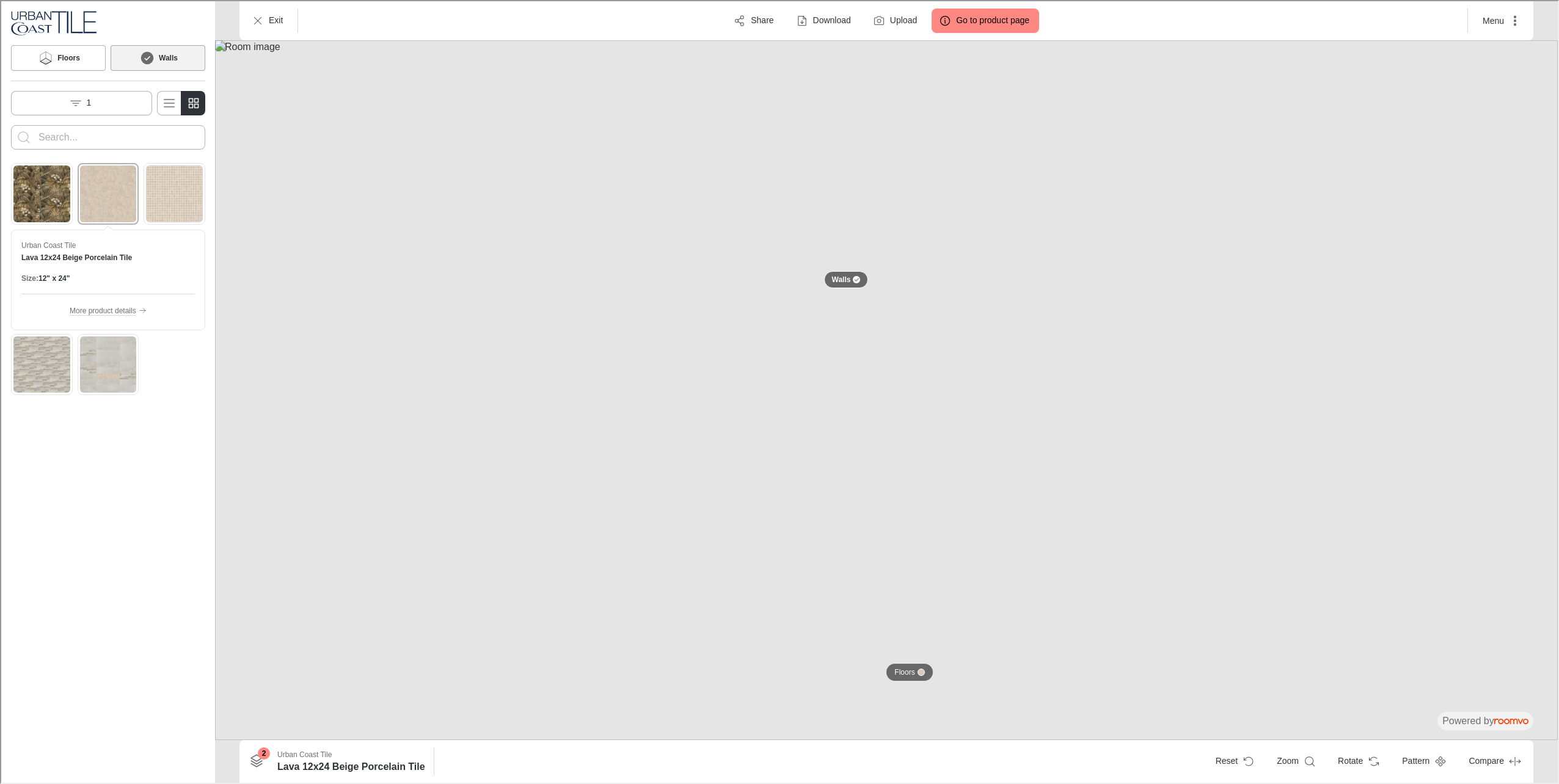
click at [131, 137] on input "Enter products to search for" at bounding box center [107, 135] width 139 height 19
type input "lava"
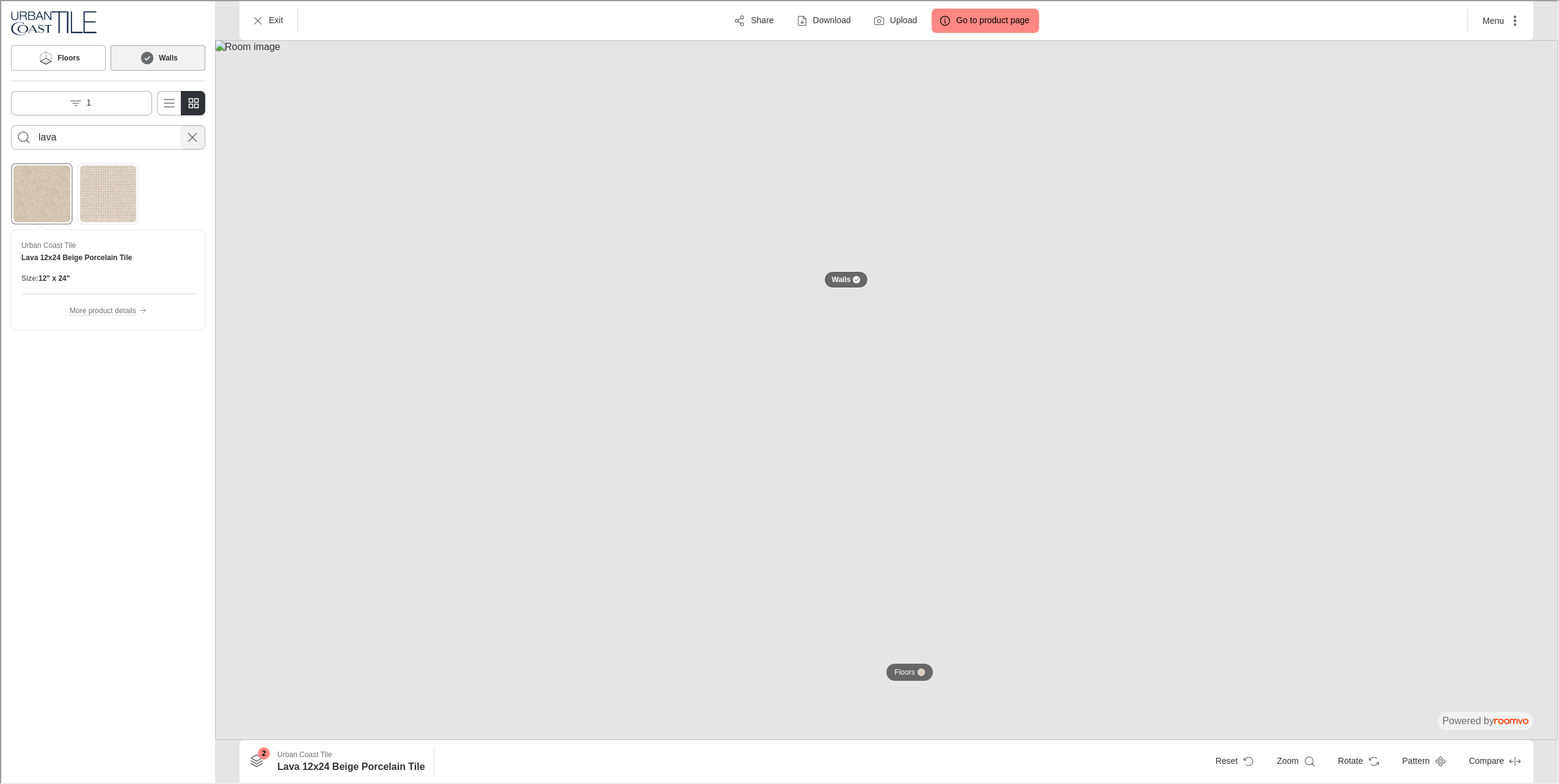
click at [194, 138] on line "Cancel search" at bounding box center [191, 136] width 9 height 9
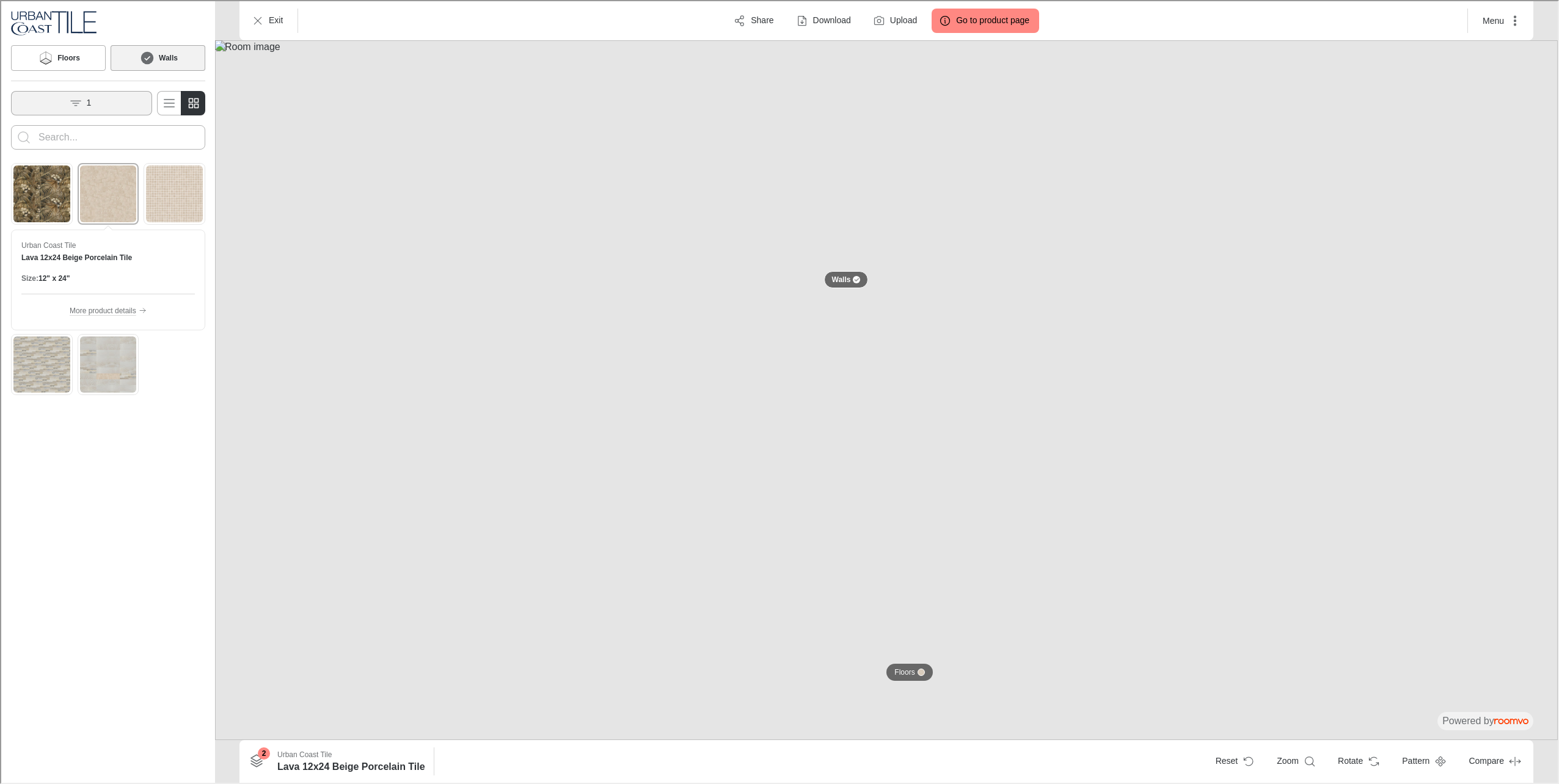
click at [103, 104] on button "1" at bounding box center [80, 102] width 141 height 24
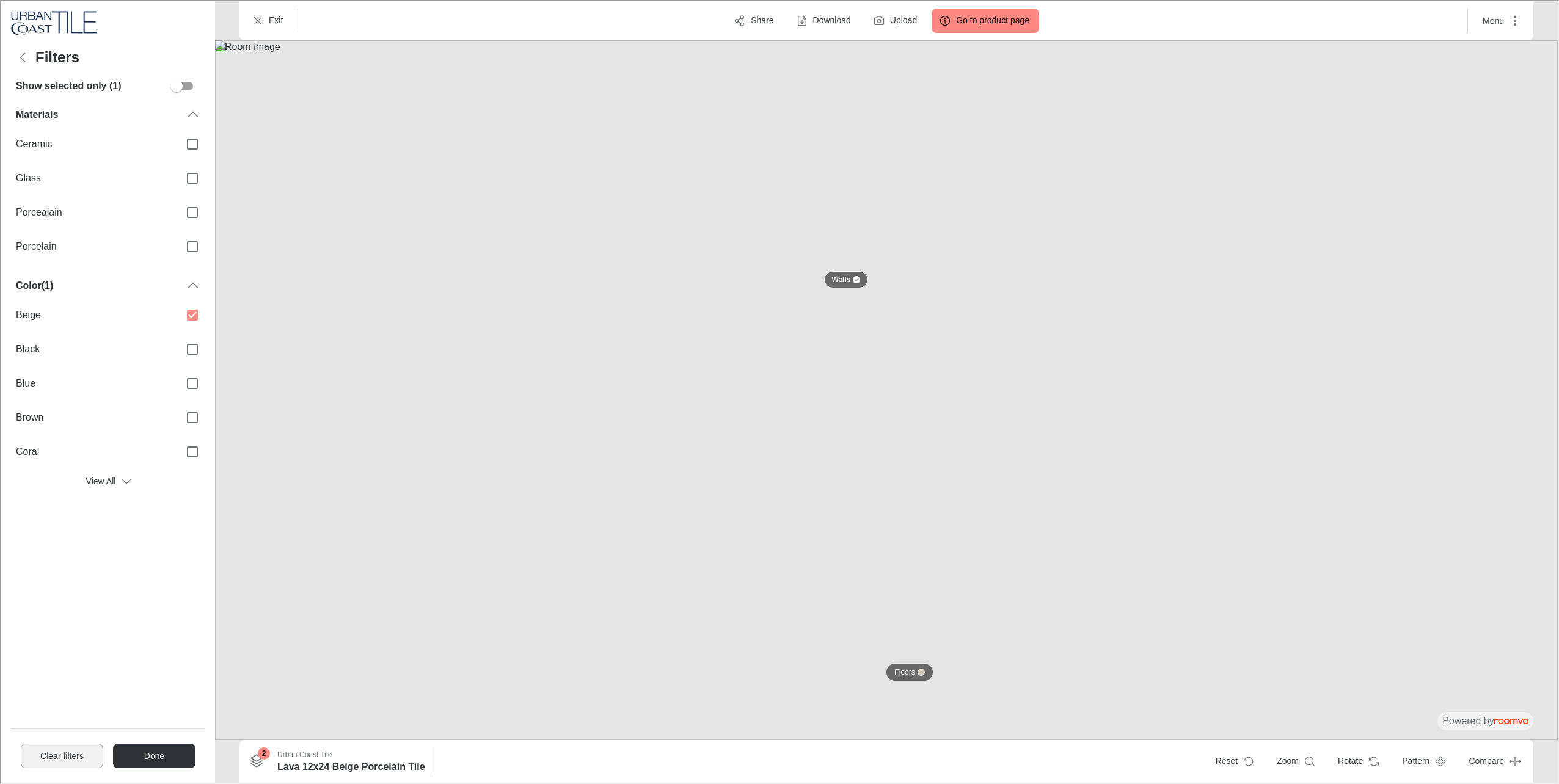
click at [55, 760] on button "Clear filters" at bounding box center [60, 755] width 82 height 24
checkbox input "false"
click at [158, 758] on button "Done" at bounding box center [153, 755] width 82 height 24
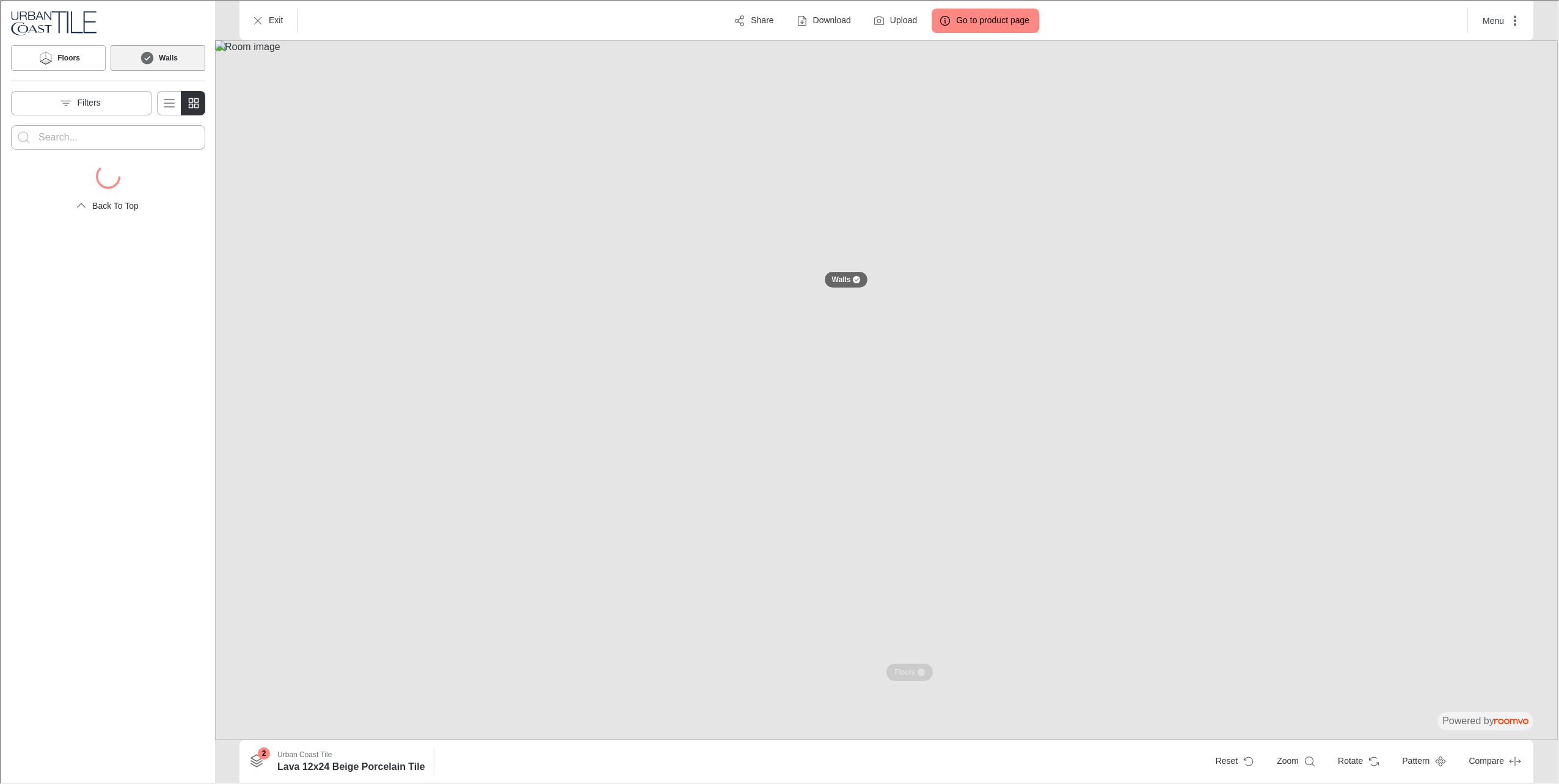
scroll to position [9, 0]
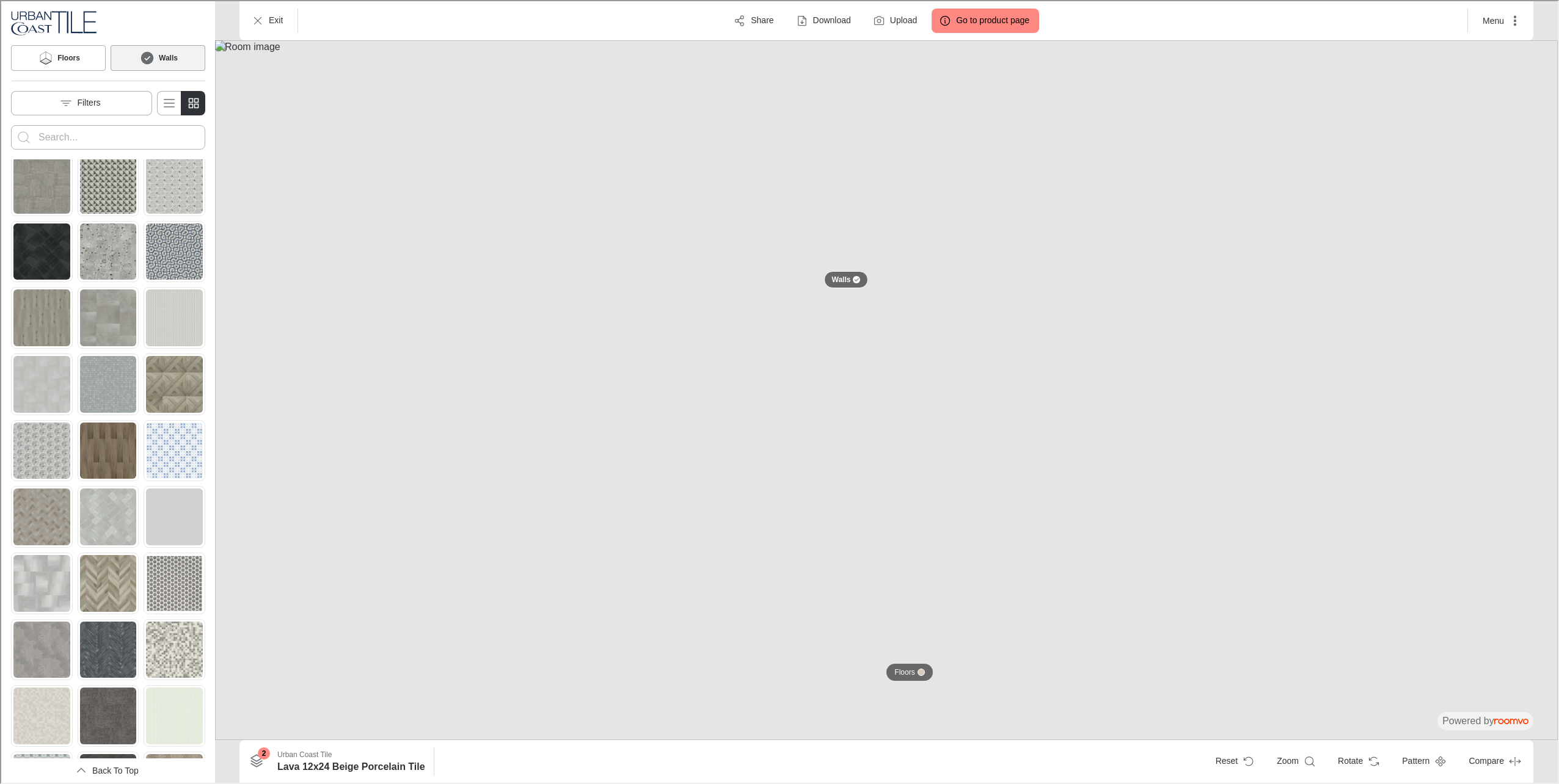
click at [83, 138] on input "Enter products to search for" at bounding box center [107, 135] width 139 height 19
type input "lava"
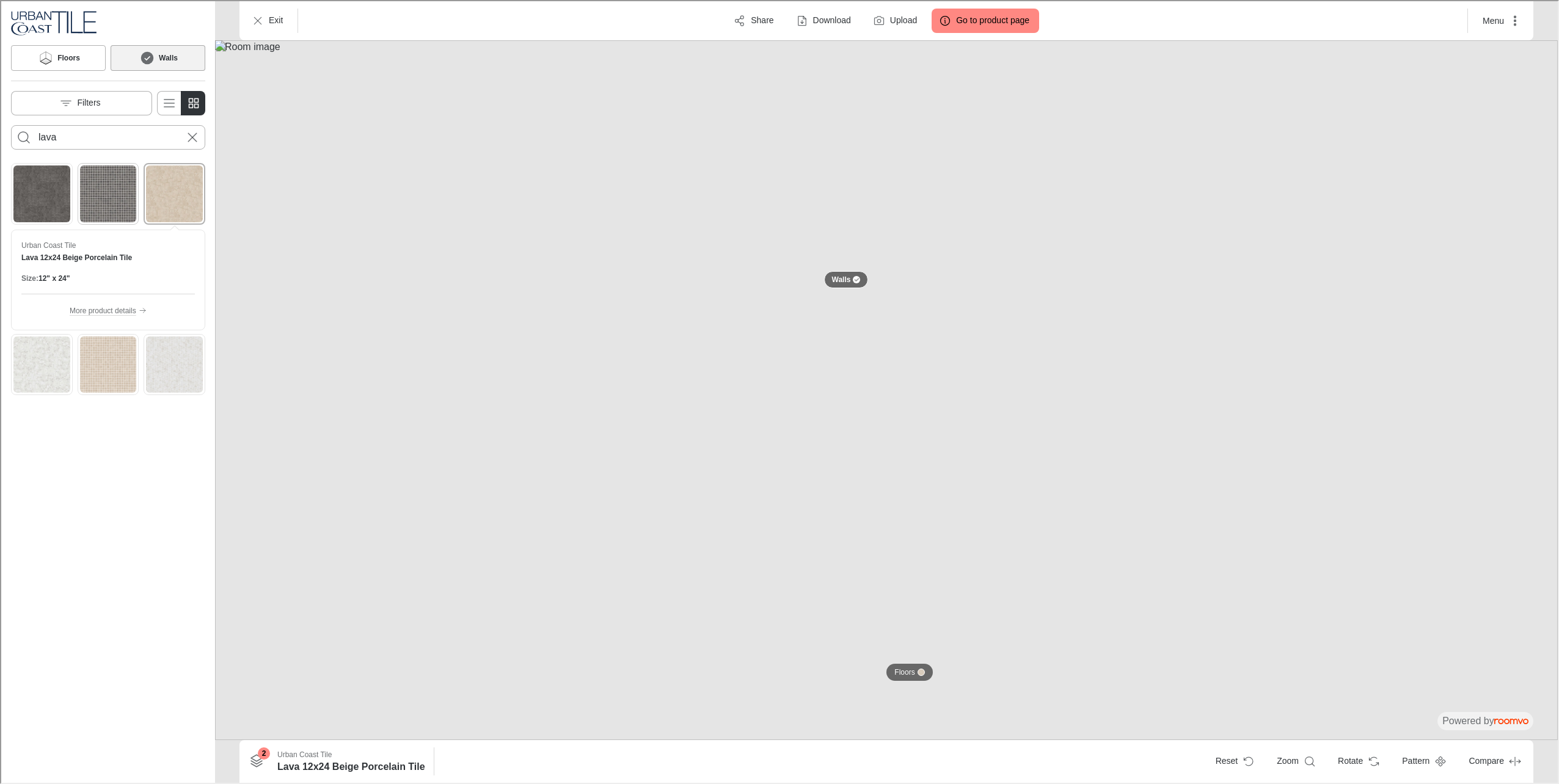
click at [110, 199] on img "See Lava 2x2 Dark Gray Mosaic Porcelain Tile in the room" at bounding box center [107, 192] width 57 height 57
click at [57, 200] on img "See Lava 12x24 Dark Gray Porcelain Tile in the room" at bounding box center [40, 192] width 57 height 57
click at [47, 363] on img "See Lava 12x24 White Porcelain Tile in the room" at bounding box center [40, 363] width 57 height 57
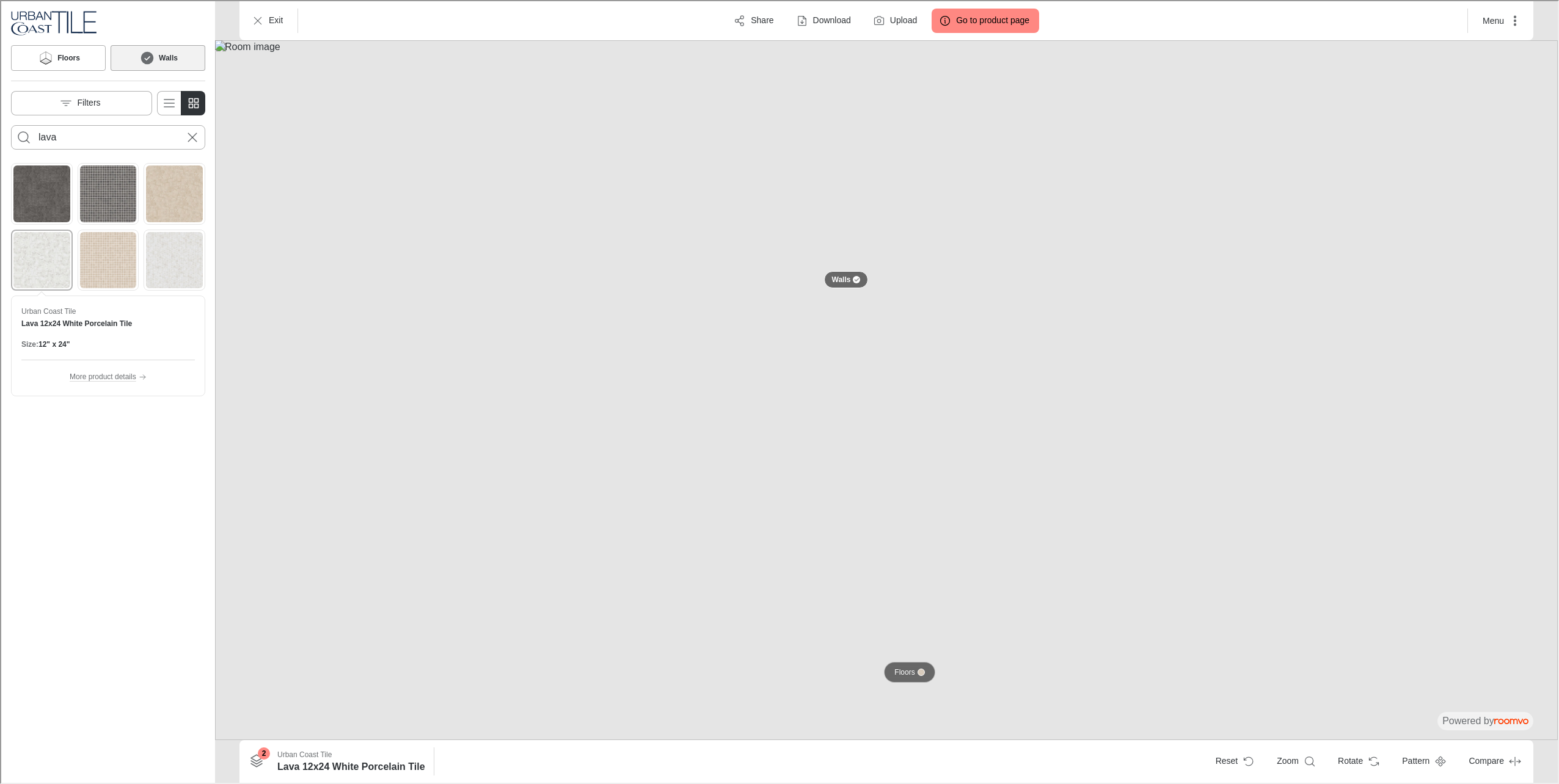
click at [896, 664] on button "Floors" at bounding box center [907, 671] width 51 height 21
click at [59, 200] on img "See Lava 12x24 Dark Gray Porcelain Tile in the room" at bounding box center [40, 192] width 57 height 57
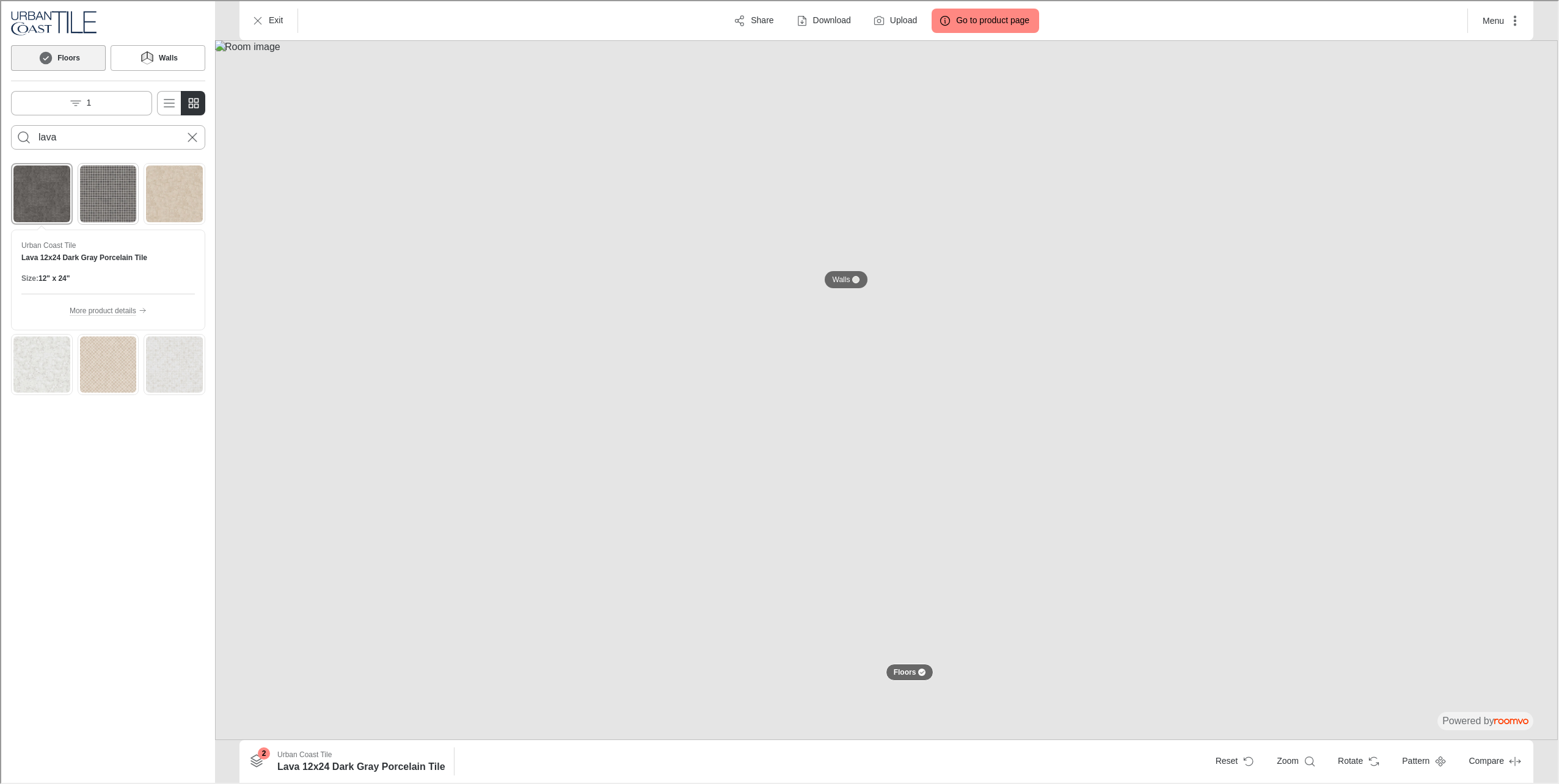
click at [90, 204] on img "See Lava 2x2 Dark Gray Mosaic Porcelain Tile in the room" at bounding box center [107, 192] width 57 height 57
click at [195, 204] on img "See Lava 12x24 Beige Porcelain Tile in the room" at bounding box center [173, 192] width 57 height 57
click at [165, 378] on img "See Lava 2x2 White Mosaic Porcelain Tile in the room" at bounding box center [173, 363] width 57 height 57
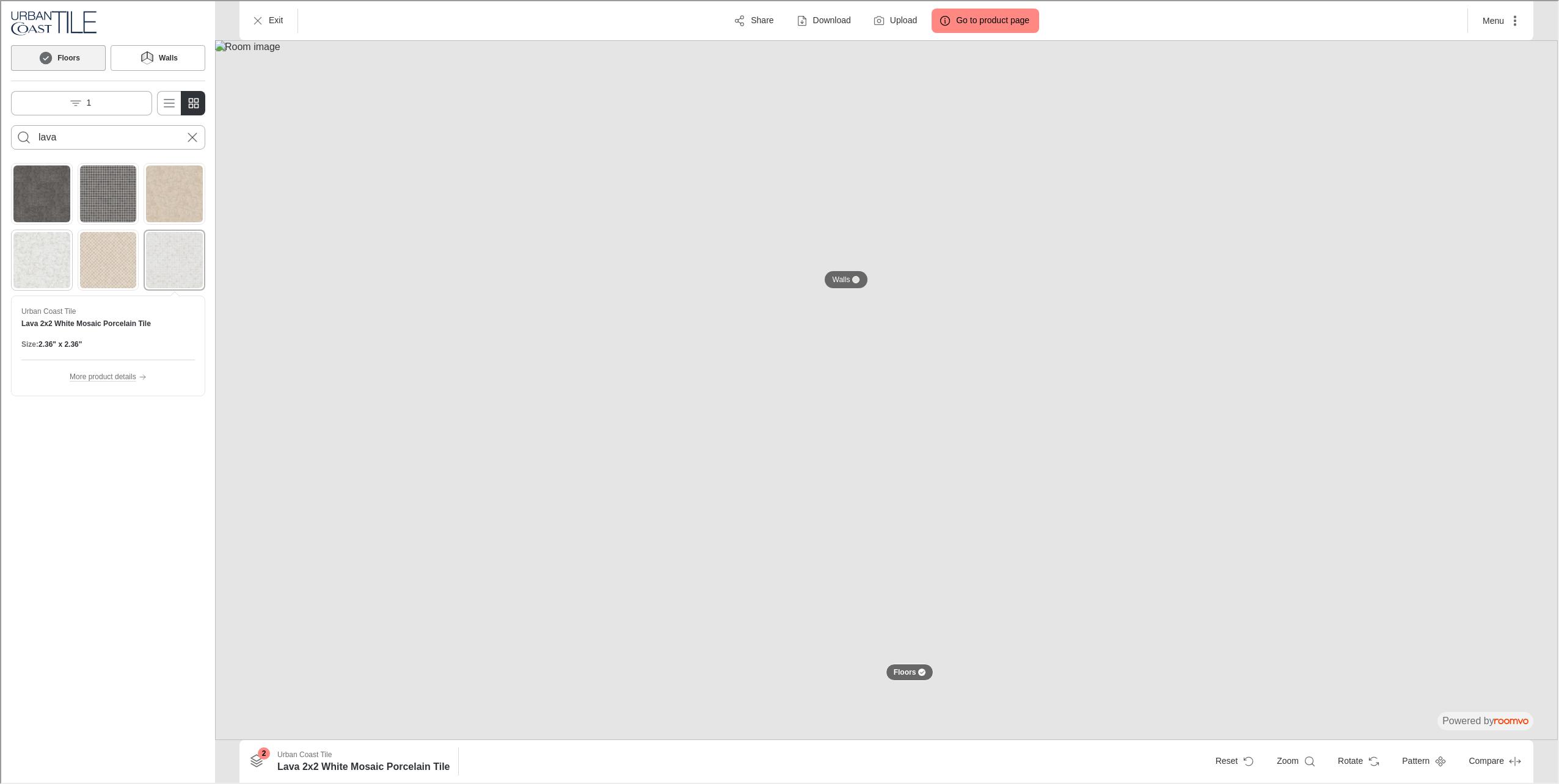
click at [60, 271] on img "See Lava 12x24 White Porcelain Tile in the room" at bounding box center [40, 259] width 57 height 57
click at [162, 269] on img "See Lava 2x2 White Mosaic Porcelain Tile in the room" at bounding box center [173, 259] width 57 height 57
click at [16, 201] on img "See Lava 12x24 Dark Gray Porcelain Tile in the room" at bounding box center [40, 192] width 57 height 57
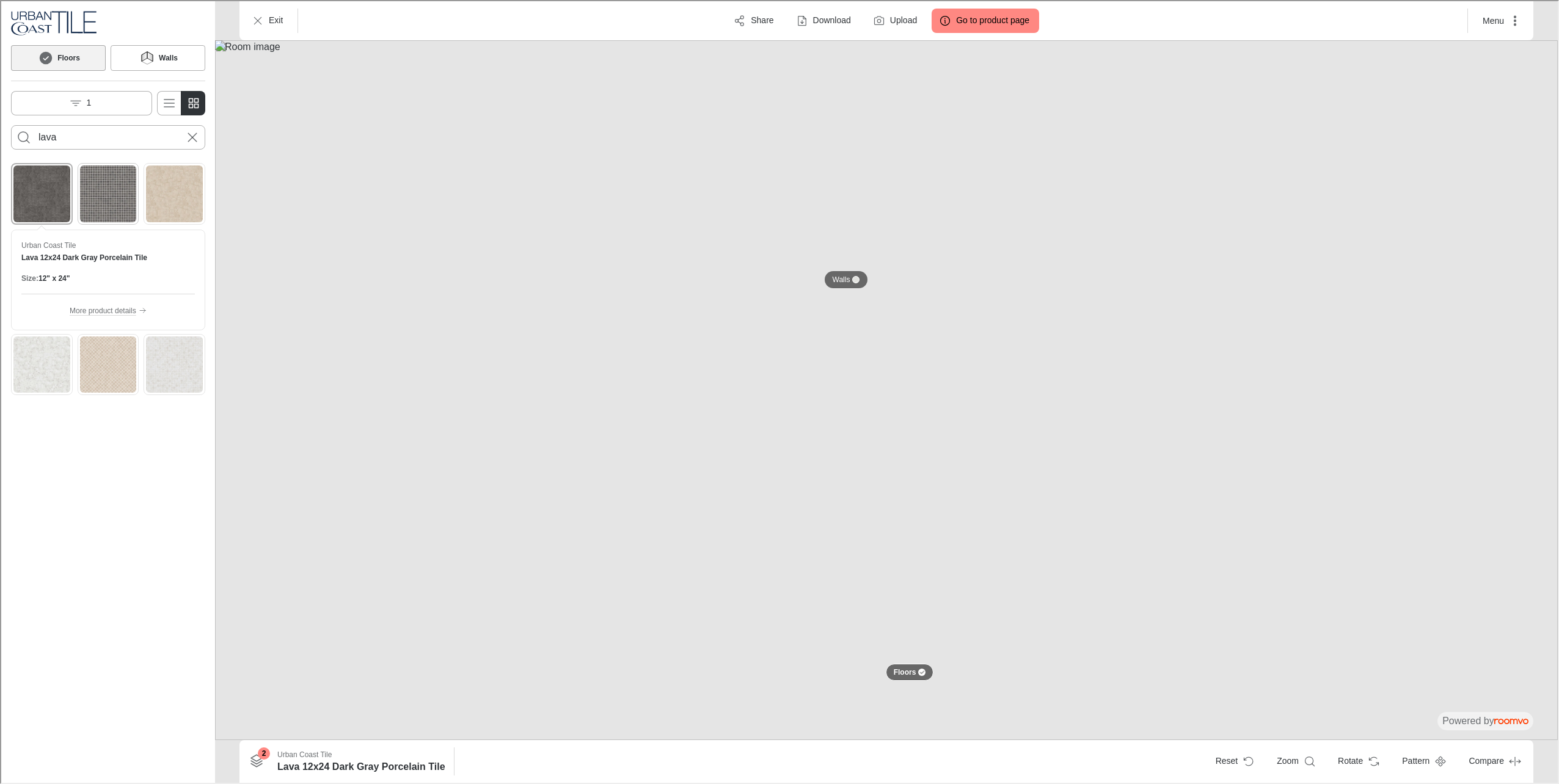
click at [91, 201] on img "See Lava 2x2 Dark Gray Mosaic Porcelain Tile in the room" at bounding box center [107, 192] width 57 height 57
click at [836, 276] on p "Walls" at bounding box center [840, 279] width 18 height 10
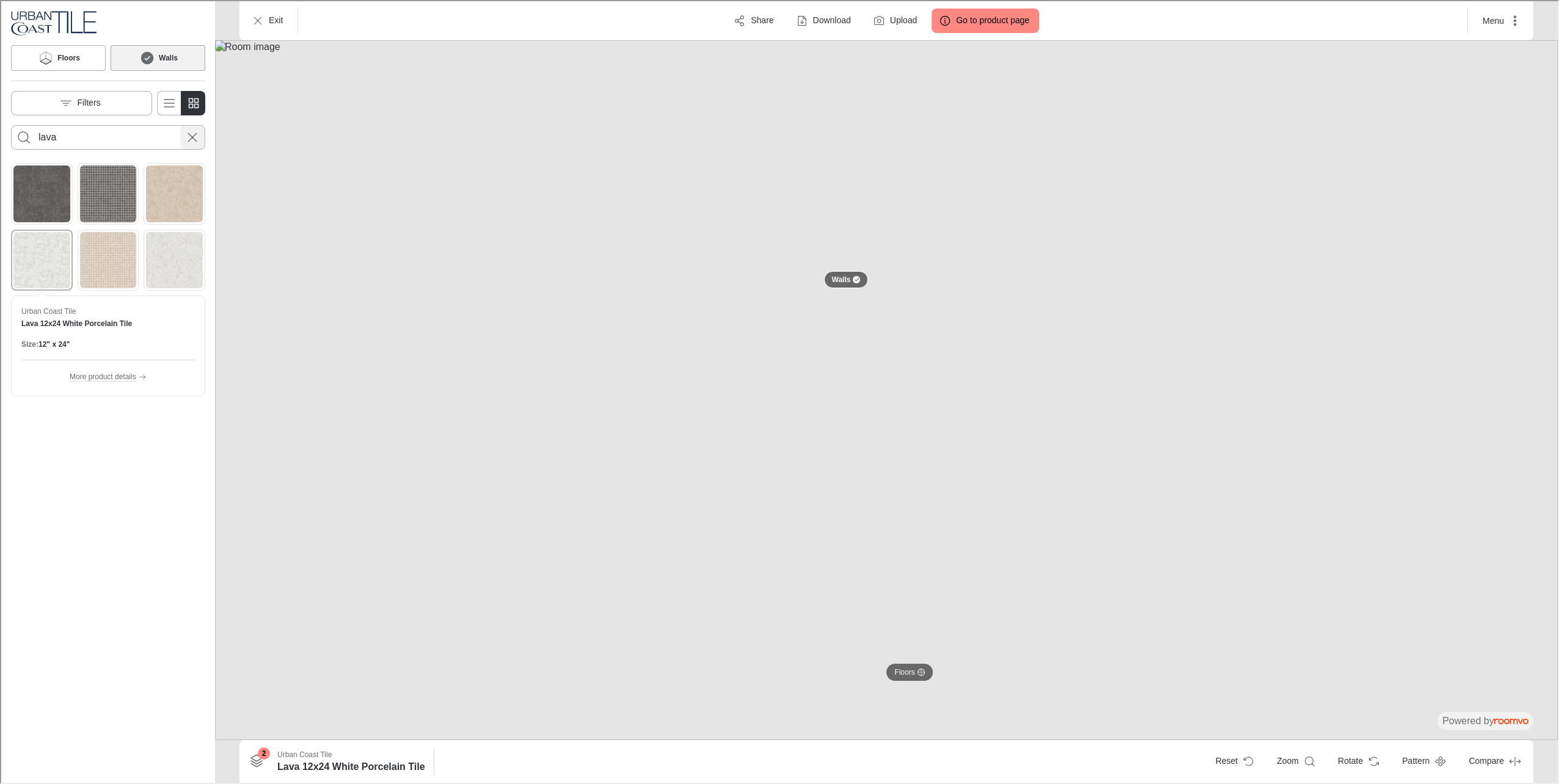
click at [183, 137] on button "Cancel search" at bounding box center [191, 136] width 24 height 24
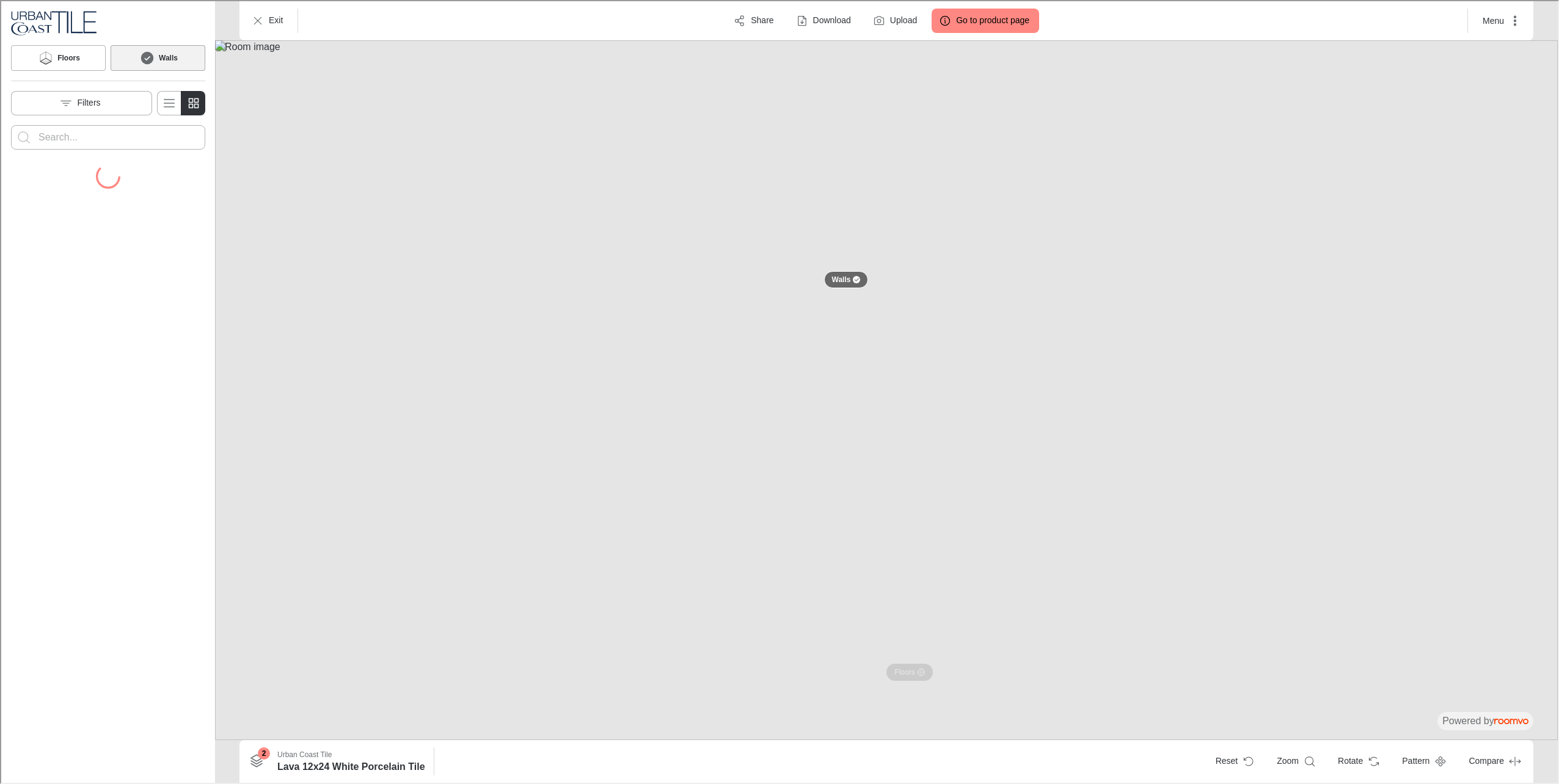
click at [157, 137] on input "Enter products to search for" at bounding box center [107, 135] width 139 height 19
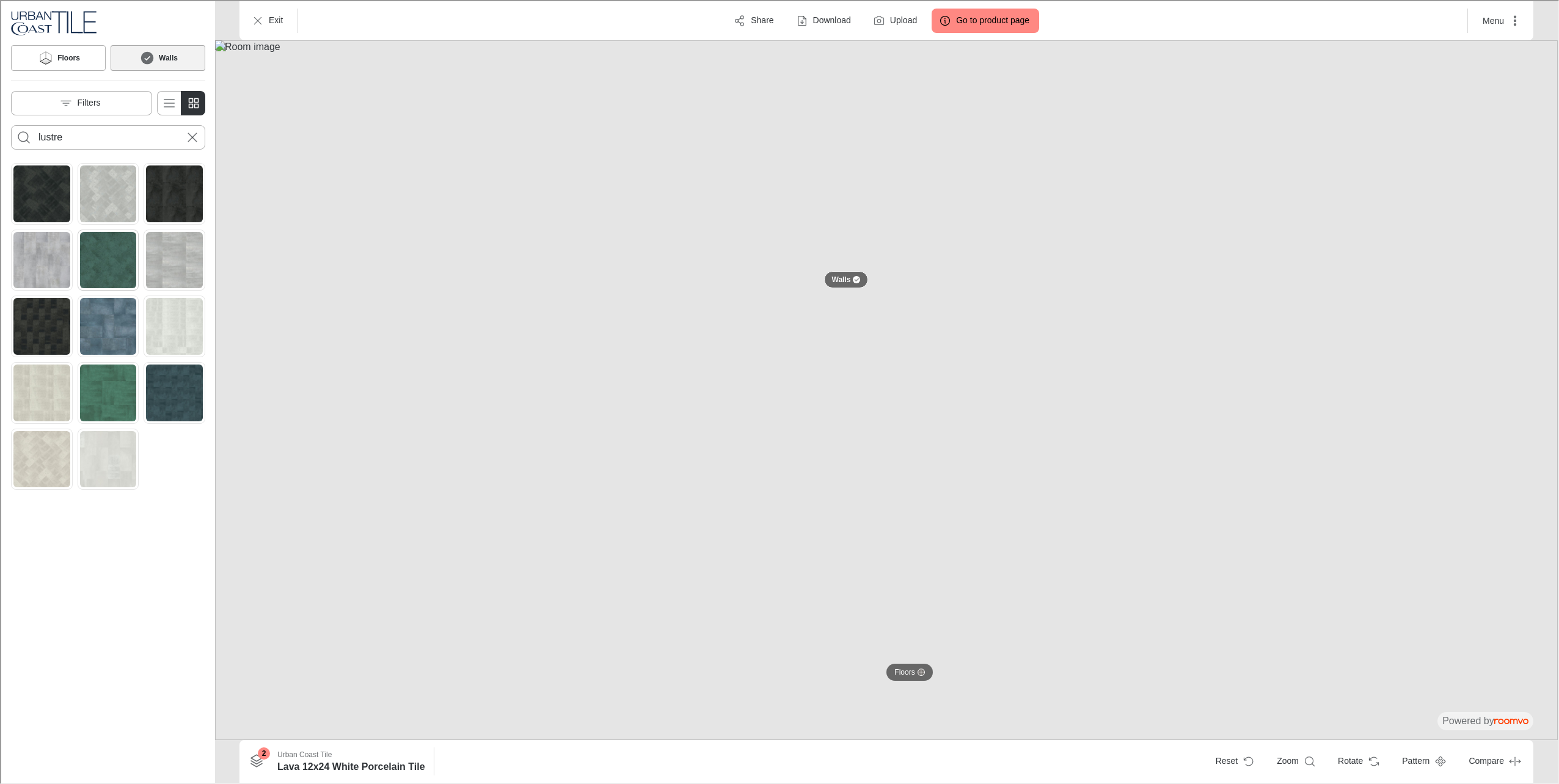
click at [106, 269] on img "See Lustre 6x24 Green Metallic Finish Porcelain Tile in the room" at bounding box center [107, 259] width 57 height 57
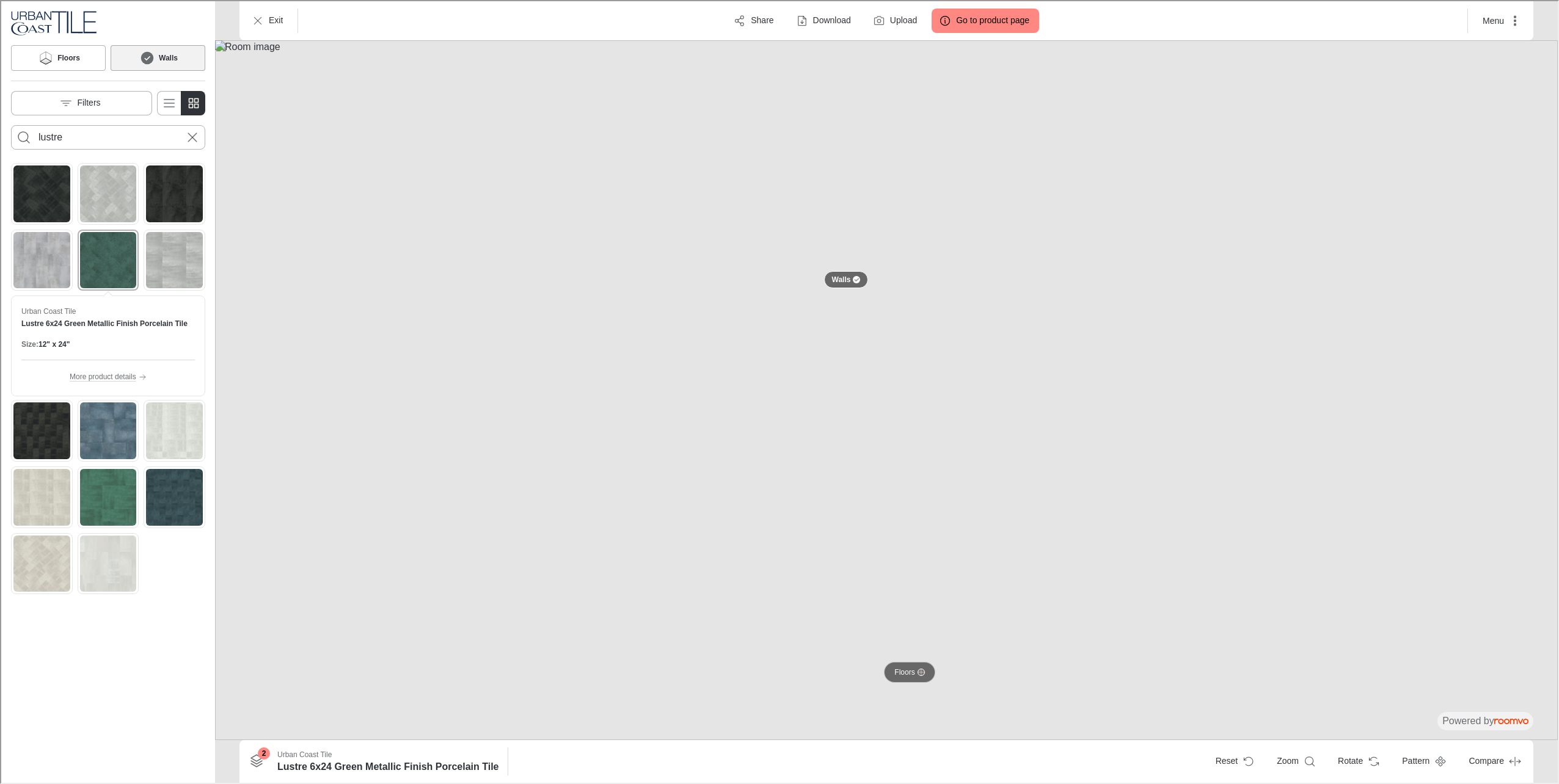
click at [912, 667] on p "Floors" at bounding box center [903, 671] width 20 height 10
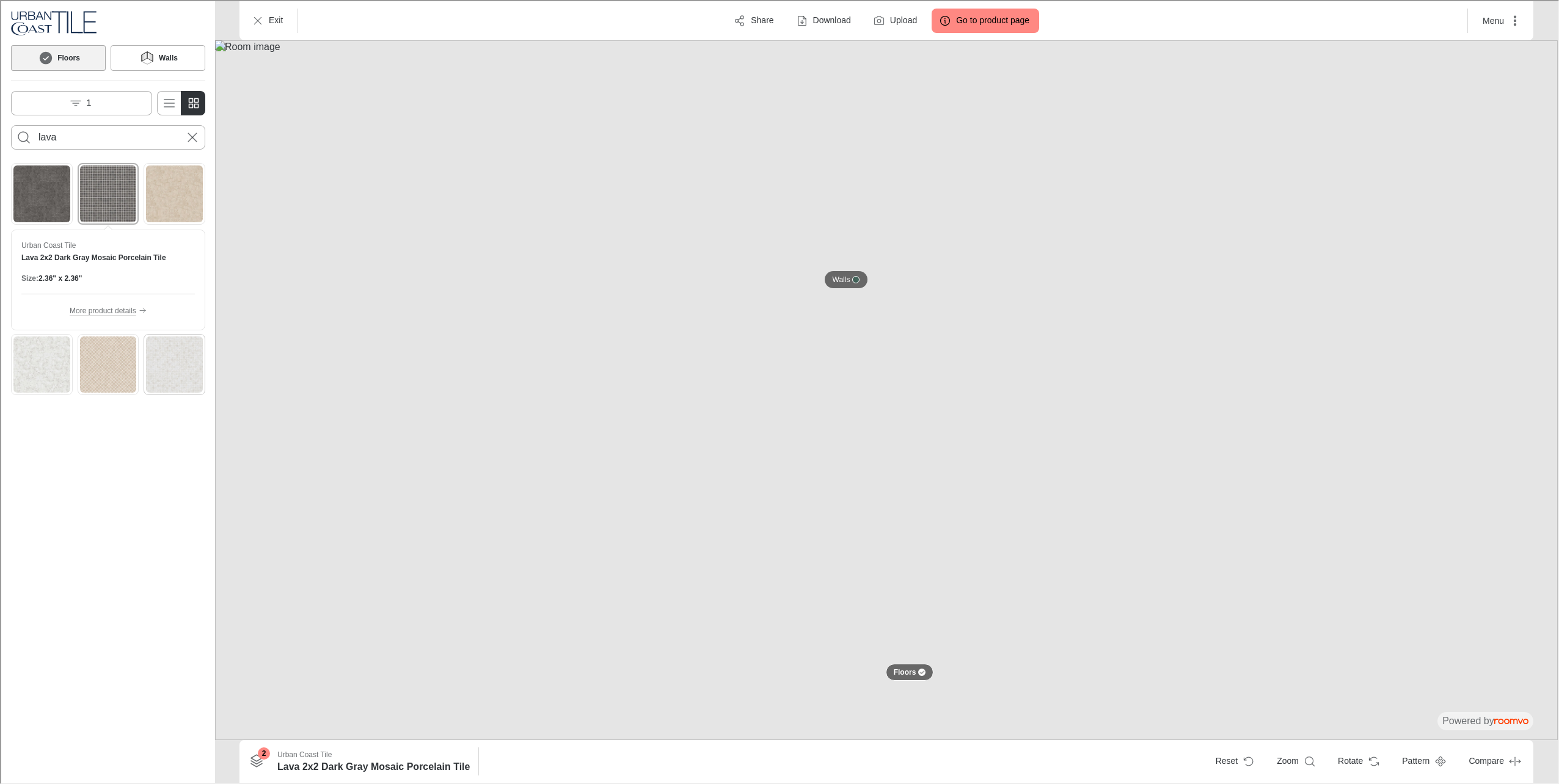
click at [151, 356] on img "See Lava 2x2 White Mosaic Porcelain Tile in the room" at bounding box center [173, 363] width 57 height 57
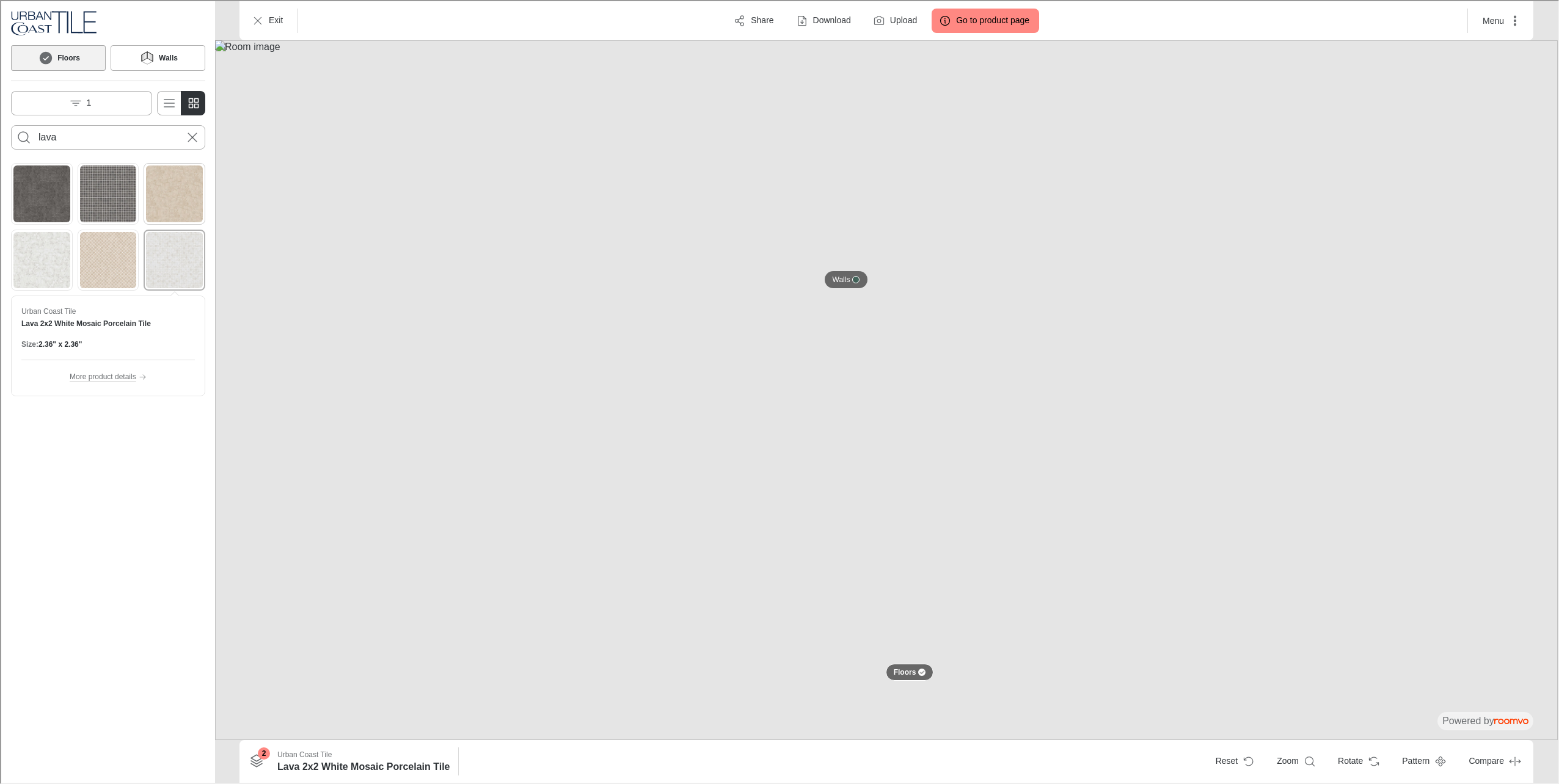
click at [158, 212] on img "See Lava 12x24 Beige Porcelain Tile in the room" at bounding box center [173, 192] width 57 height 57
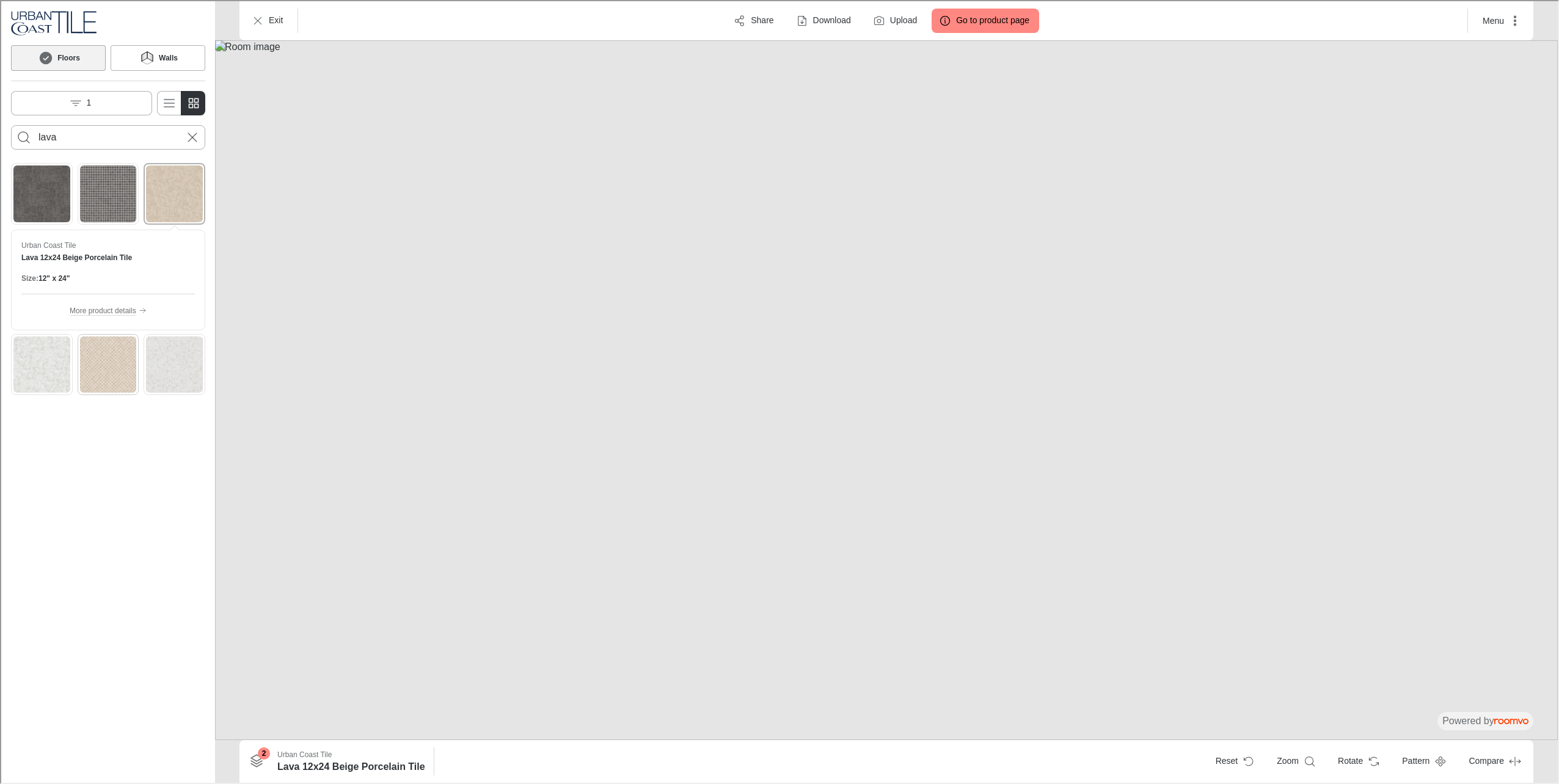
click at [116, 345] on img "See Lava 2x2 Beige Mosaic Porcelain Tile in the room" at bounding box center [107, 363] width 57 height 57
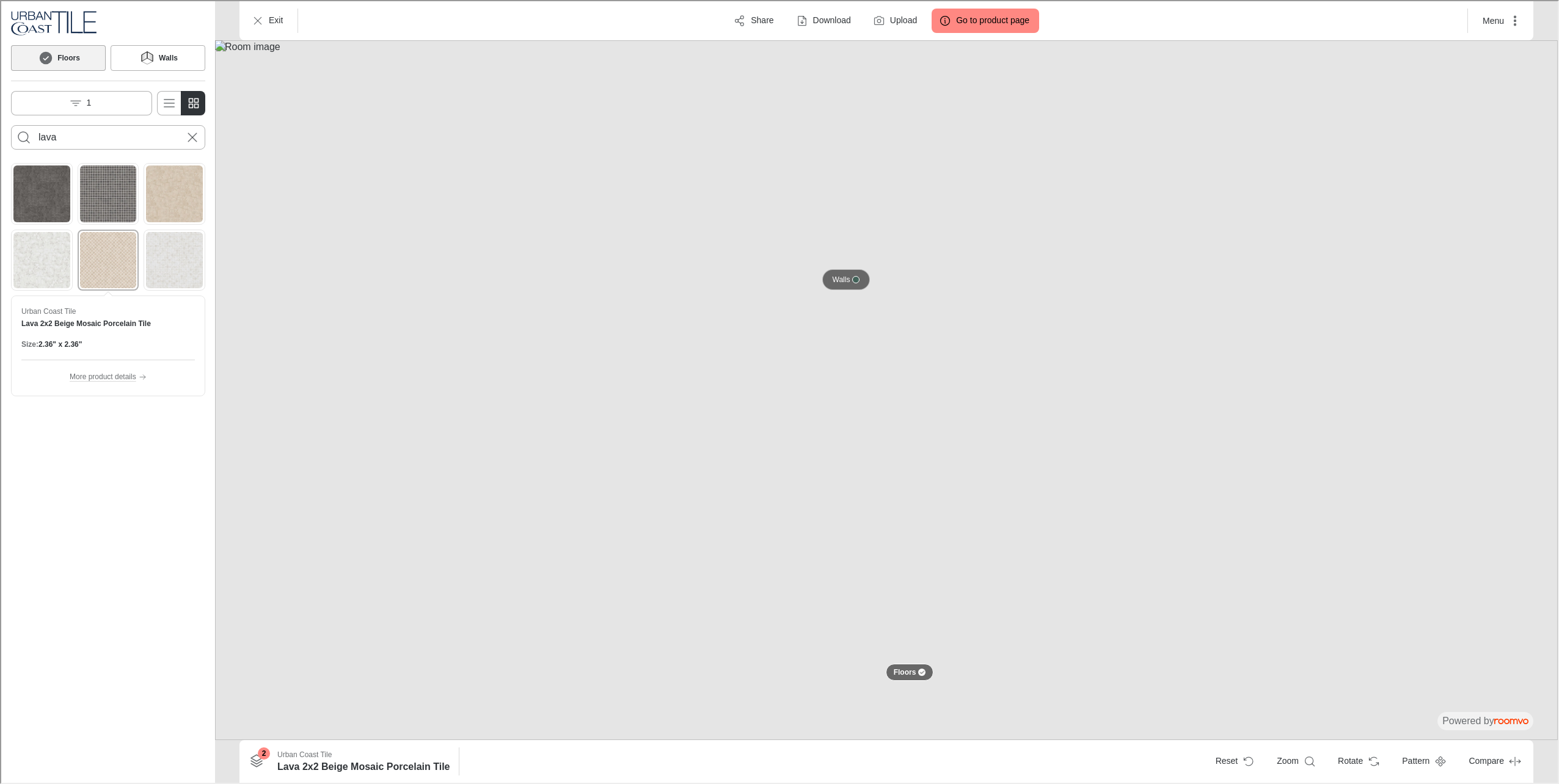
click at [826, 279] on button "Walls" at bounding box center [844, 278] width 48 height 21
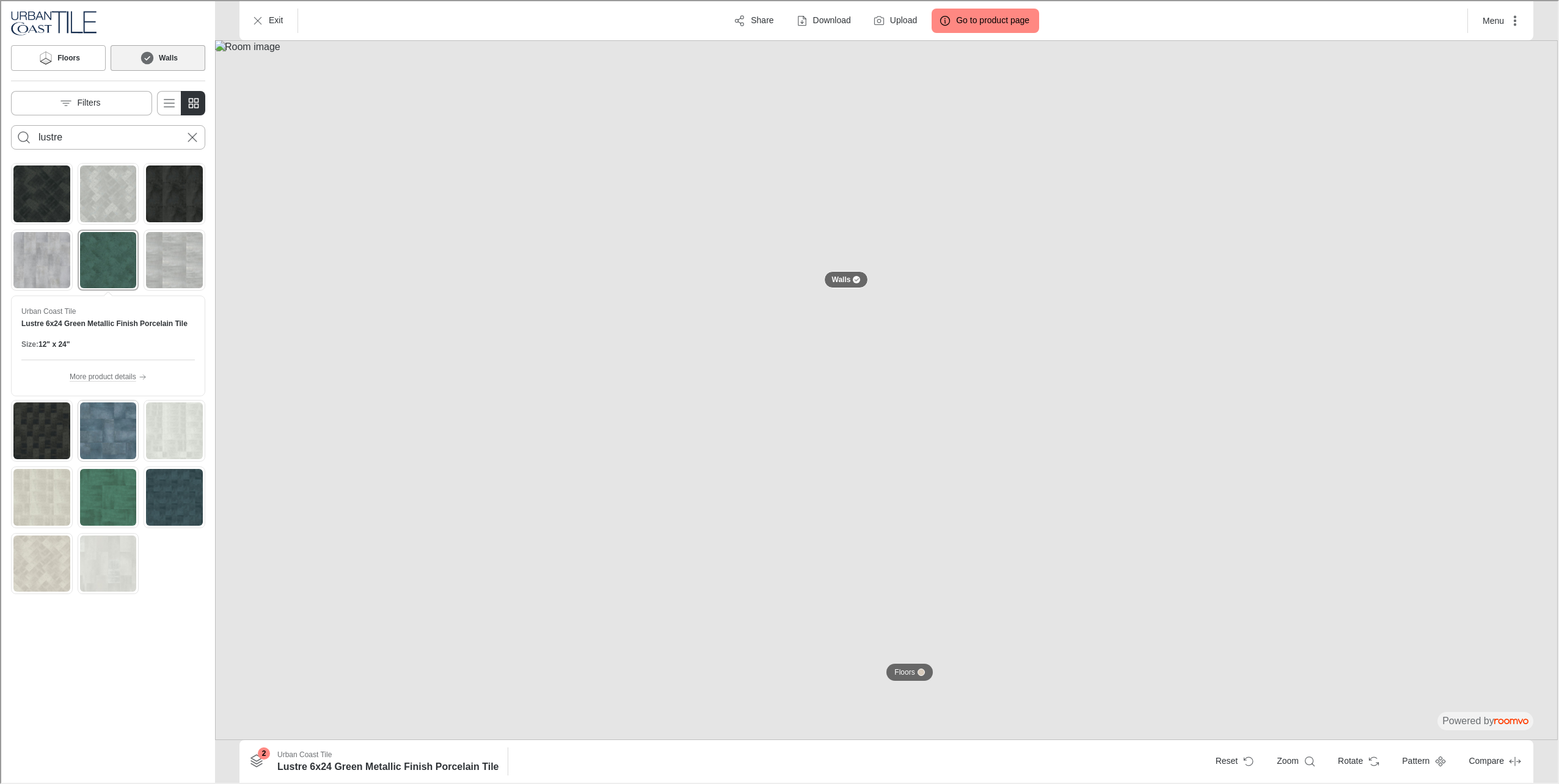
click at [123, 432] on img "See Lustre 12x24 Blue Metallic Finish Porcelain Tile in the room" at bounding box center [107, 429] width 57 height 57
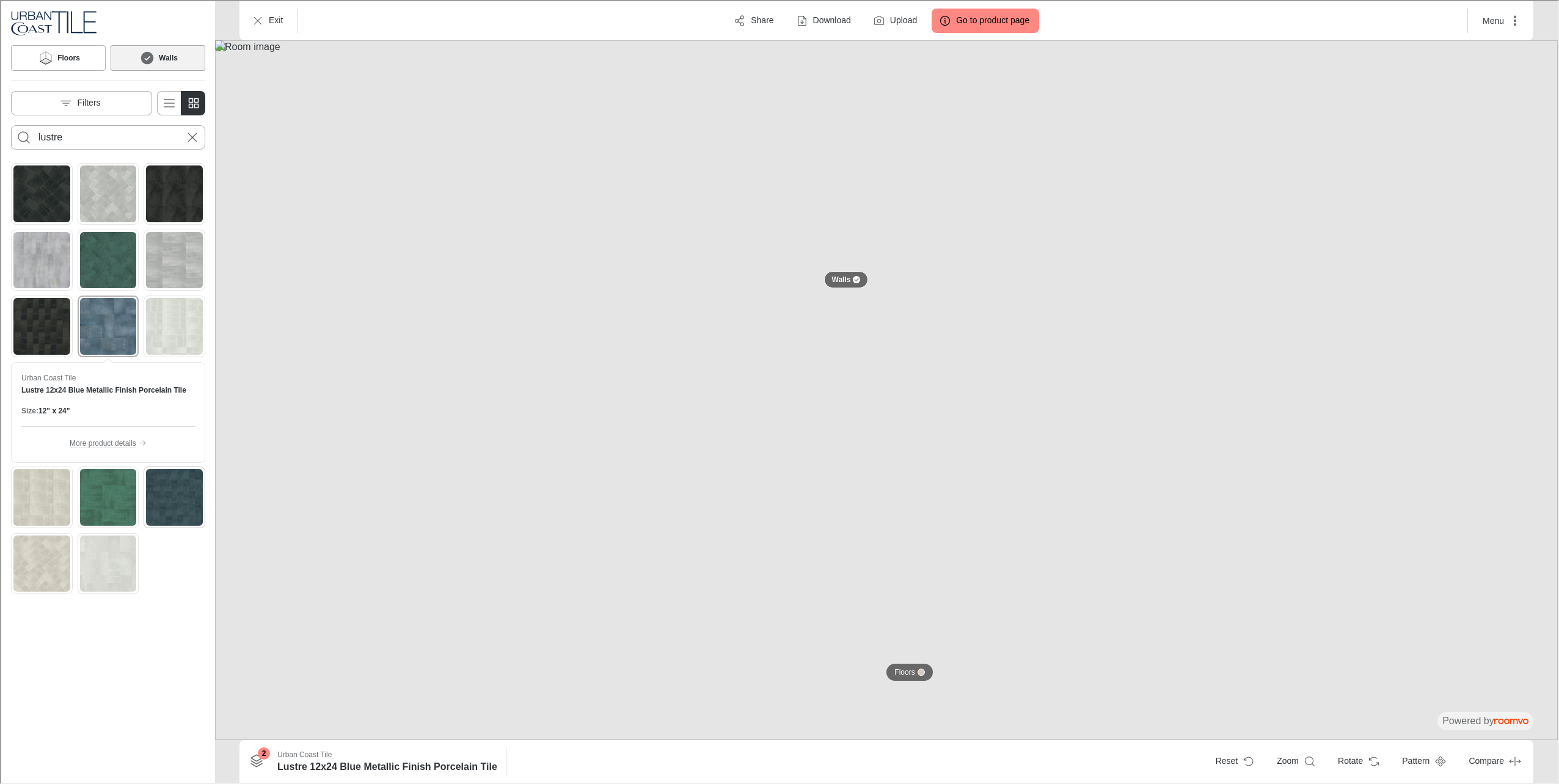
click at [173, 489] on img "See Lustre 6x24 Blue Metallic Finish Porcelain Tile in the room" at bounding box center [173, 496] width 57 height 57
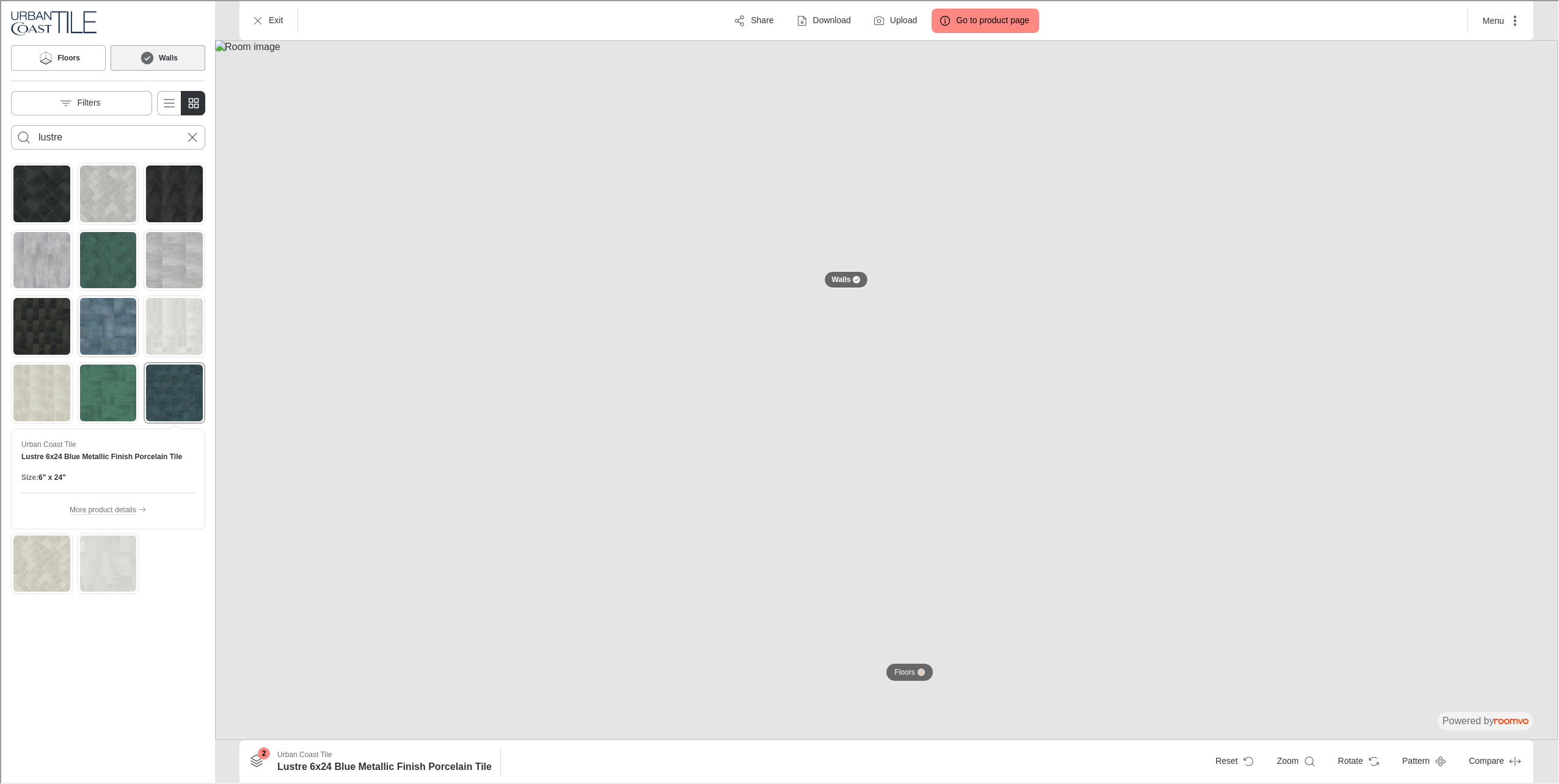
click at [109, 322] on img "See Lustre 12x24 Blue Metallic Finish Porcelain Tile in the room" at bounding box center [107, 325] width 57 height 57
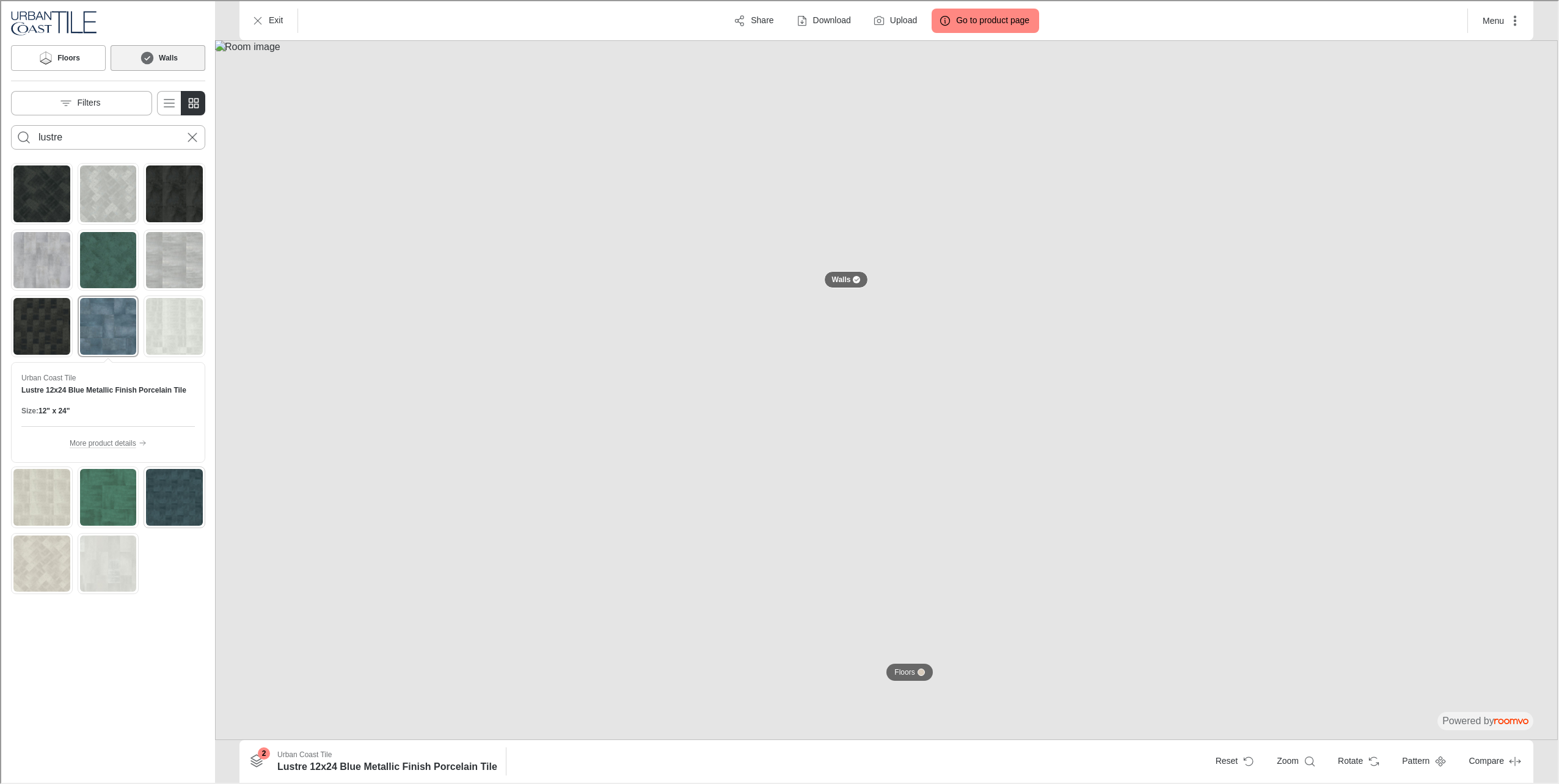
click at [175, 489] on img "See Lustre 6x24 Blue Metallic Finish Porcelain Tile in the room" at bounding box center [173, 496] width 57 height 57
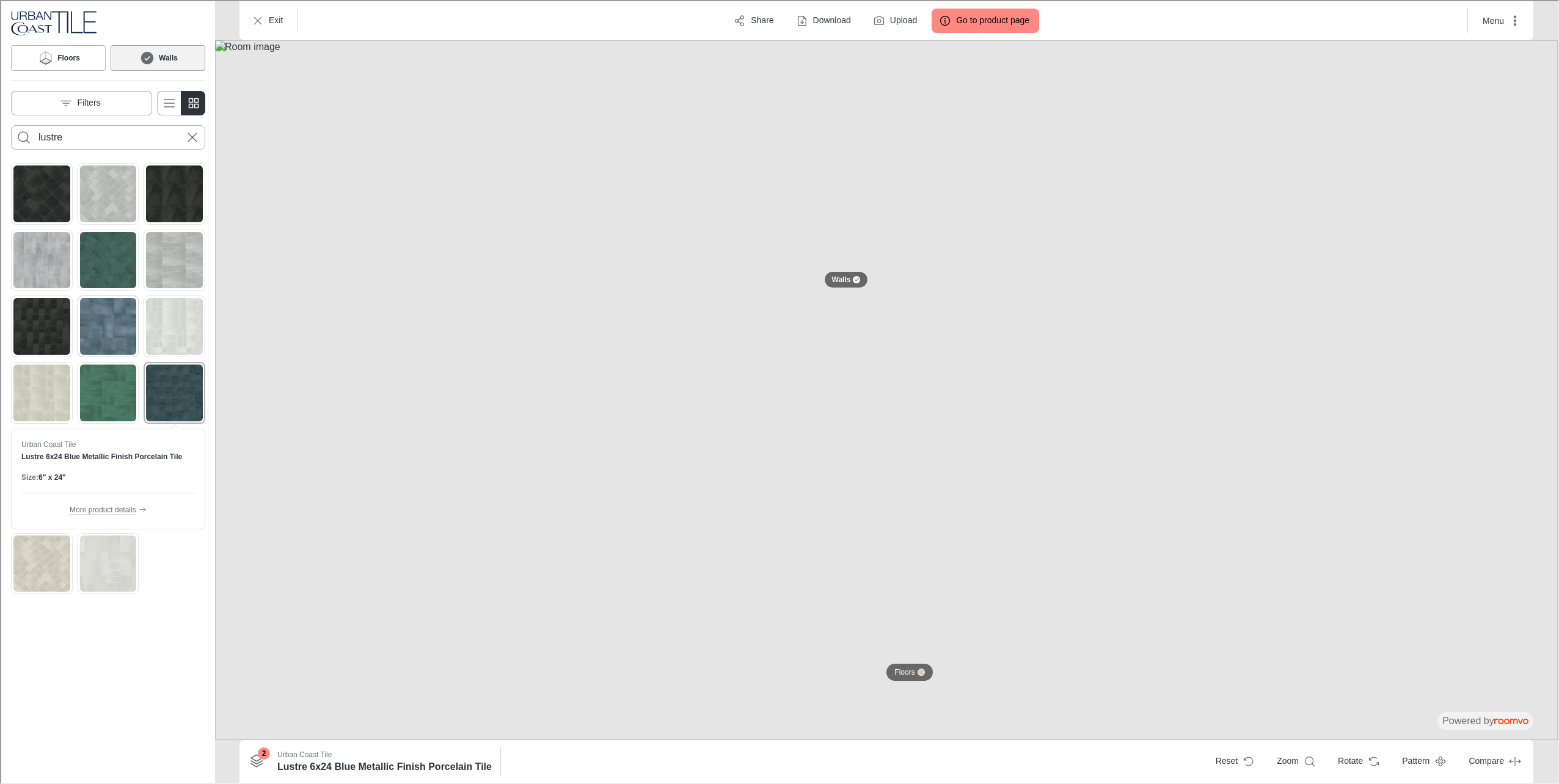
click at [106, 316] on img "See Lustre 12x24 Blue Metallic Finish Porcelain Tile in the room" at bounding box center [107, 325] width 57 height 57
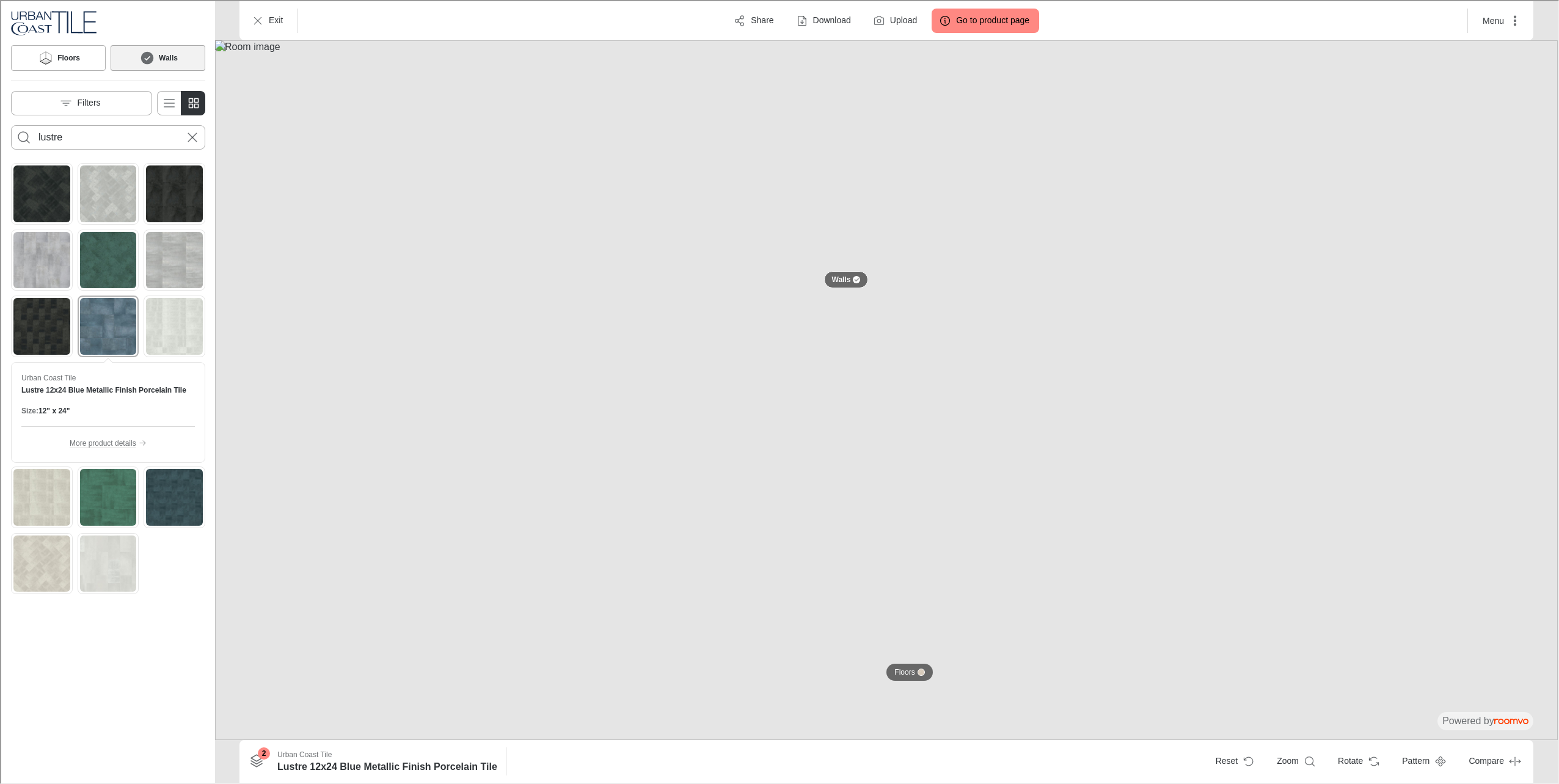
click at [1535, 444] on img at bounding box center [885, 389] width 1343 height 699
click at [997, 27] on button "Go to product page" at bounding box center [984, 19] width 108 height 24
click at [973, 634] on img at bounding box center [885, 389] width 1343 height 699
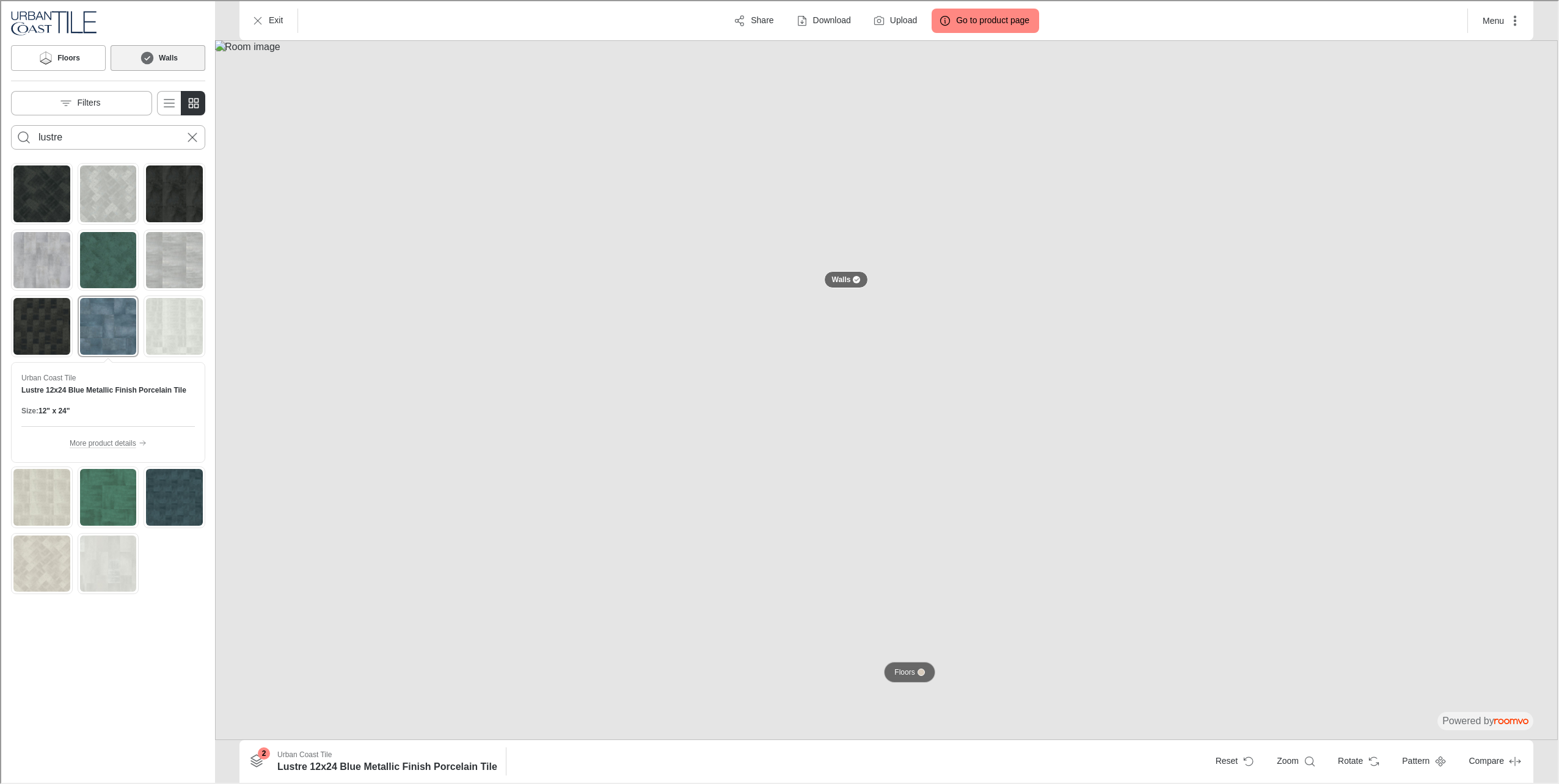
click at [917, 674] on div at bounding box center [920, 671] width 7 height 7
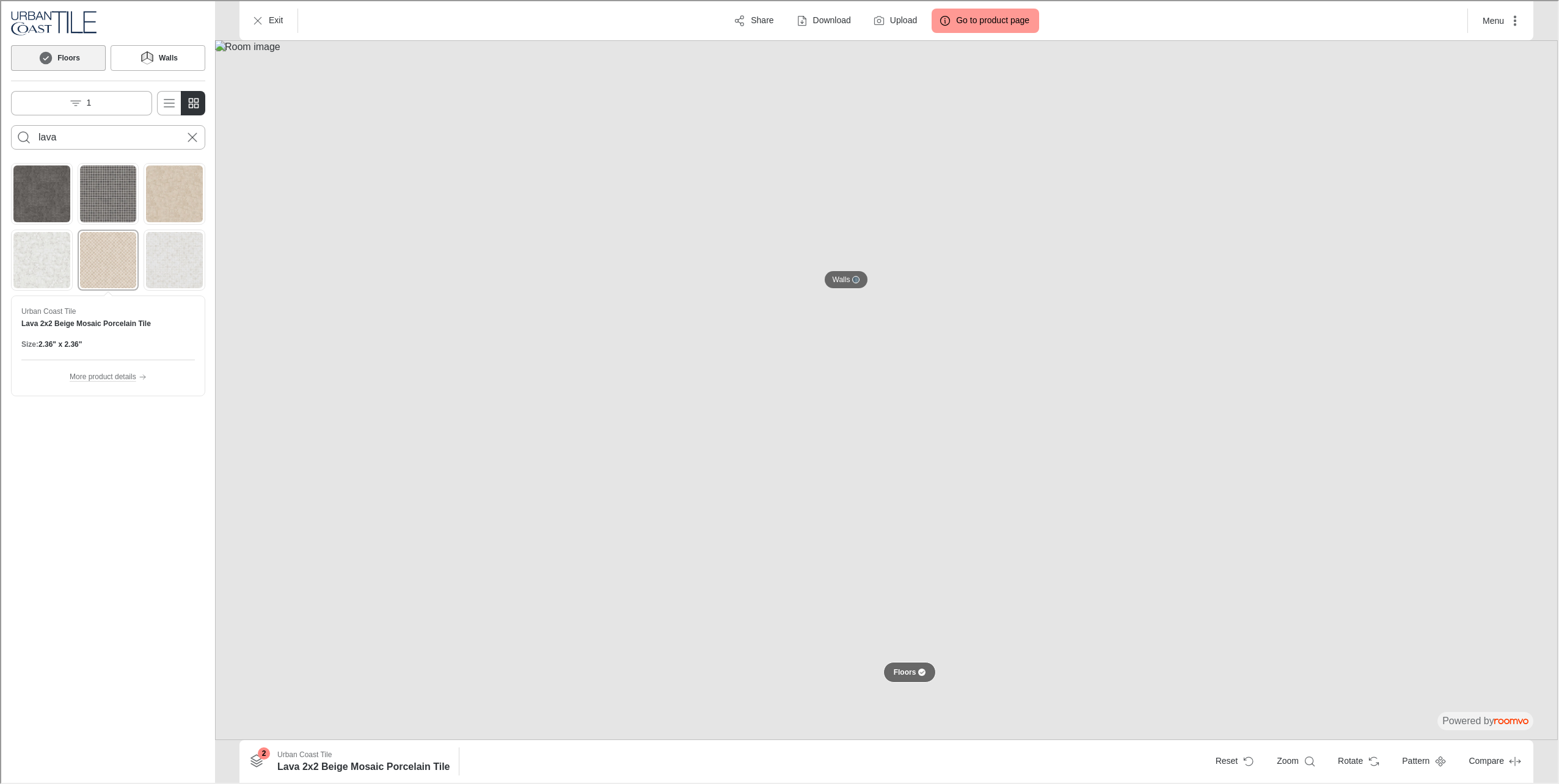
click at [1003, 31] on button "Go to product page" at bounding box center [984, 19] width 108 height 24
click at [1497, 764] on button "Compare" at bounding box center [1492, 760] width 70 height 24
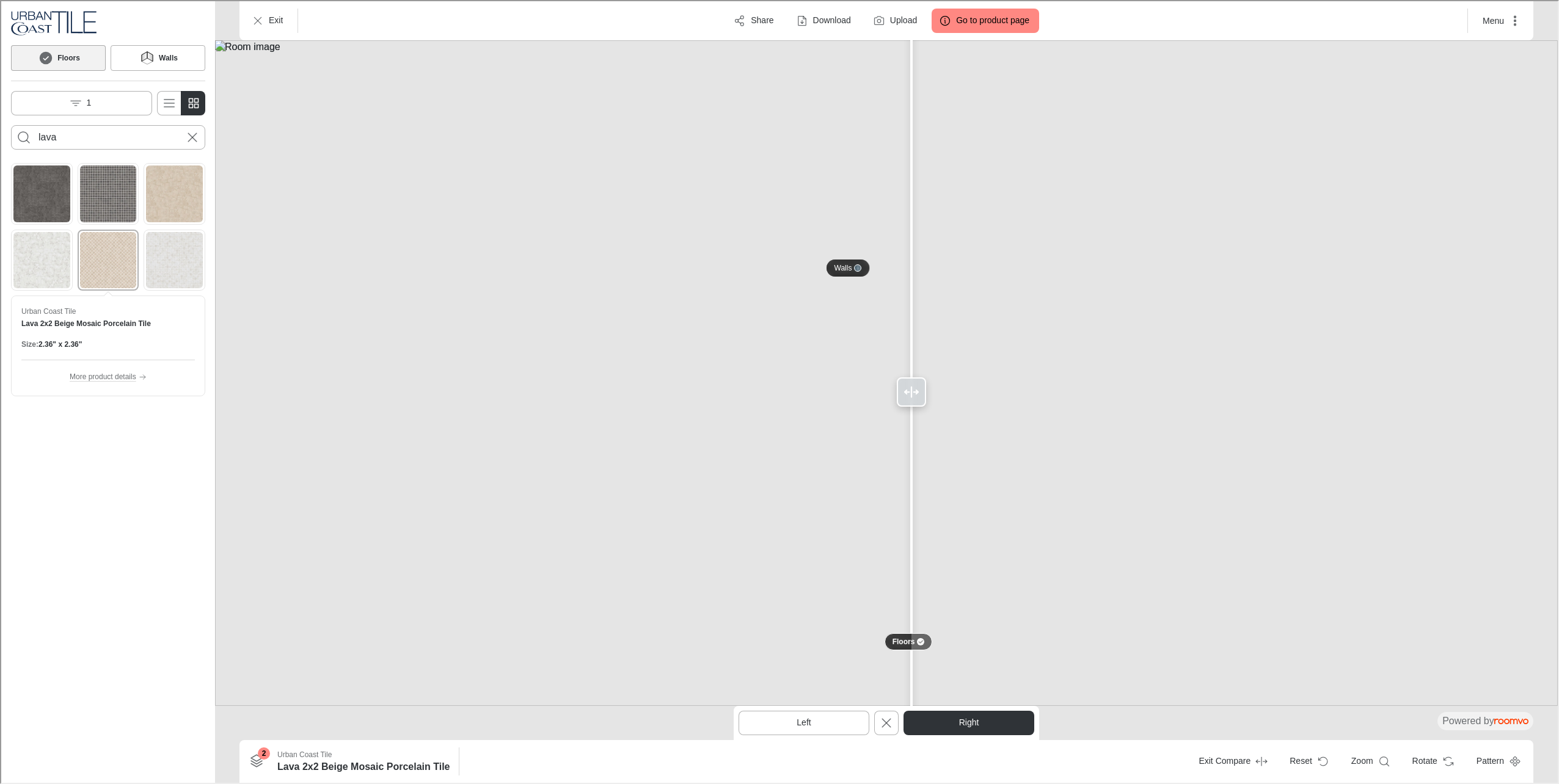
click at [852, 344] on img at bounding box center [885, 372] width 1343 height 666
click at [849, 270] on p "Walls" at bounding box center [842, 267] width 18 height 10
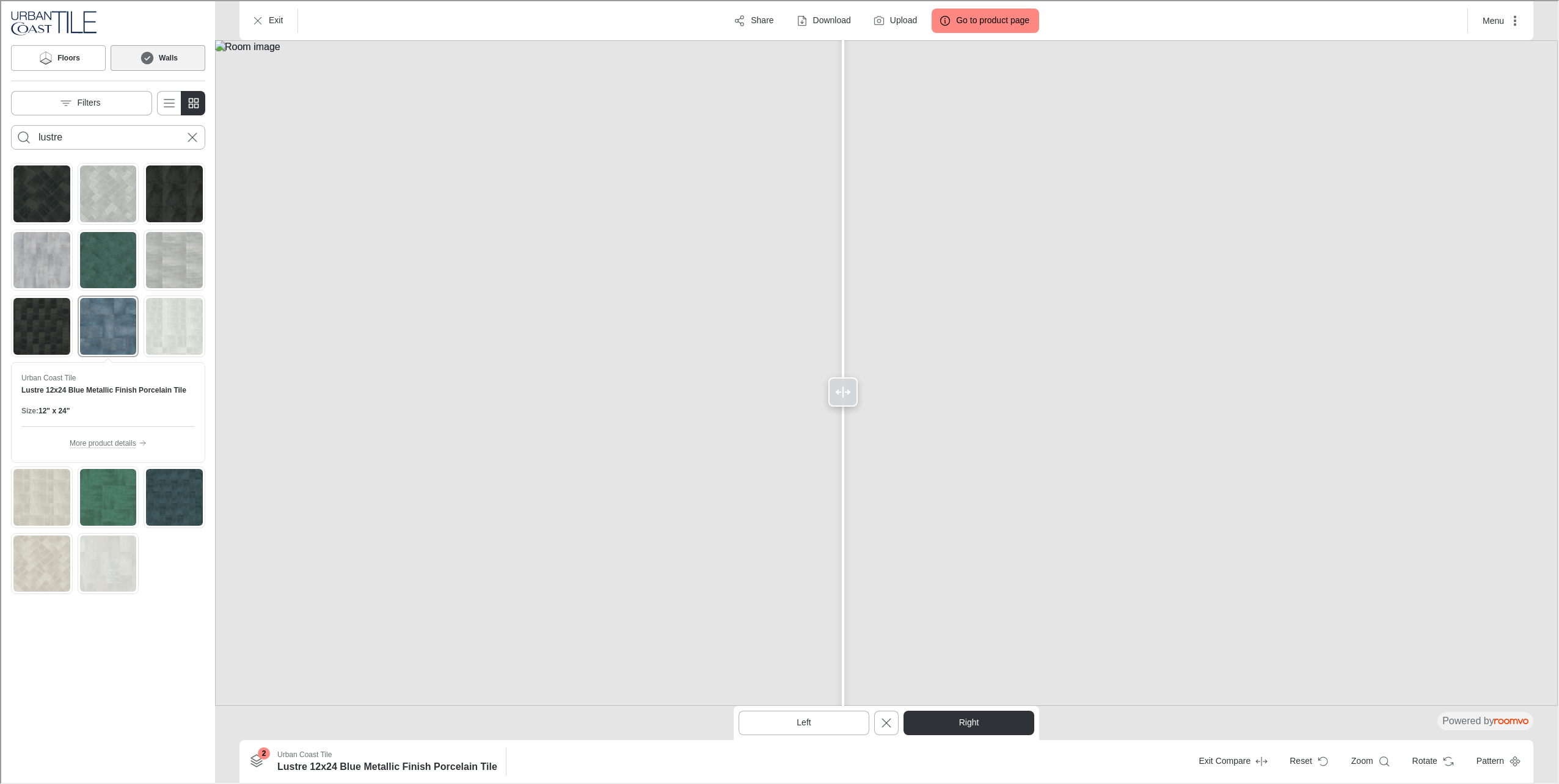
click at [828, 270] on img at bounding box center [885, 372] width 1343 height 666
drag, startPoint x: 832, startPoint y: 268, endPoint x: 921, endPoint y: 283, distance: 90.3
click at [921, 283] on div at bounding box center [920, 391] width 19 height 782
click at [851, 270] on div at bounding box center [856, 267] width 10 height 7
click at [118, 260] on img "See Lustre 6x24 Green Metallic Finish Porcelain Tile in the room" at bounding box center [107, 259] width 57 height 57
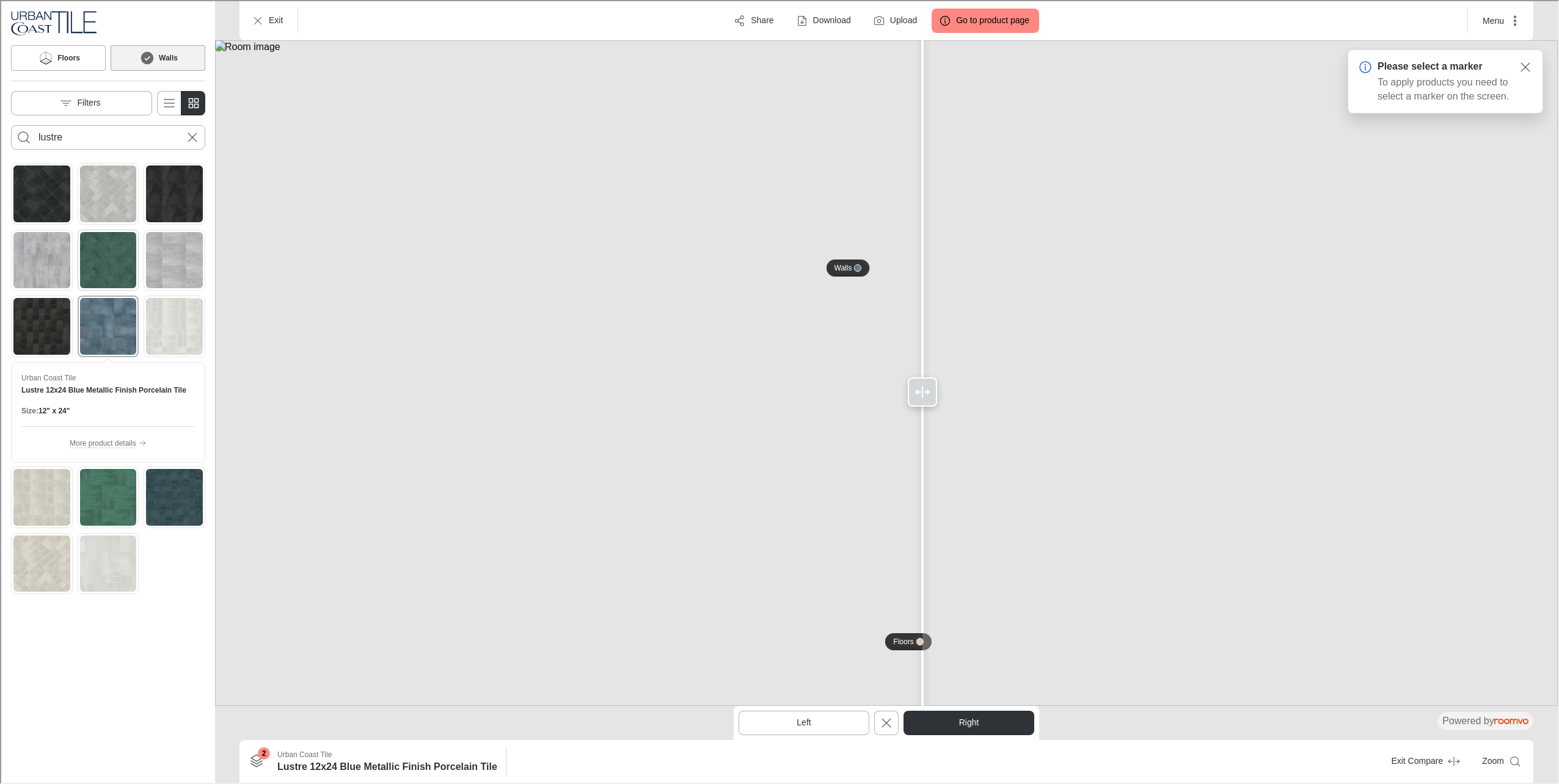
click at [124, 270] on img "See Lustre 6x24 Green Metallic Finish Porcelain Tile in the room" at bounding box center [107, 259] width 57 height 57
click at [736, 241] on img at bounding box center [885, 372] width 1343 height 666
click at [110, 246] on img "See Lustre 6x24 Green Metallic Finish Porcelain Tile in the room" at bounding box center [107, 259] width 57 height 57
click at [171, 272] on img "See Lustre 24x24 Gray Metallic Finish Porcelain Tile in the room" at bounding box center [173, 259] width 57 height 57
drag, startPoint x: 928, startPoint y: 392, endPoint x: 869, endPoint y: 575, distance: 192.3
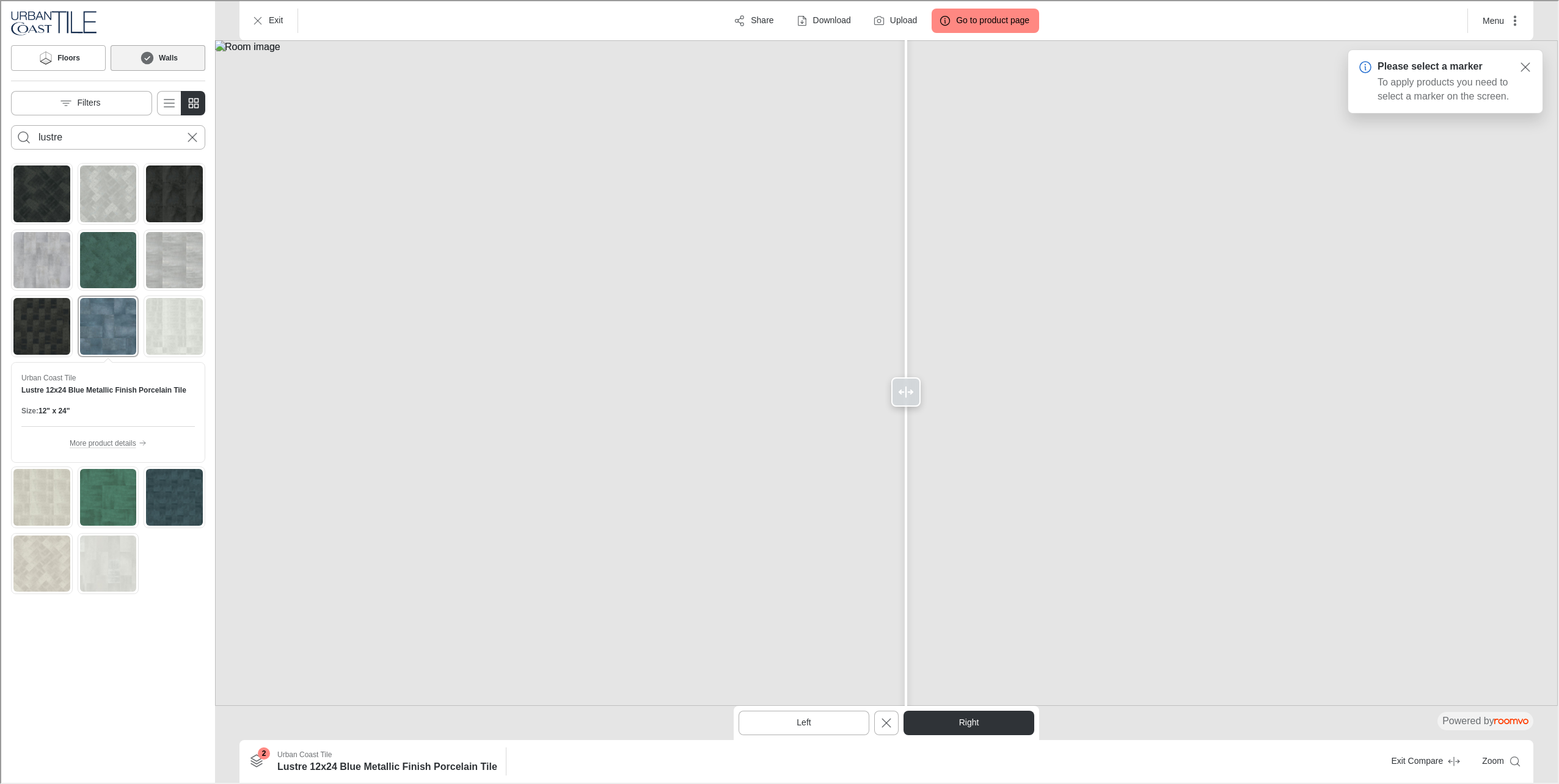
click at [904, 403] on div at bounding box center [904, 391] width 29 height 29
click at [833, 725] on button "Left" at bounding box center [802, 722] width 130 height 24
click at [122, 279] on img "See Lustre 6x24 Green Metallic Finish Porcelain Tile in the room" at bounding box center [107, 259] width 57 height 57
click at [599, 263] on img at bounding box center [885, 372] width 1343 height 666
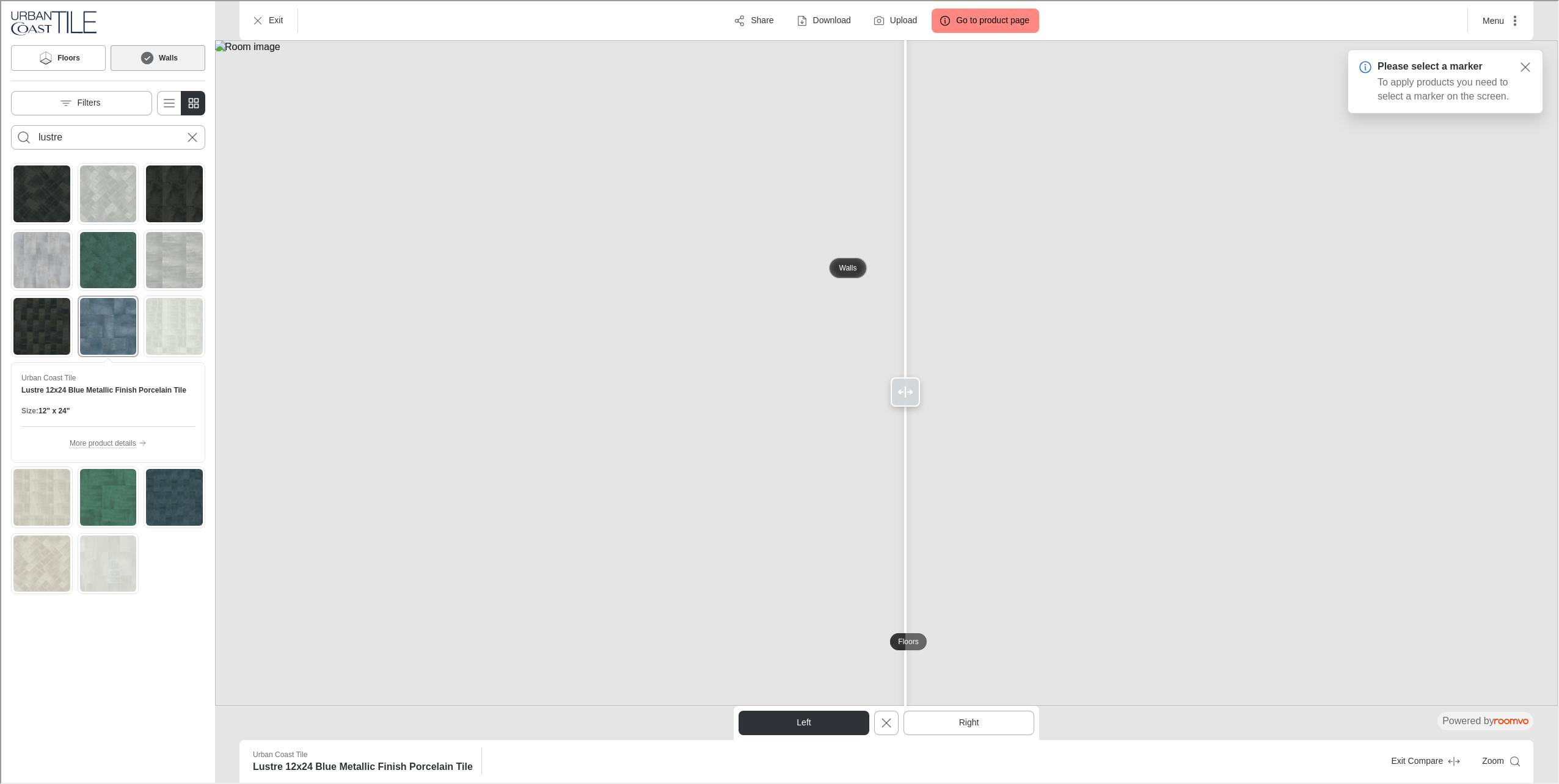
click at [838, 272] on p "Walls" at bounding box center [847, 267] width 18 height 10
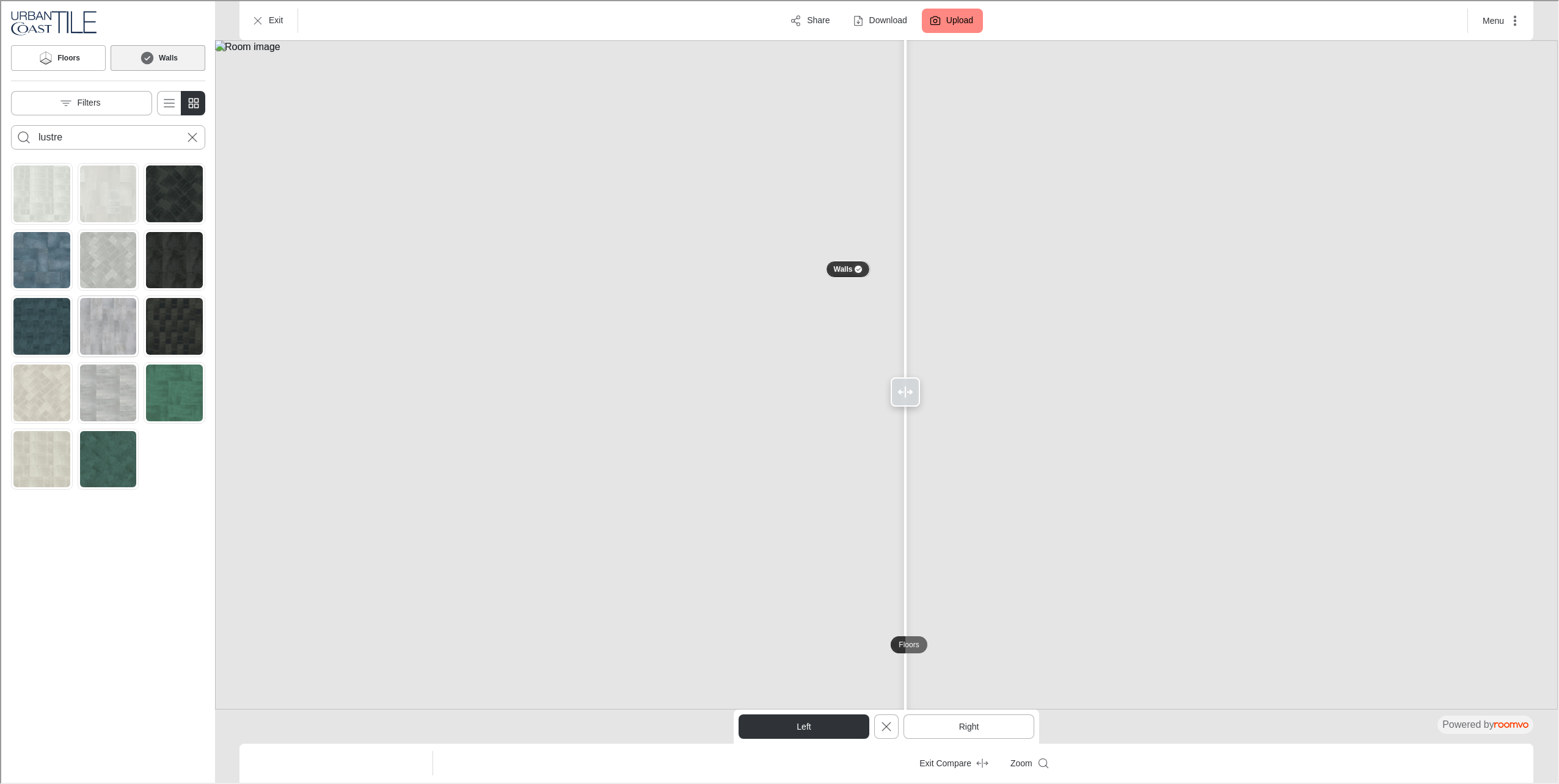
click at [119, 333] on img "See Lustre 12x24 Gray Metallic Finish Porcelain Tile in the room" at bounding box center [107, 325] width 57 height 57
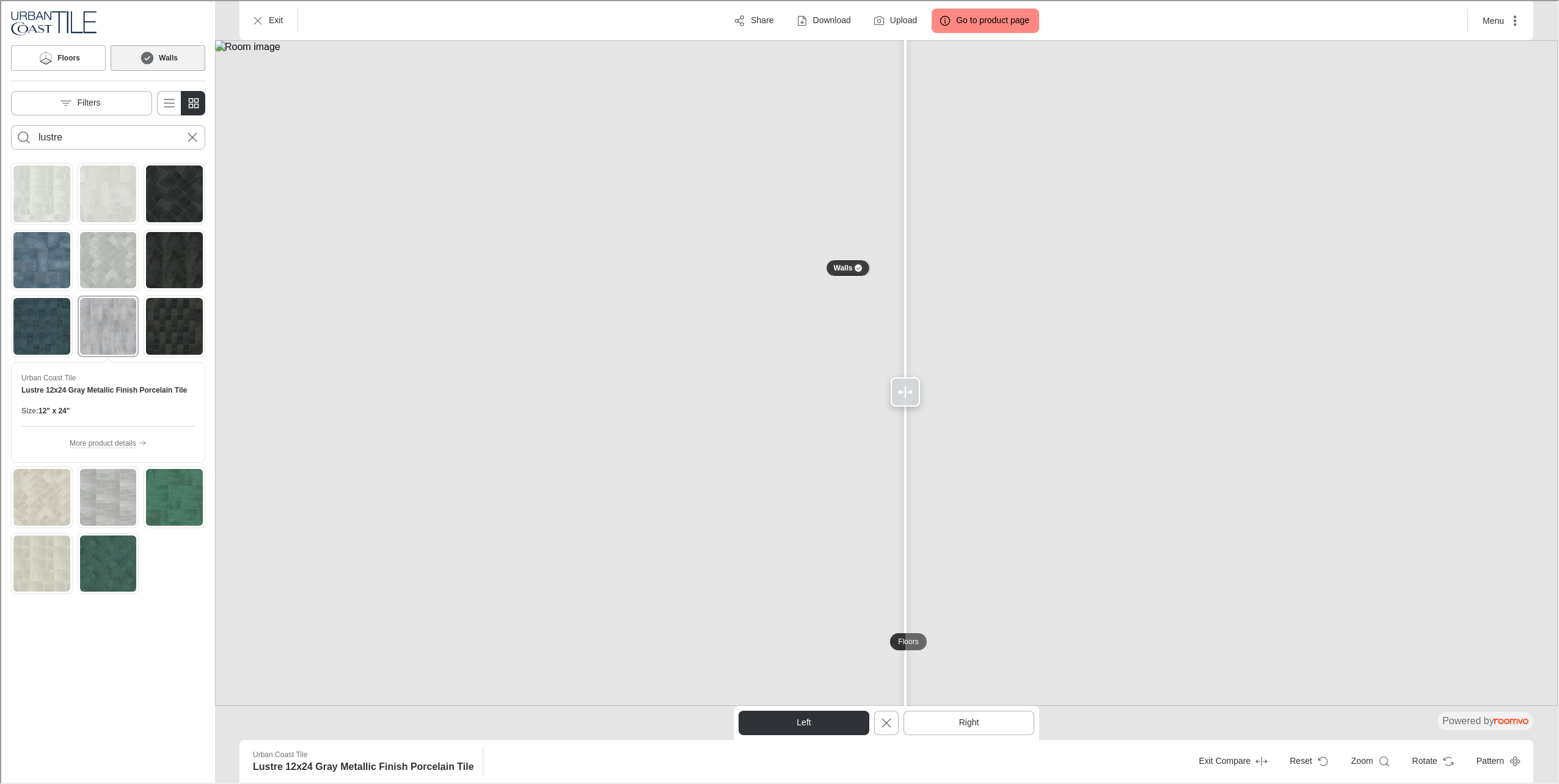
click at [791, 656] on img at bounding box center [885, 372] width 1343 height 666
click at [888, 642] on img at bounding box center [885, 372] width 1343 height 666
click at [915, 643] on p "Floors" at bounding box center [907, 641] width 20 height 10
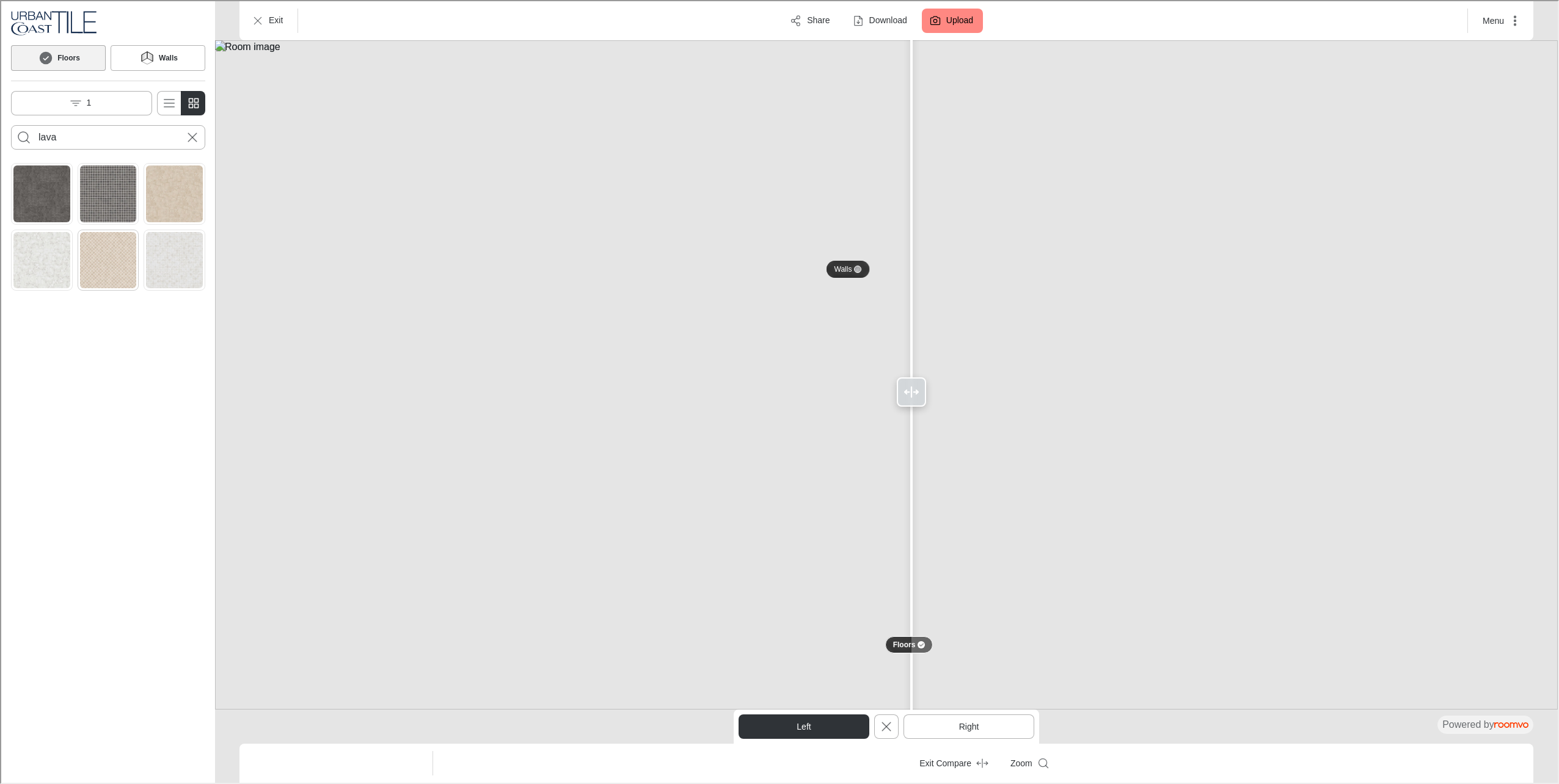
click at [130, 272] on img "See Lava 2x2 Beige Mosaic Porcelain Tile in the room" at bounding box center [107, 259] width 57 height 57
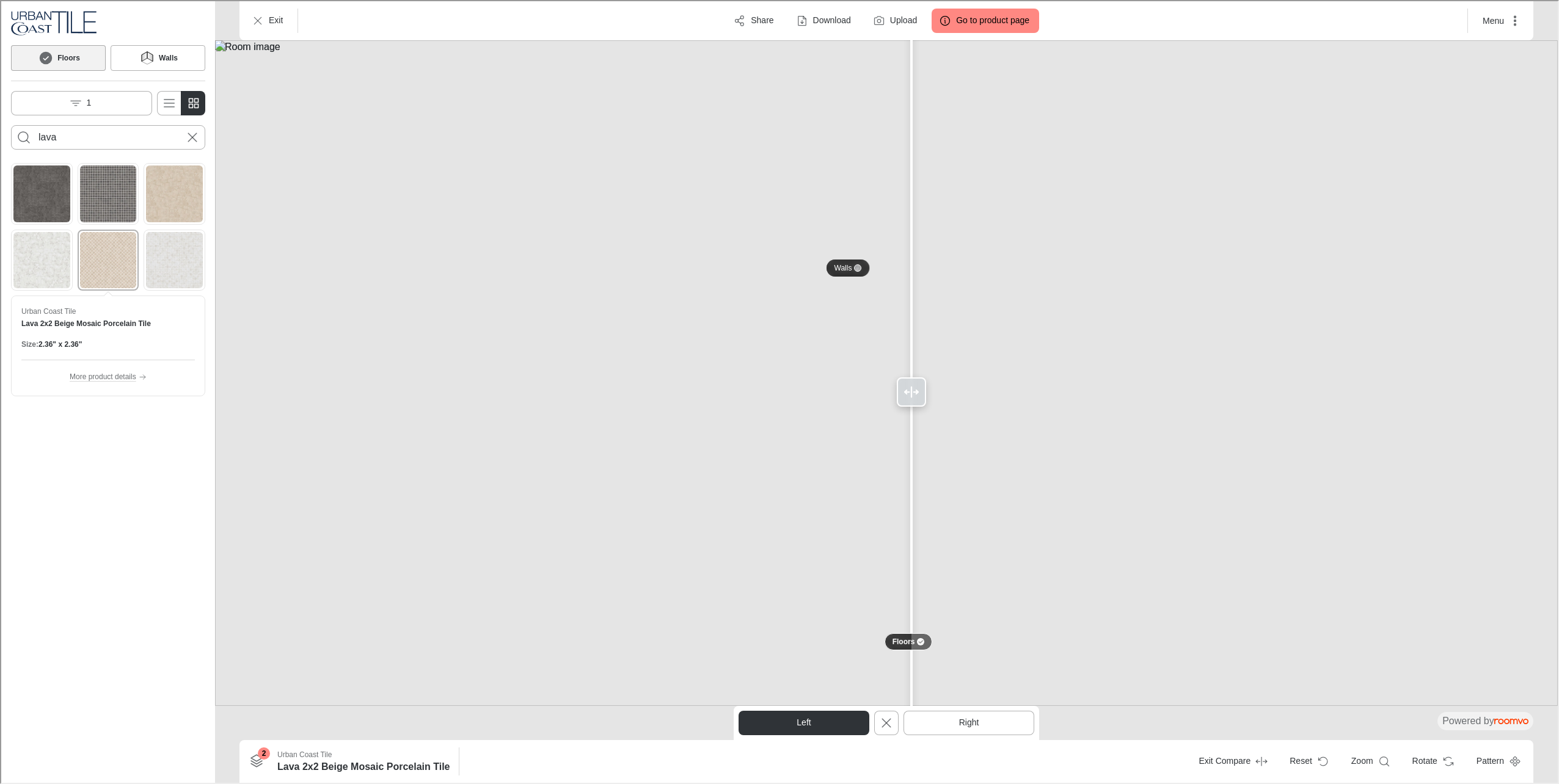
click at [720, 226] on img at bounding box center [885, 372] width 1343 height 666
click at [852, 272] on button "Walls" at bounding box center [847, 267] width 48 height 21
type input "lustre"
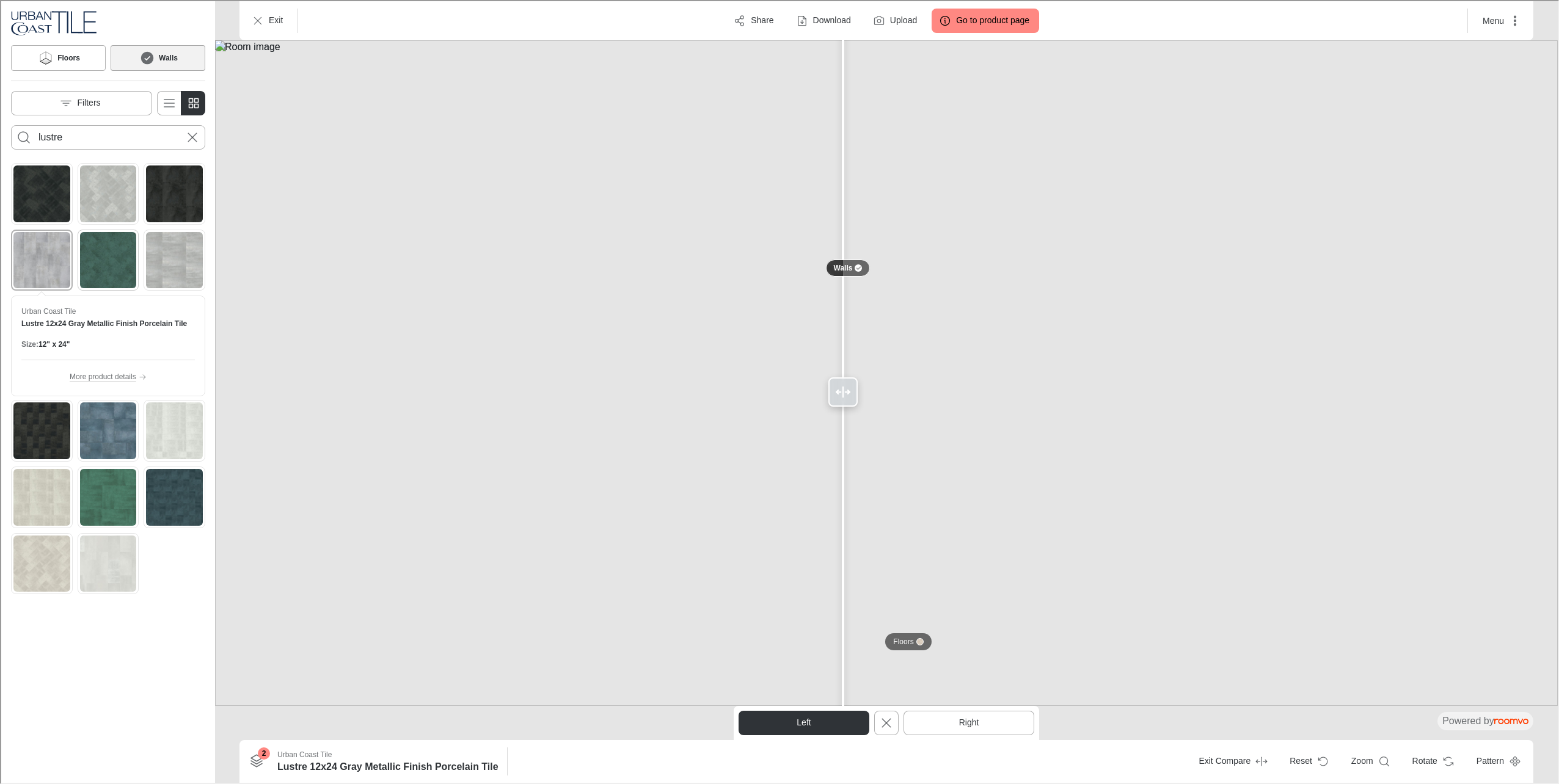
click at [103, 237] on img "See Lustre 6x24 Green Metallic Finish Porcelain Tile in the room" at bounding box center [107, 259] width 57 height 57
click at [122, 497] on img "See Lustre 12x24 Green Metallic Finish Porcelain Tile in the room" at bounding box center [107, 496] width 57 height 57
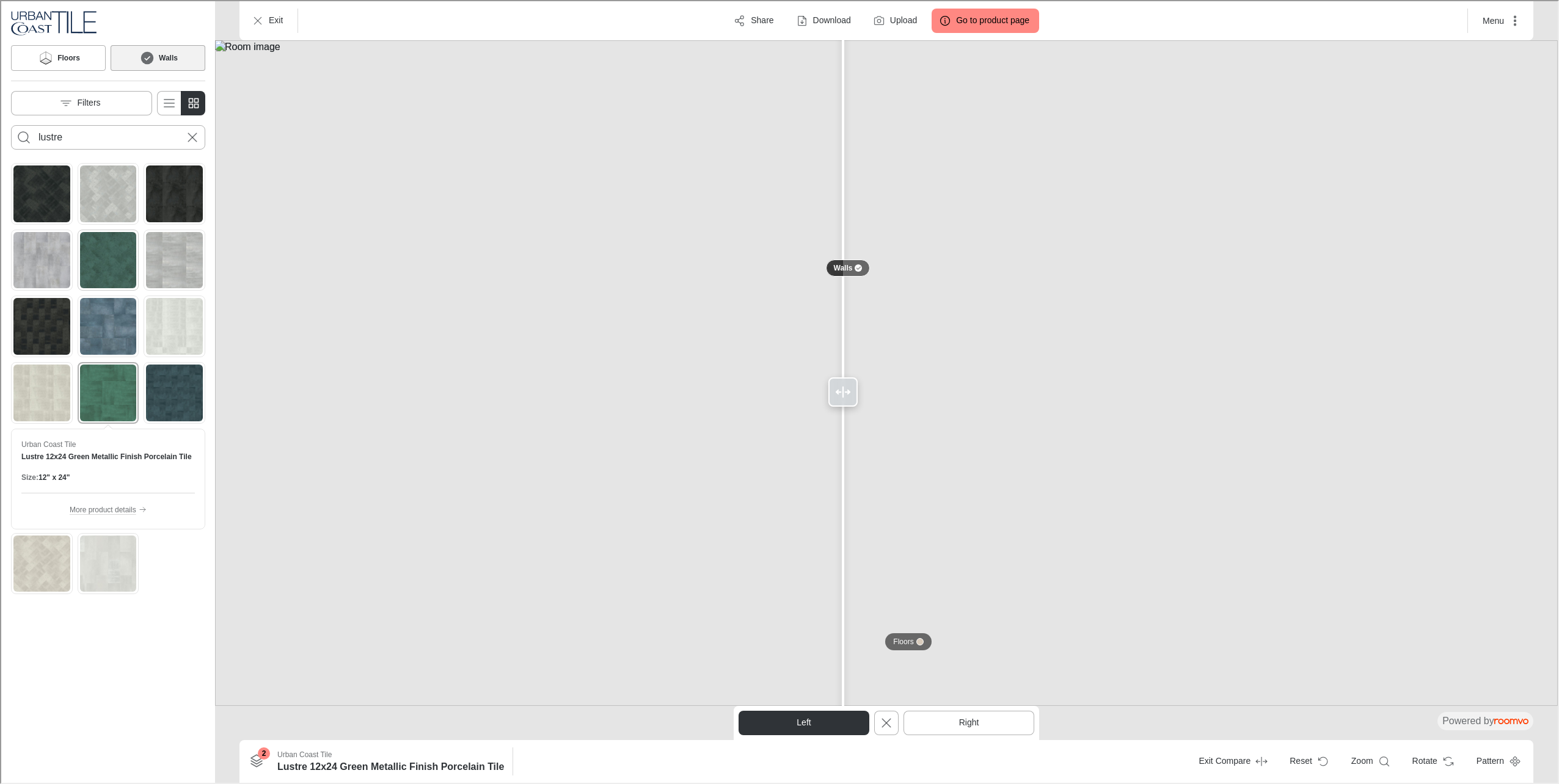
click at [99, 258] on img "See Lustre 6x24 Green Metallic Finish Porcelain Tile in the room" at bounding box center [107, 259] width 57 height 57
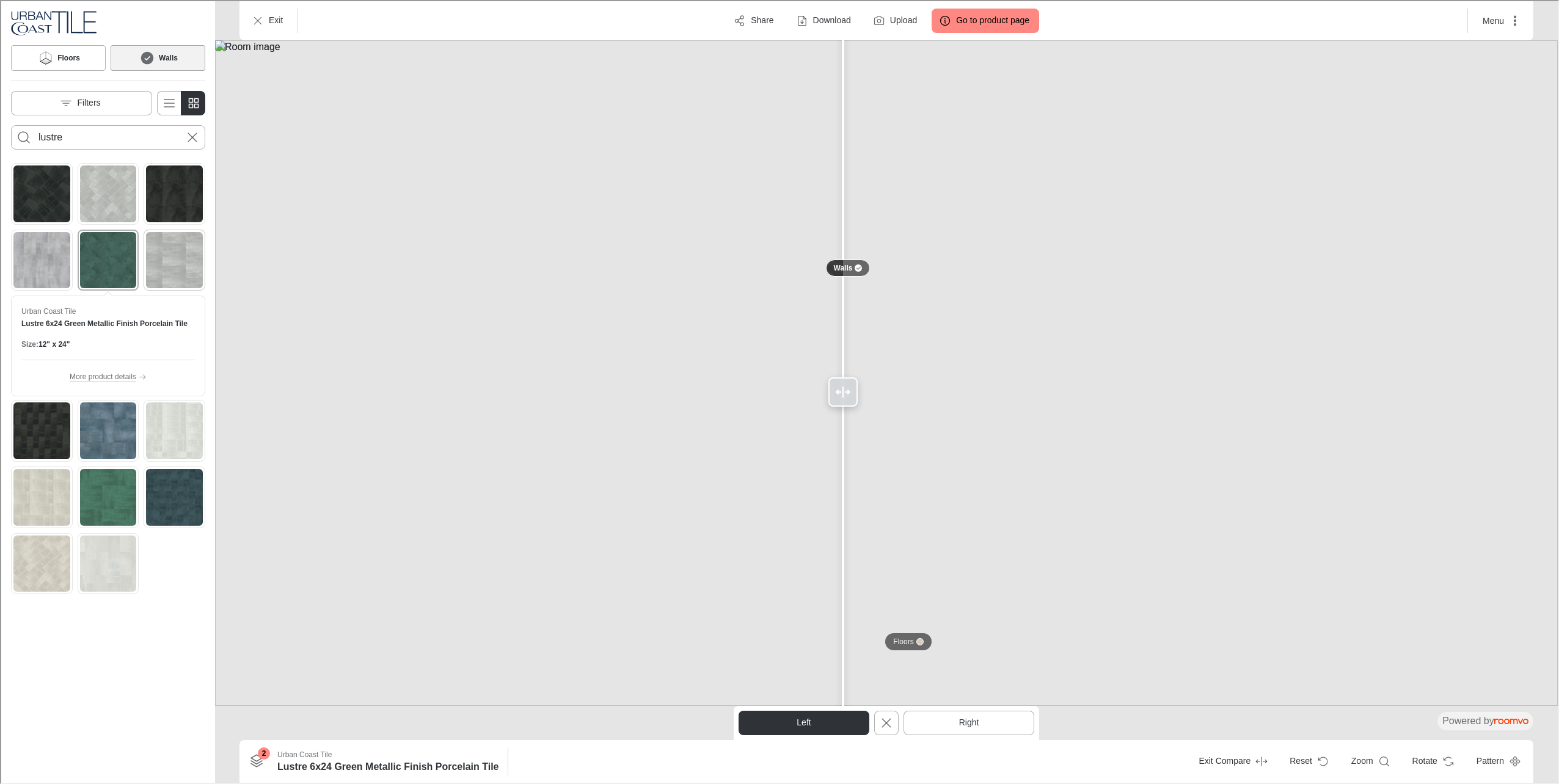
click at [160, 251] on img "See Lustre 24x24 Gray Metallic Finish Porcelain Tile in the room" at bounding box center [173, 259] width 57 height 57
click at [171, 204] on img "See Lustre 24x24 Black Metallic Finish Porcelain Tile in the room" at bounding box center [173, 192] width 57 height 57
